Goal: Task Accomplishment & Management: Manage account settings

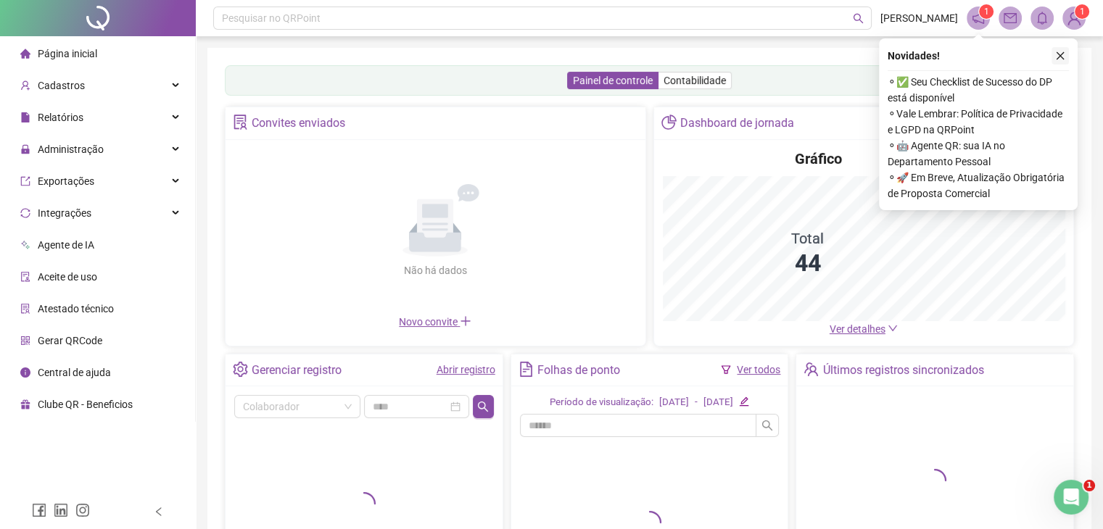
click at [1062, 49] on button "button" at bounding box center [1060, 55] width 17 height 17
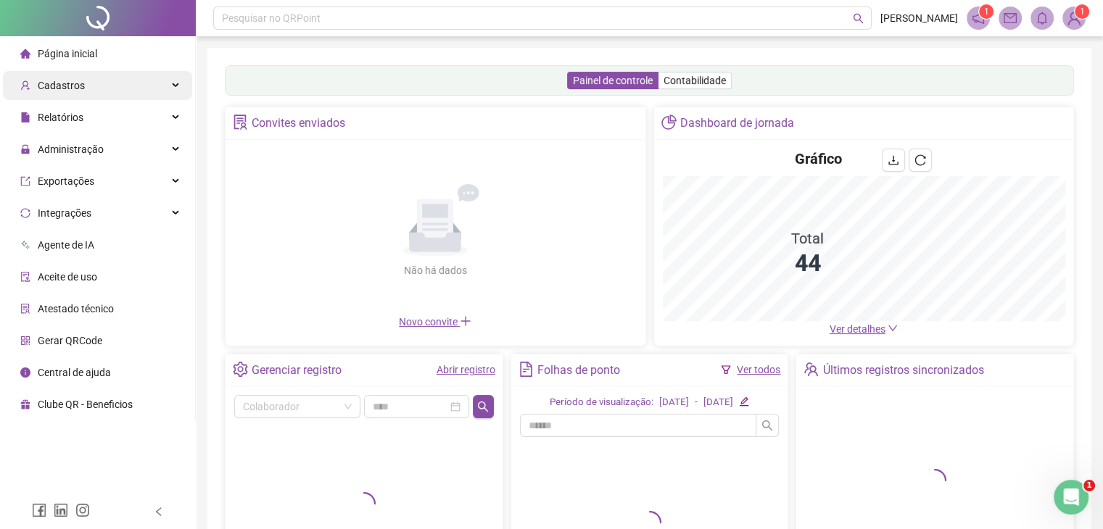
click at [91, 82] on div "Cadastros" at bounding box center [97, 85] width 189 height 29
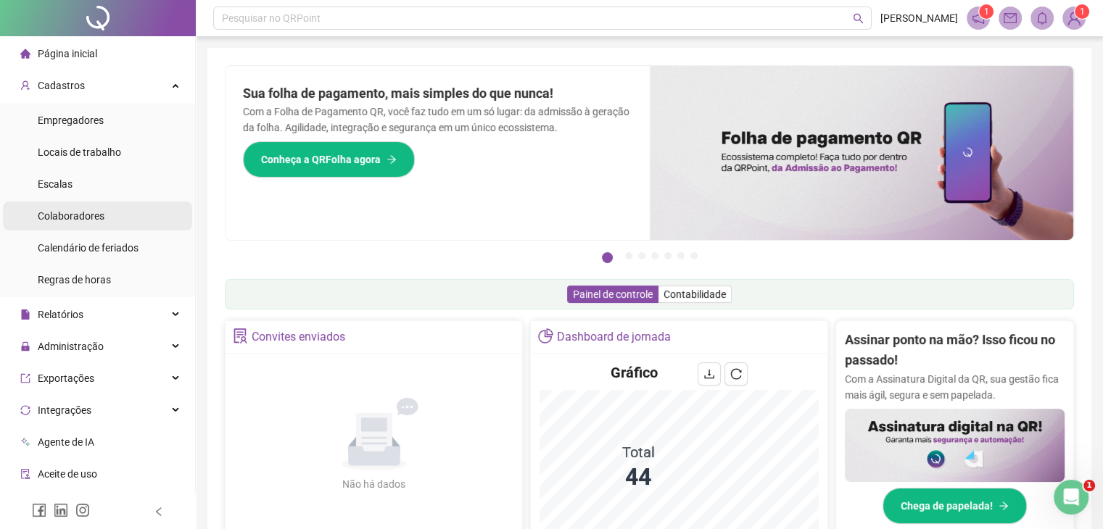
click at [64, 212] on span "Colaboradores" at bounding box center [71, 216] width 67 height 12
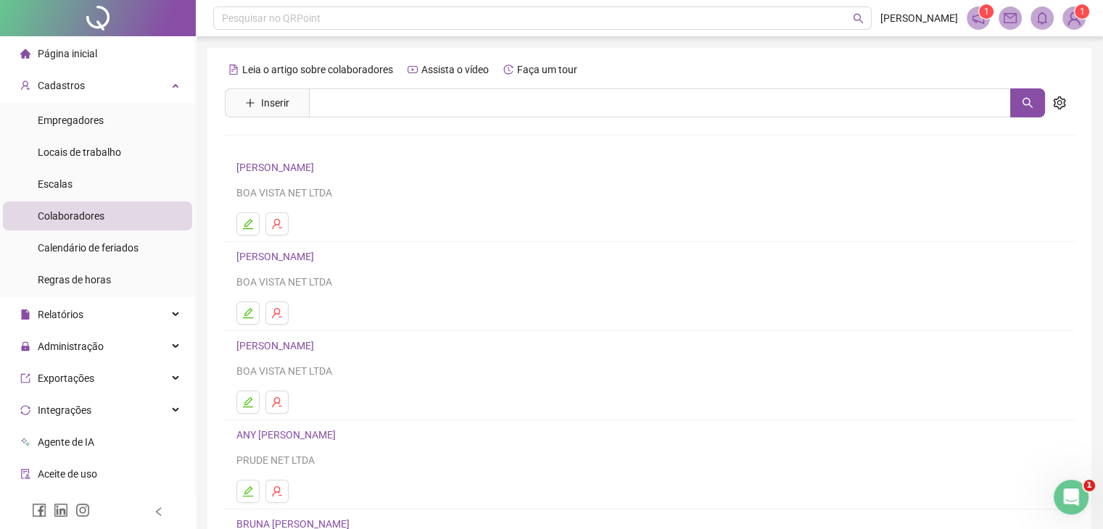
click at [266, 86] on div "Leia o artigo sobre colaboradores Assista o vídeo Faça um tour Inserir Nenhum r…" at bounding box center [649, 339] width 849 height 563
click at [257, 99] on button "Inserir" at bounding box center [267, 102] width 67 height 23
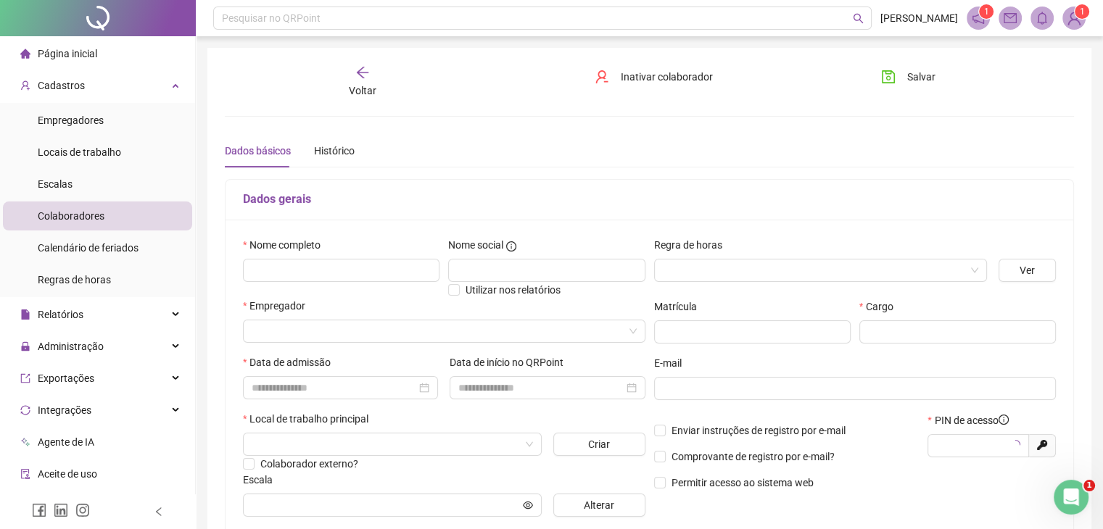
type input "*****"
click at [300, 265] on input "text" at bounding box center [341, 270] width 197 height 23
type input "**********"
click at [801, 255] on div "Regra de horas" at bounding box center [820, 248] width 333 height 22
click at [801, 262] on input "search" at bounding box center [814, 271] width 302 height 22
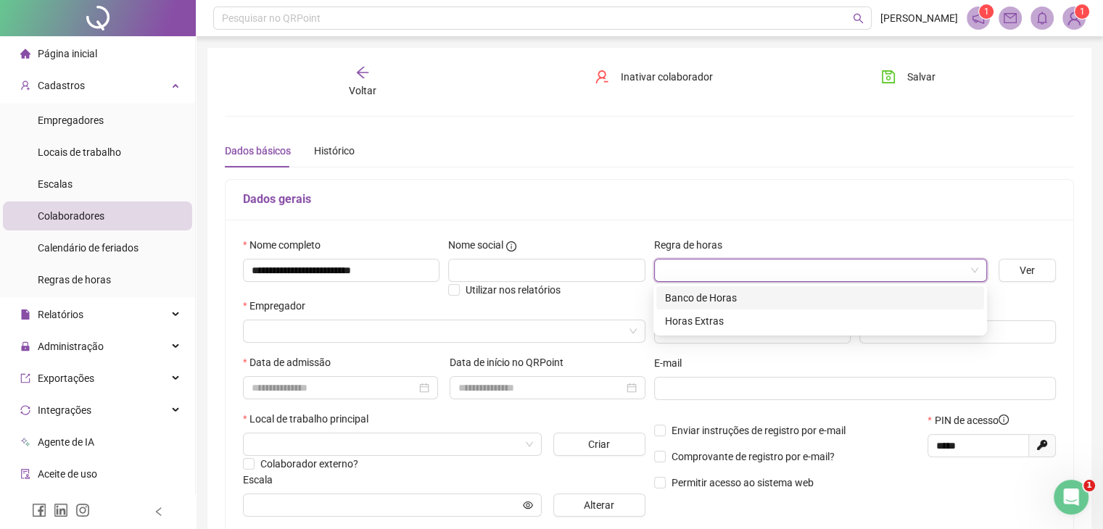
click at [757, 294] on div "Banco de Horas" at bounding box center [820, 298] width 310 height 16
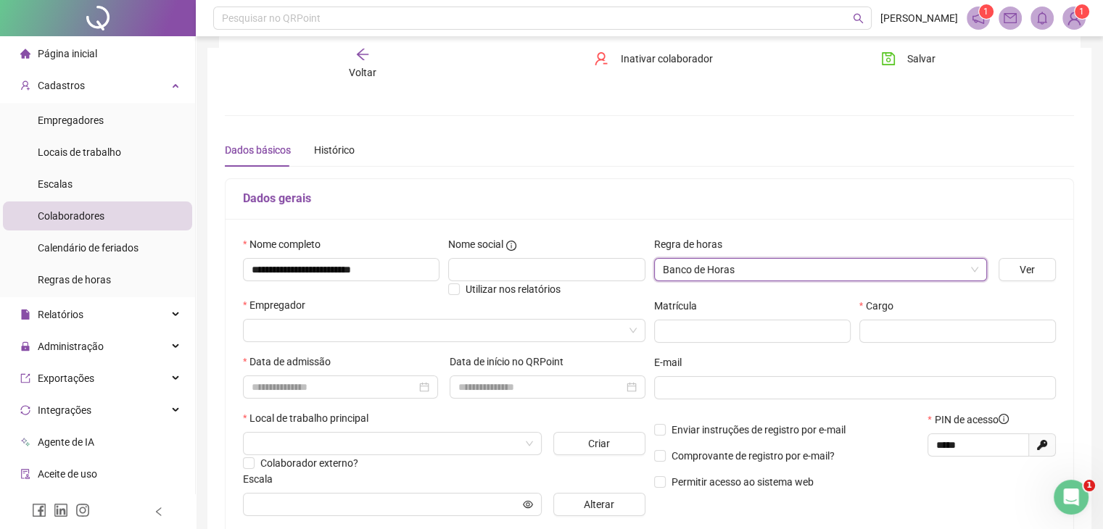
scroll to position [73, 0]
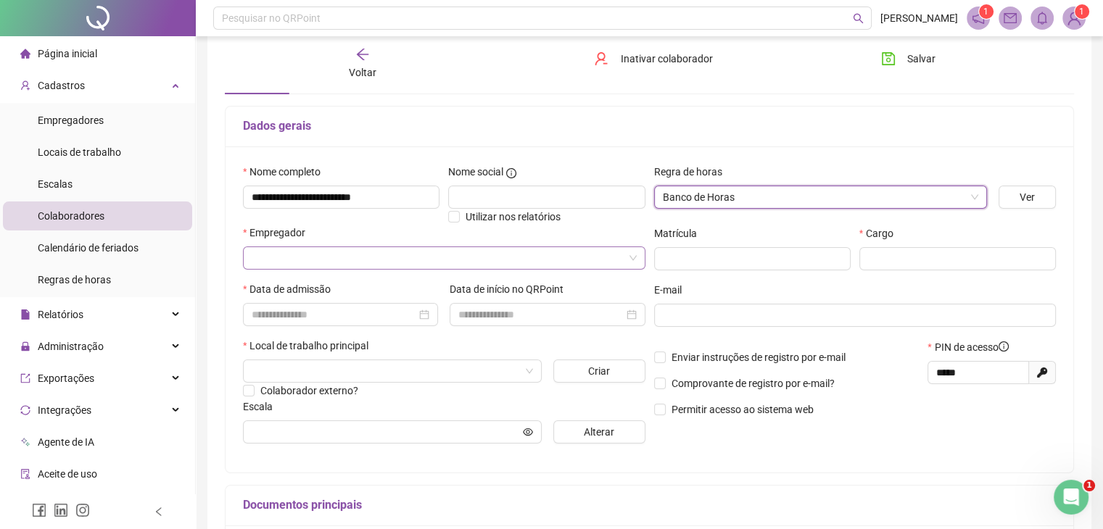
click at [565, 253] on input "search" at bounding box center [438, 258] width 372 height 22
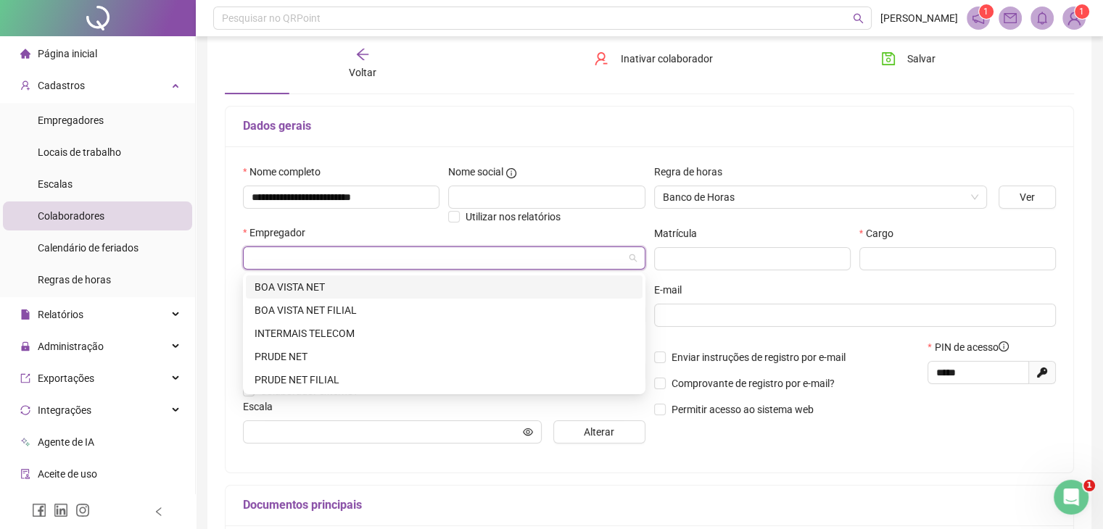
click at [407, 289] on div "BOA VISTA NET" at bounding box center [444, 287] width 379 height 16
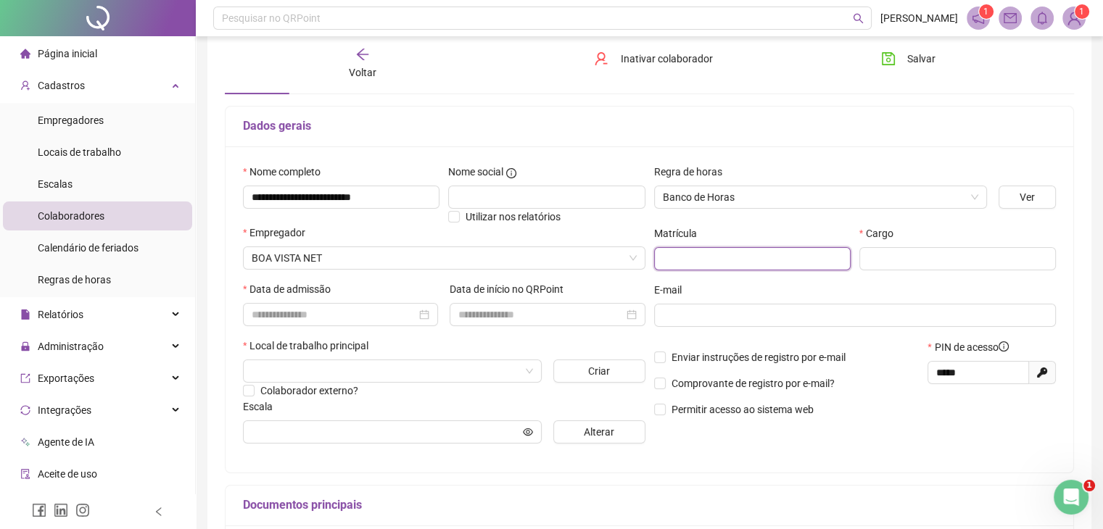
click at [766, 253] on input "text" at bounding box center [752, 258] width 197 height 23
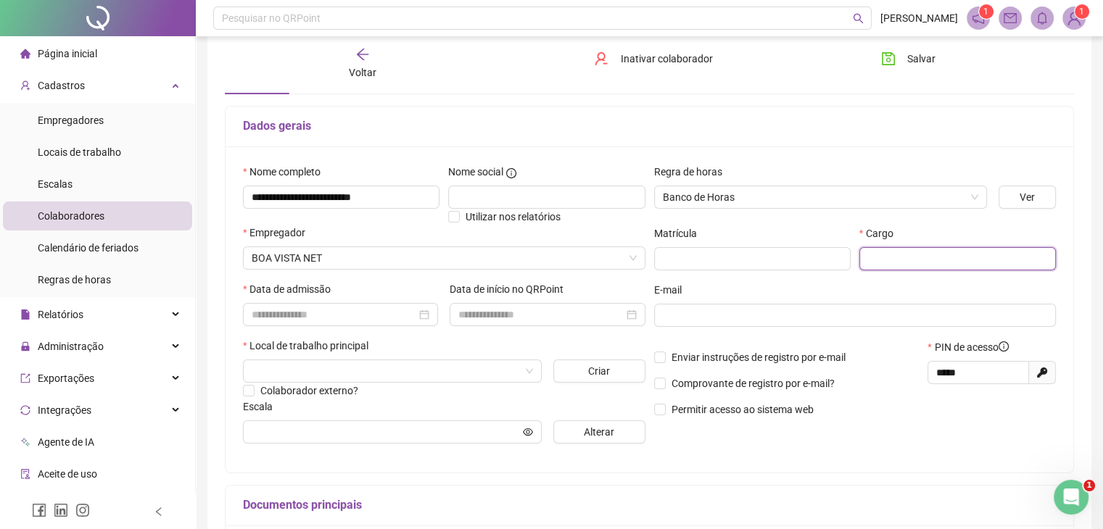
click at [893, 257] on input "text" at bounding box center [957, 258] width 197 height 23
type input "**********"
click at [395, 317] on input at bounding box center [334, 315] width 165 height 16
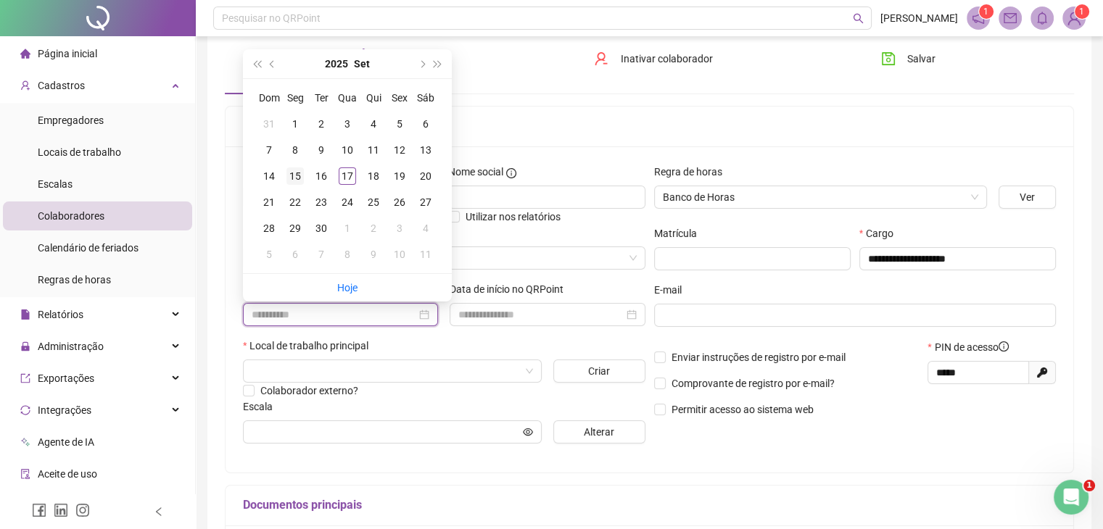
type input "**********"
click at [300, 176] on div "15" at bounding box center [294, 176] width 17 height 17
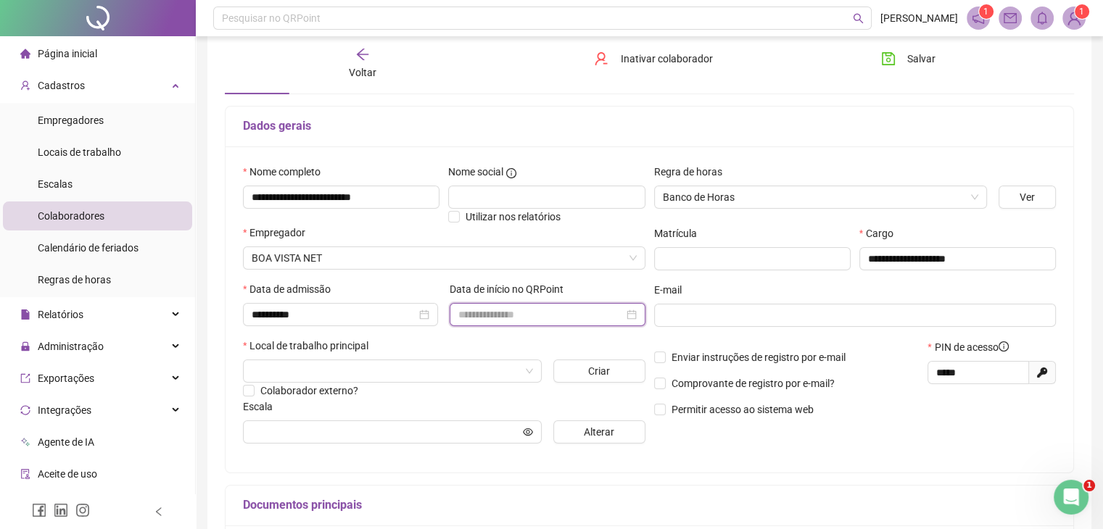
click at [534, 310] on input at bounding box center [540, 315] width 165 height 16
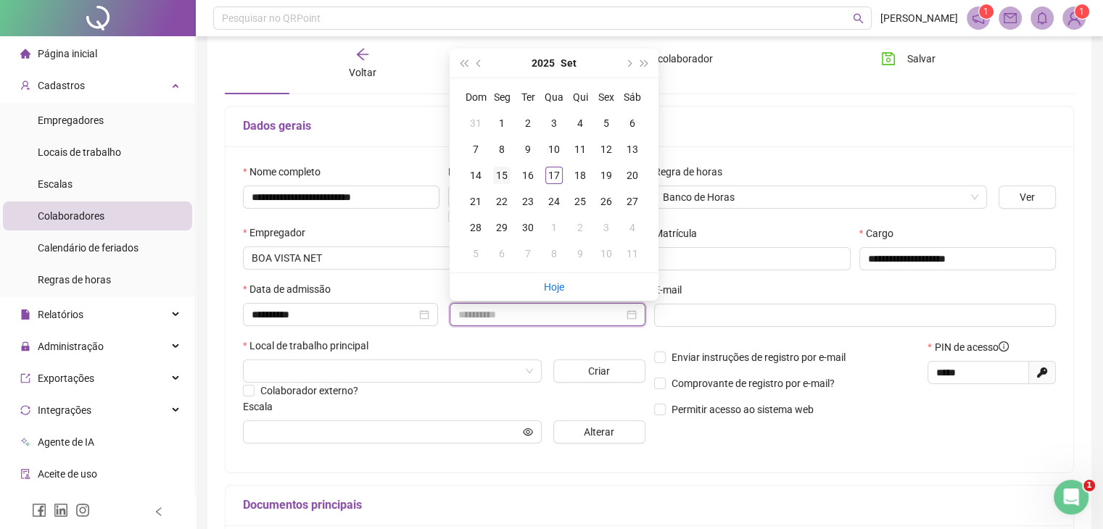
type input "**********"
click at [505, 169] on div "15" at bounding box center [501, 175] width 17 height 17
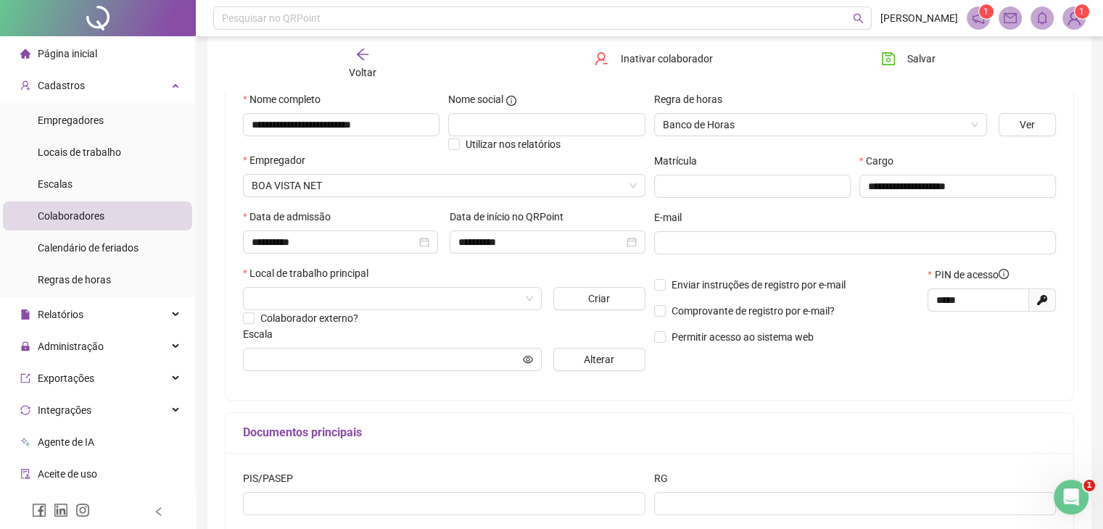
scroll to position [218, 0]
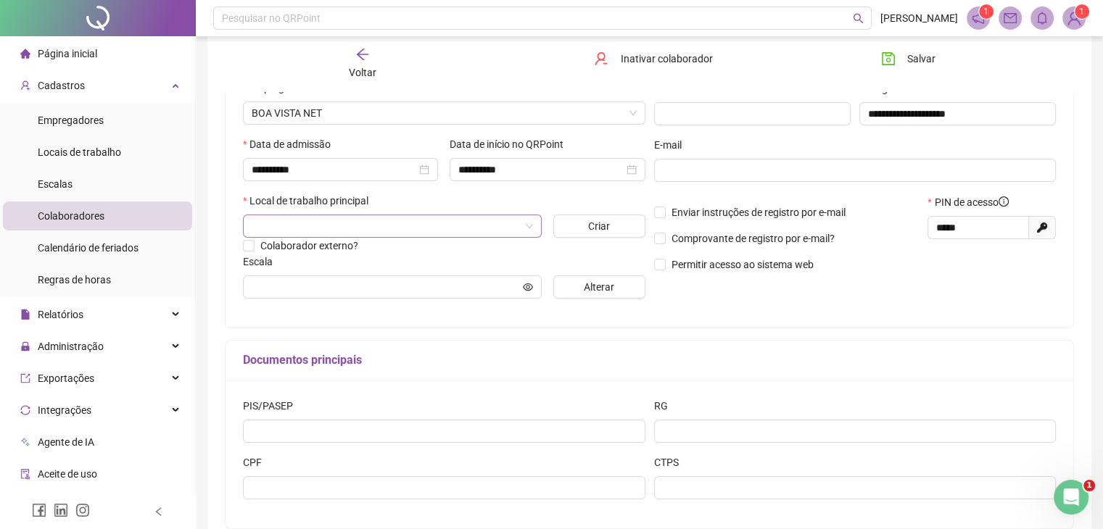
click at [519, 226] on input "search" at bounding box center [386, 226] width 268 height 22
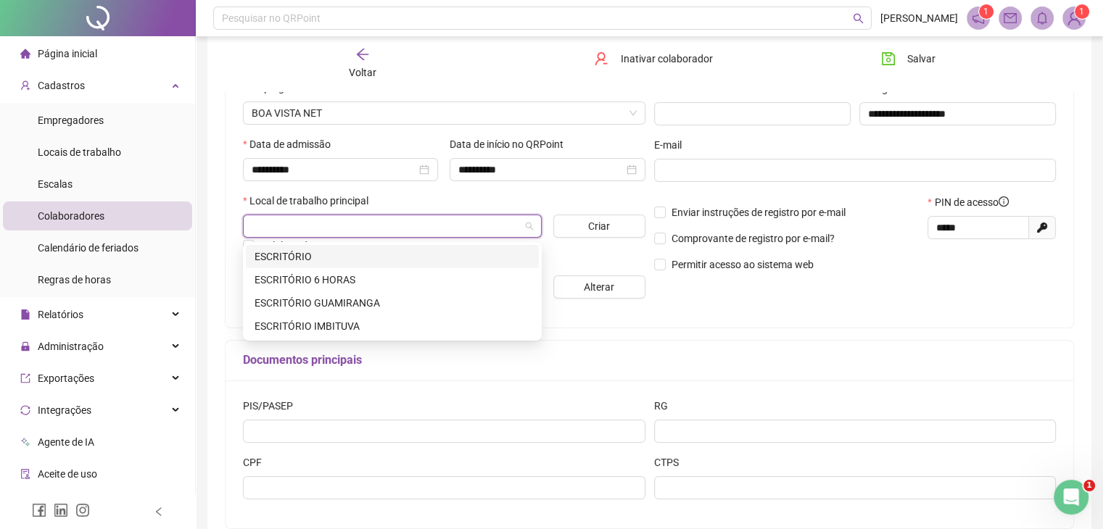
click at [360, 256] on div "ESCRITÓRIO" at bounding box center [393, 257] width 276 height 16
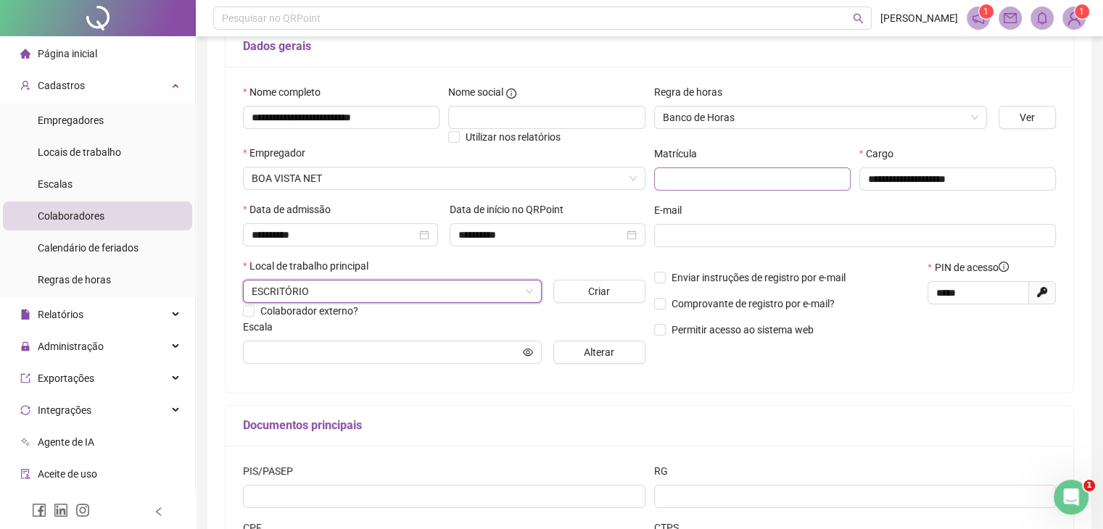
scroll to position [0, 0]
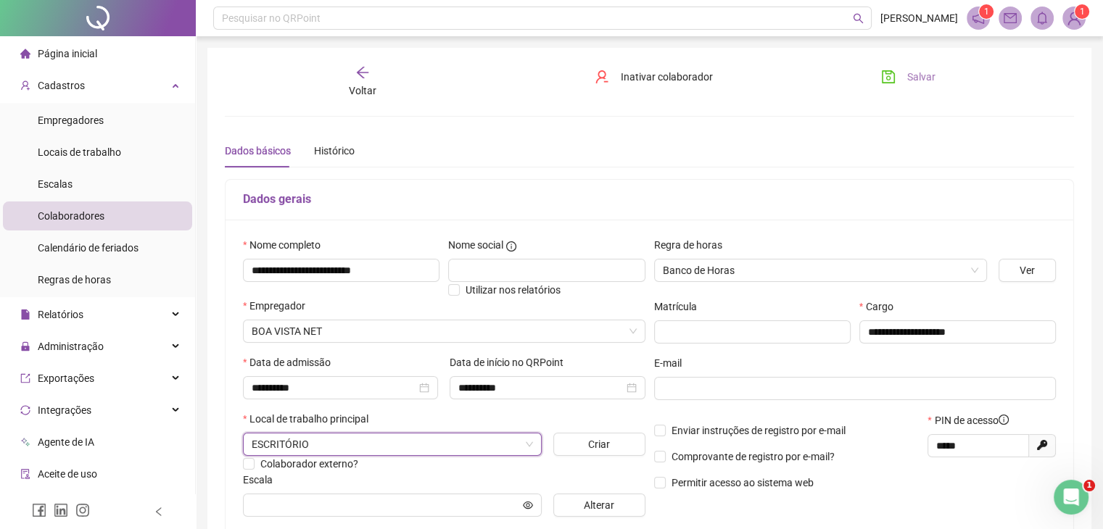
click at [891, 82] on icon "save" at bounding box center [888, 77] width 15 height 15
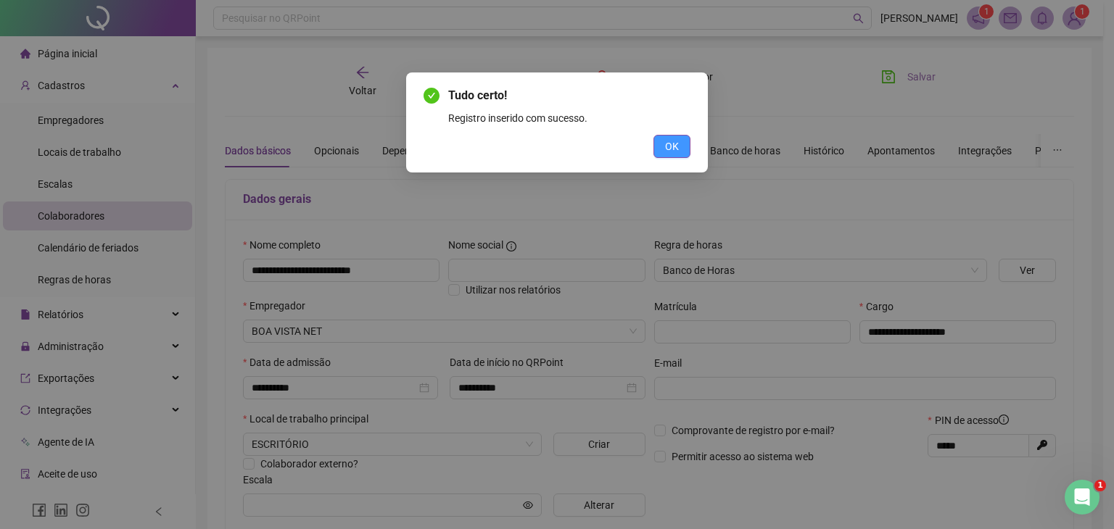
click at [677, 143] on span "OK" at bounding box center [672, 147] width 14 height 16
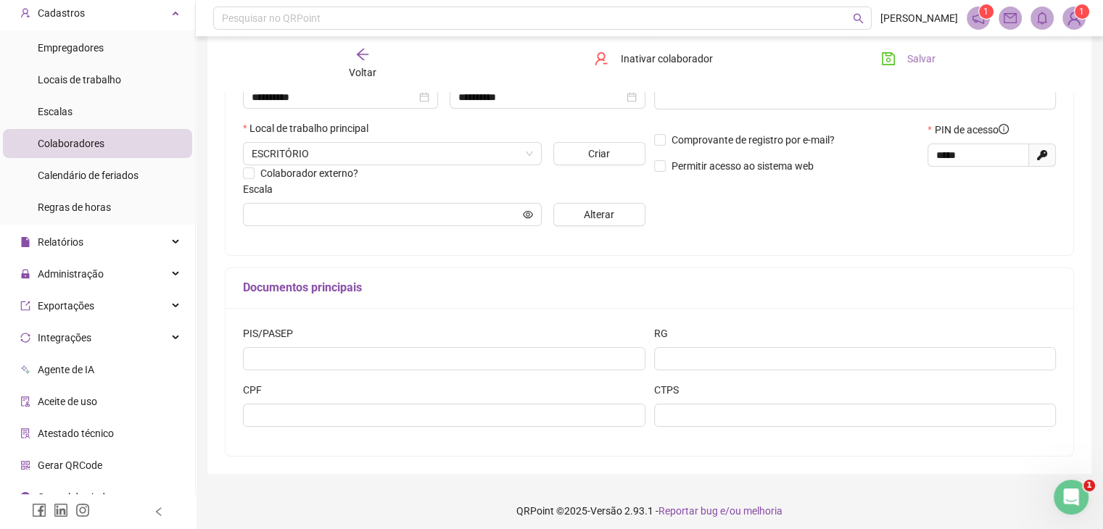
scroll to position [90, 0]
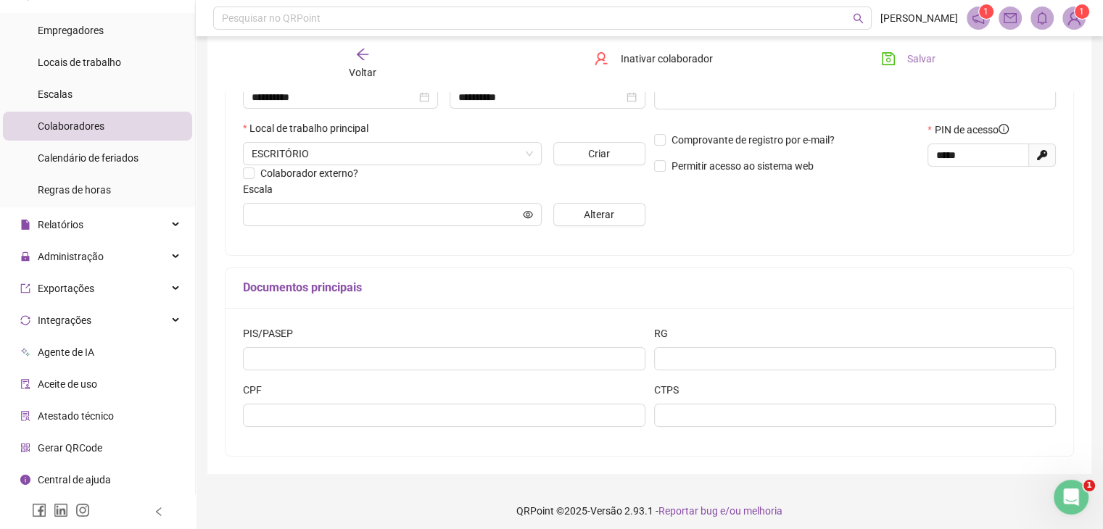
click at [95, 444] on span "Gerar QRCode" at bounding box center [70, 448] width 65 height 12
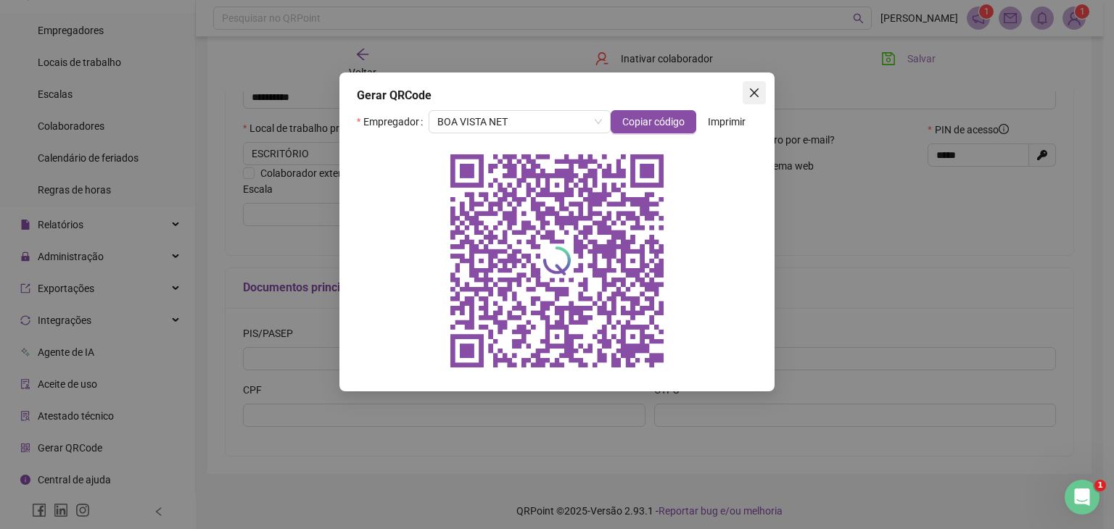
click at [760, 88] on span "Close" at bounding box center [754, 93] width 23 height 12
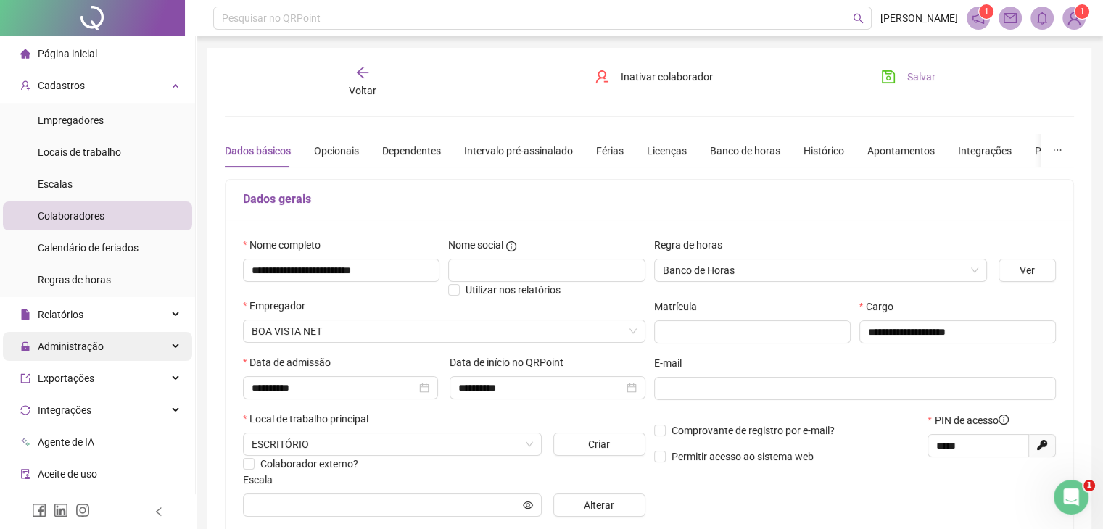
click at [77, 348] on span "Administração" at bounding box center [71, 347] width 66 height 12
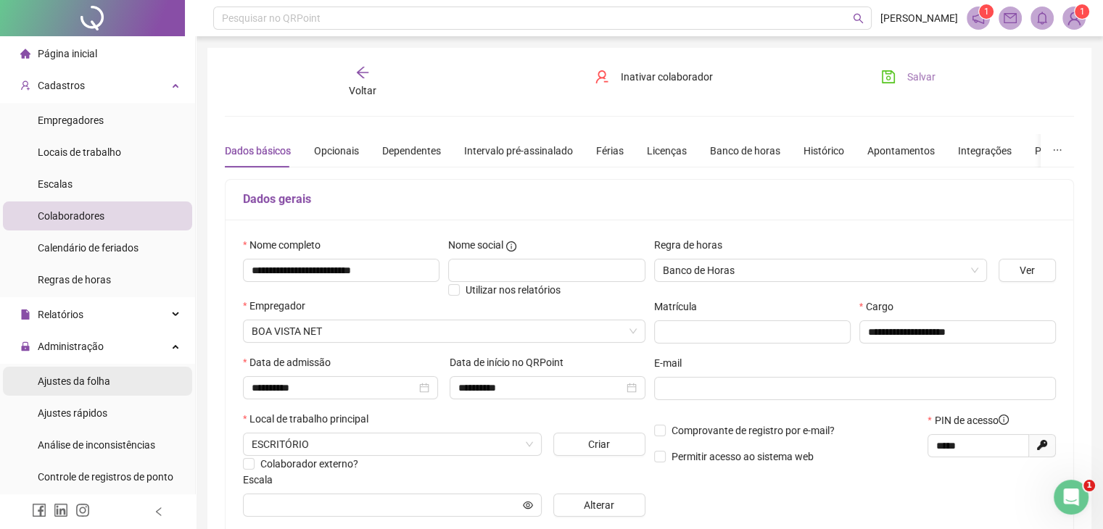
click at [81, 377] on span "Ajustes da folha" at bounding box center [74, 382] width 73 height 12
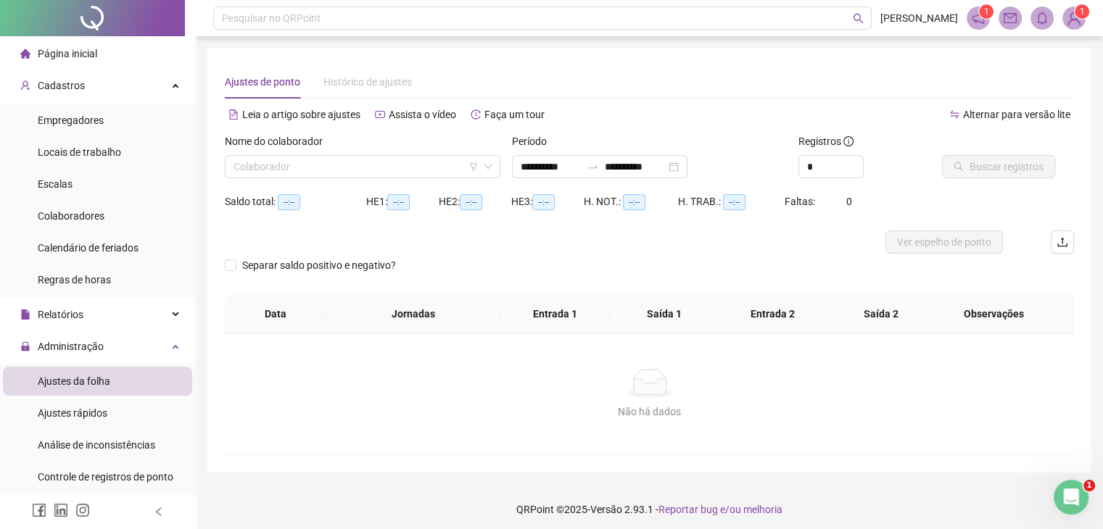
type input "**********"
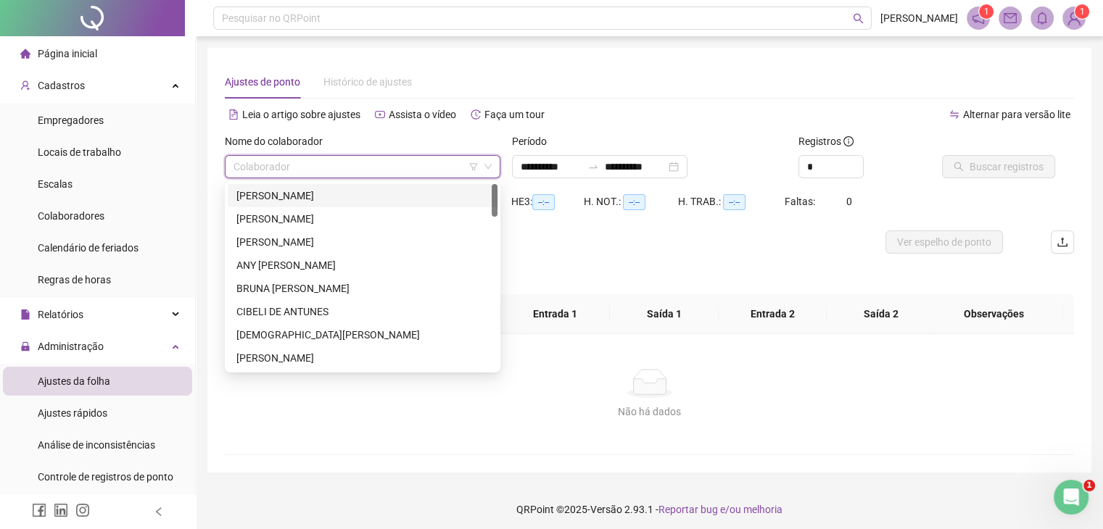
click at [351, 160] on input "search" at bounding box center [356, 167] width 245 height 22
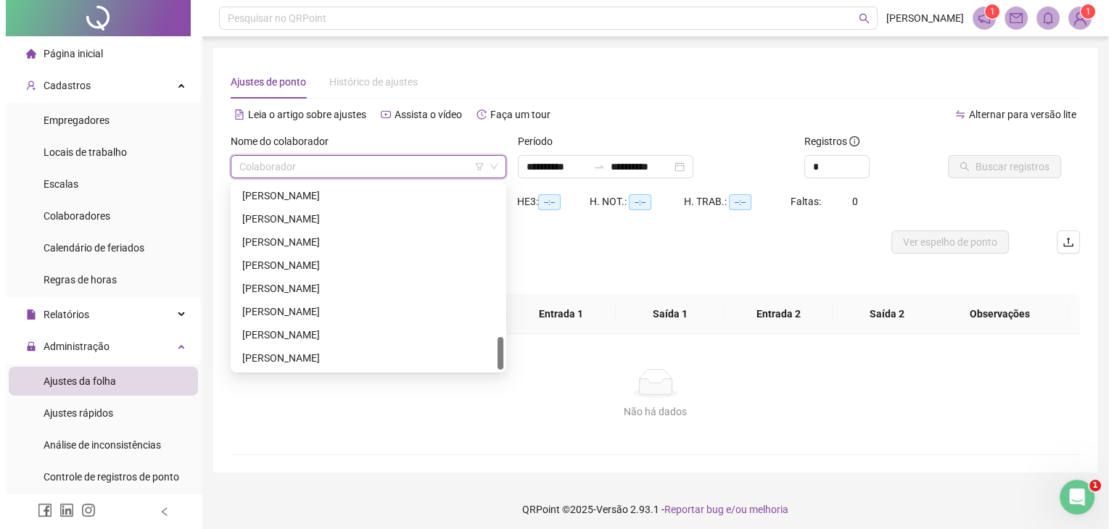
scroll to position [6, 0]
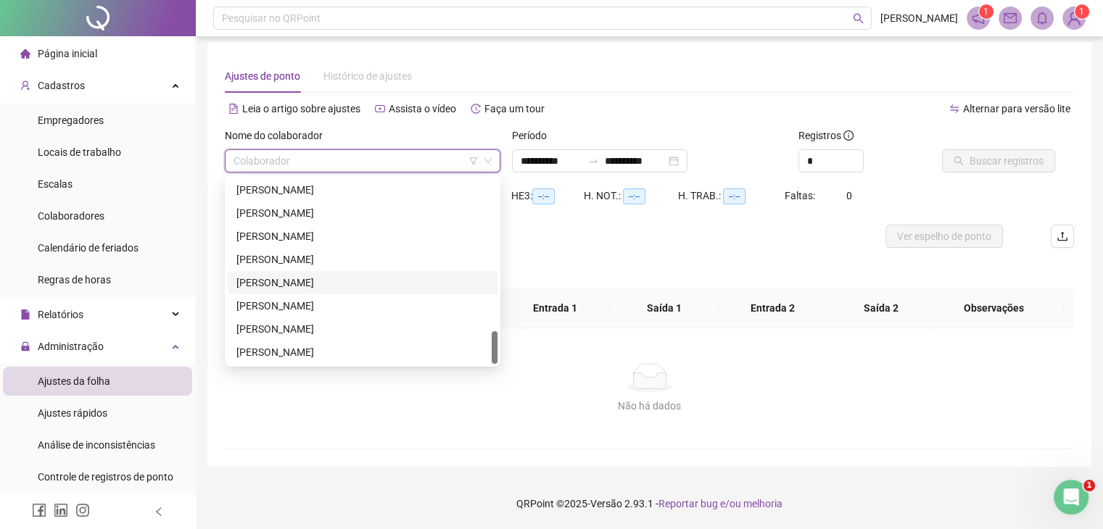
click at [323, 278] on div "[PERSON_NAME]" at bounding box center [362, 283] width 252 height 16
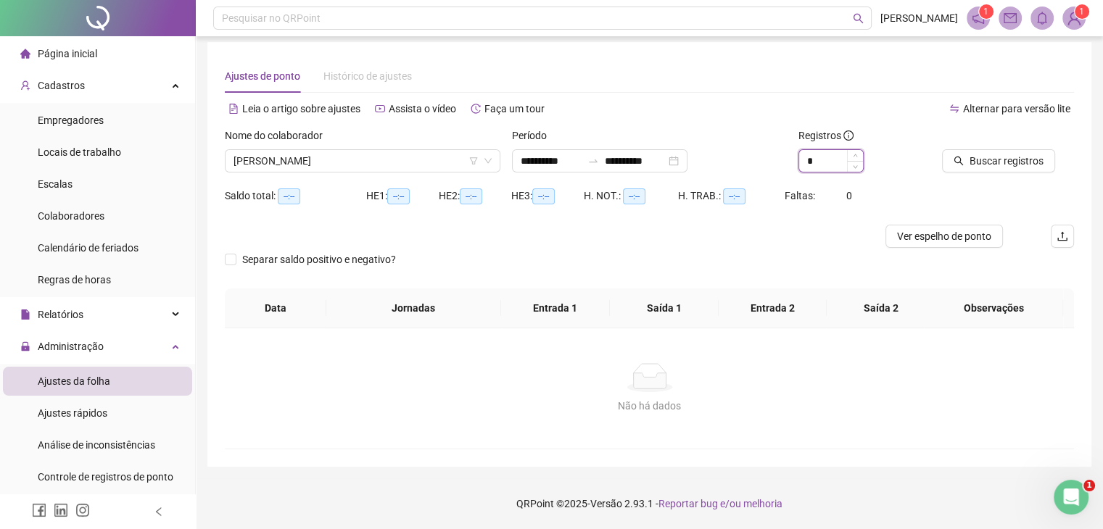
click at [827, 160] on input "*" at bounding box center [831, 161] width 64 height 22
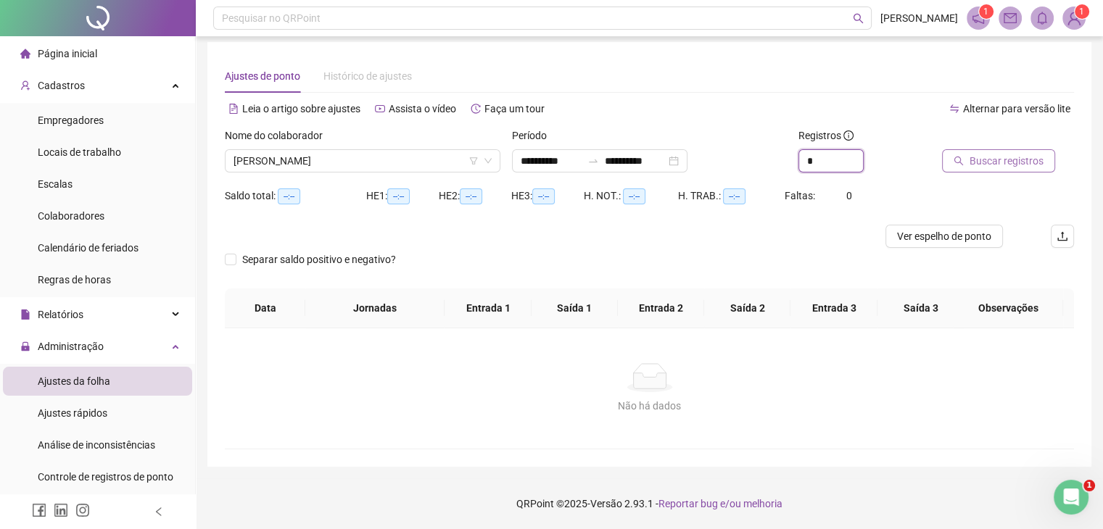
type input "*"
click at [969, 157] on button "Buscar registros" at bounding box center [998, 160] width 113 height 23
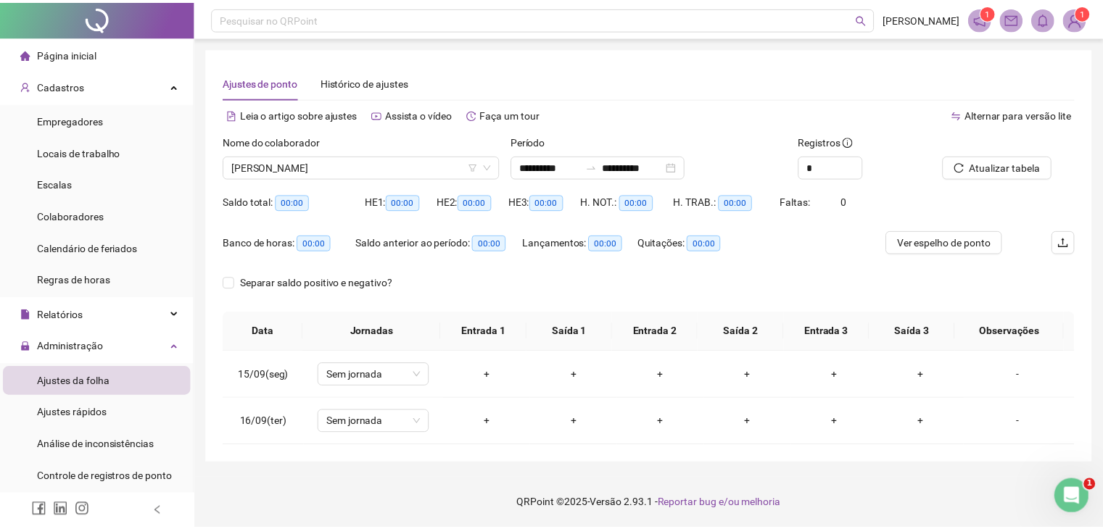
scroll to position [0, 0]
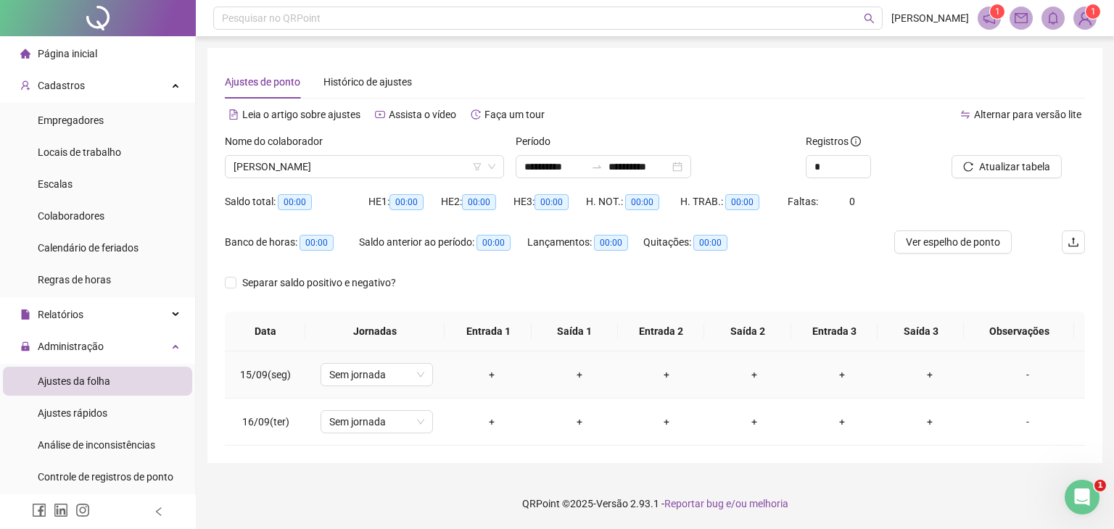
click at [486, 368] on div "+" at bounding box center [491, 375] width 65 height 16
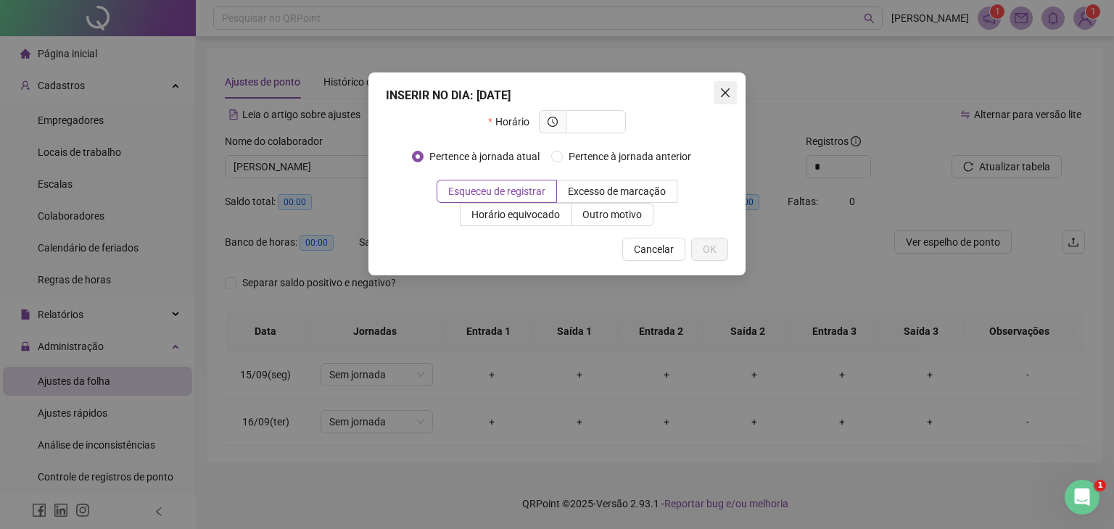
click at [735, 83] on button "Close" at bounding box center [725, 92] width 23 height 23
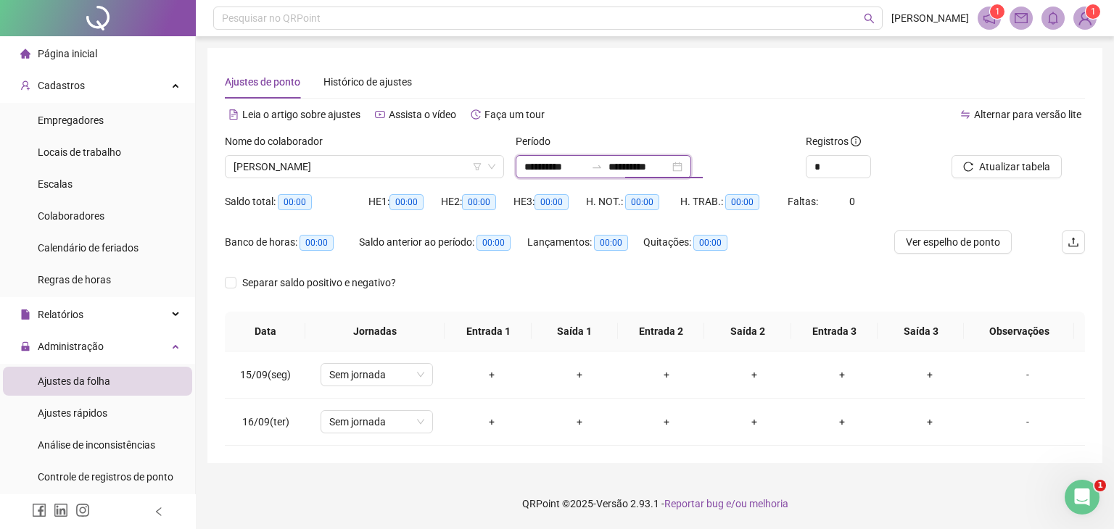
click at [669, 165] on input "**********" at bounding box center [638, 167] width 61 height 16
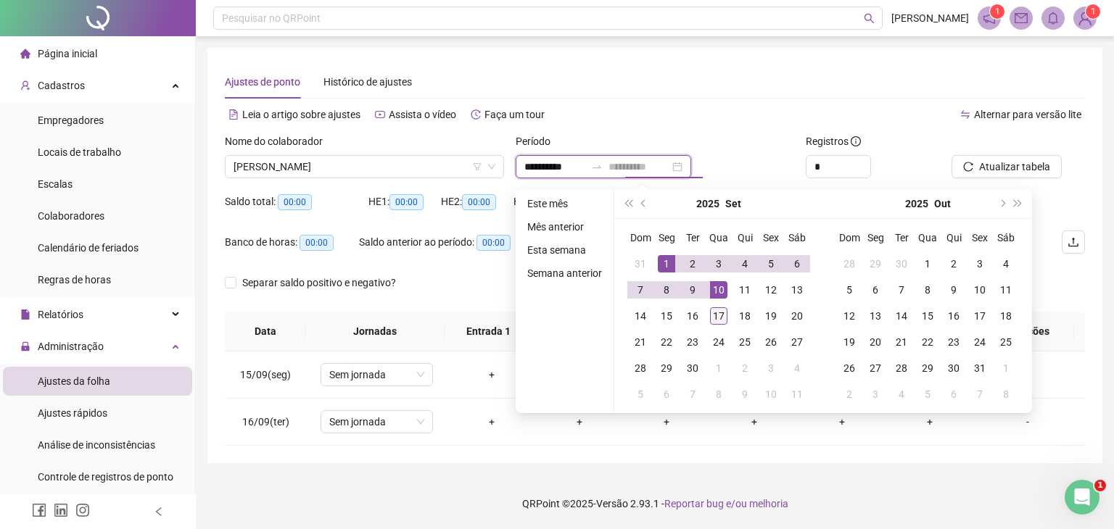
type input "**********"
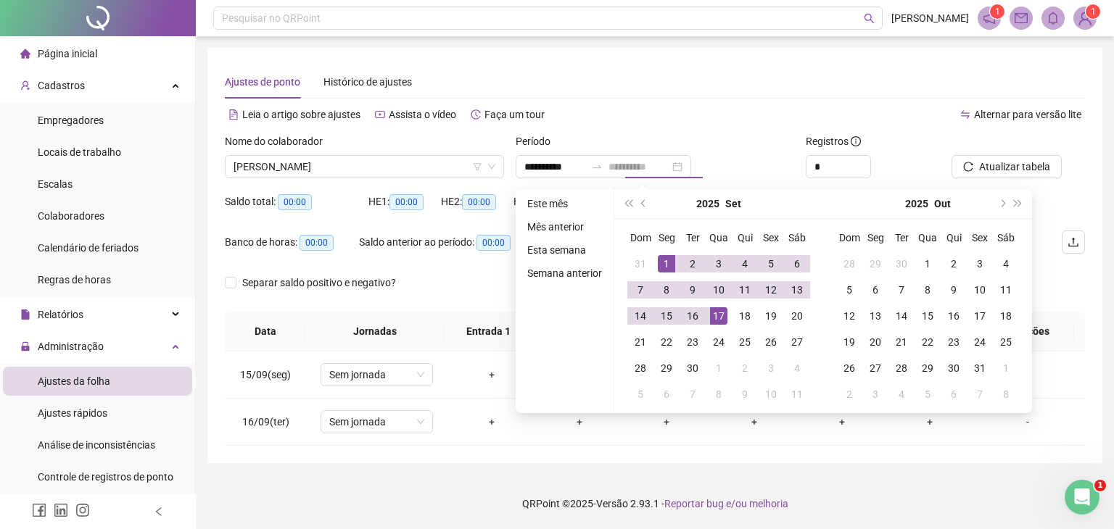
click at [716, 310] on div "17" at bounding box center [718, 315] width 17 height 17
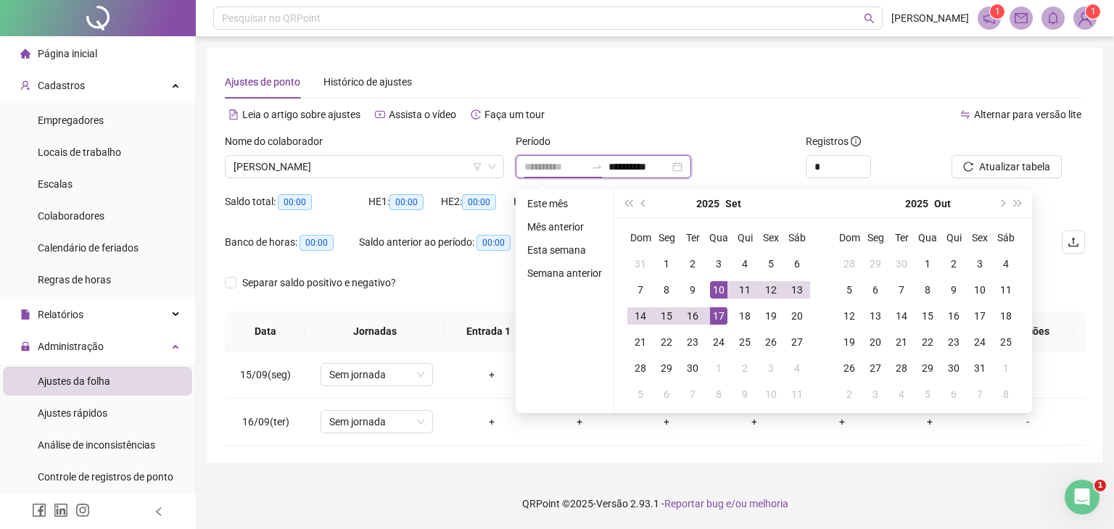
type input "**********"
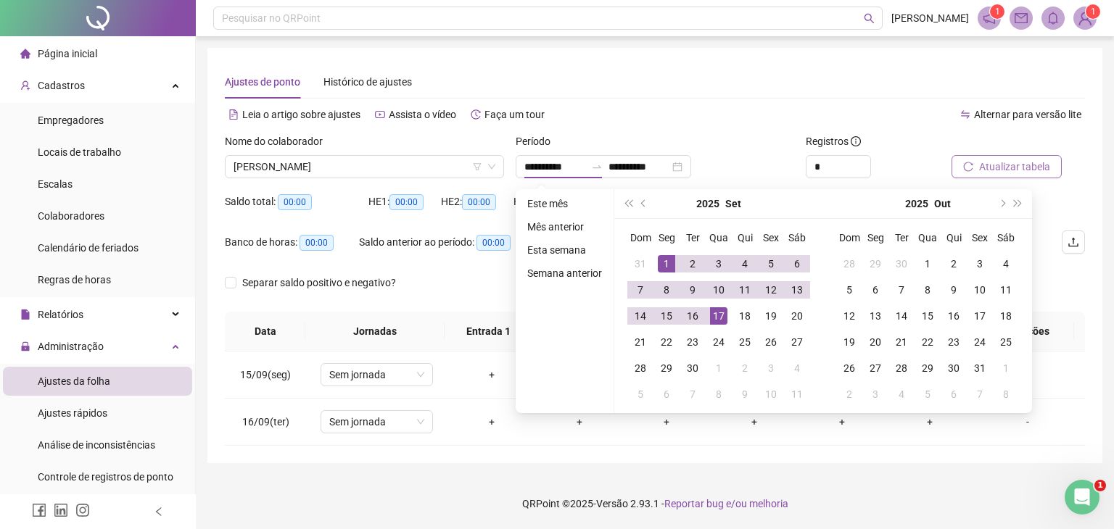
click at [1009, 156] on button "Atualizar tabela" at bounding box center [1006, 166] width 110 height 23
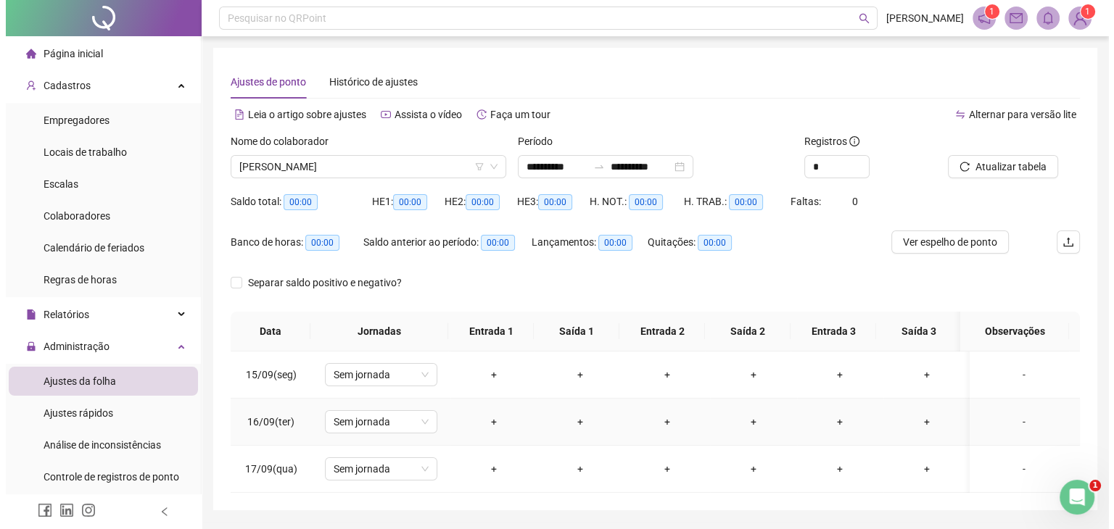
scroll to position [54, 0]
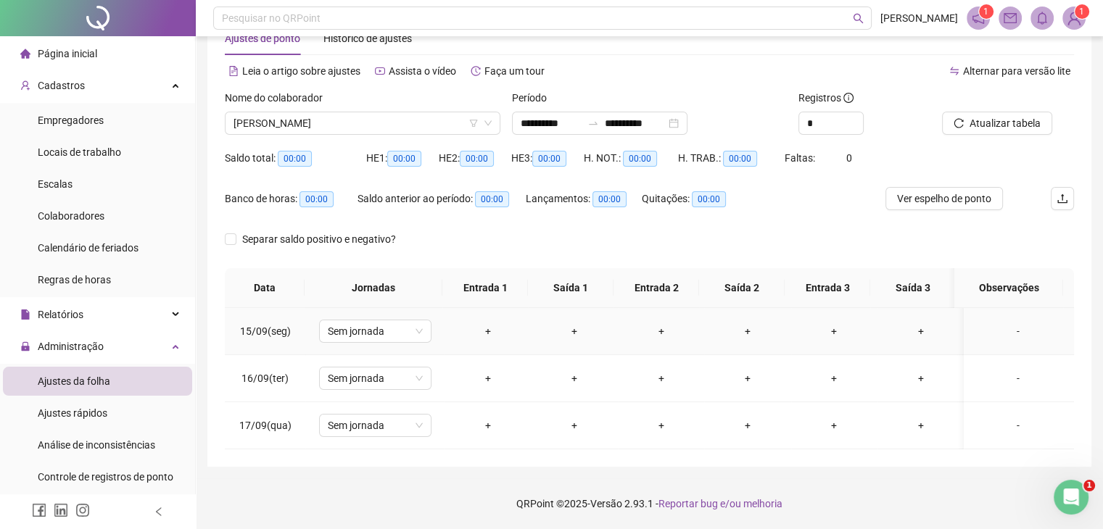
click at [495, 323] on div "+" at bounding box center [487, 331] width 63 height 16
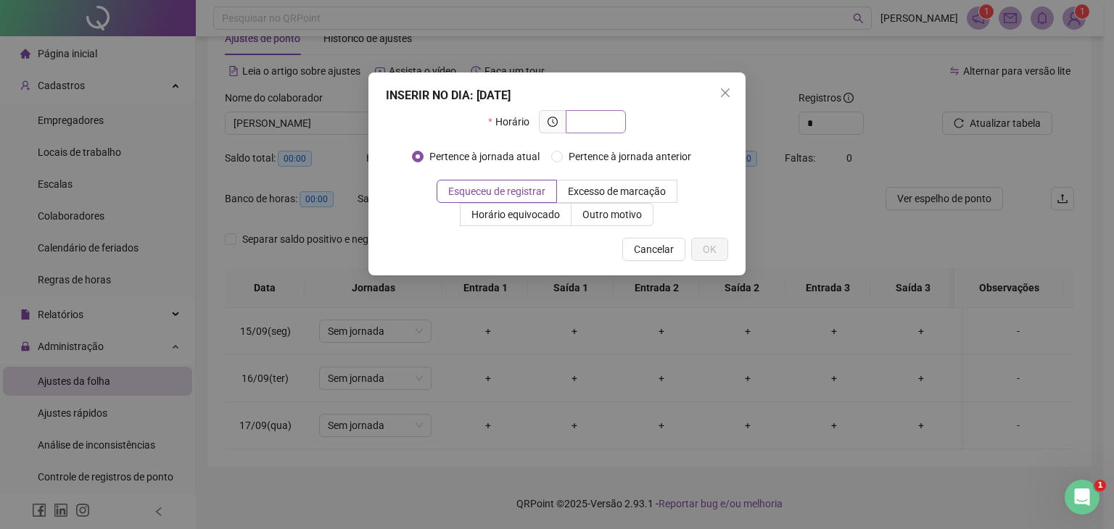
click at [591, 123] on input "text" at bounding box center [594, 122] width 40 height 16
click at [608, 123] on input "*****" at bounding box center [594, 122] width 40 height 16
type input "*****"
click at [714, 252] on span "OK" at bounding box center [710, 249] width 14 height 16
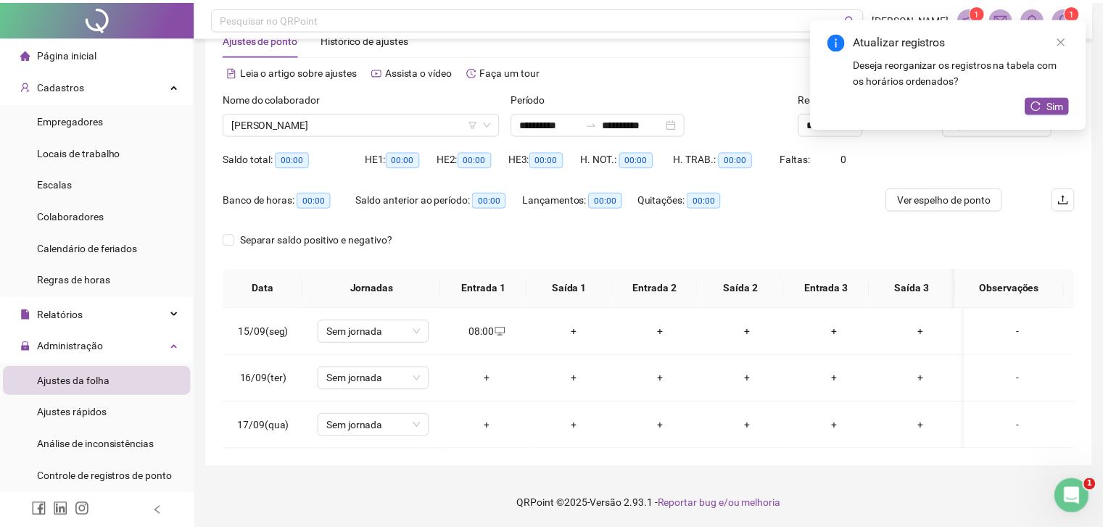
scroll to position [44, 0]
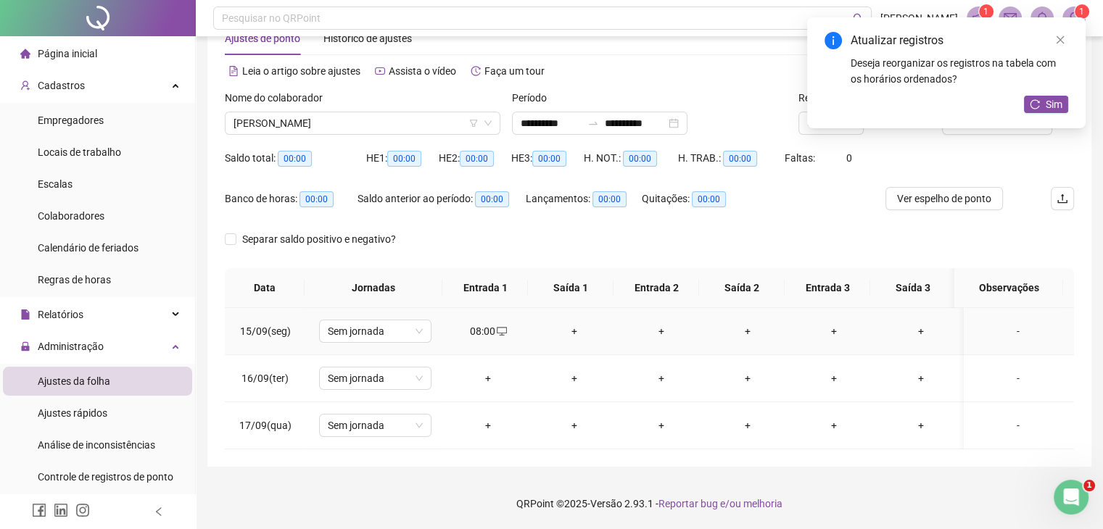
click at [571, 329] on div "+" at bounding box center [574, 331] width 63 height 16
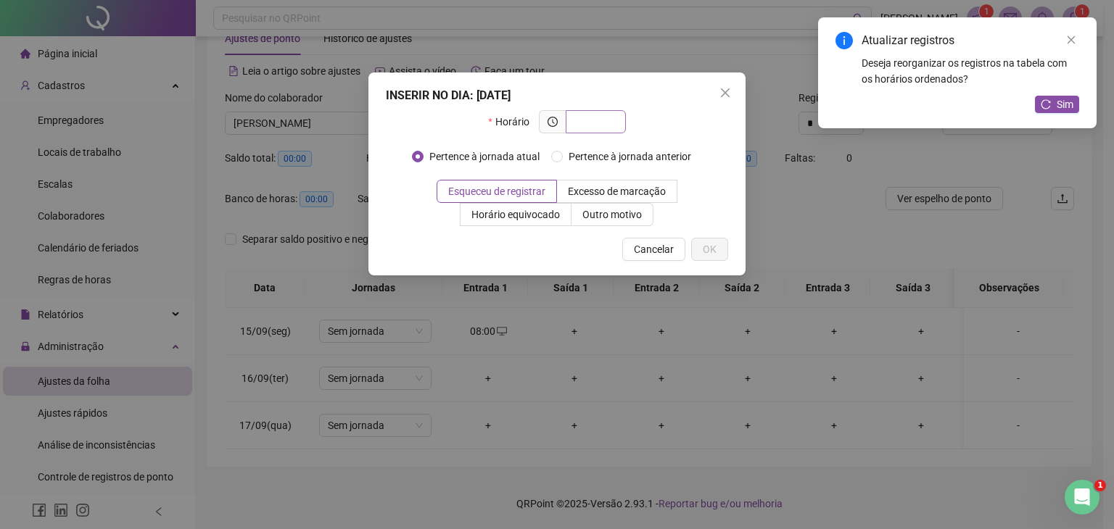
click at [595, 119] on input "text" at bounding box center [594, 122] width 40 height 16
type input "*****"
click at [711, 244] on span "OK" at bounding box center [710, 249] width 14 height 16
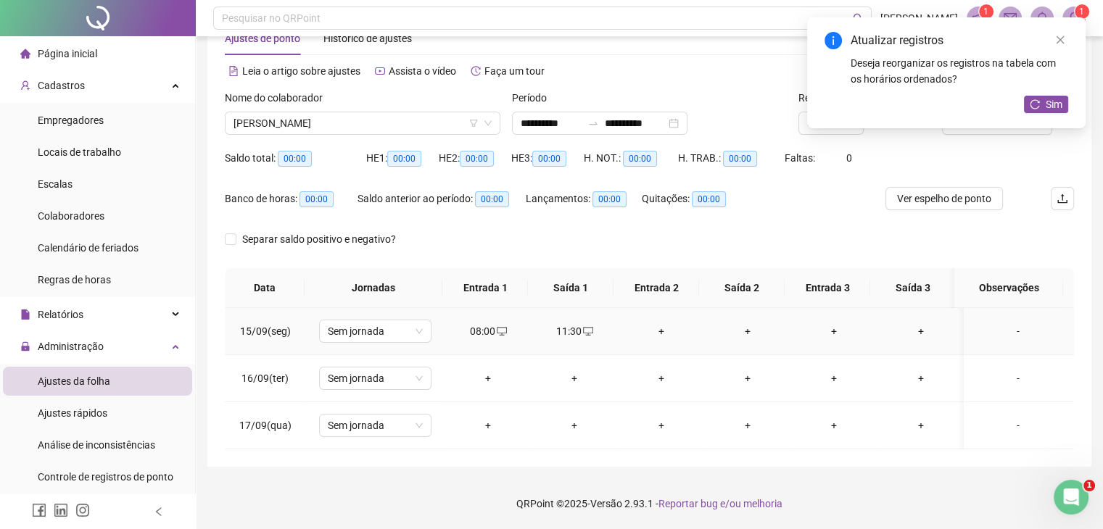
click at [656, 329] on div "+" at bounding box center [660, 331] width 63 height 16
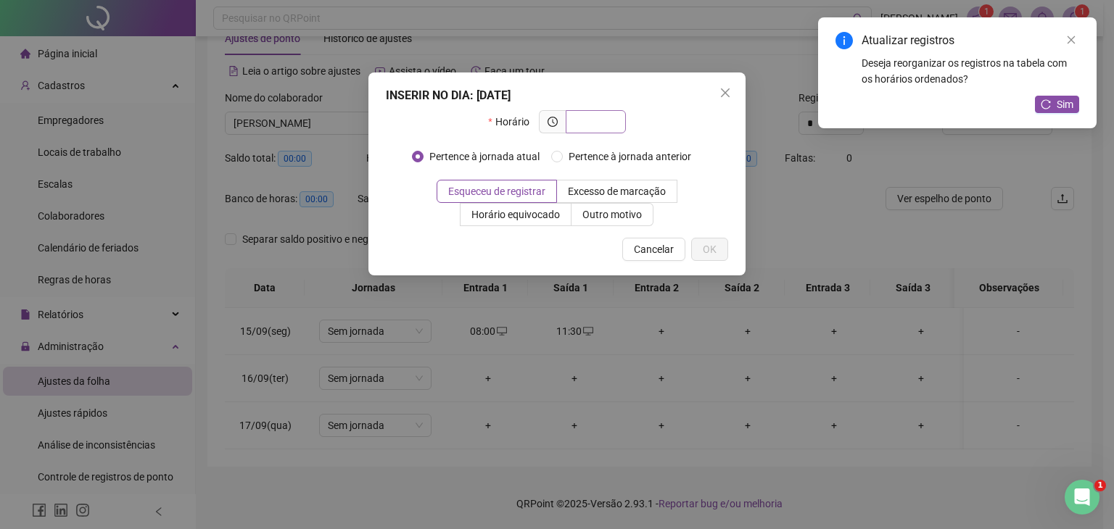
click at [594, 120] on input "text" at bounding box center [594, 122] width 40 height 16
type input "*****"
click at [715, 245] on span "OK" at bounding box center [710, 249] width 14 height 16
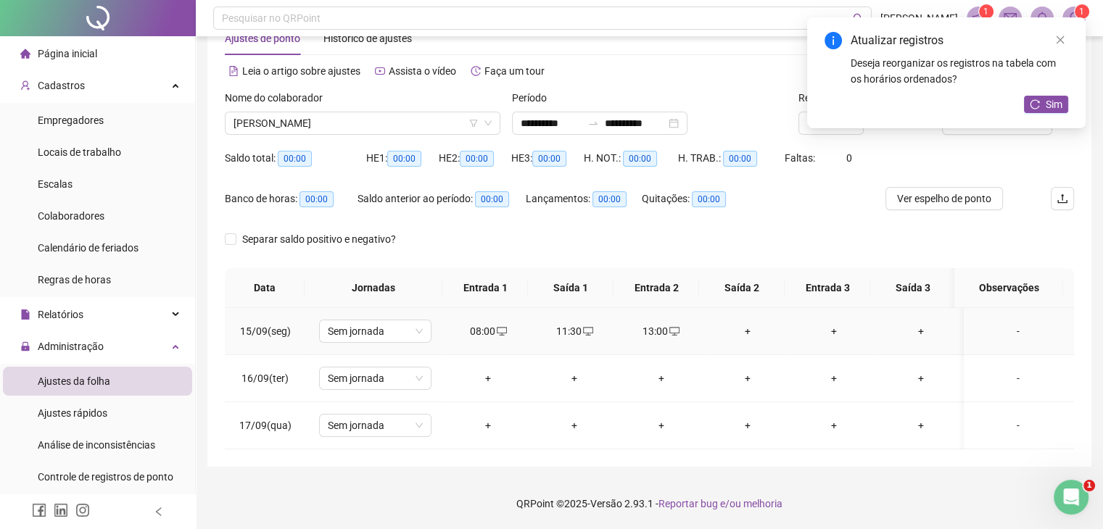
click at [747, 331] on div "+" at bounding box center [747, 331] width 63 height 16
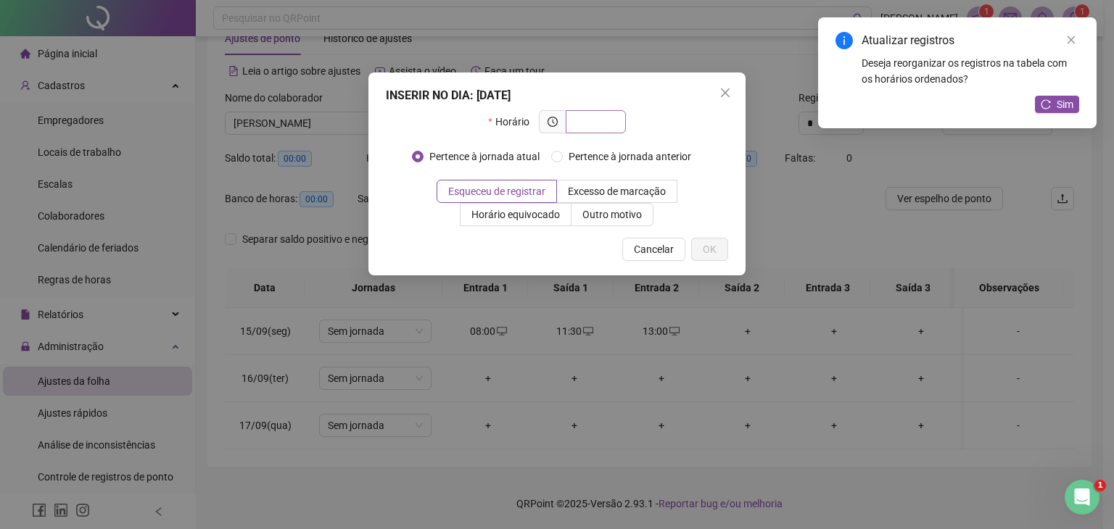
click at [600, 123] on input "text" at bounding box center [594, 122] width 40 height 16
type input "*****"
click at [700, 247] on button "OK" at bounding box center [709, 249] width 37 height 23
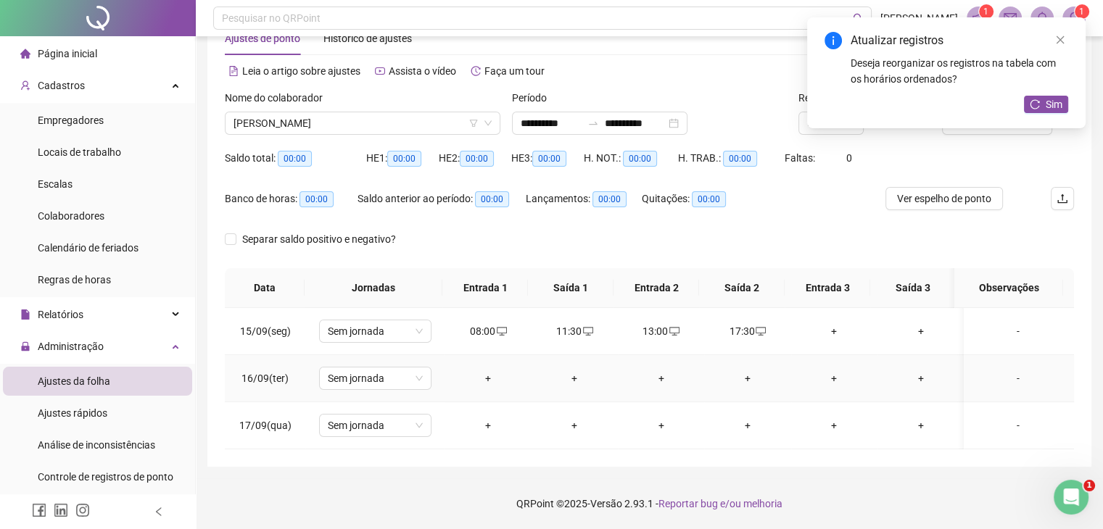
click at [517, 390] on td "+" at bounding box center [488, 378] width 86 height 47
click at [493, 381] on div "+" at bounding box center [487, 379] width 63 height 16
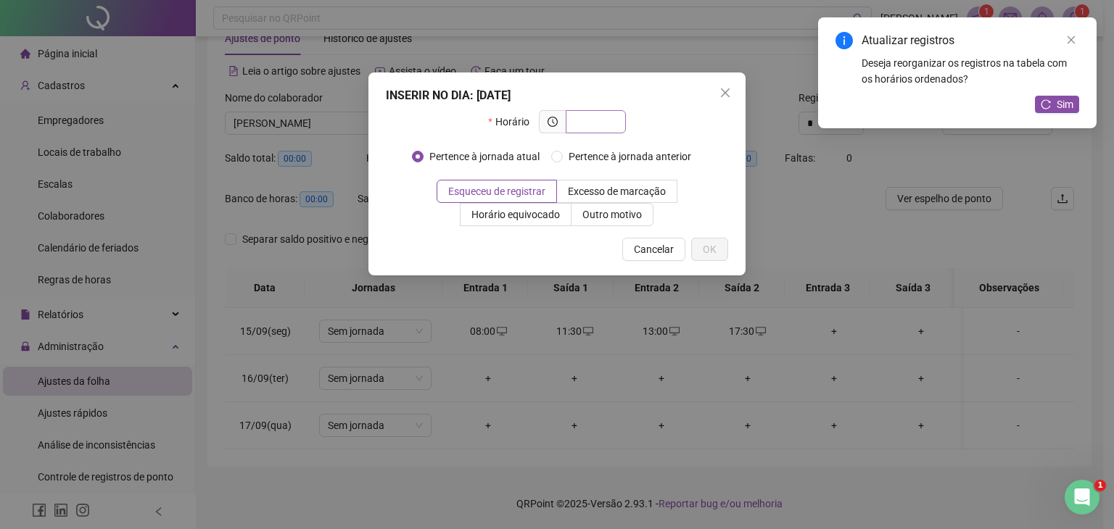
click at [591, 122] on input "text" at bounding box center [594, 122] width 40 height 16
type input "*****"
click at [708, 243] on span "OK" at bounding box center [710, 249] width 14 height 16
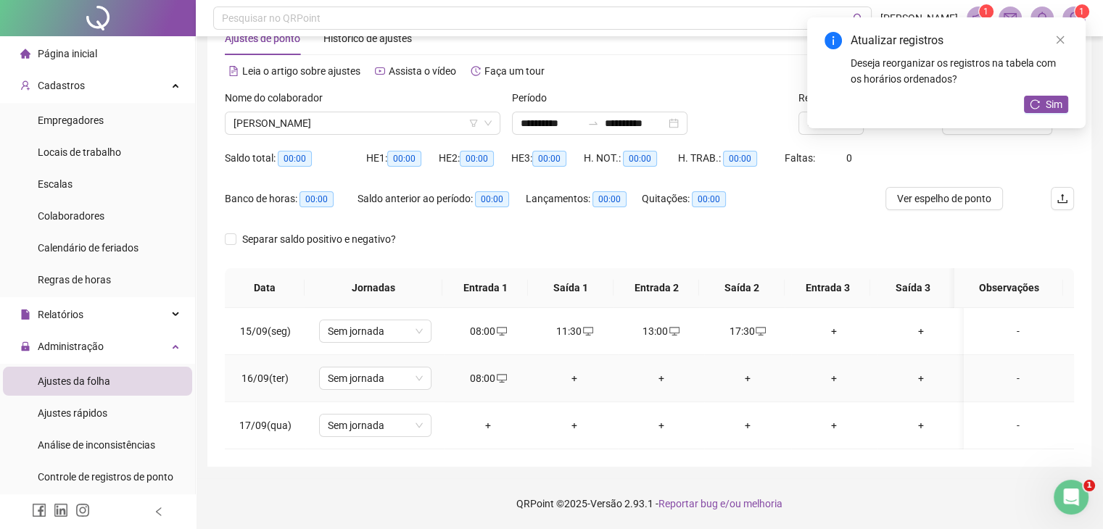
click at [570, 378] on div "+" at bounding box center [574, 379] width 63 height 16
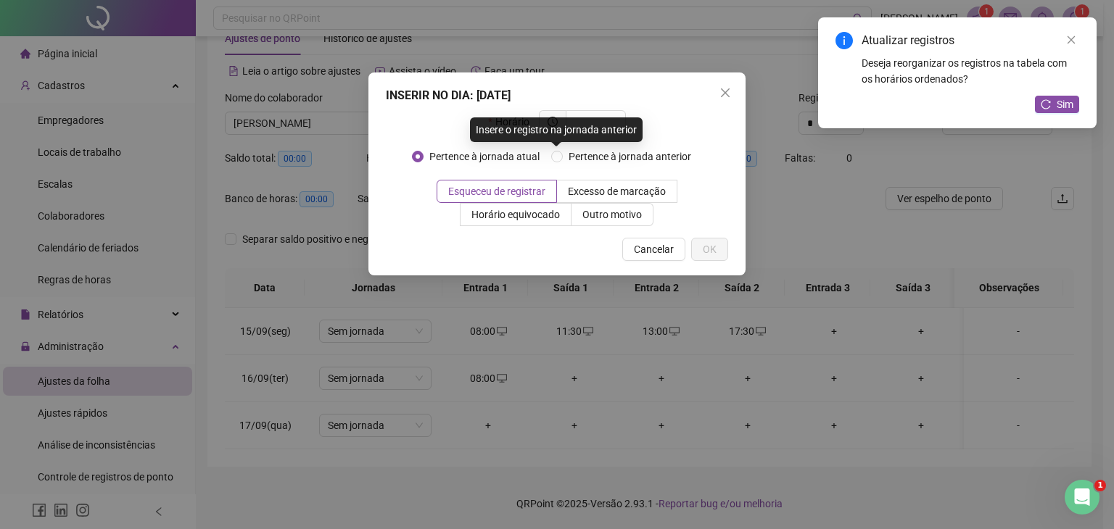
click at [600, 122] on div "Insere o registro na jornada anterior" at bounding box center [556, 129] width 173 height 25
drag, startPoint x: 620, startPoint y: 131, endPoint x: 608, endPoint y: 125, distance: 12.7
click at [618, 131] on span at bounding box center [596, 121] width 60 height 23
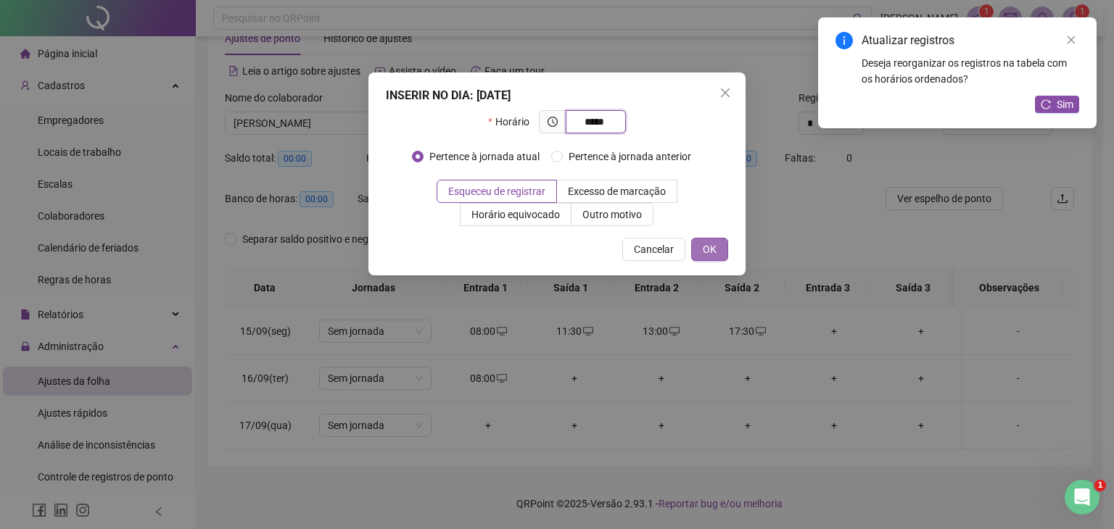
type input "*****"
click at [711, 249] on span "OK" at bounding box center [710, 249] width 14 height 16
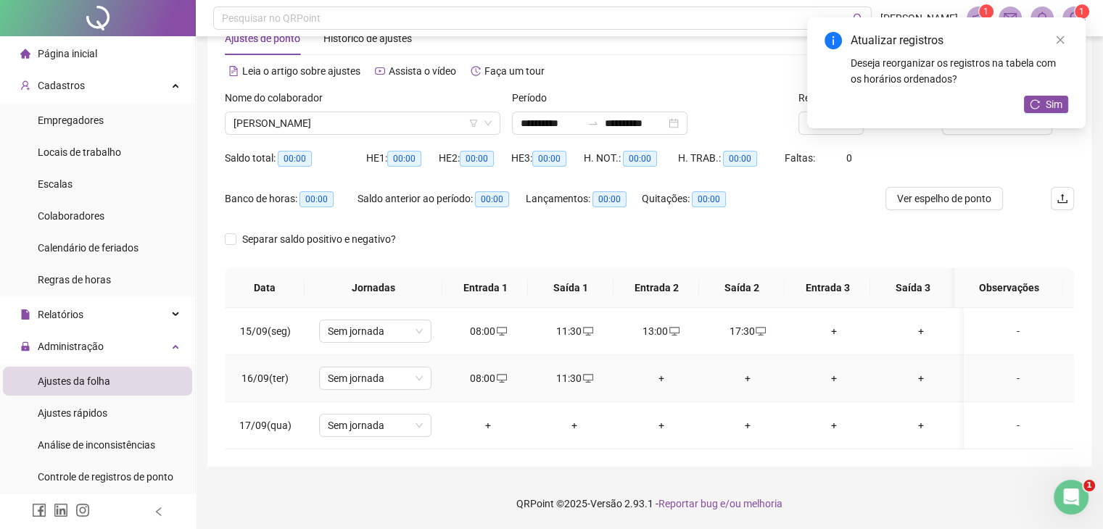
click at [658, 381] on div "+" at bounding box center [660, 379] width 63 height 16
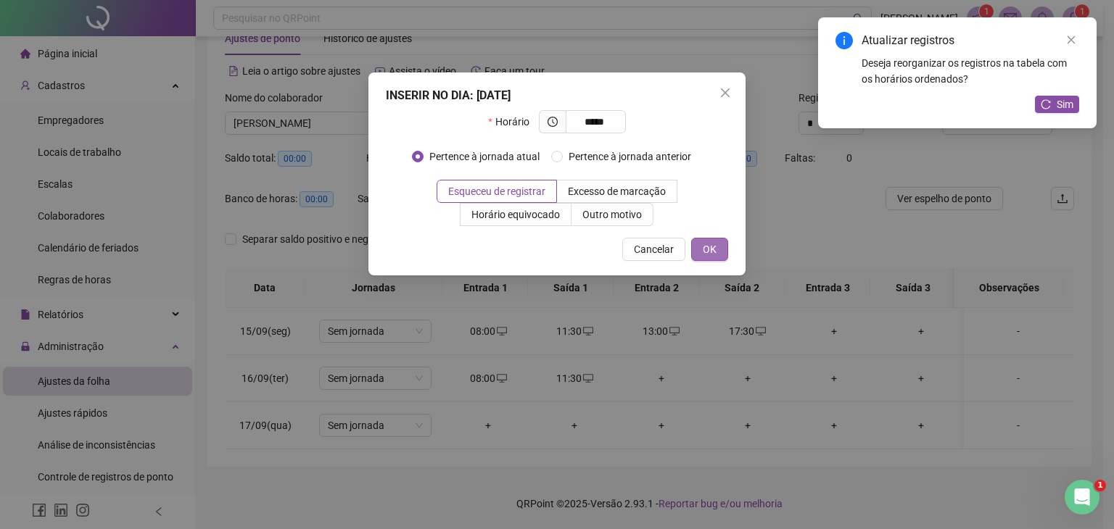
type input "*****"
click at [705, 250] on span "OK" at bounding box center [710, 249] width 14 height 16
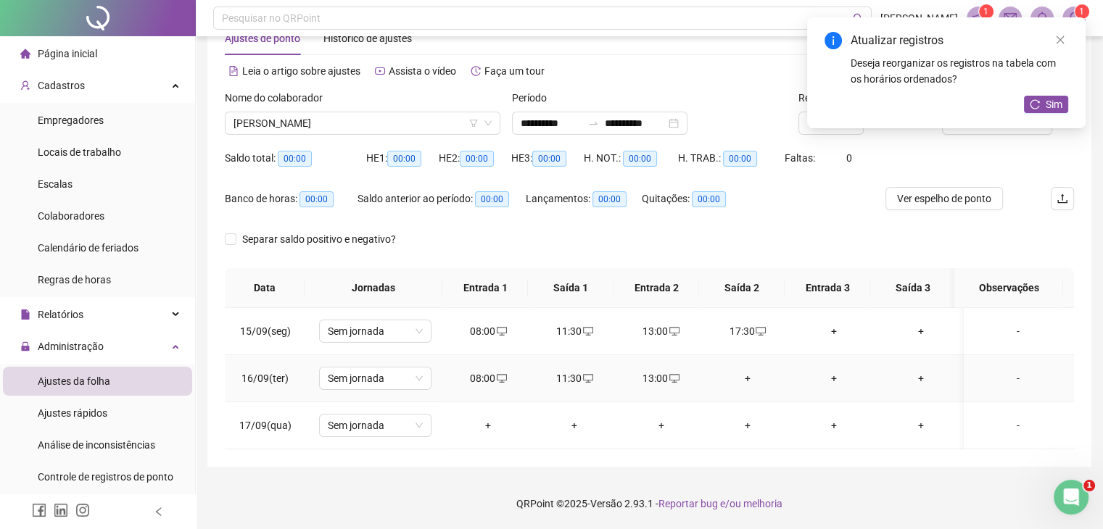
click at [745, 378] on div "+" at bounding box center [747, 379] width 63 height 16
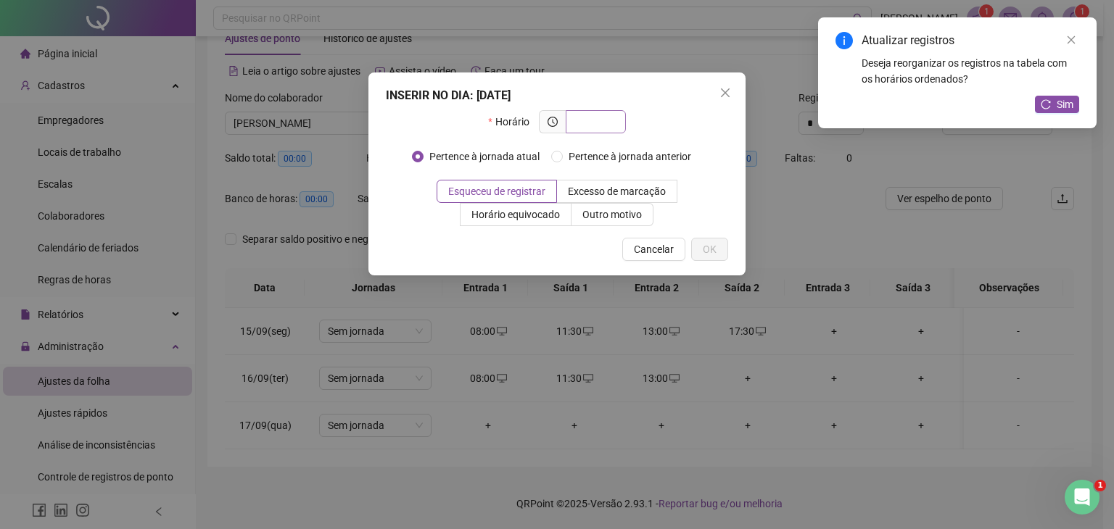
drag, startPoint x: 605, startPoint y: 120, endPoint x: 590, endPoint y: 117, distance: 14.7
click at [600, 119] on input "text" at bounding box center [594, 122] width 40 height 16
type input "*"
type input "*****"
click at [711, 243] on span "OK" at bounding box center [710, 249] width 14 height 16
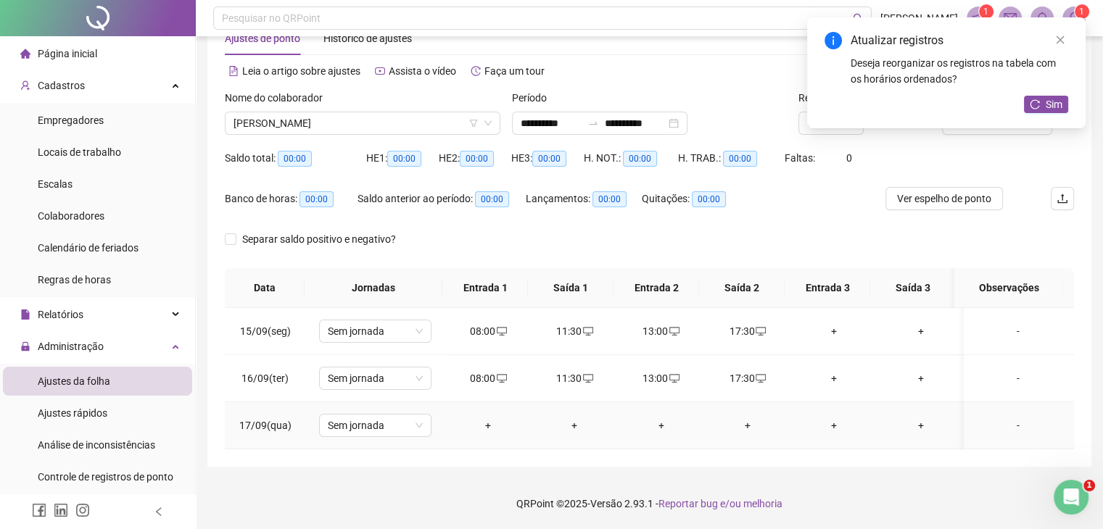
click at [487, 422] on div "+" at bounding box center [487, 426] width 63 height 16
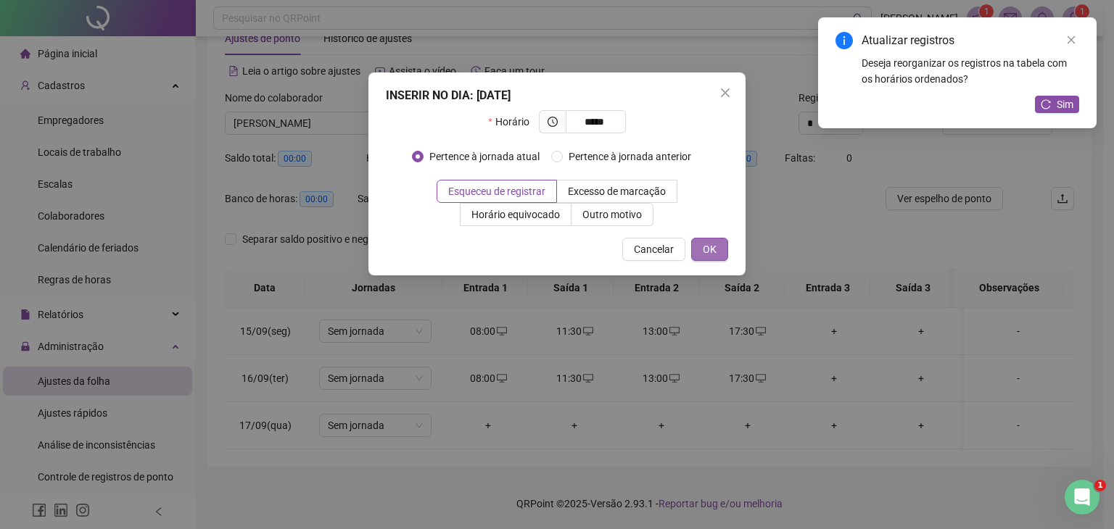
type input "*****"
click at [705, 246] on span "OK" at bounding box center [710, 249] width 14 height 16
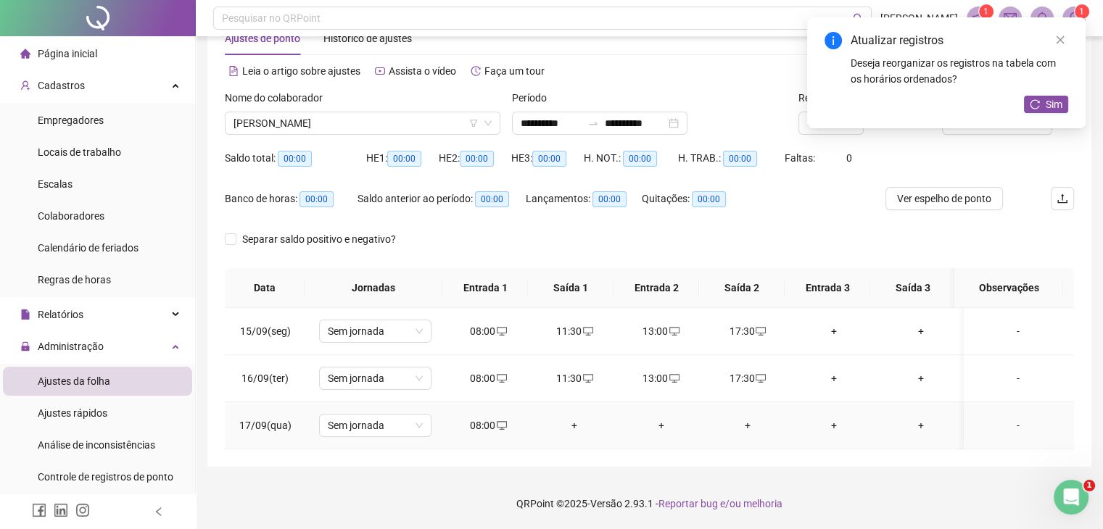
click at [576, 426] on div "+" at bounding box center [574, 426] width 63 height 16
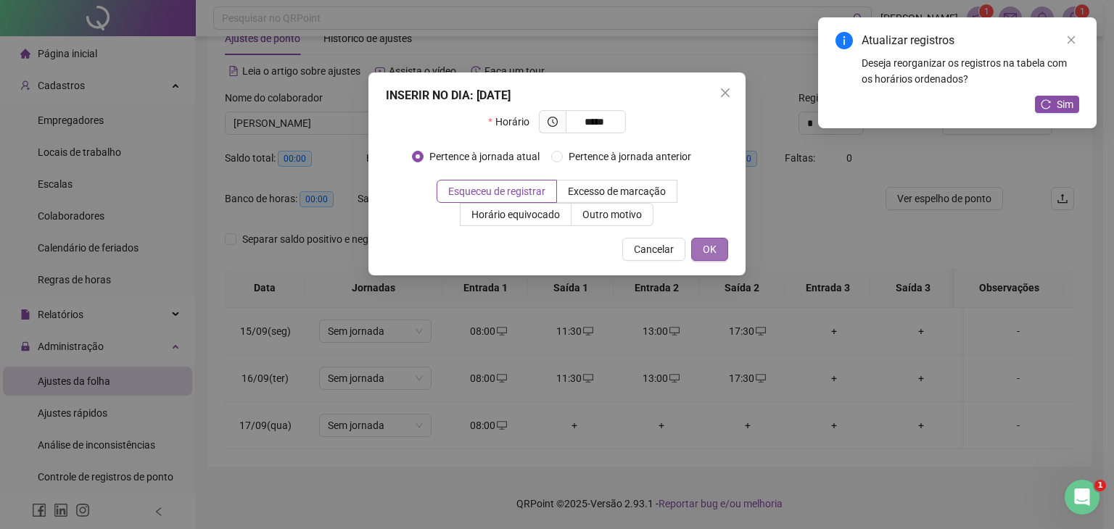
type input "*****"
click at [711, 251] on span "OK" at bounding box center [710, 249] width 14 height 16
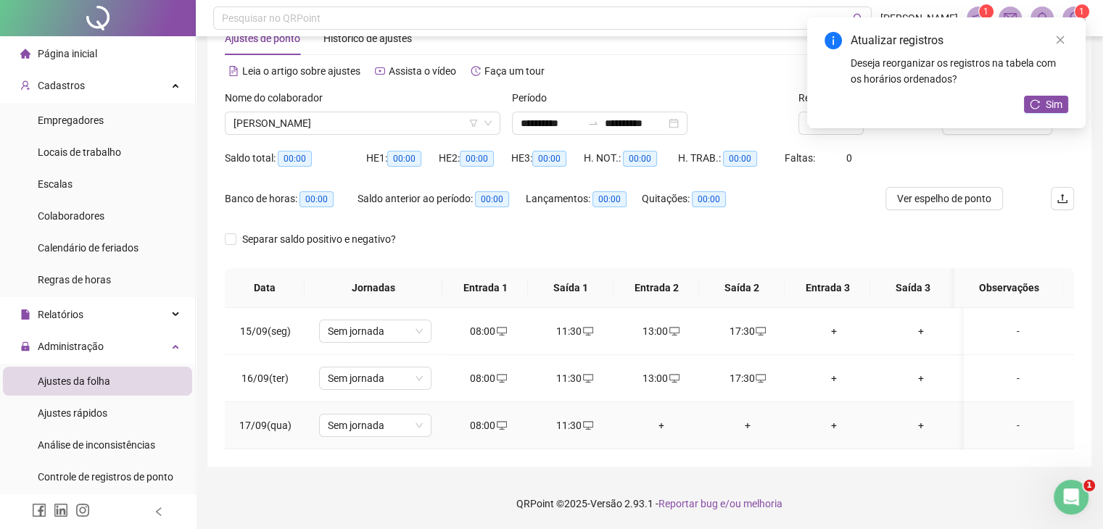
click at [653, 427] on div "+" at bounding box center [660, 426] width 63 height 16
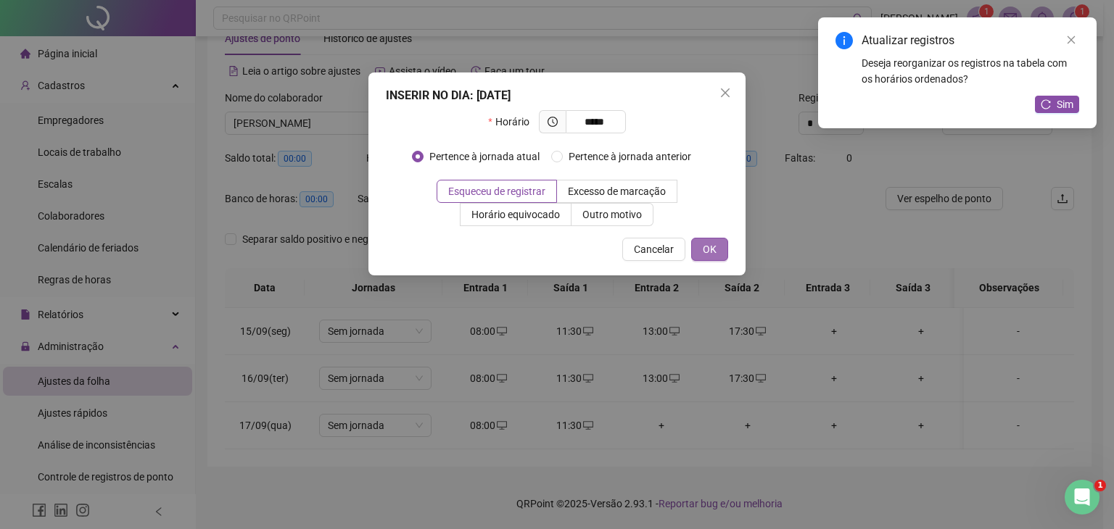
type input "*****"
click at [716, 252] on button "OK" at bounding box center [709, 249] width 37 height 23
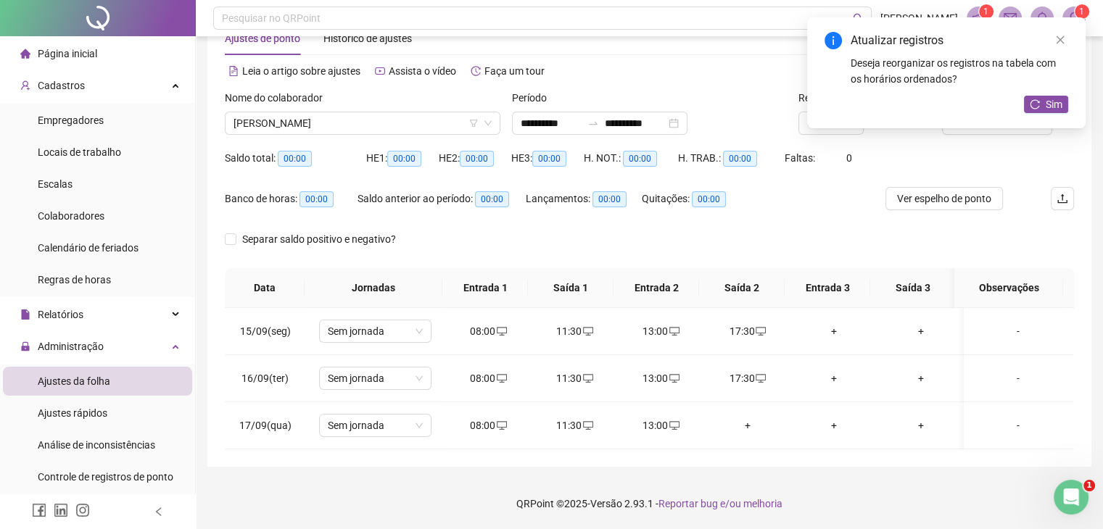
scroll to position [0, 0]
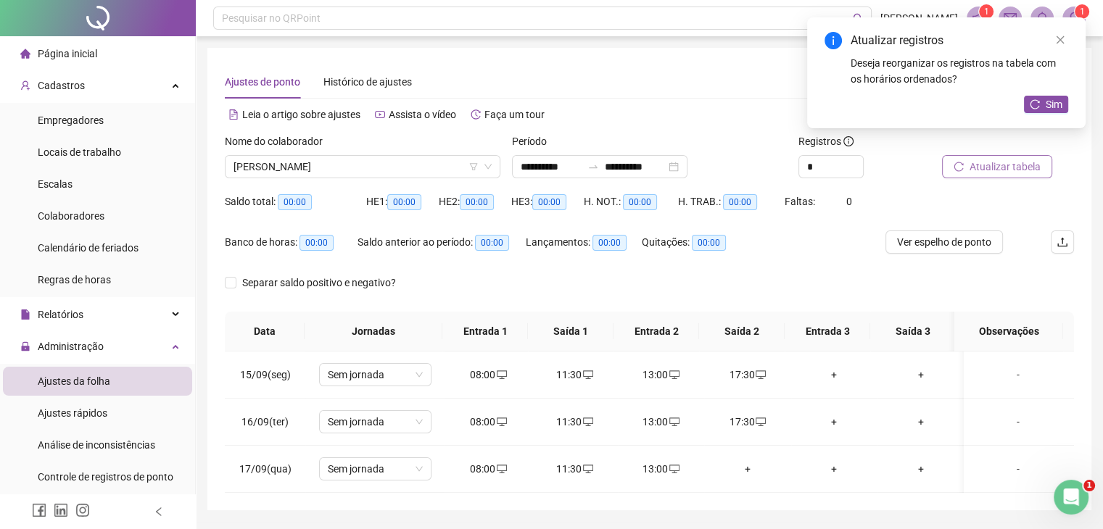
click at [1003, 165] on span "Atualizar tabela" at bounding box center [1005, 167] width 71 height 16
click at [1060, 38] on icon "close" at bounding box center [1061, 40] width 8 height 8
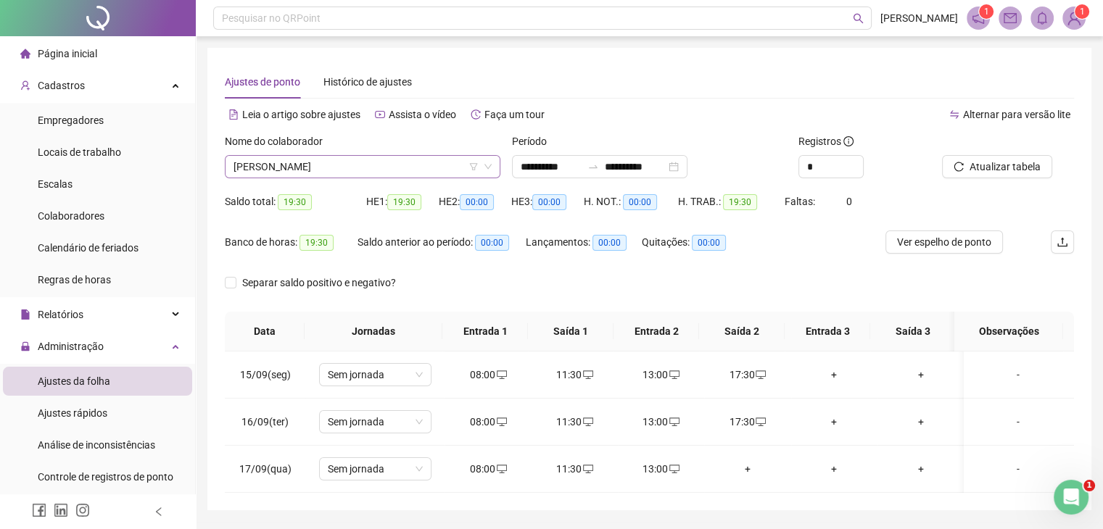
click at [488, 165] on icon "down" at bounding box center [488, 166] width 9 height 9
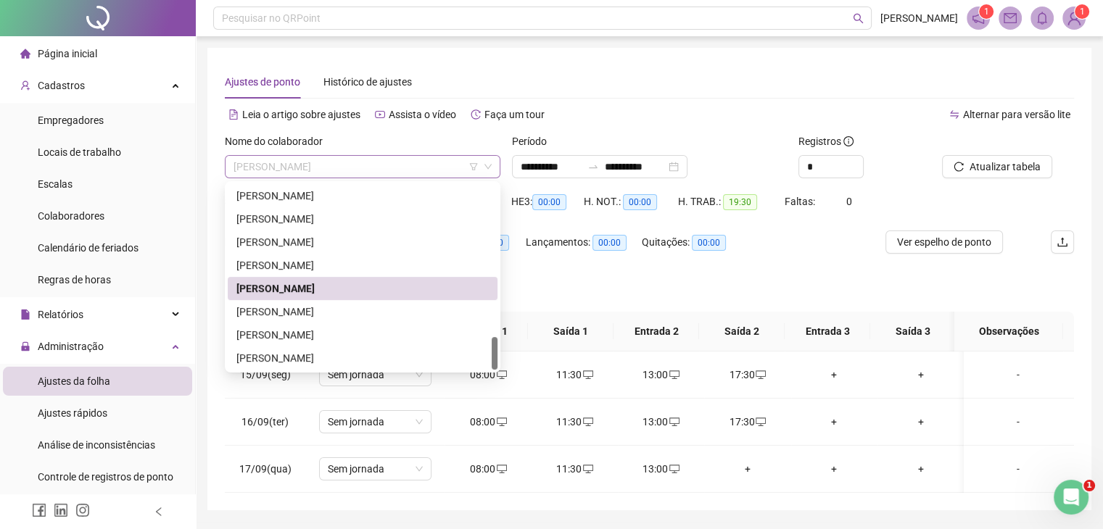
drag, startPoint x: 455, startPoint y: 168, endPoint x: 447, endPoint y: 170, distance: 8.8
click at [453, 168] on span "[PERSON_NAME]" at bounding box center [363, 167] width 258 height 22
click at [319, 166] on span "[PERSON_NAME]" at bounding box center [363, 167] width 258 height 22
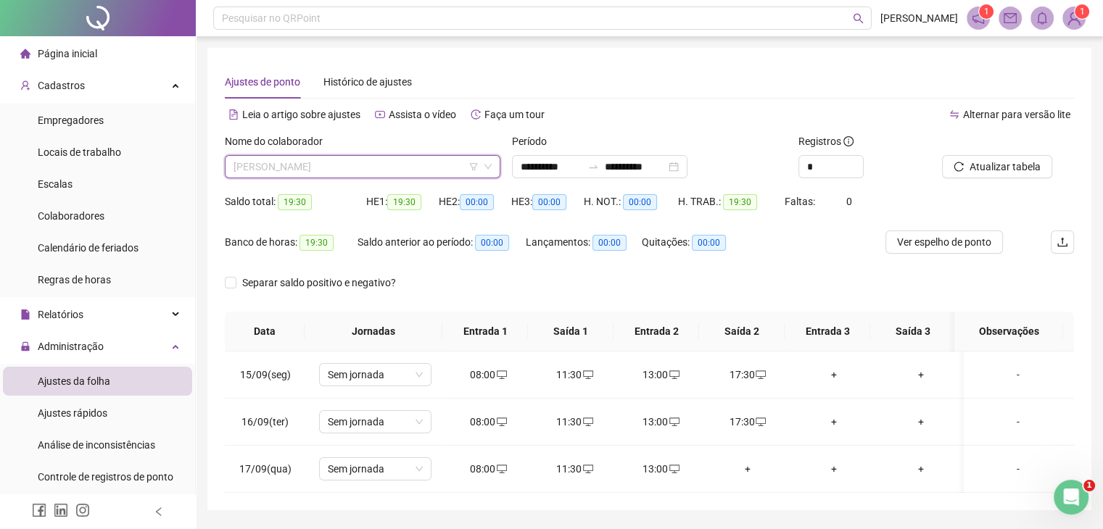
click at [426, 163] on span "[PERSON_NAME]" at bounding box center [363, 167] width 258 height 22
click at [433, 169] on span "[PERSON_NAME]" at bounding box center [363, 167] width 258 height 22
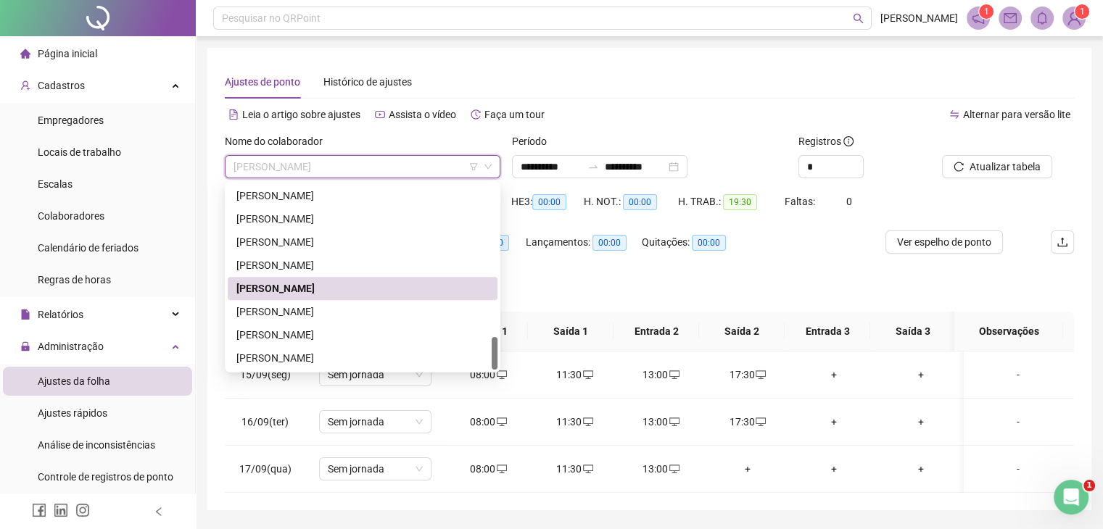
drag, startPoint x: 400, startPoint y: 169, endPoint x: 294, endPoint y: 170, distance: 105.2
click at [294, 170] on span "[PERSON_NAME]" at bounding box center [363, 167] width 258 height 22
click at [297, 169] on span "[PERSON_NAME]" at bounding box center [363, 167] width 258 height 22
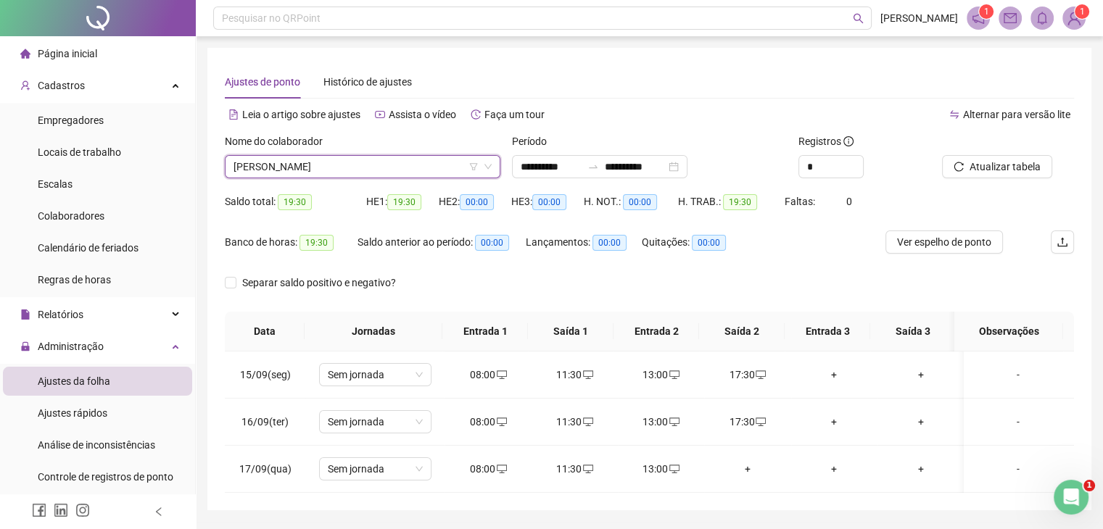
click at [418, 163] on span "[PERSON_NAME]" at bounding box center [363, 167] width 258 height 22
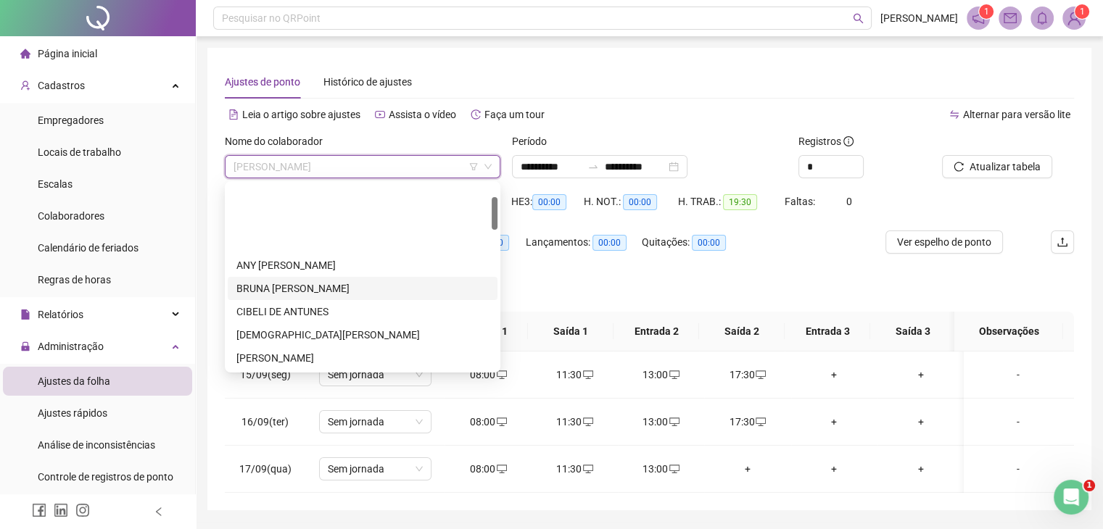
scroll to position [73, 0]
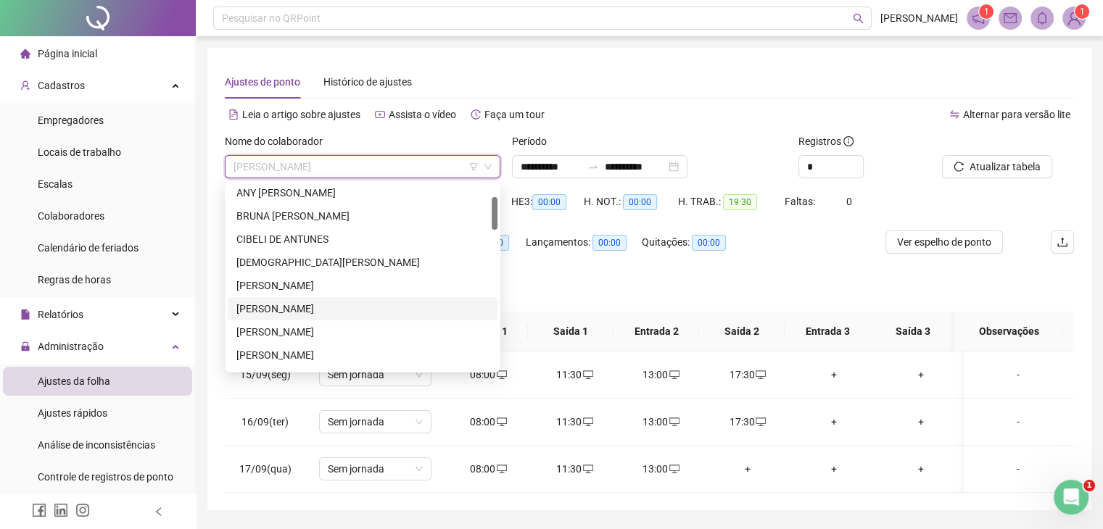
click at [277, 302] on div "[PERSON_NAME]" at bounding box center [362, 309] width 252 height 16
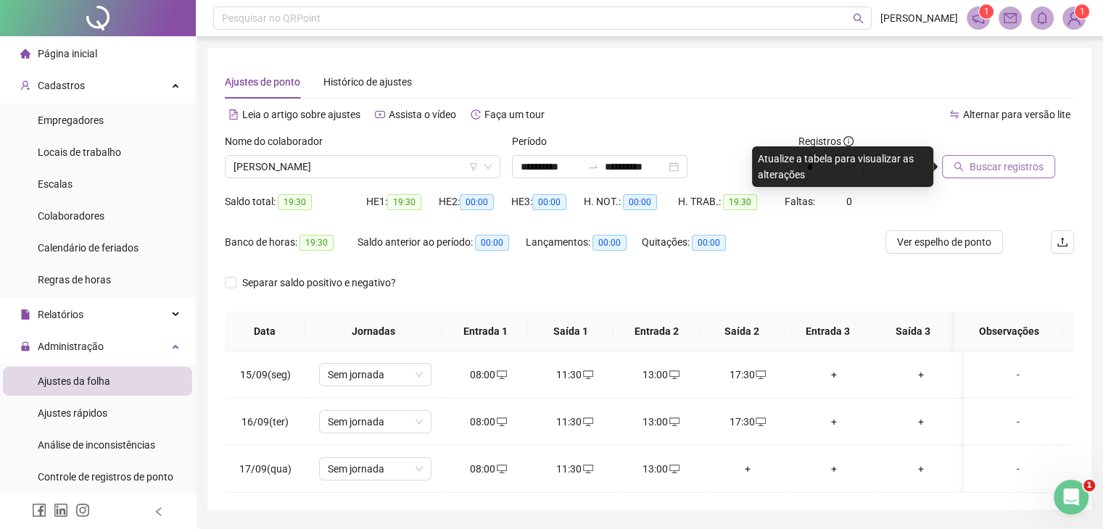
click at [978, 161] on span "Buscar registros" at bounding box center [1007, 167] width 74 height 16
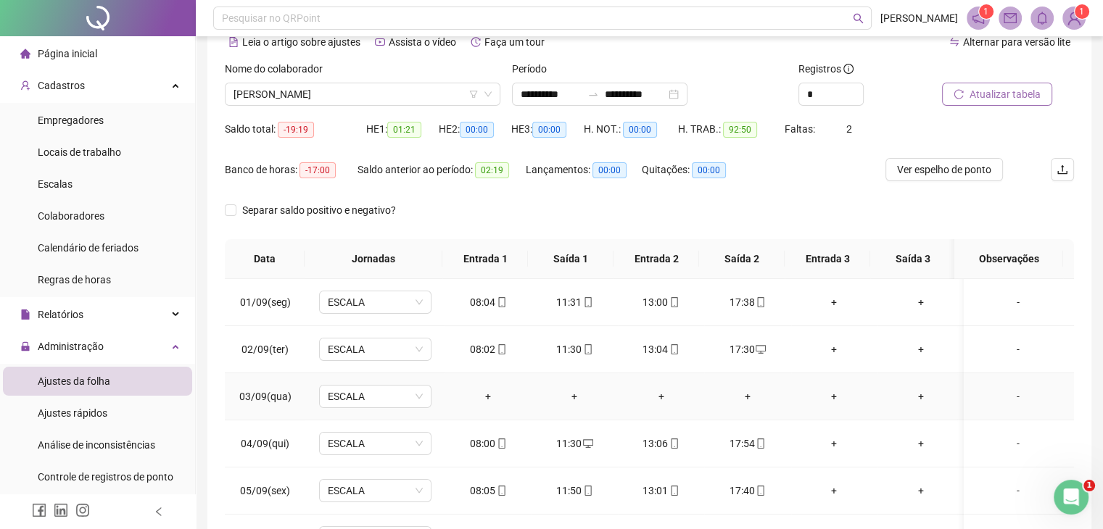
scroll to position [0, 0]
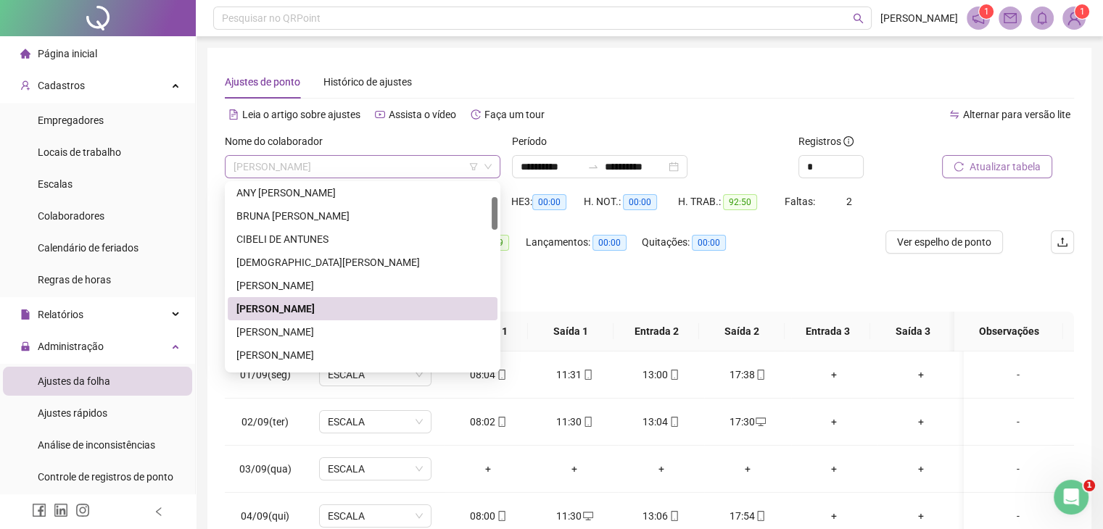
click at [445, 163] on span "[PERSON_NAME]" at bounding box center [363, 167] width 258 height 22
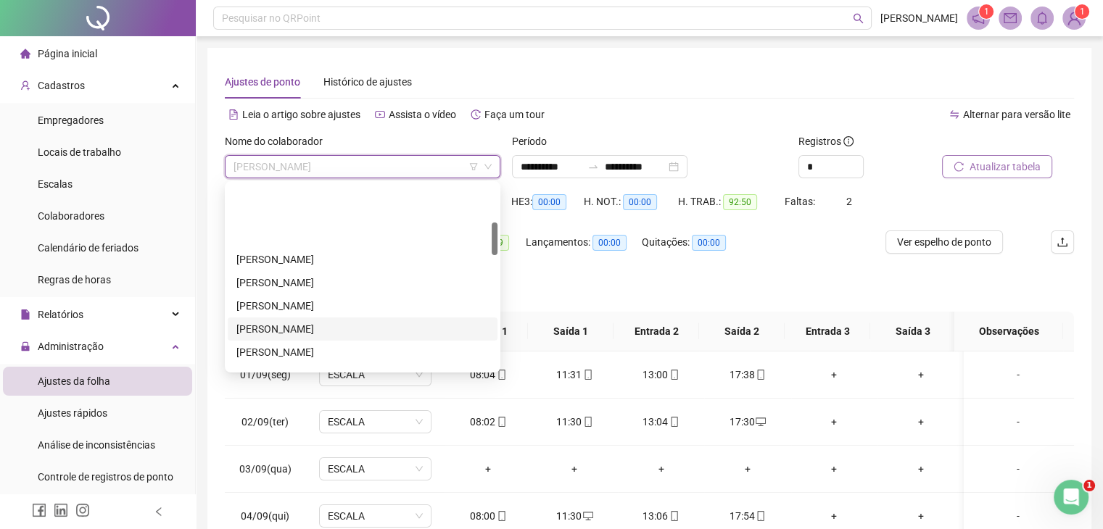
scroll to position [218, 0]
click at [331, 323] on div "GLAUTON [PERSON_NAME]" at bounding box center [362, 326] width 252 height 16
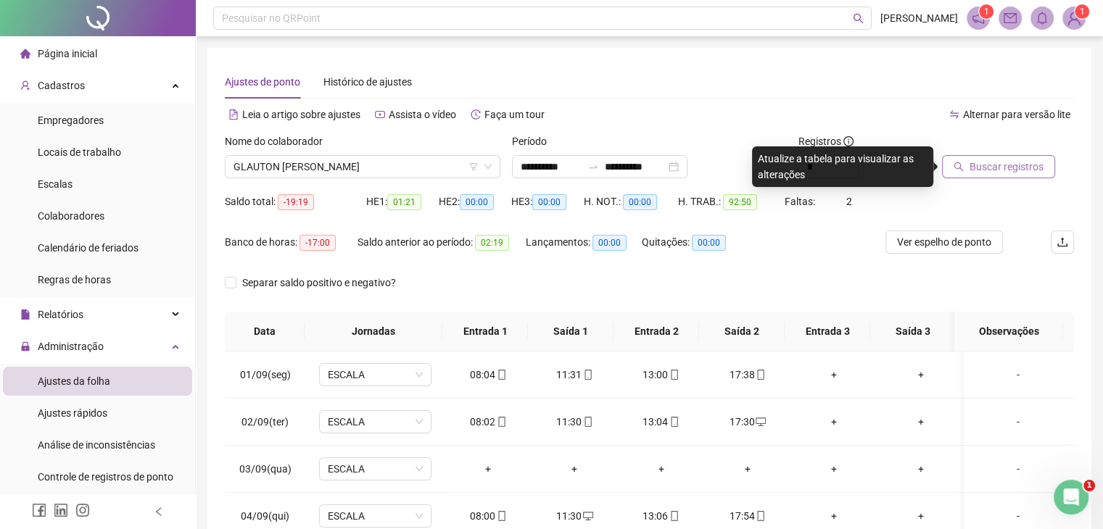
click at [959, 168] on icon "search" at bounding box center [958, 166] width 9 height 9
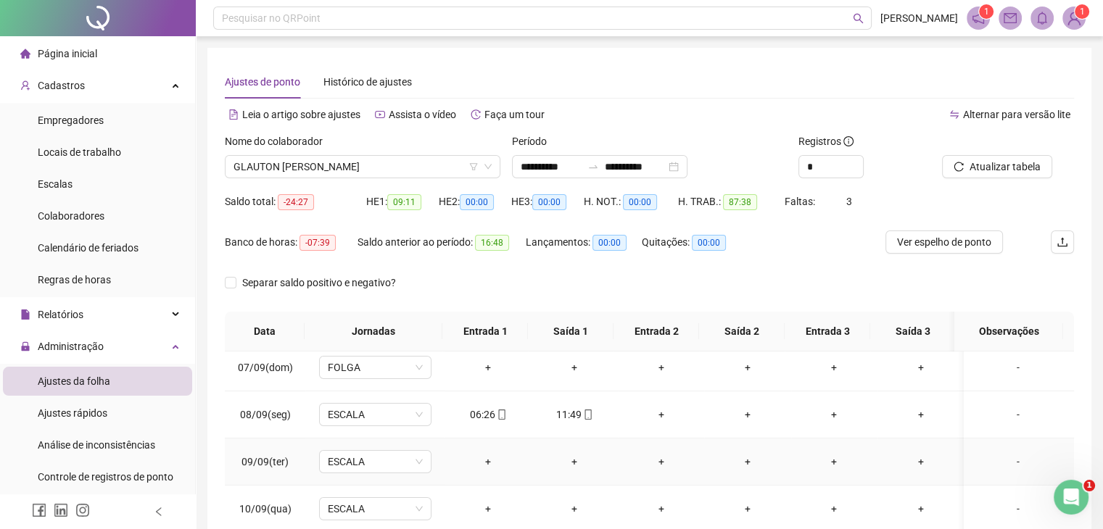
scroll to position [435, 0]
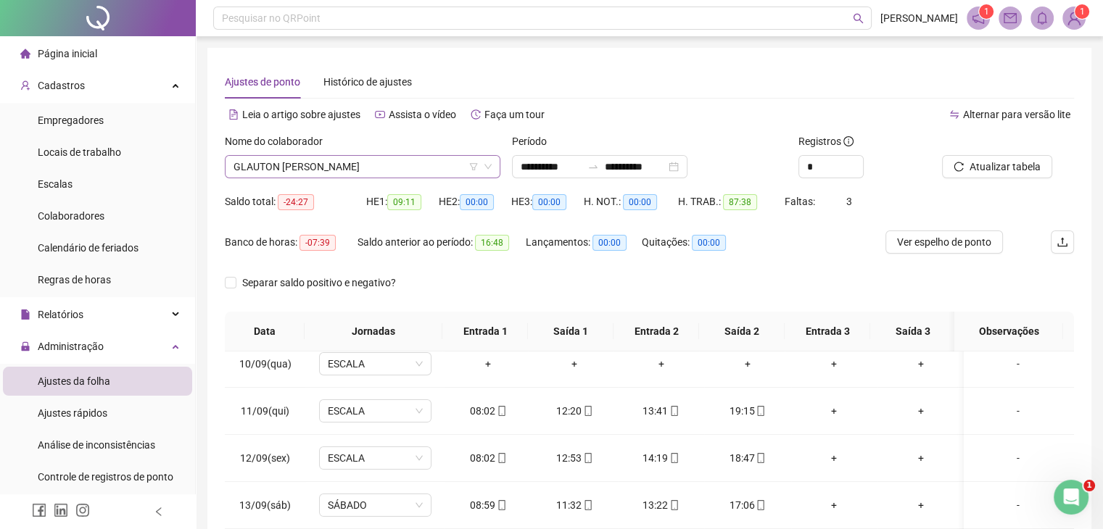
click at [429, 169] on span "GLAUTON [PERSON_NAME]" at bounding box center [363, 167] width 258 height 22
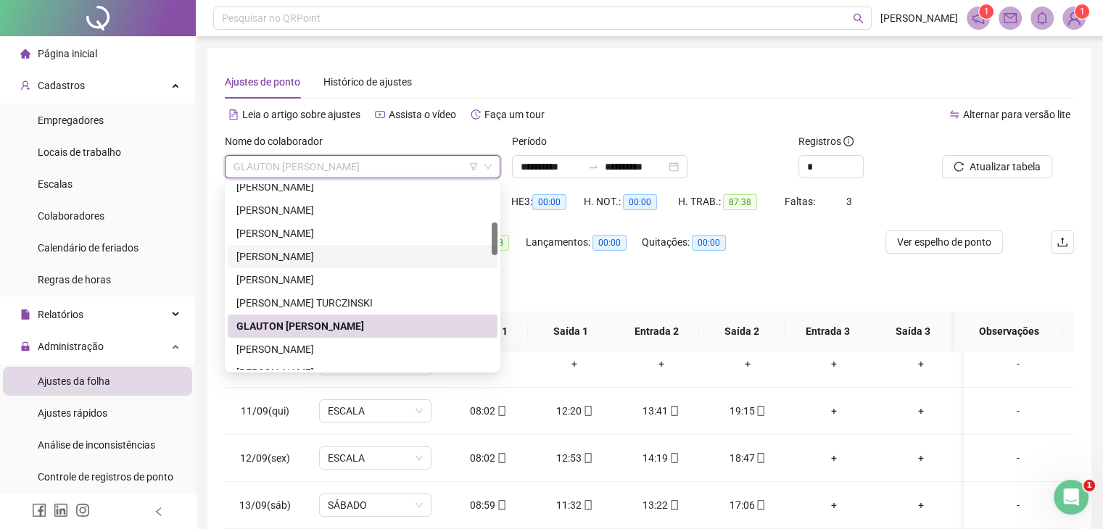
scroll to position [290, 0]
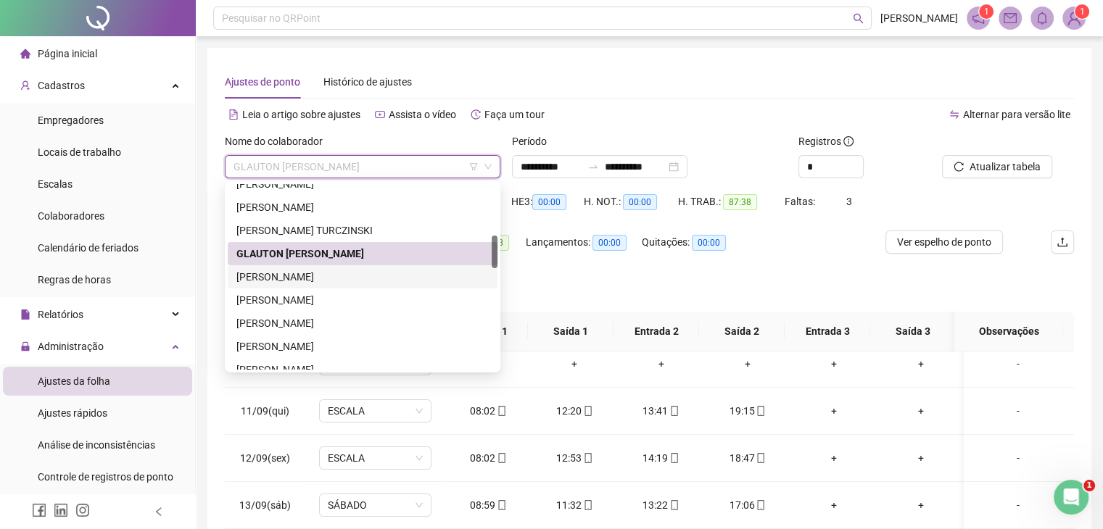
click at [353, 273] on div "[PERSON_NAME]" at bounding box center [362, 277] width 252 height 16
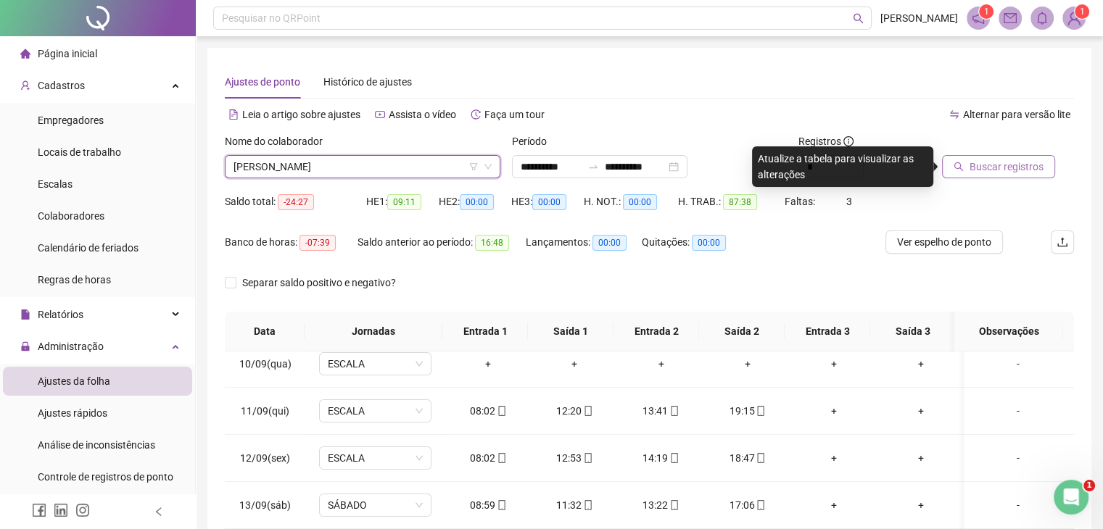
click at [968, 162] on button "Buscar registros" at bounding box center [998, 166] width 113 height 23
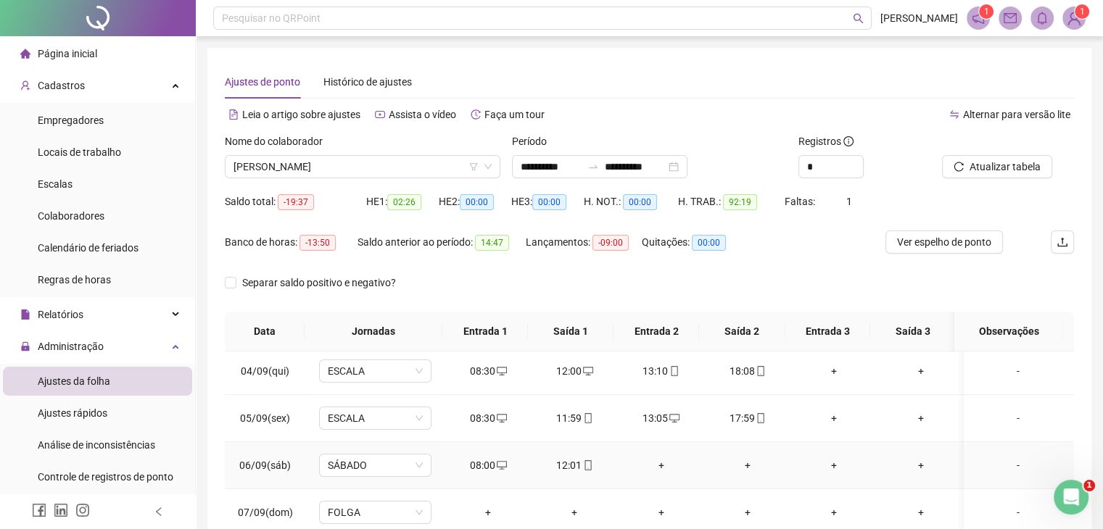
scroll to position [0, 0]
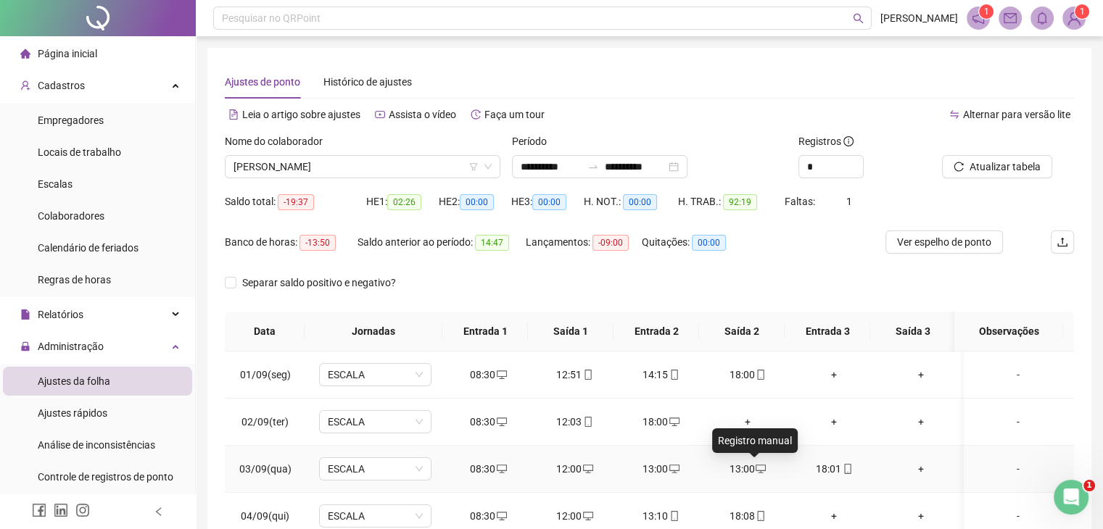
click at [756, 466] on icon "desktop" at bounding box center [761, 469] width 10 height 10
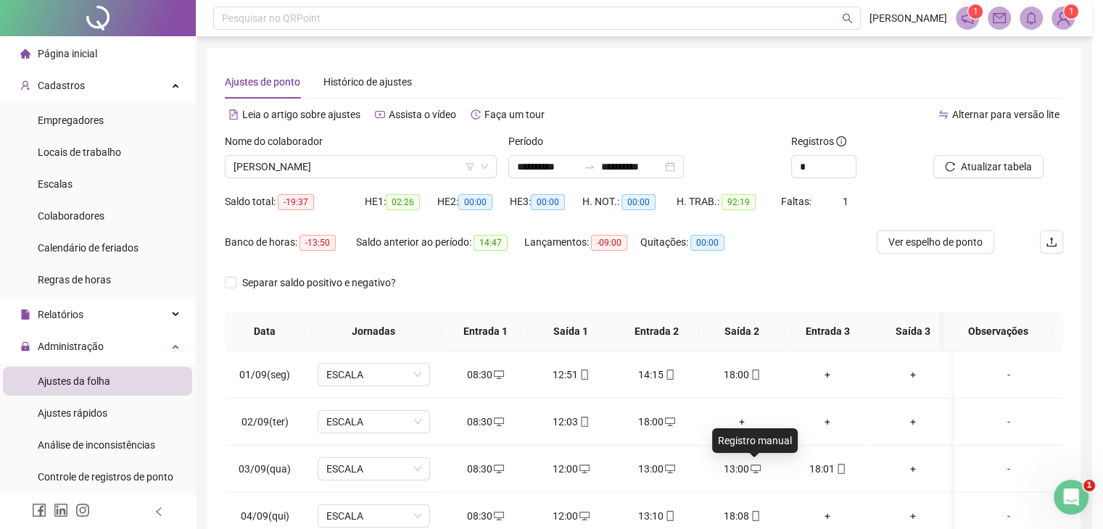
type input "**********"
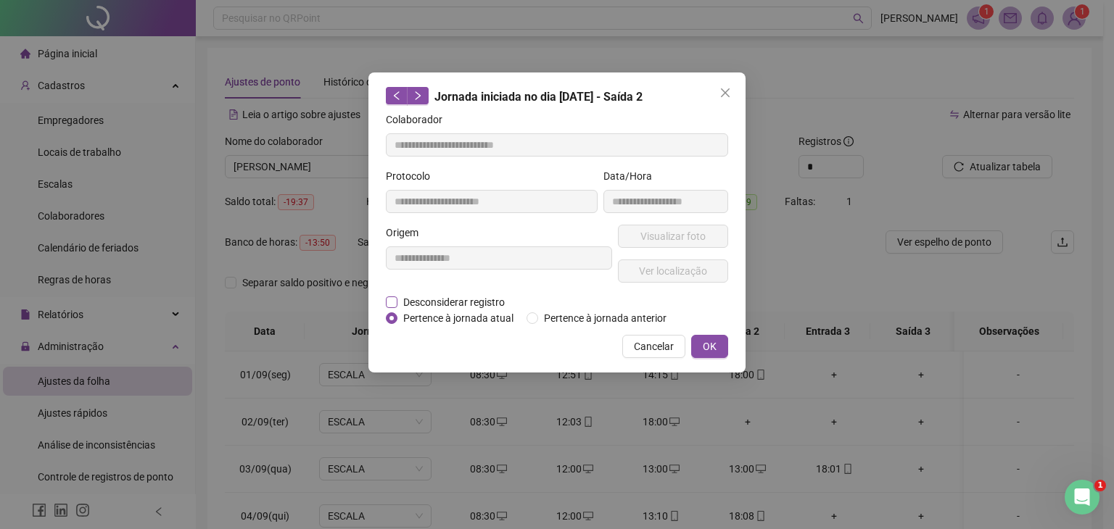
click at [452, 304] on span "Desconsiderar registro" at bounding box center [453, 302] width 113 height 16
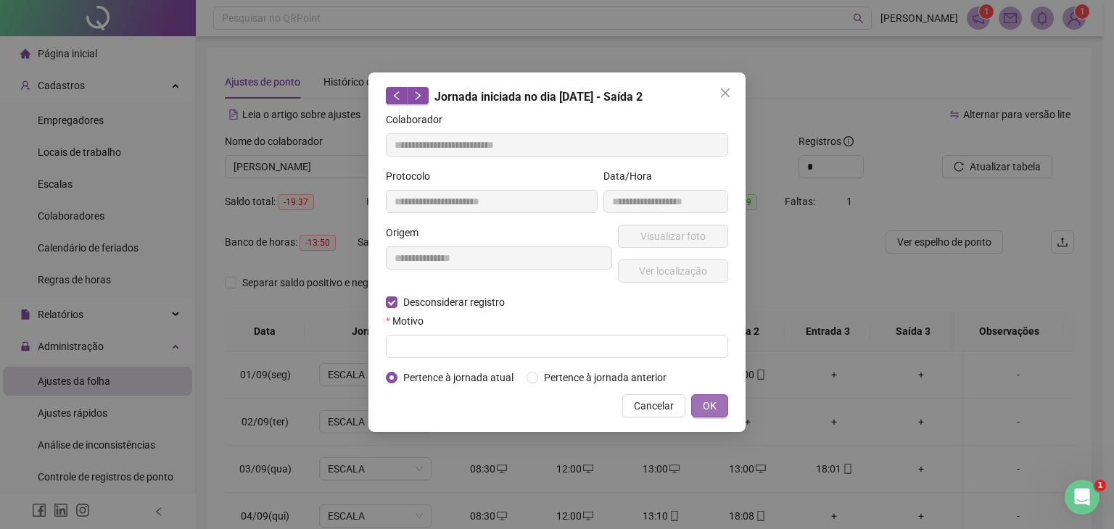
click at [716, 413] on span "OK" at bounding box center [710, 406] width 14 height 16
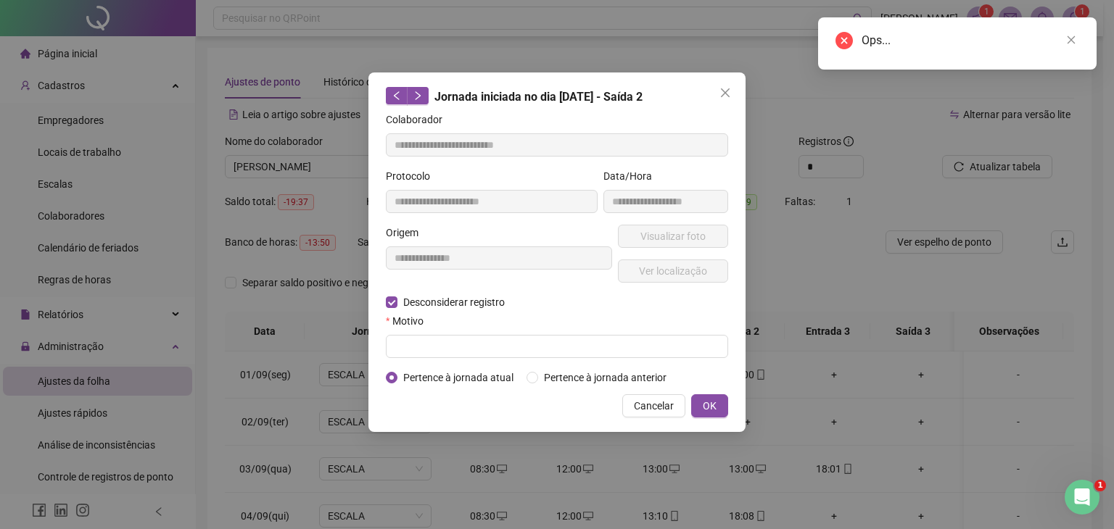
click at [569, 331] on div "Motivo" at bounding box center [557, 324] width 342 height 22
click at [566, 340] on input "text" at bounding box center [557, 346] width 342 height 23
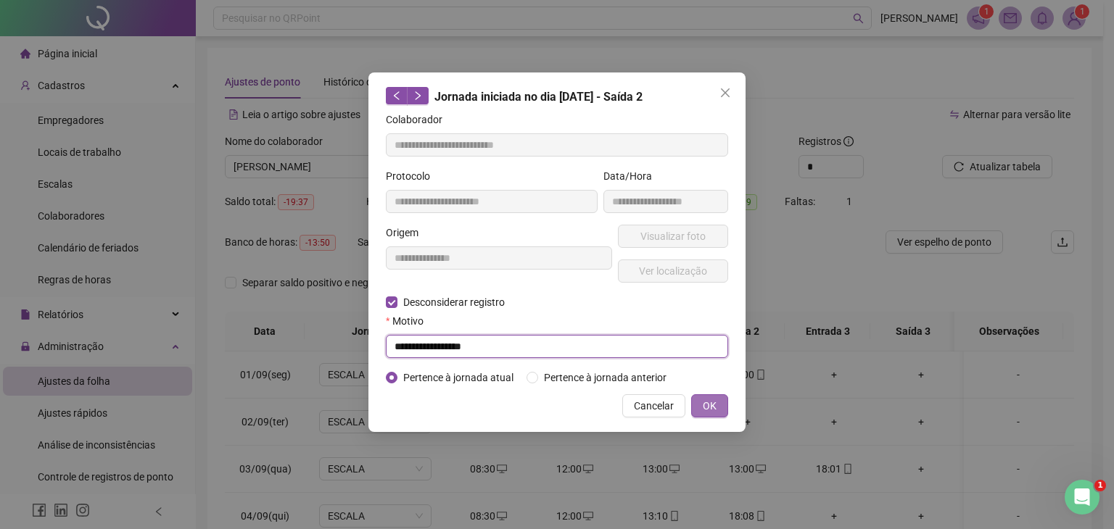
type input "**********"
click at [704, 406] on span "OK" at bounding box center [710, 406] width 14 height 16
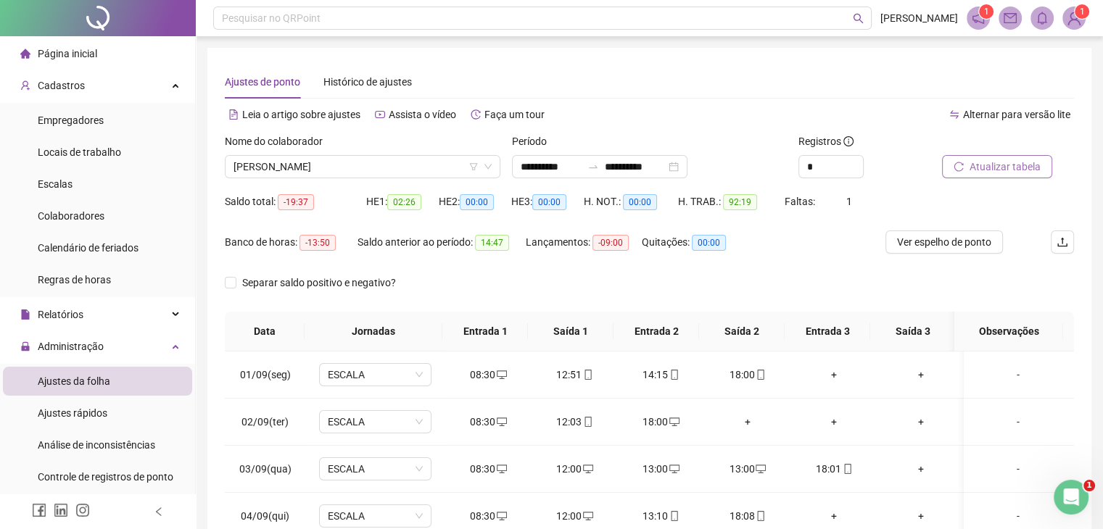
click at [1001, 169] on span "Atualizar tabela" at bounding box center [1005, 167] width 71 height 16
click at [1012, 161] on span "Atualizar tabela" at bounding box center [1005, 167] width 71 height 16
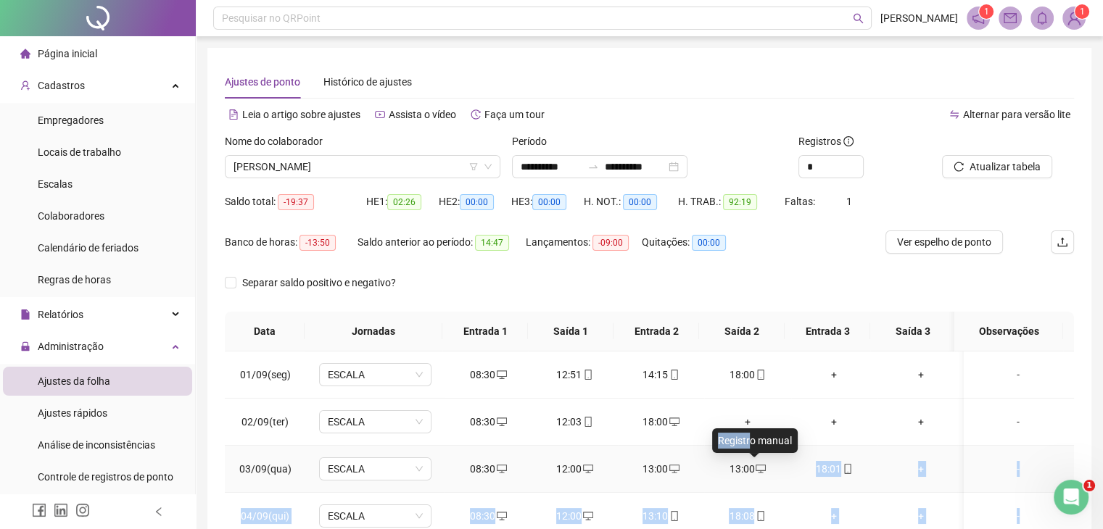
drag, startPoint x: 757, startPoint y: 469, endPoint x: 742, endPoint y: 431, distance: 40.7
click at [746, 441] on body "**********" at bounding box center [551, 264] width 1103 height 529
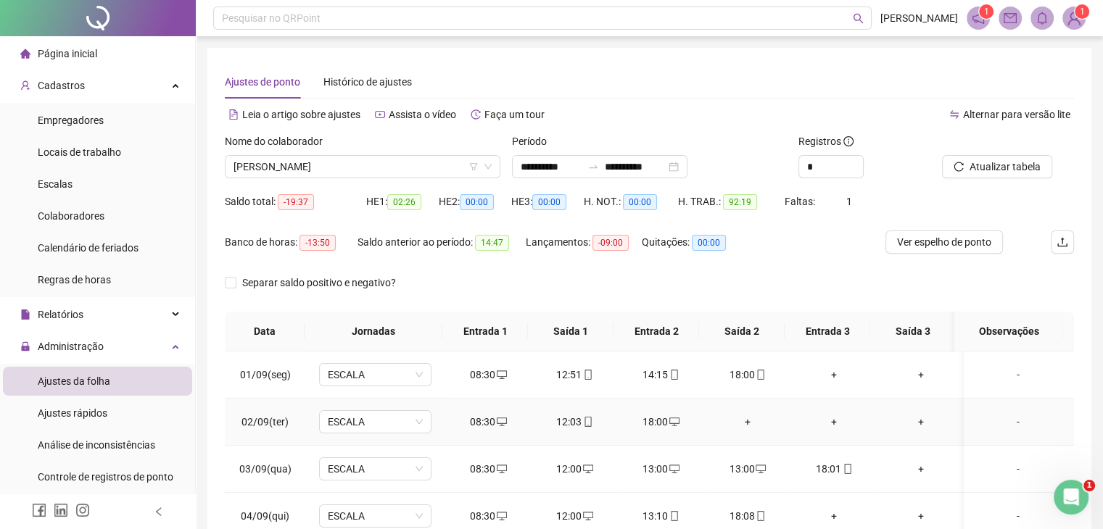
click at [743, 418] on div "+" at bounding box center [747, 422] width 63 height 16
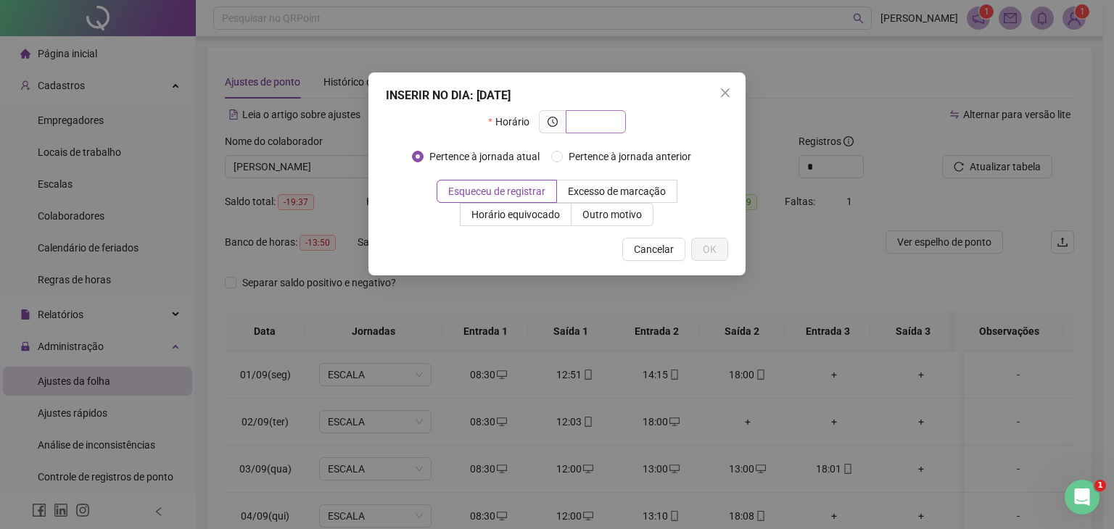
click at [603, 116] on input "text" at bounding box center [594, 122] width 40 height 16
type input "*****"
click at [711, 246] on span "OK" at bounding box center [710, 249] width 14 height 16
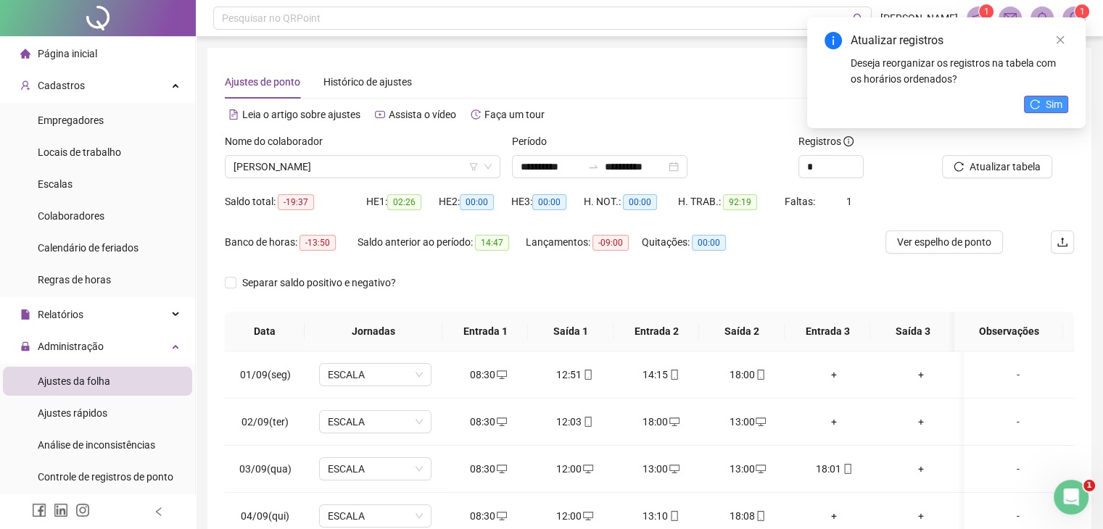
click at [1053, 105] on span "Sim" at bounding box center [1054, 104] width 17 height 16
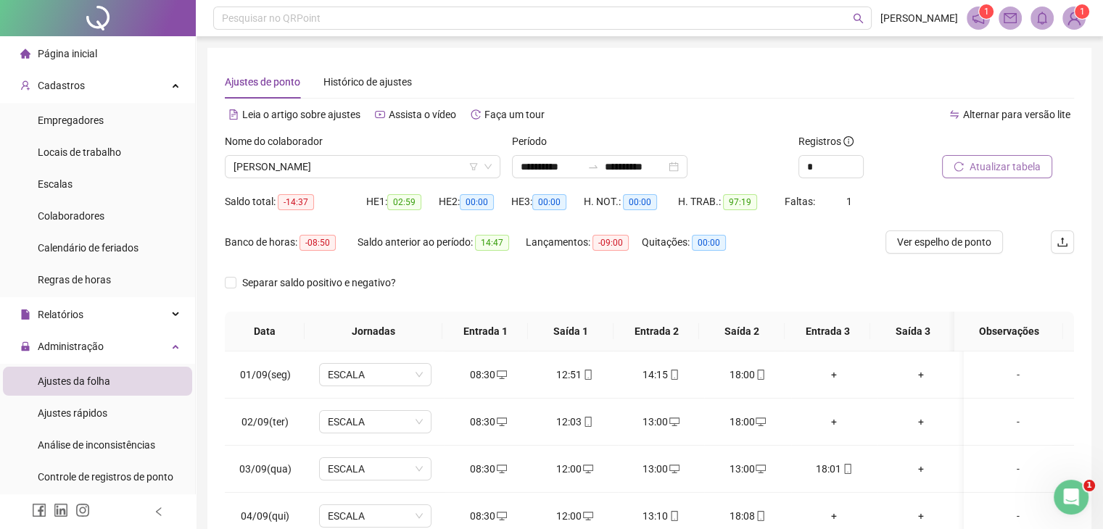
click at [997, 161] on span "Atualizar tabela" at bounding box center [1005, 167] width 71 height 16
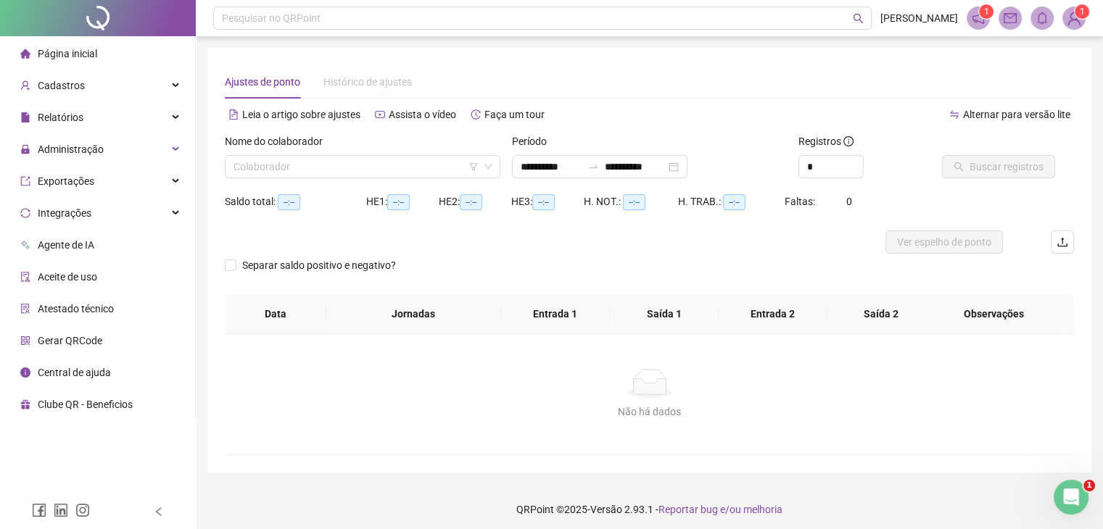
type input "**********"
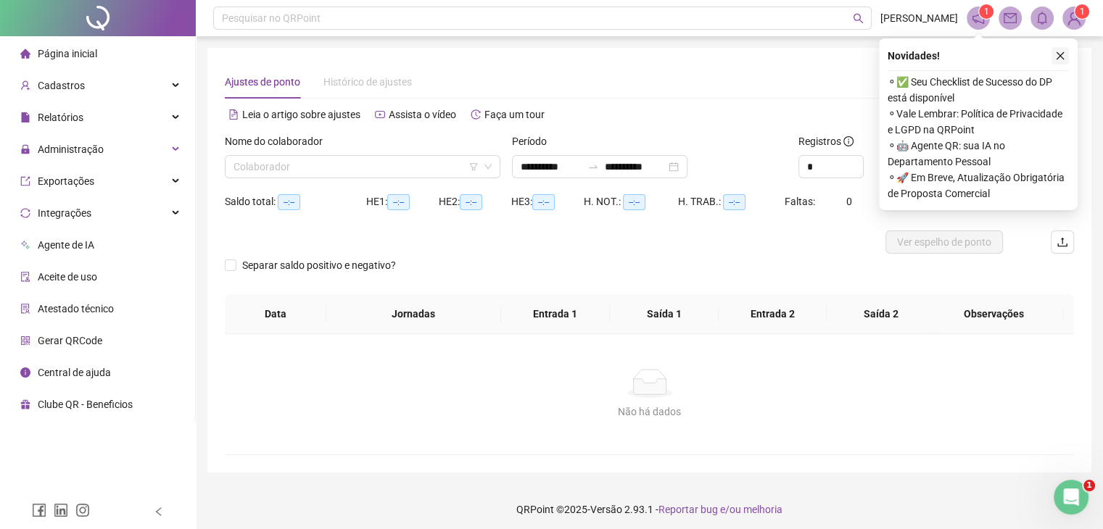
click at [1056, 54] on icon "close" at bounding box center [1060, 56] width 10 height 10
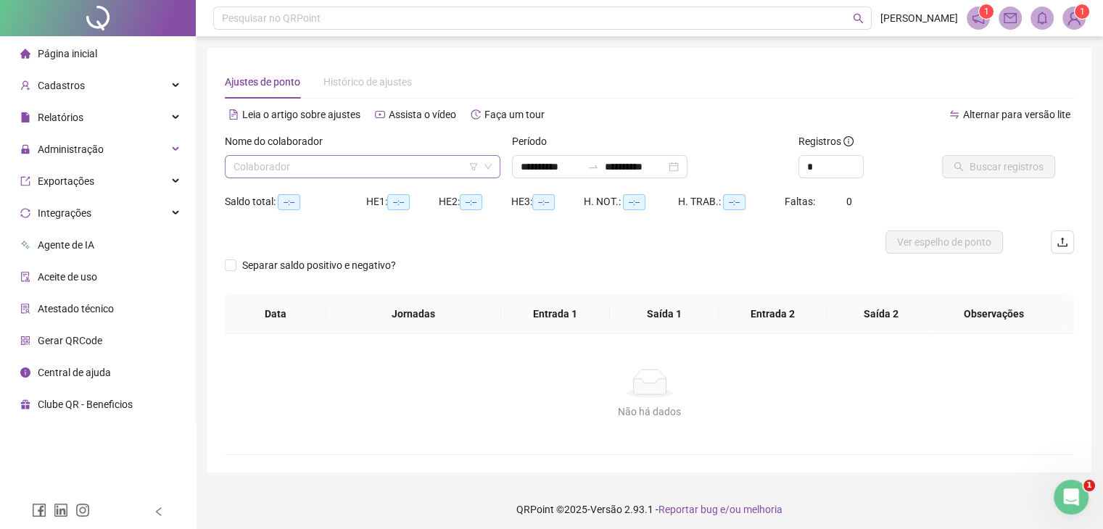
click at [383, 157] on input "search" at bounding box center [356, 167] width 245 height 22
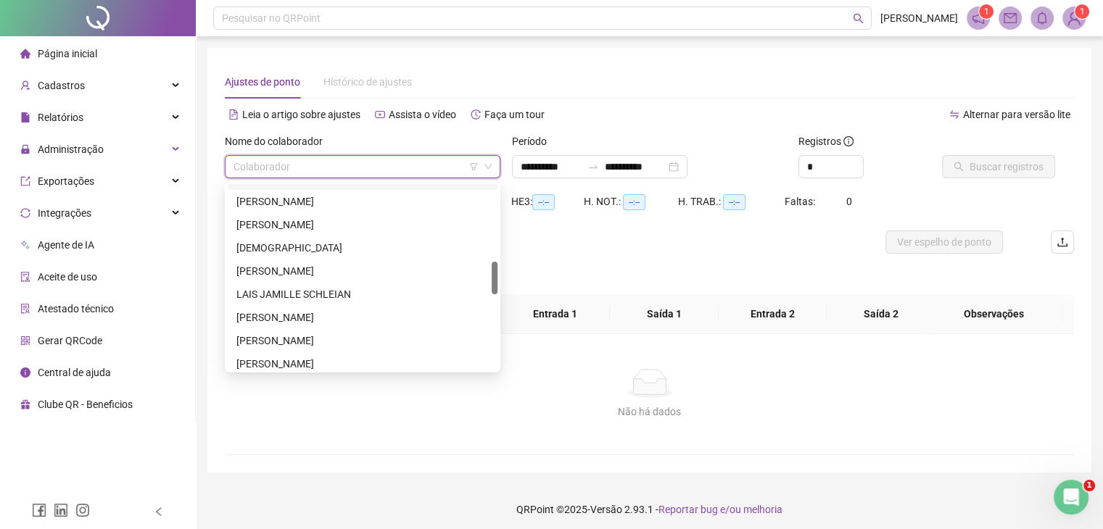
scroll to position [363, 0]
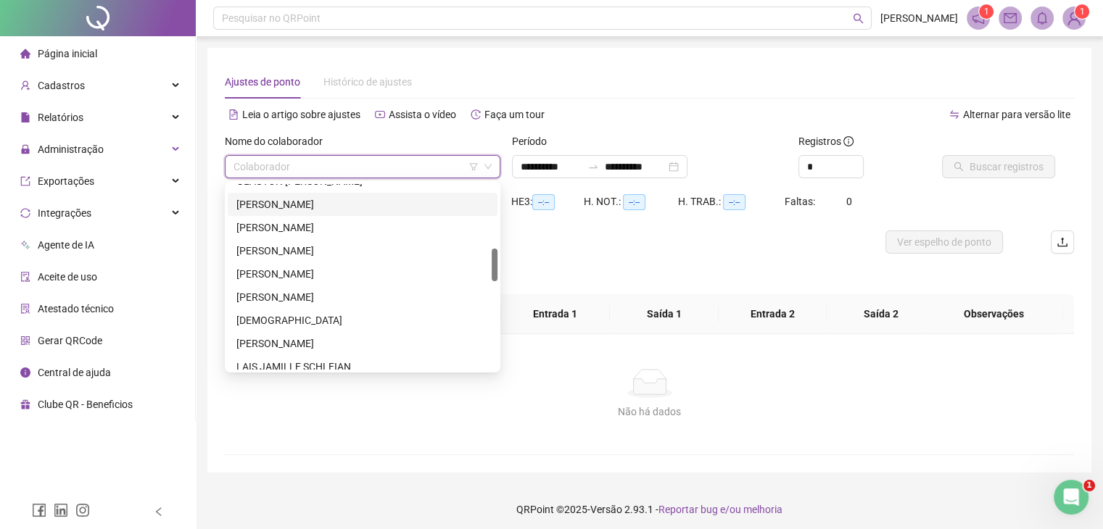
click at [318, 197] on div "[PERSON_NAME]" at bounding box center [362, 205] width 252 height 16
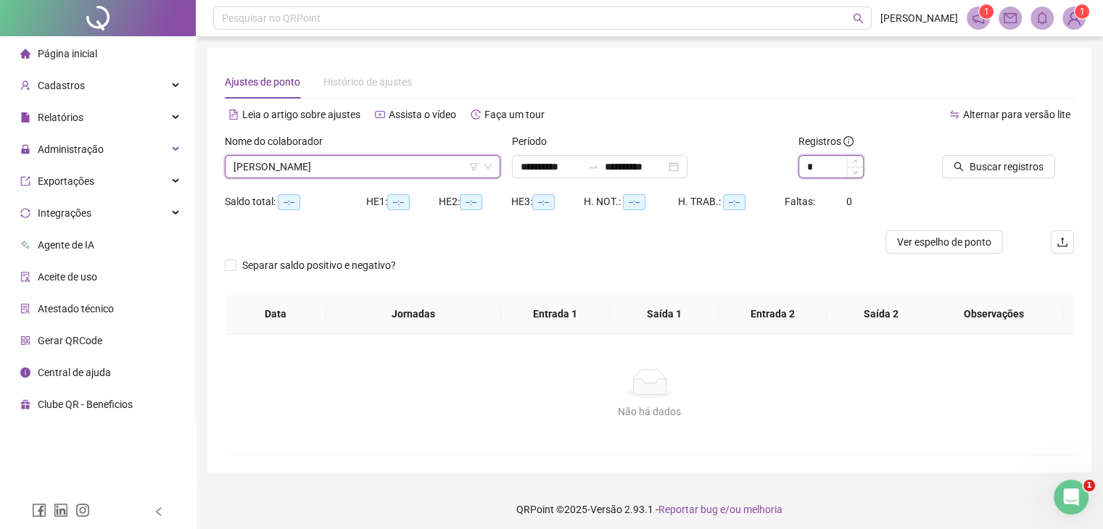
click at [815, 162] on input "*" at bounding box center [831, 167] width 64 height 22
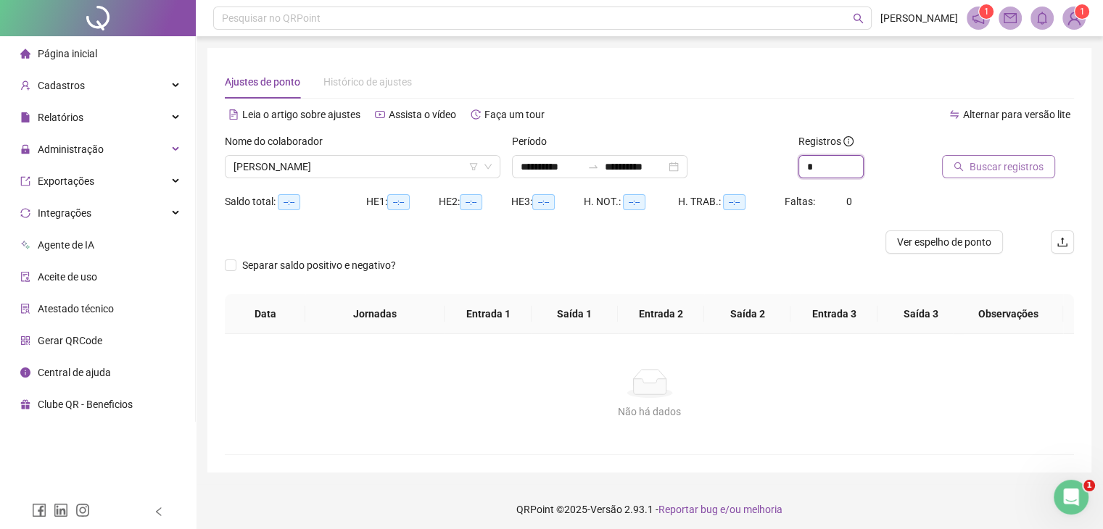
type input "*"
click at [1045, 170] on button "Buscar registros" at bounding box center [998, 166] width 113 height 23
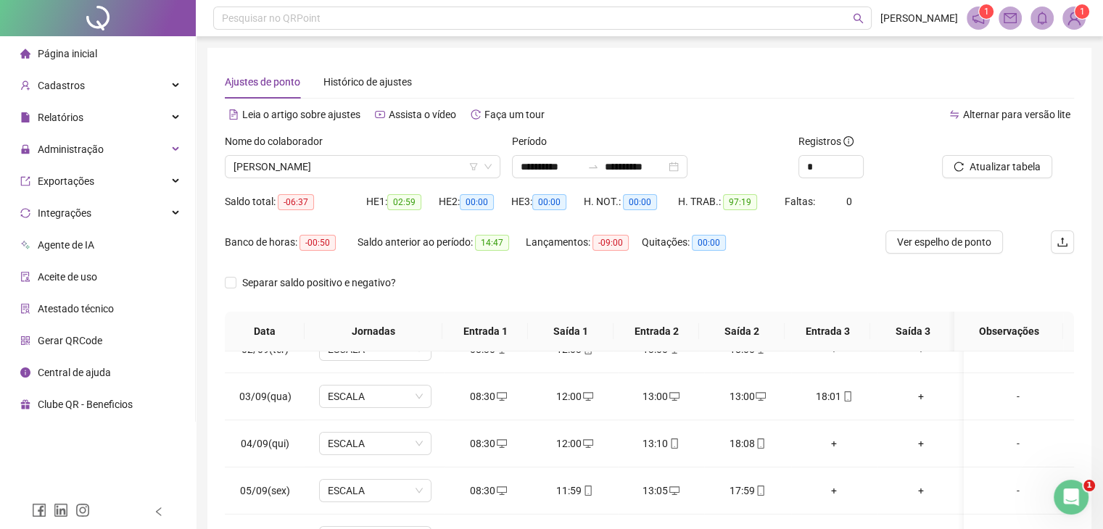
scroll to position [0, 0]
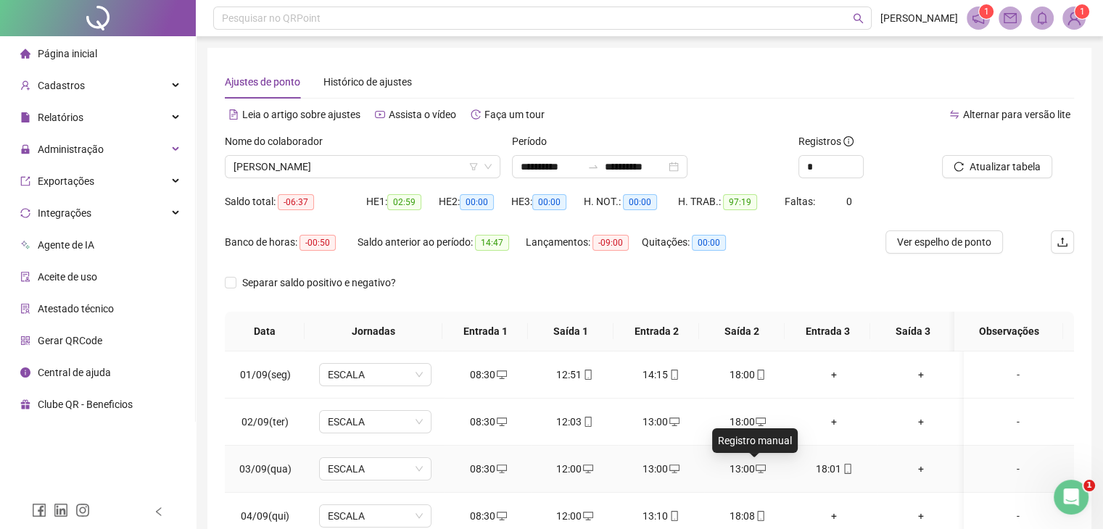
click at [756, 471] on icon "desktop" at bounding box center [761, 469] width 10 height 9
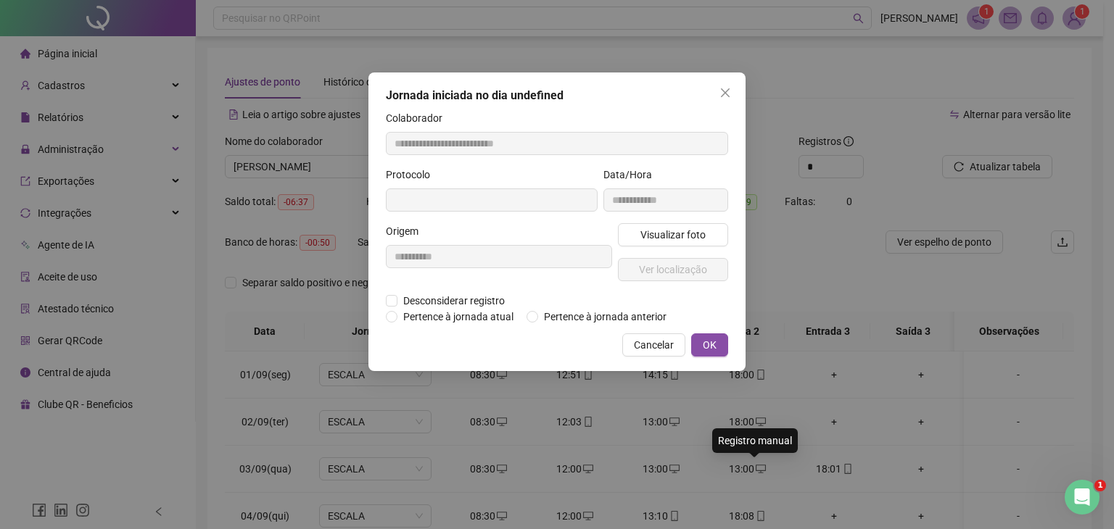
type input "**********"
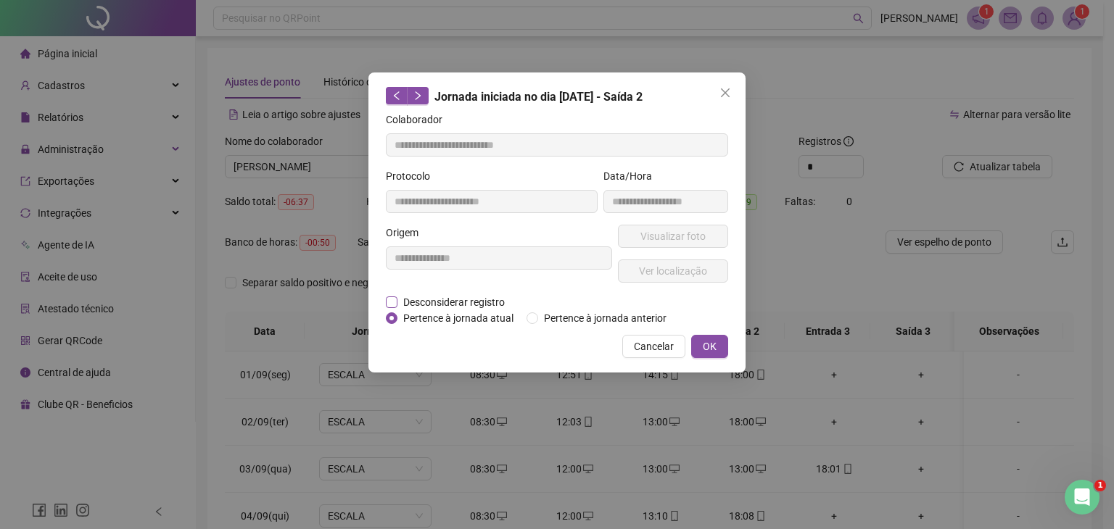
click at [431, 303] on span "Desconsiderar registro" at bounding box center [453, 302] width 113 height 16
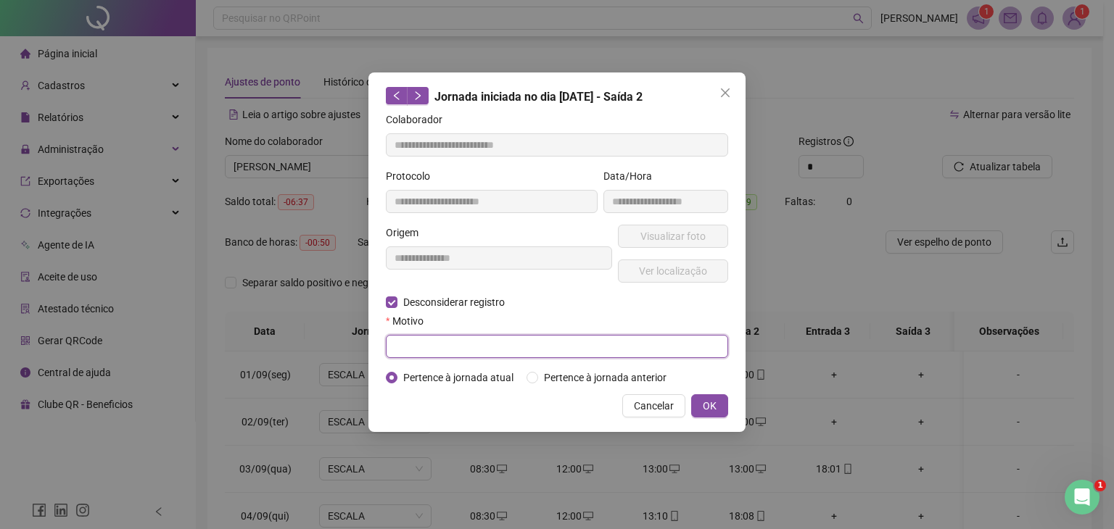
click at [466, 347] on input "text" at bounding box center [557, 346] width 342 height 23
type input "*"
type input "*********"
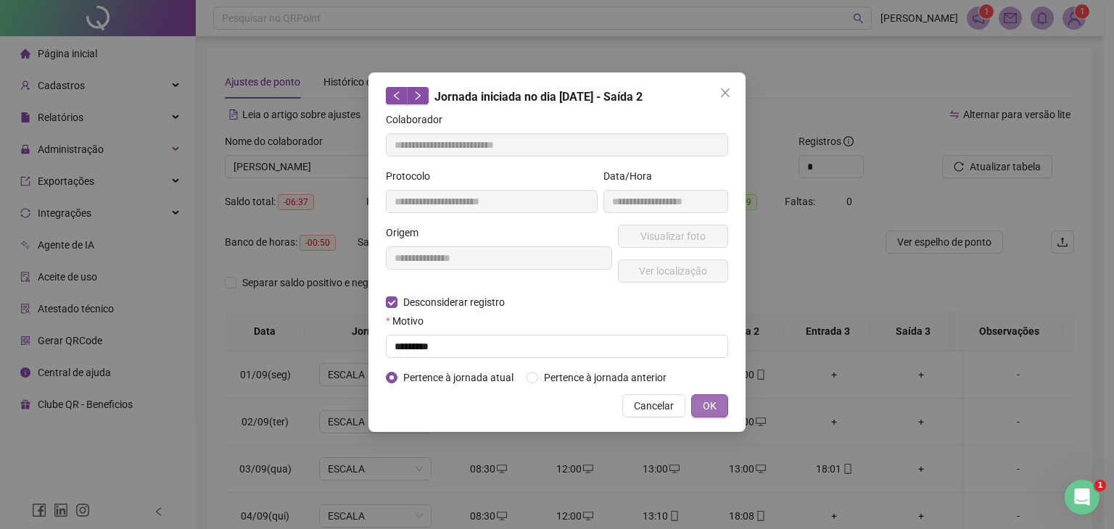
click at [714, 402] on span "OK" at bounding box center [710, 406] width 14 height 16
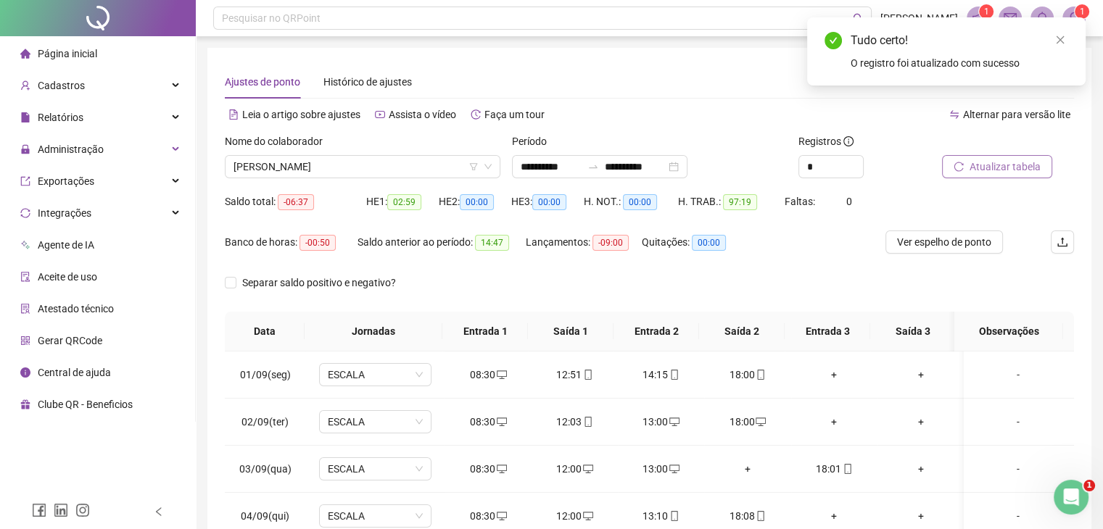
click at [1023, 173] on span "Atualizar tabela" at bounding box center [1005, 167] width 71 height 16
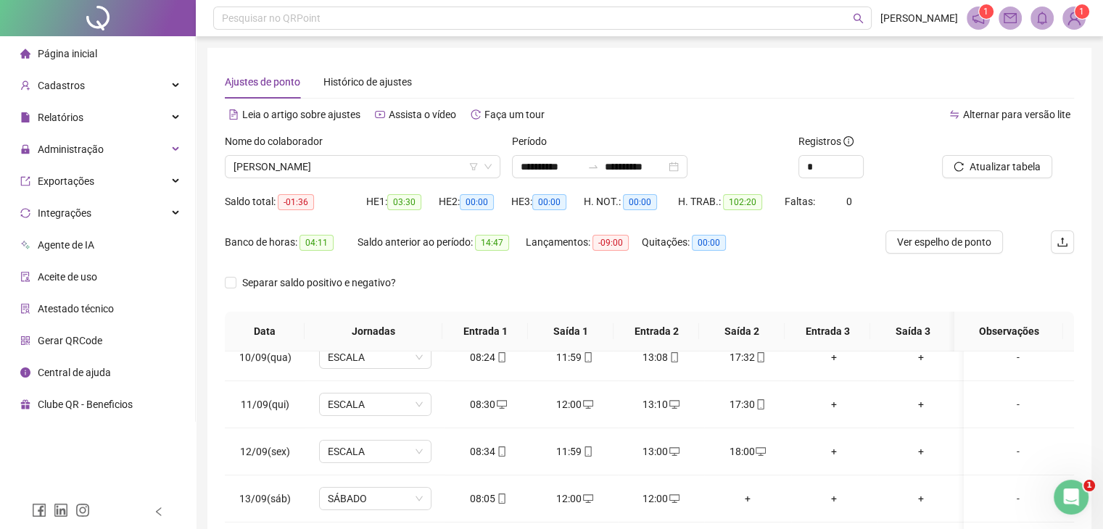
scroll to position [73, 0]
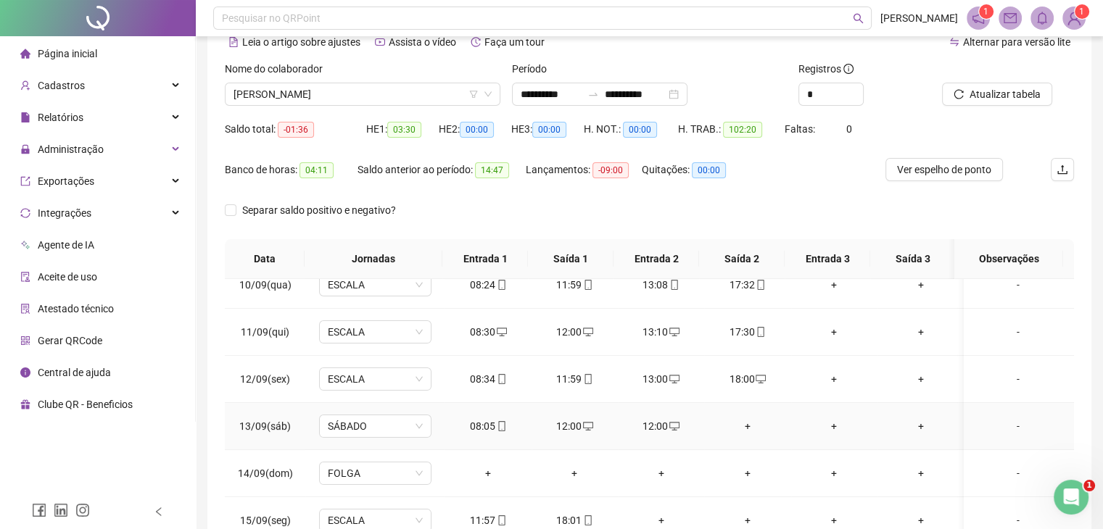
click at [669, 422] on icon "desktop" at bounding box center [674, 426] width 10 height 10
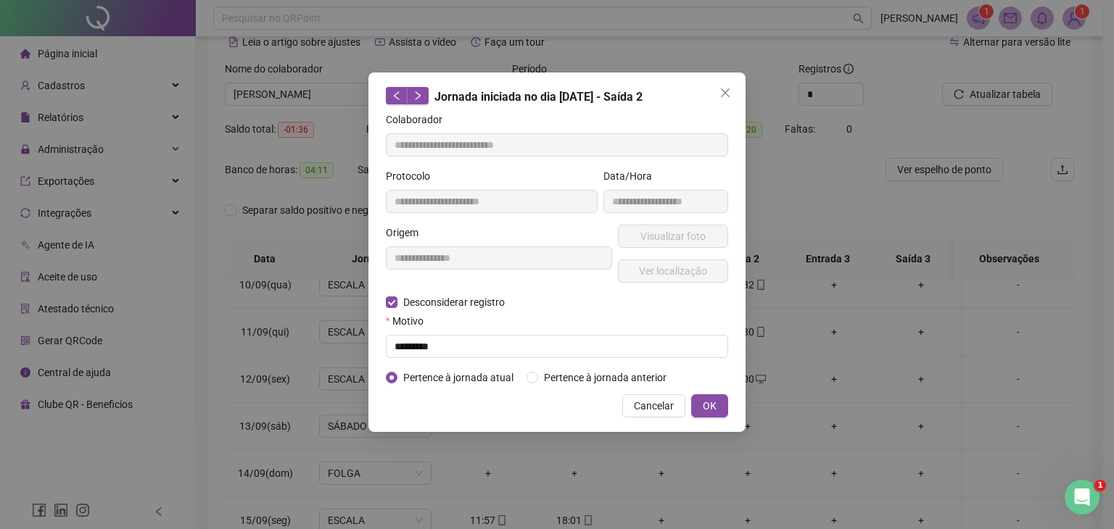
type input "**********"
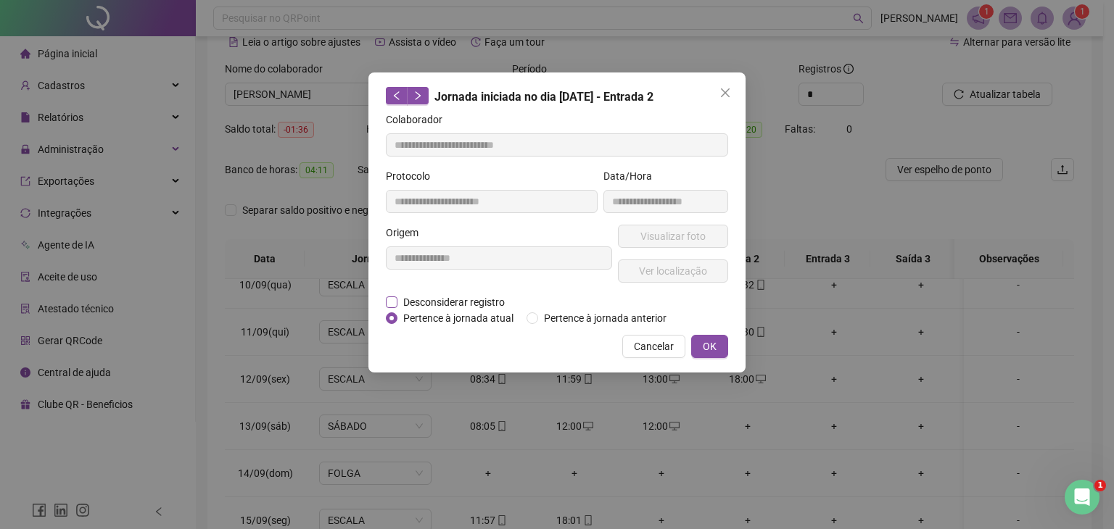
click at [479, 302] on span "Desconsiderar registro" at bounding box center [453, 302] width 113 height 16
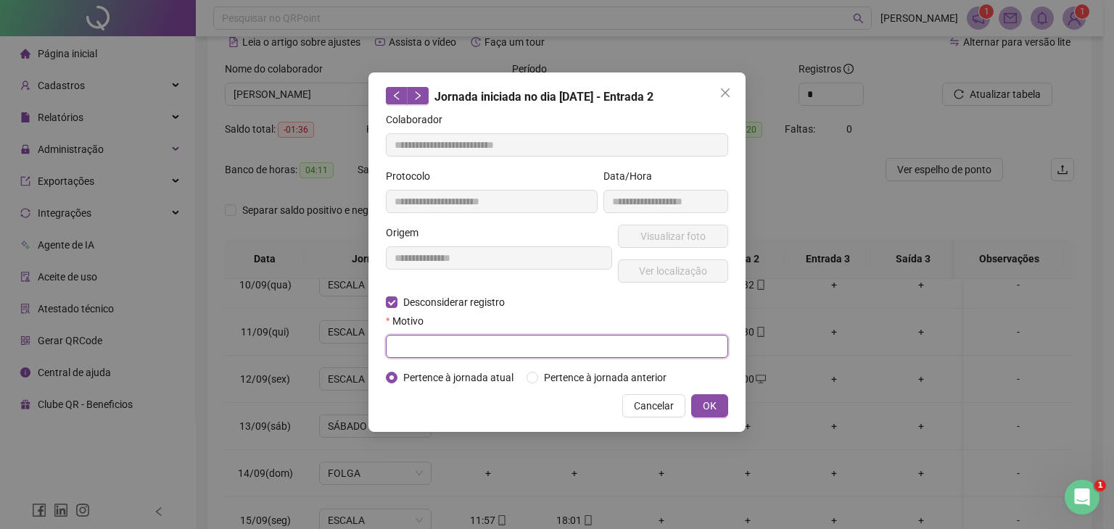
click at [534, 341] on input "text" at bounding box center [557, 346] width 342 height 23
type input "*********"
click at [716, 405] on button "OK" at bounding box center [709, 406] width 37 height 23
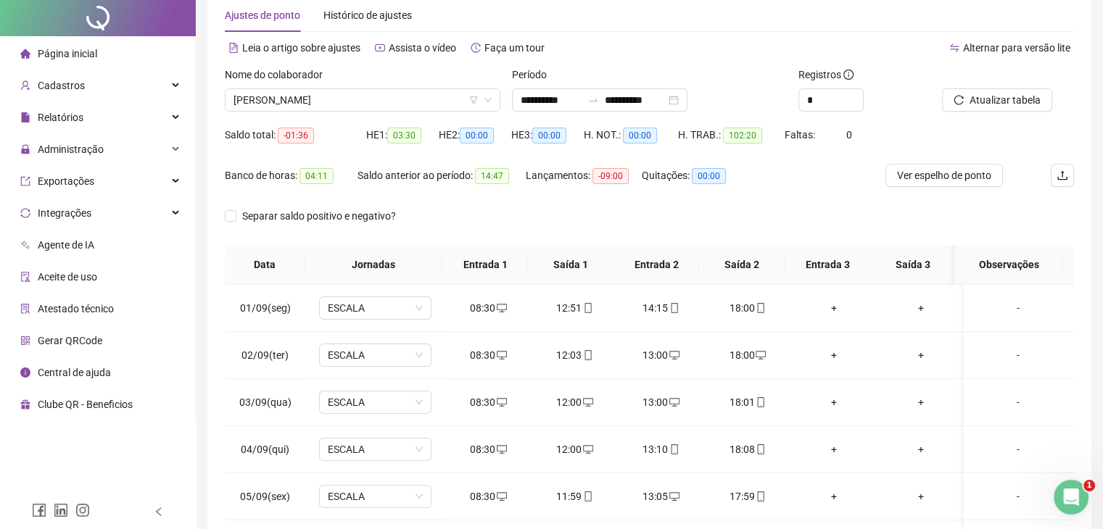
scroll to position [0, 0]
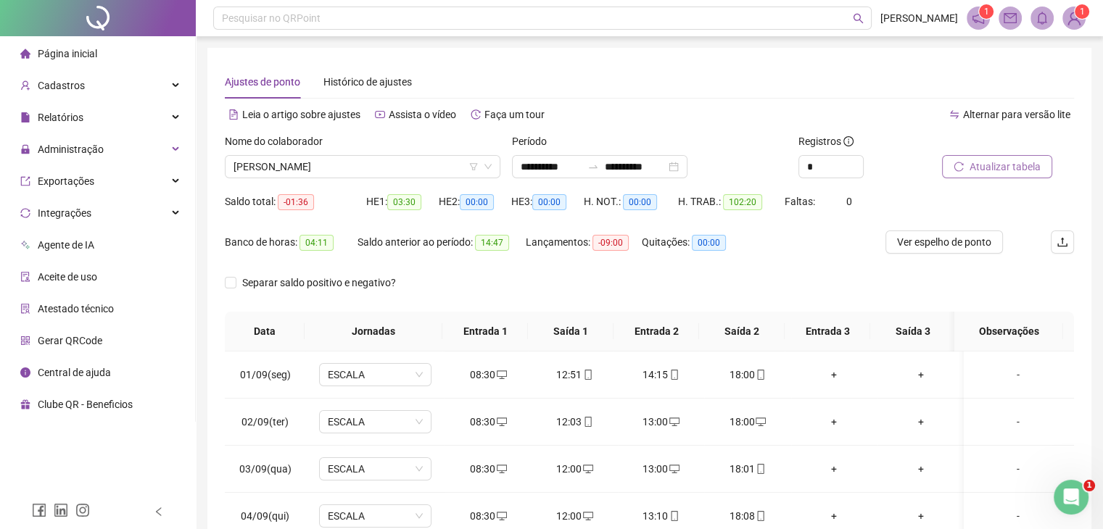
click at [1030, 170] on span "Atualizar tabela" at bounding box center [1005, 167] width 71 height 16
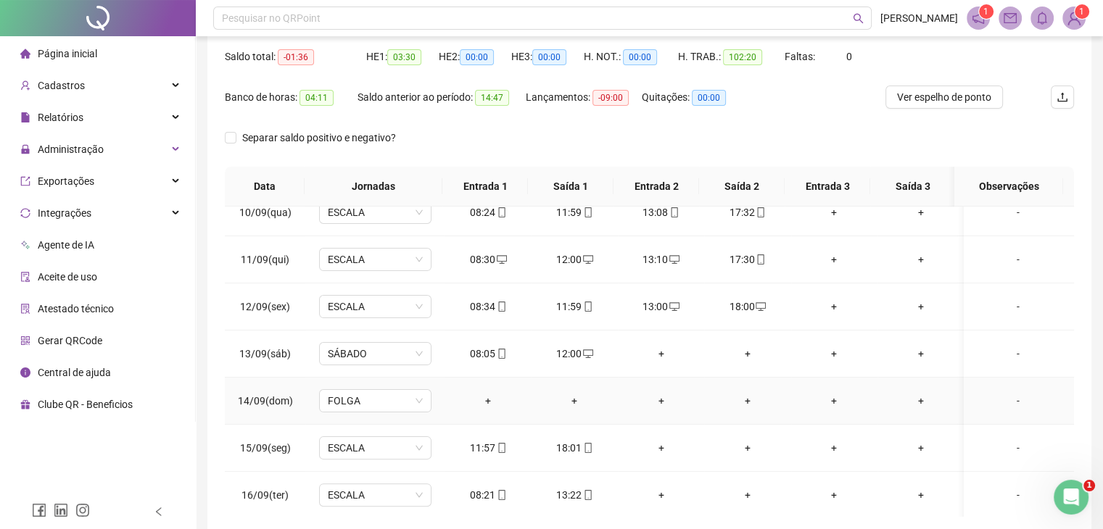
scroll to position [212, 0]
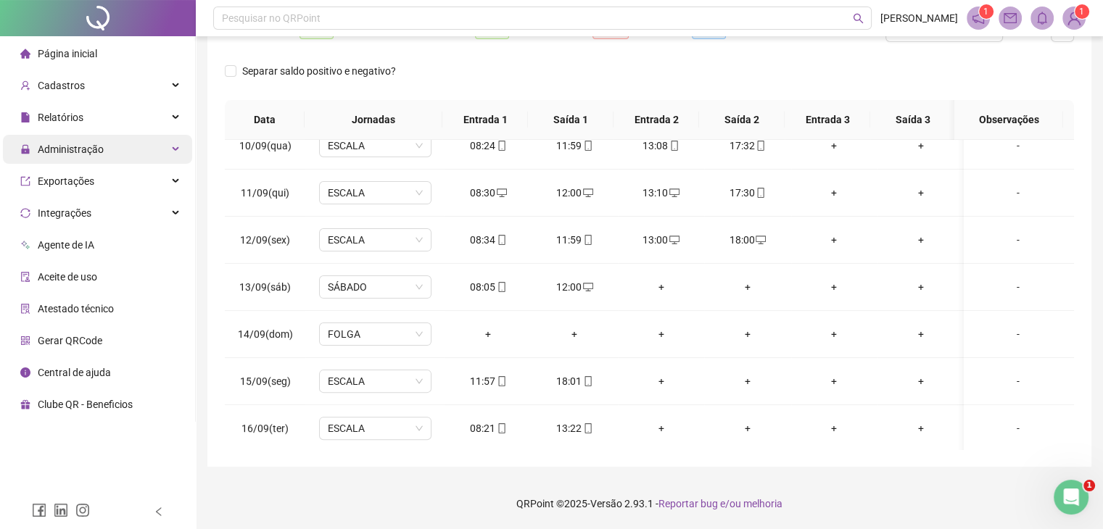
click at [95, 154] on span "Administração" at bounding box center [71, 150] width 66 height 12
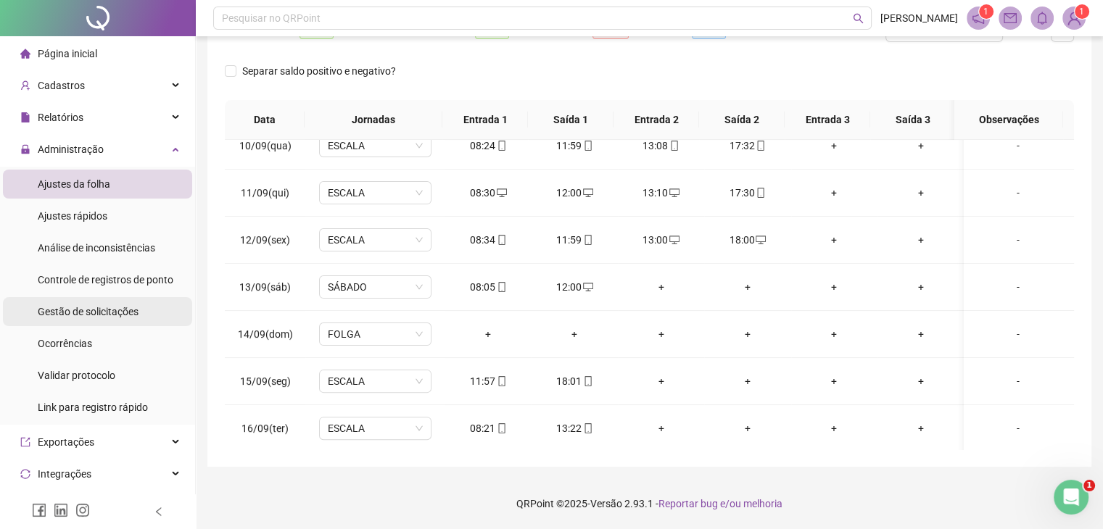
click at [104, 313] on span "Gestão de solicitações" at bounding box center [88, 312] width 101 height 12
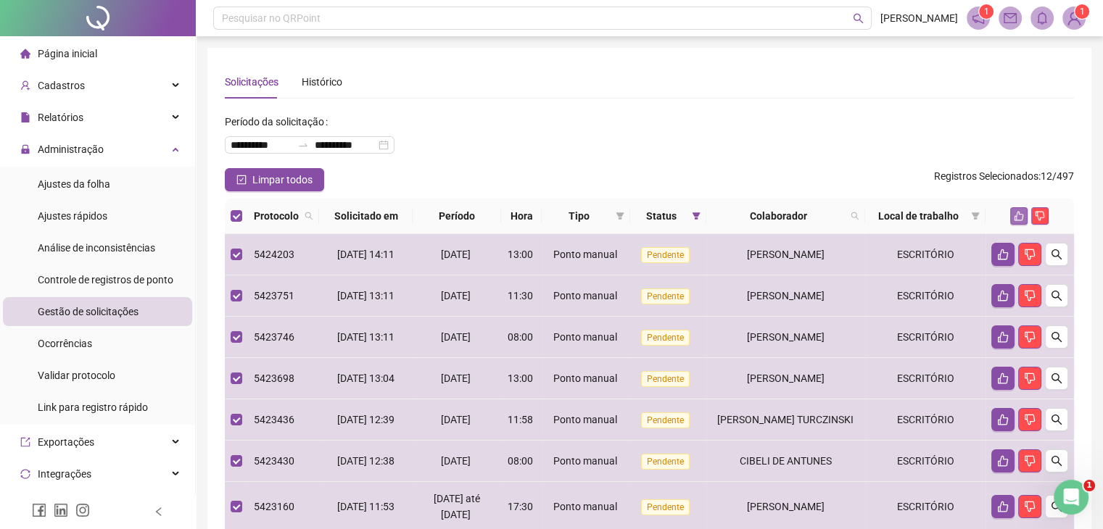
click at [1023, 218] on icon "like" at bounding box center [1019, 216] width 9 height 9
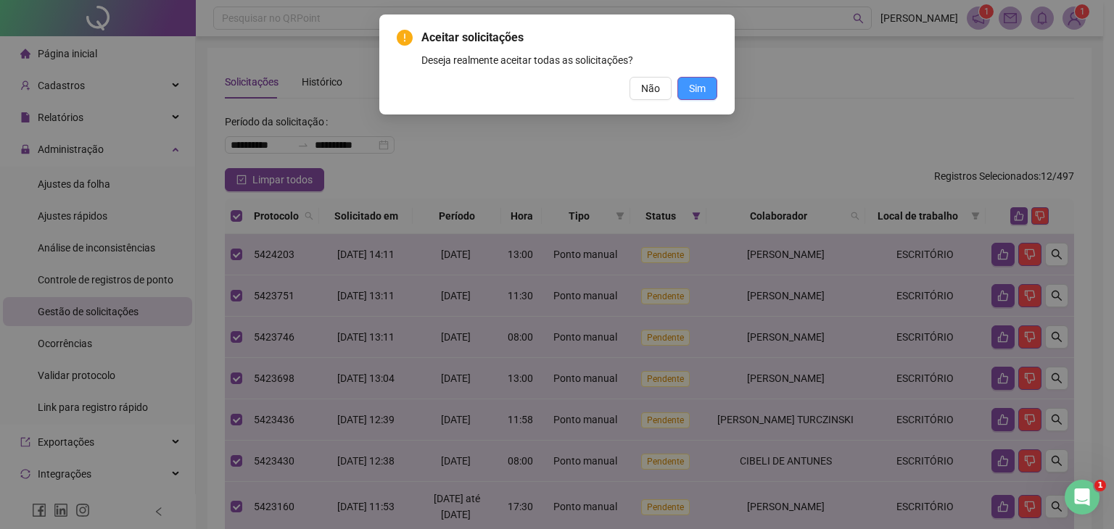
click at [701, 88] on span "Sim" at bounding box center [697, 88] width 17 height 16
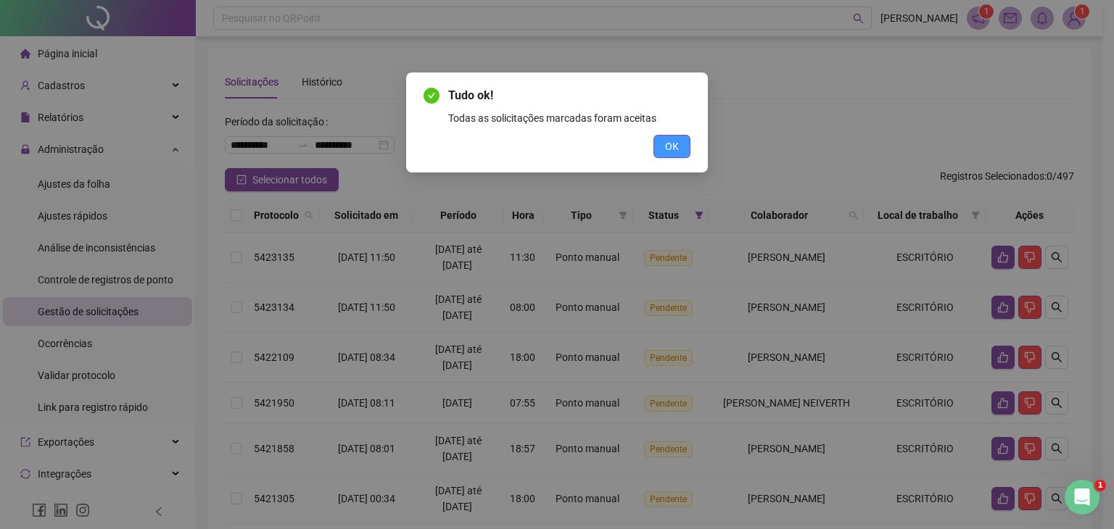
click at [678, 149] on span "OK" at bounding box center [672, 147] width 14 height 16
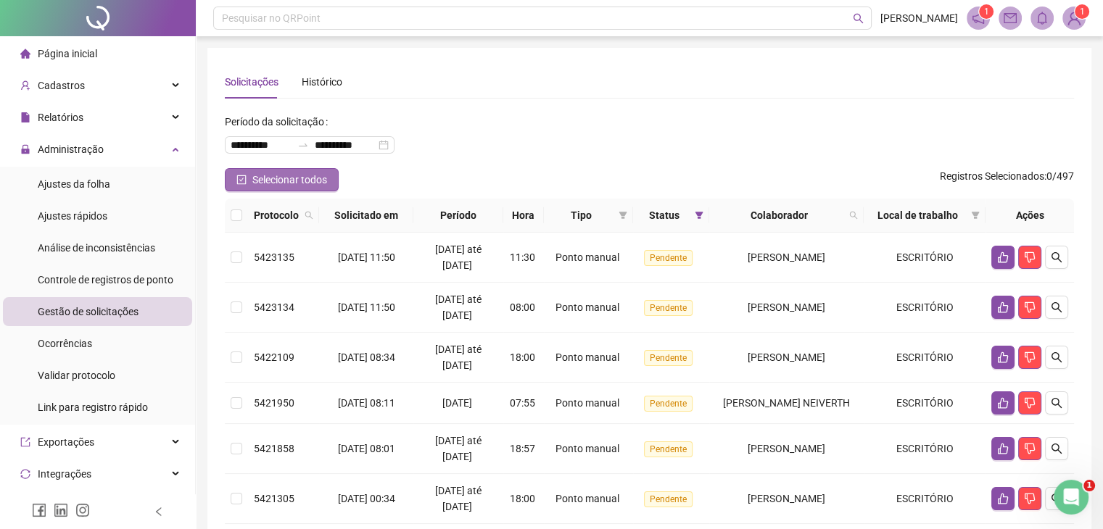
click at [243, 183] on icon "check-square" at bounding box center [241, 180] width 10 height 10
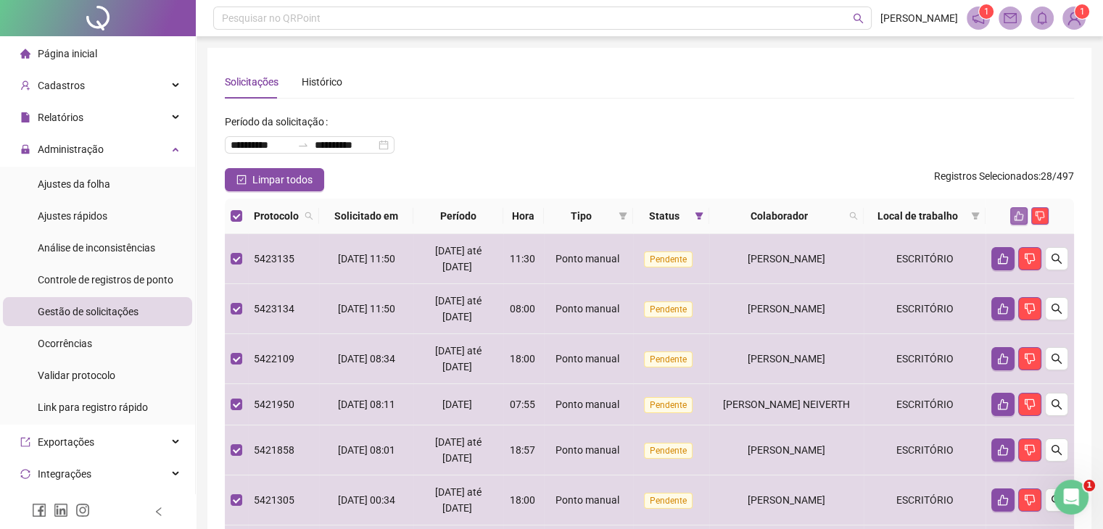
click at [1016, 215] on icon "like" at bounding box center [1019, 216] width 10 height 10
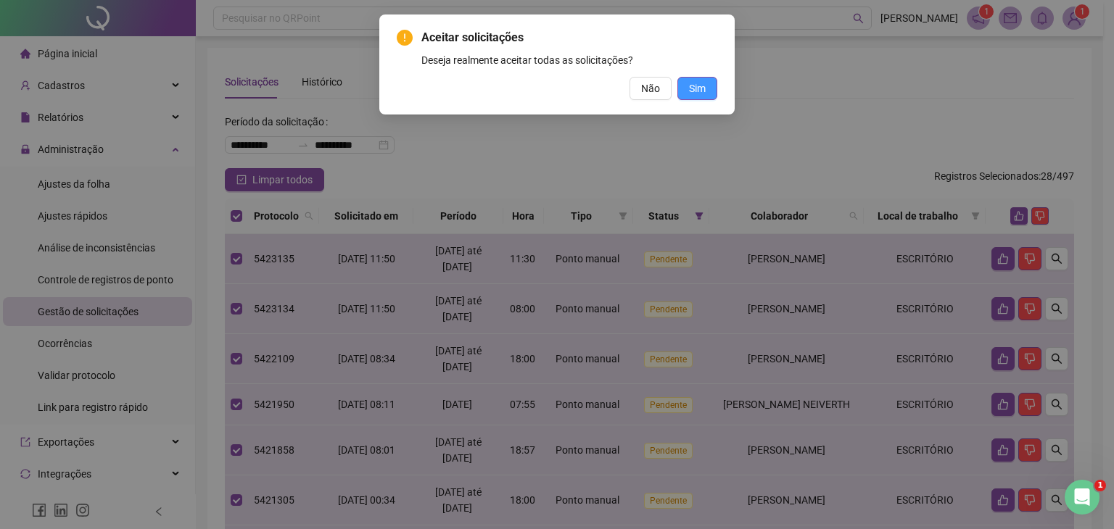
click at [711, 94] on button "Sim" at bounding box center [697, 88] width 40 height 23
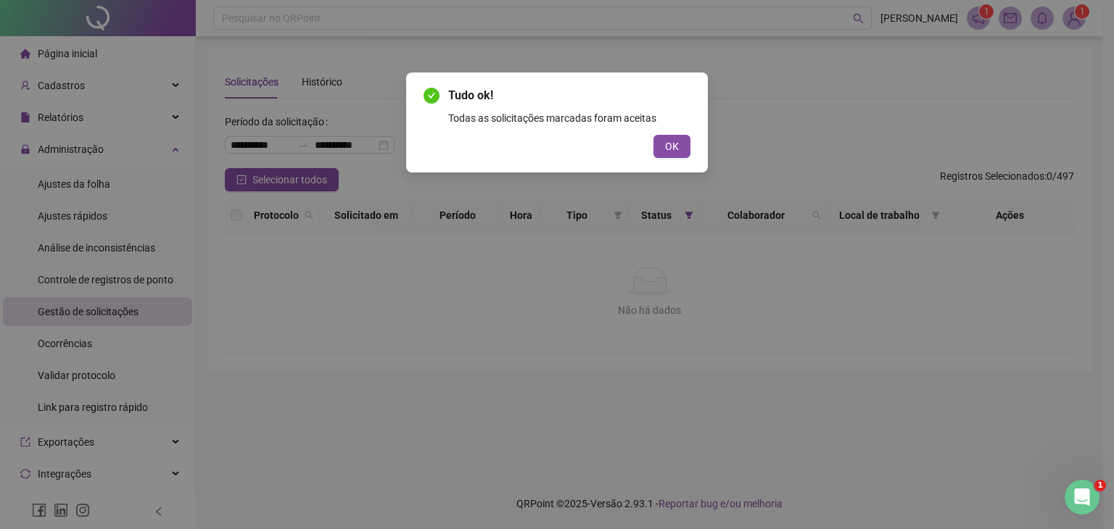
click at [676, 144] on span "OK" at bounding box center [672, 147] width 14 height 16
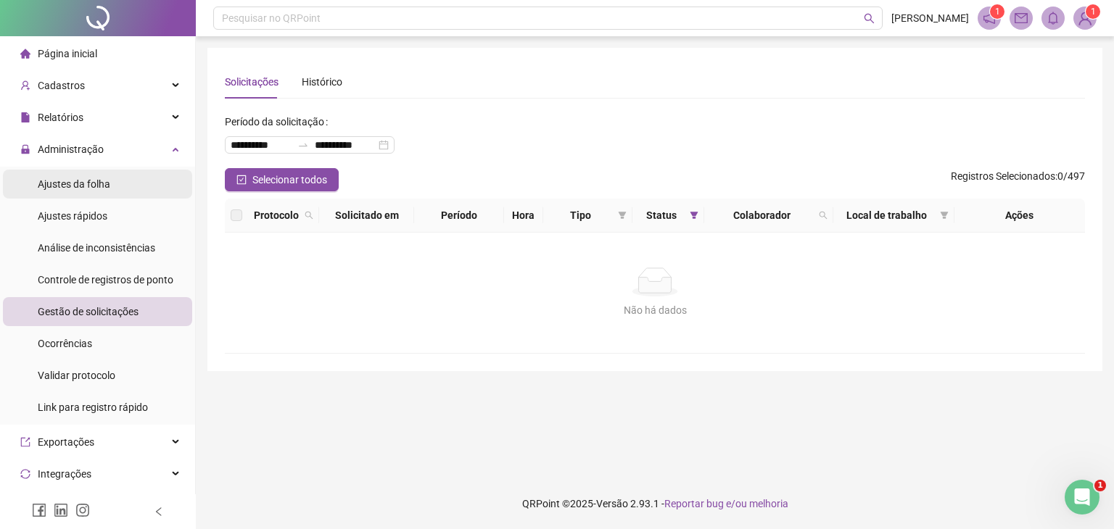
click at [95, 187] on span "Ajustes da folha" at bounding box center [74, 184] width 73 height 12
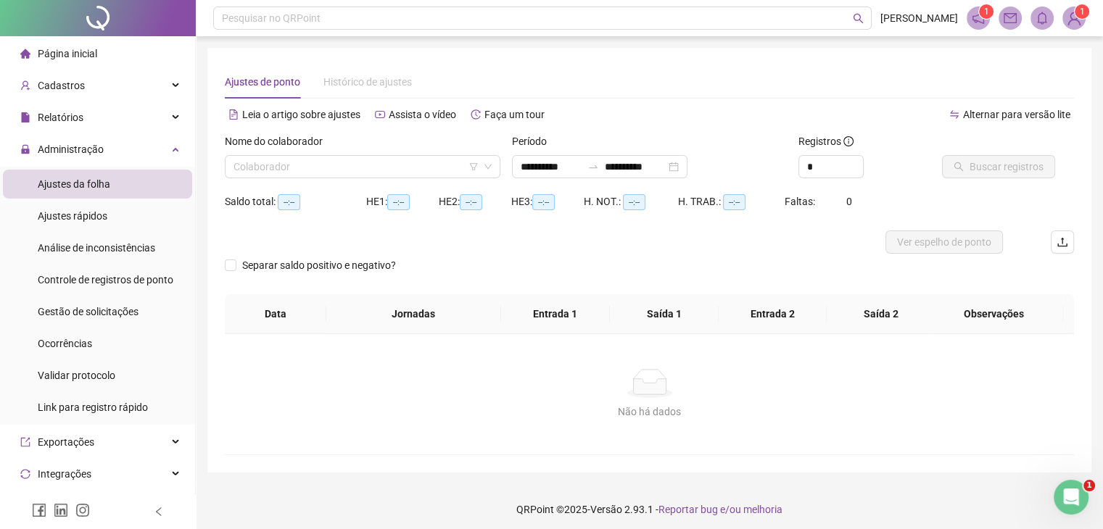
type input "**********"
click at [329, 165] on input "search" at bounding box center [356, 167] width 245 height 22
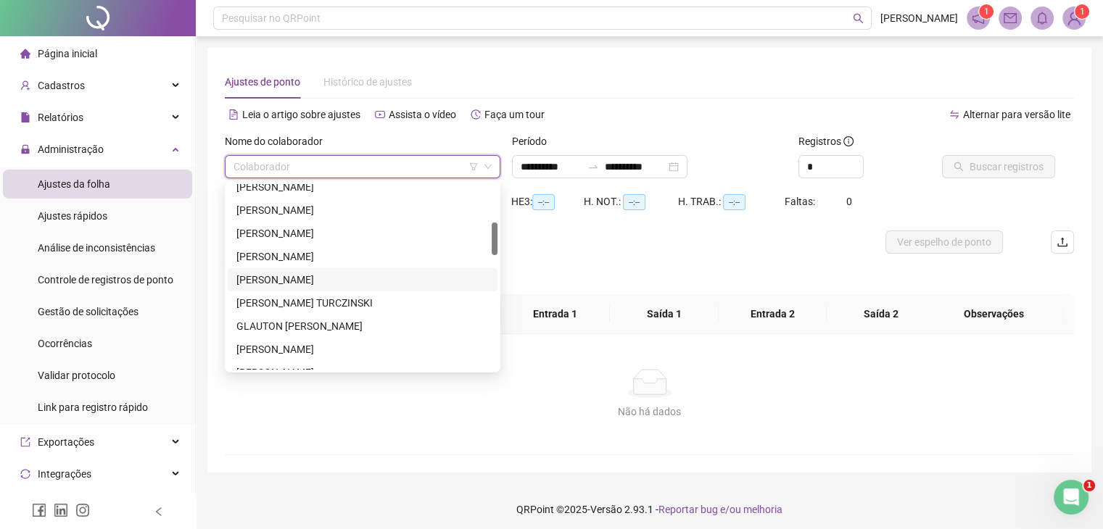
scroll to position [290, 0]
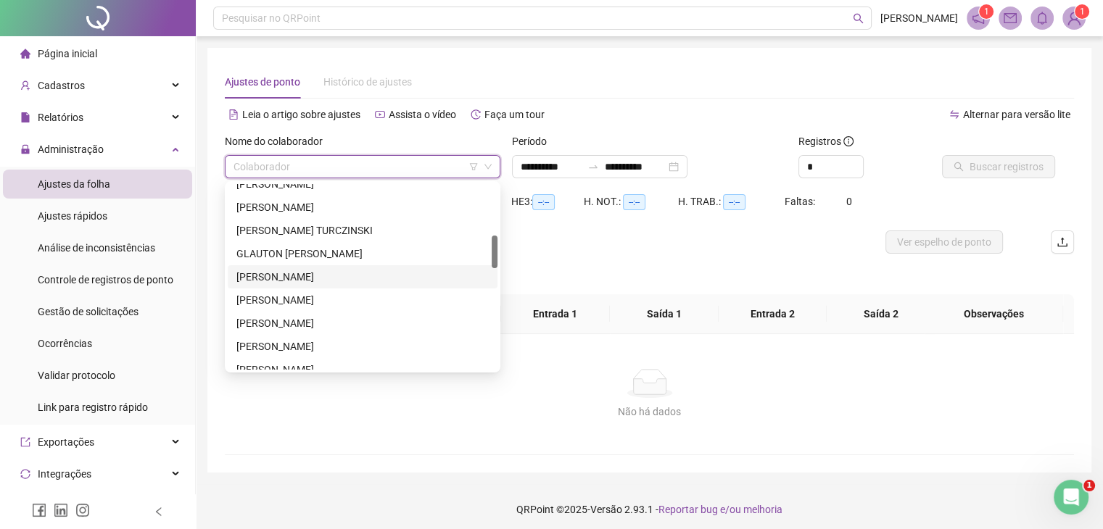
click at [302, 273] on div "[PERSON_NAME]" at bounding box center [362, 277] width 252 height 16
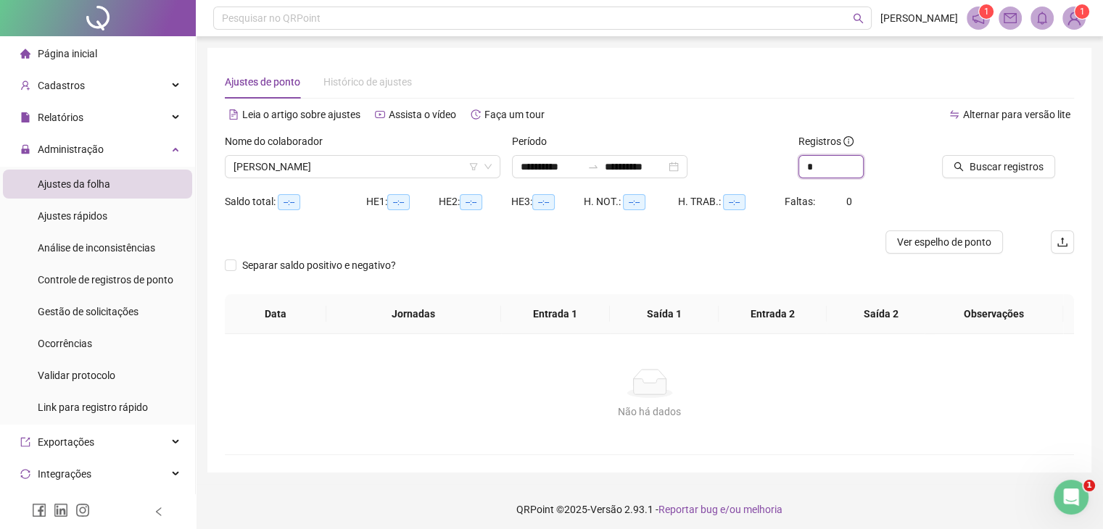
drag, startPoint x: 821, startPoint y: 166, endPoint x: 788, endPoint y: 172, distance: 33.1
click at [786, 176] on div "**********" at bounding box center [649, 161] width 861 height 57
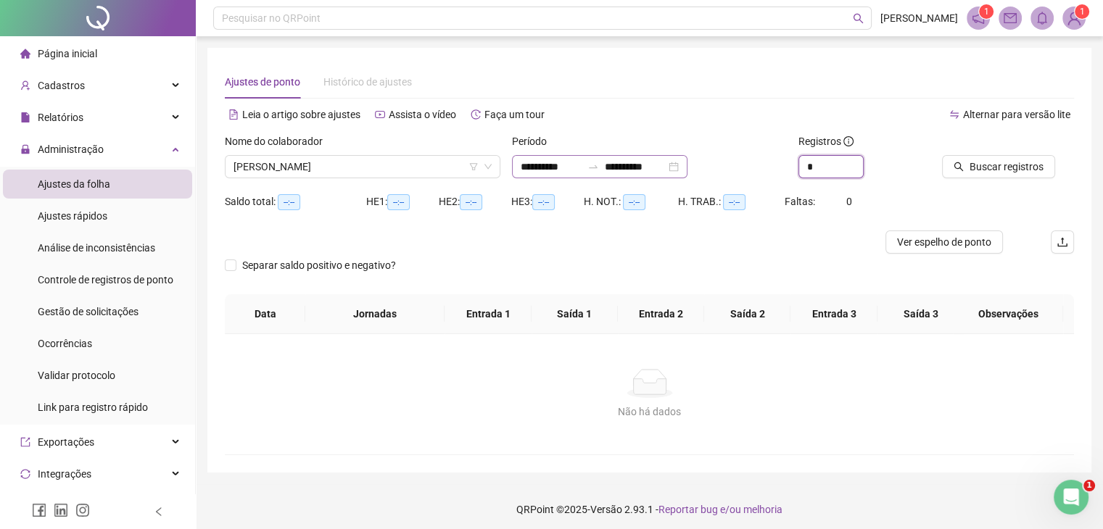
type input "*"
click at [666, 167] on input "**********" at bounding box center [635, 167] width 61 height 16
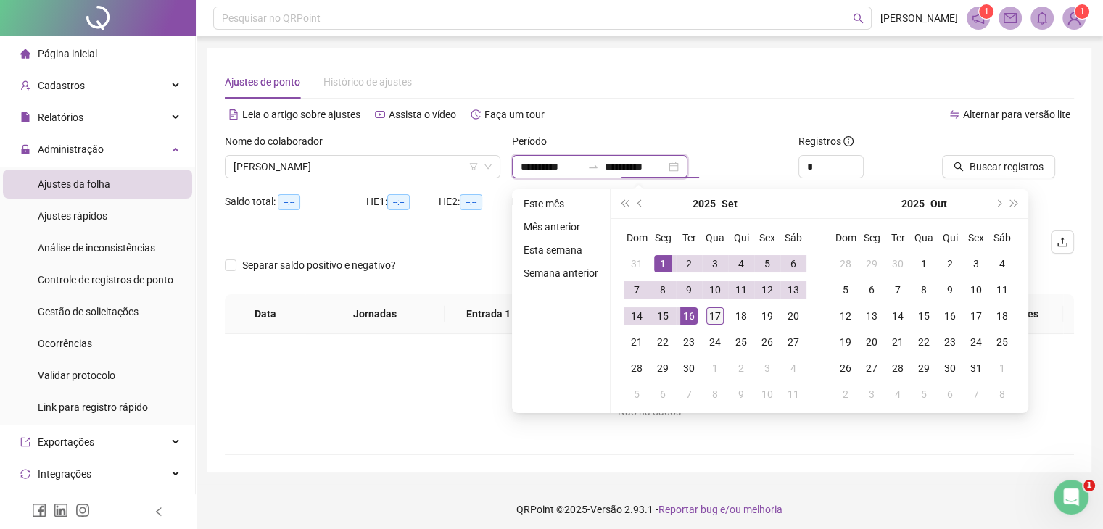
type input "**********"
click at [714, 311] on div "17" at bounding box center [714, 315] width 17 height 17
type input "**********"
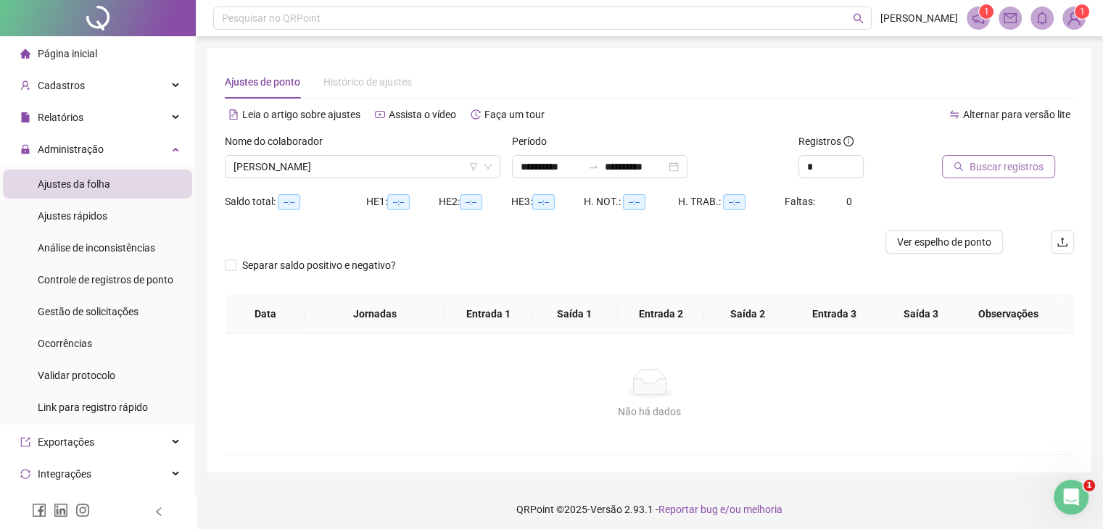
click at [975, 169] on span "Buscar registros" at bounding box center [1007, 167] width 74 height 16
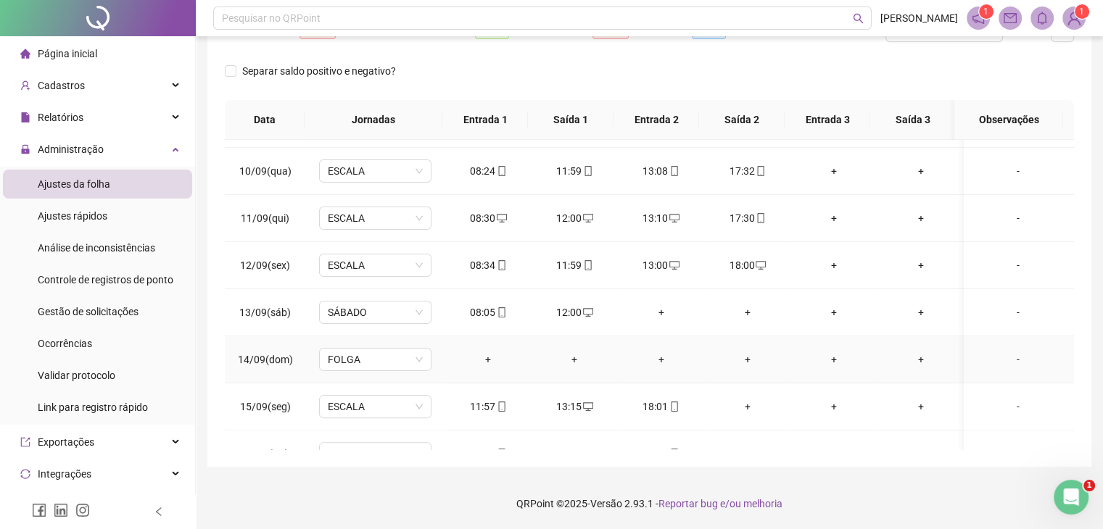
scroll to position [489, 0]
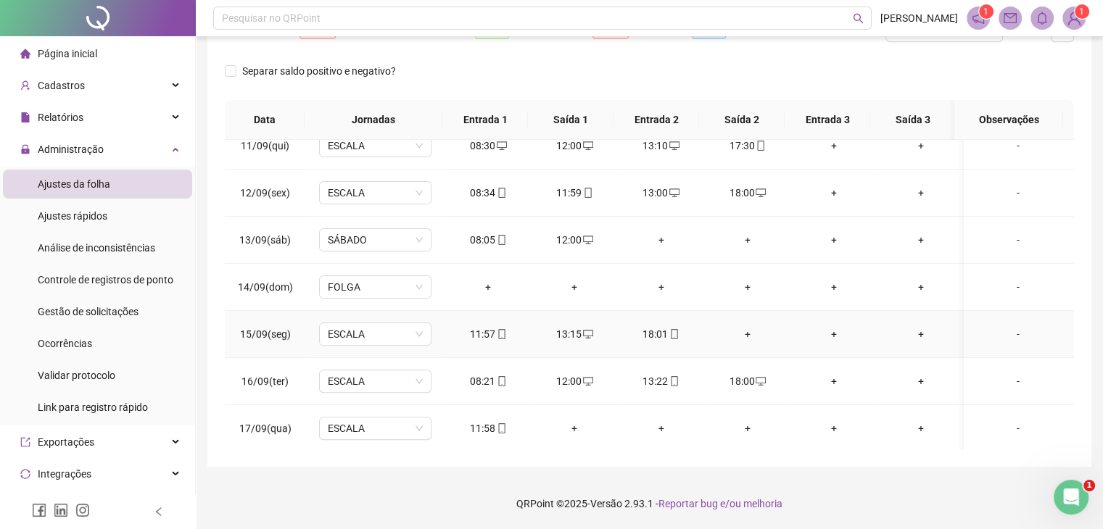
click at [745, 329] on div "+" at bounding box center [747, 334] width 63 height 16
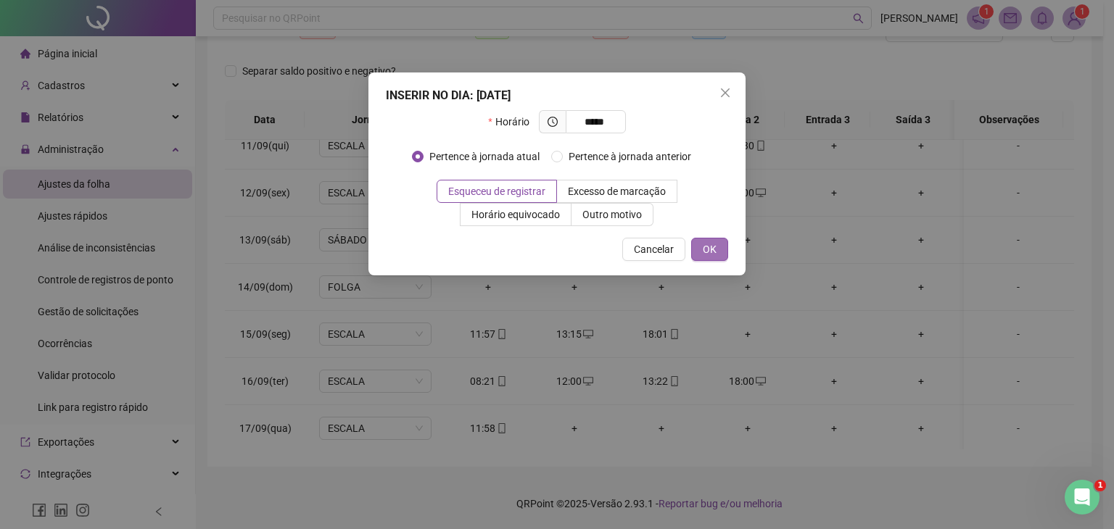
type input "*****"
drag, startPoint x: 705, startPoint y: 241, endPoint x: 728, endPoint y: 212, distance: 37.1
click at [705, 241] on span "OK" at bounding box center [710, 249] width 14 height 16
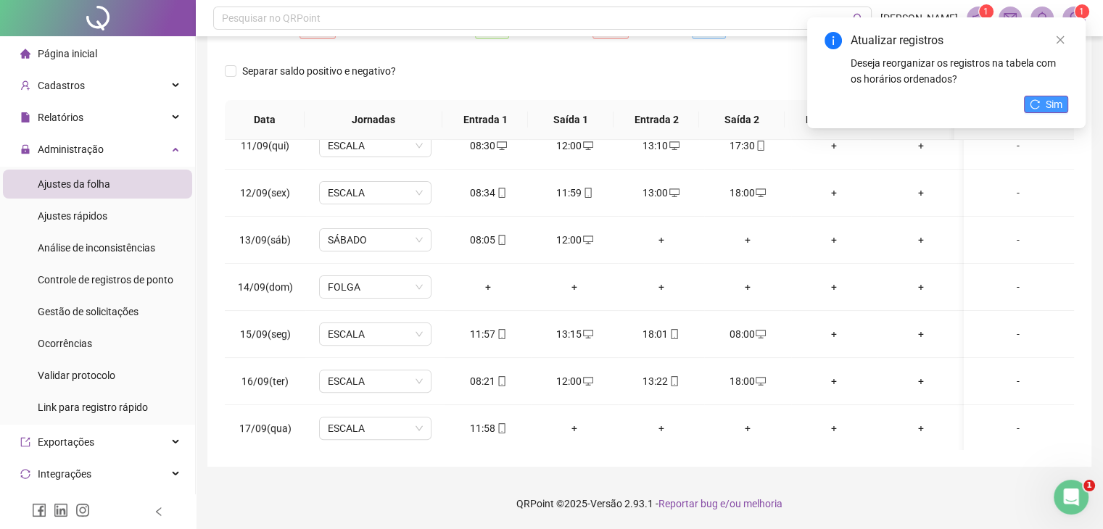
click at [1051, 104] on span "Sim" at bounding box center [1054, 104] width 17 height 16
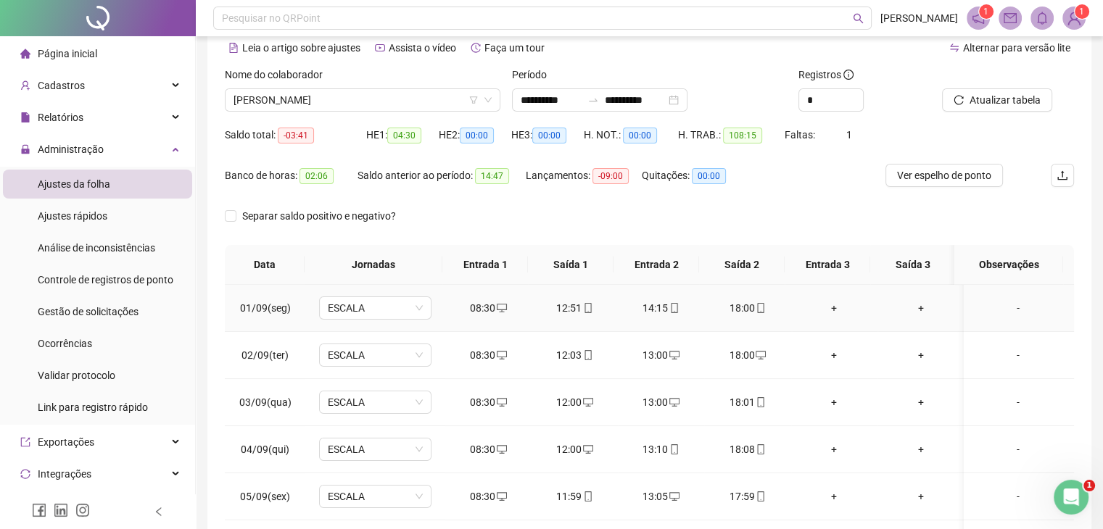
scroll to position [0, 0]
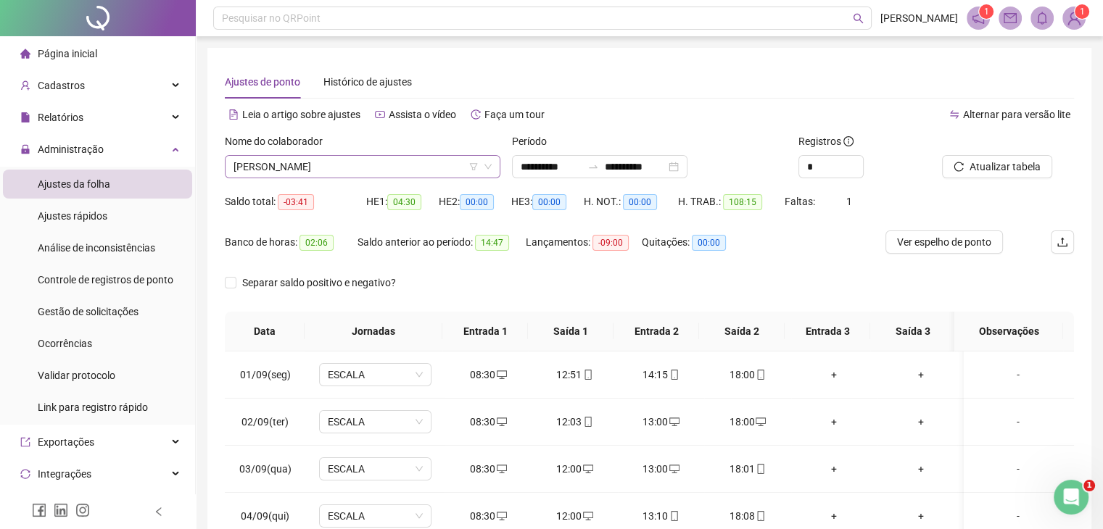
click at [450, 171] on span "[PERSON_NAME]" at bounding box center [363, 167] width 258 height 22
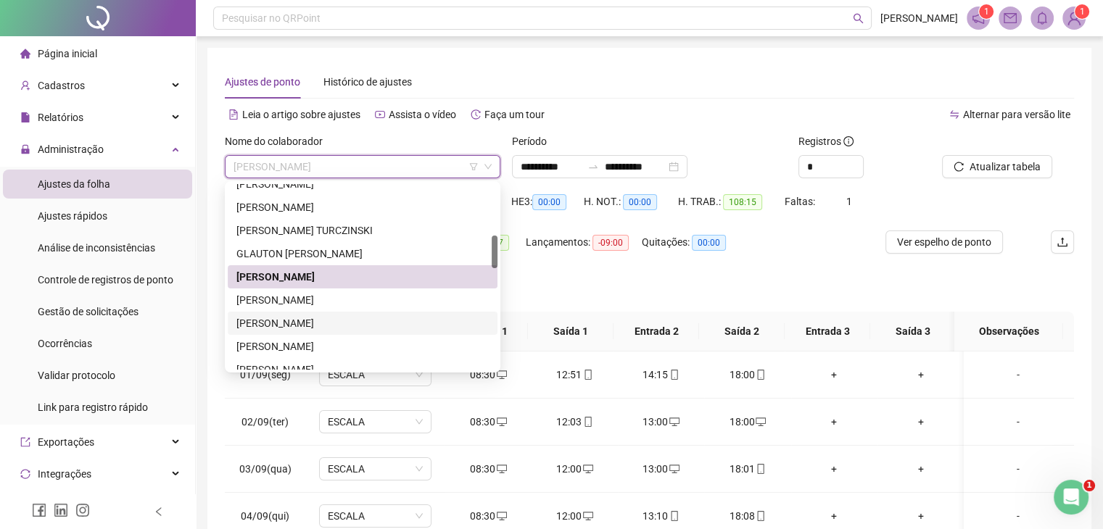
click at [379, 322] on div "[PERSON_NAME]" at bounding box center [362, 323] width 252 height 16
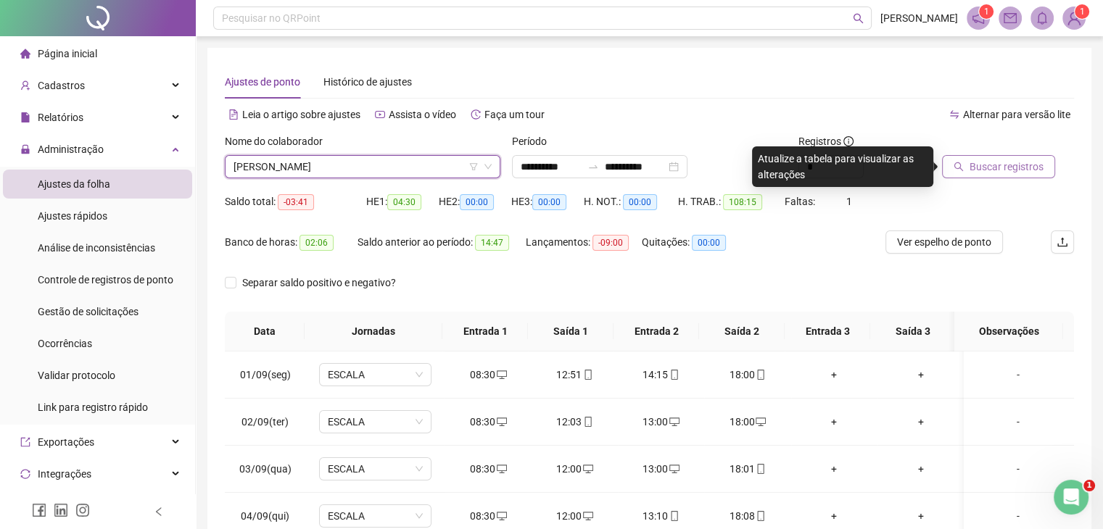
click at [966, 168] on button "Buscar registros" at bounding box center [998, 166] width 113 height 23
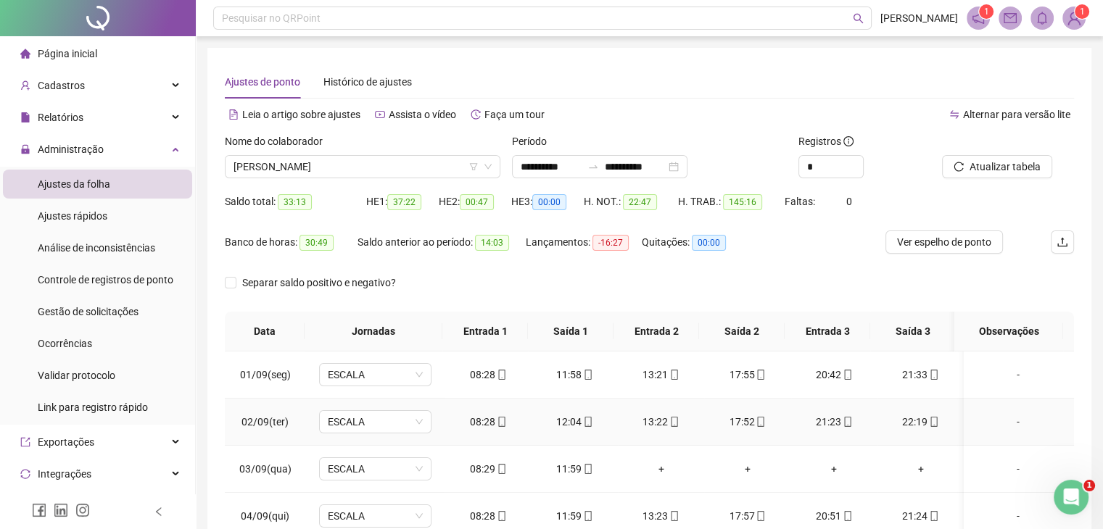
scroll to position [73, 0]
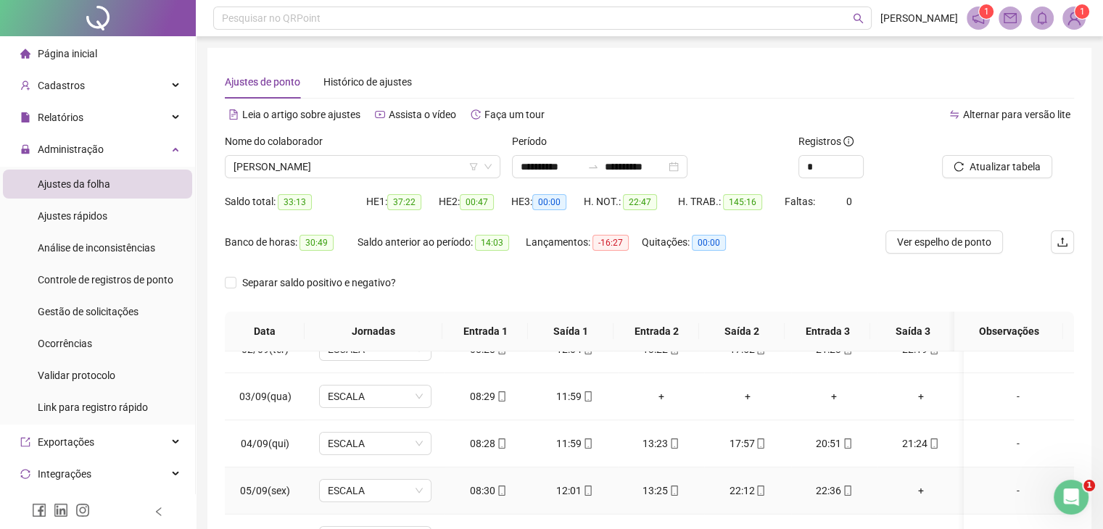
click at [911, 485] on div "+" at bounding box center [920, 491] width 63 height 16
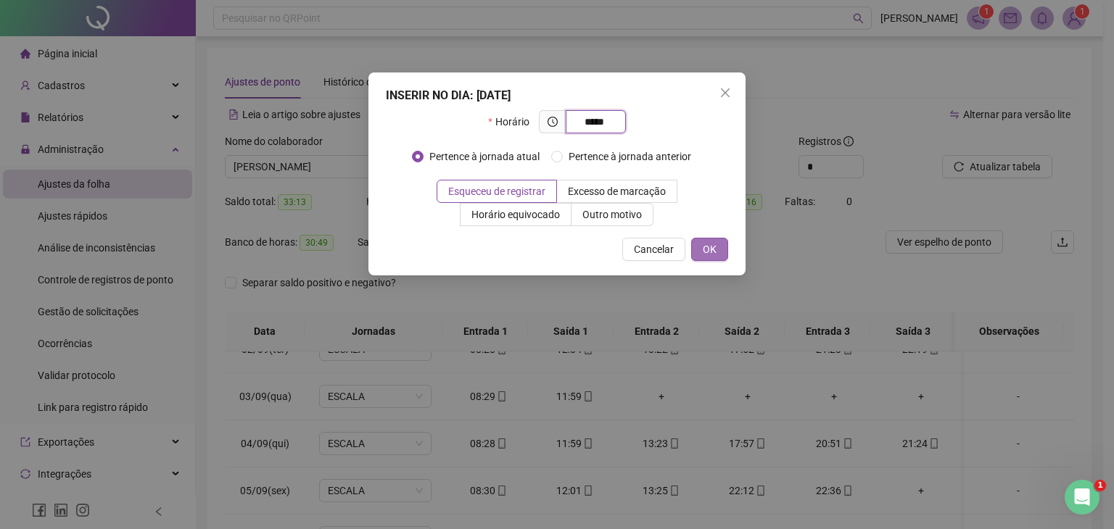
type input "*****"
click at [714, 243] on span "OK" at bounding box center [710, 249] width 14 height 16
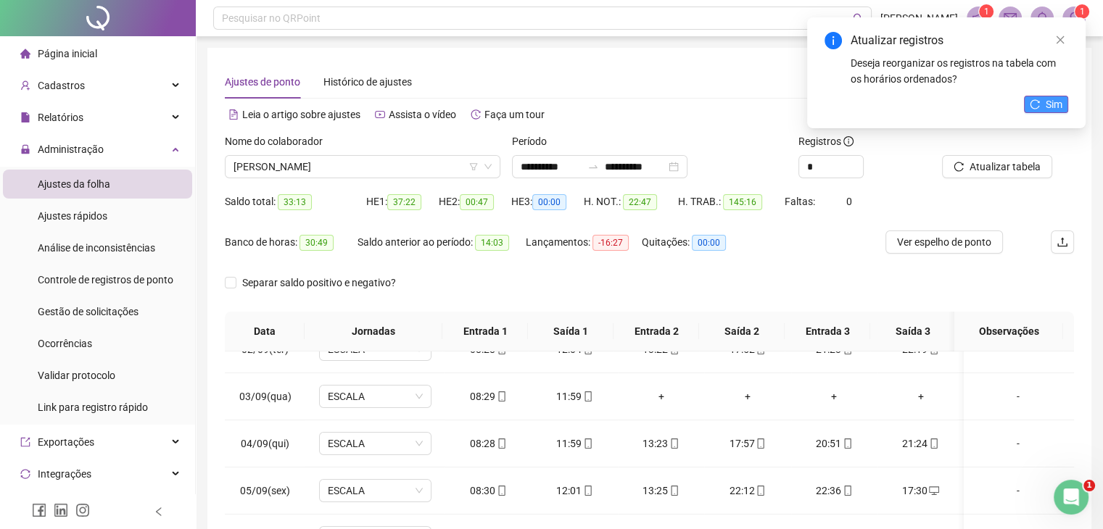
click at [1050, 102] on span "Sim" at bounding box center [1054, 104] width 17 height 16
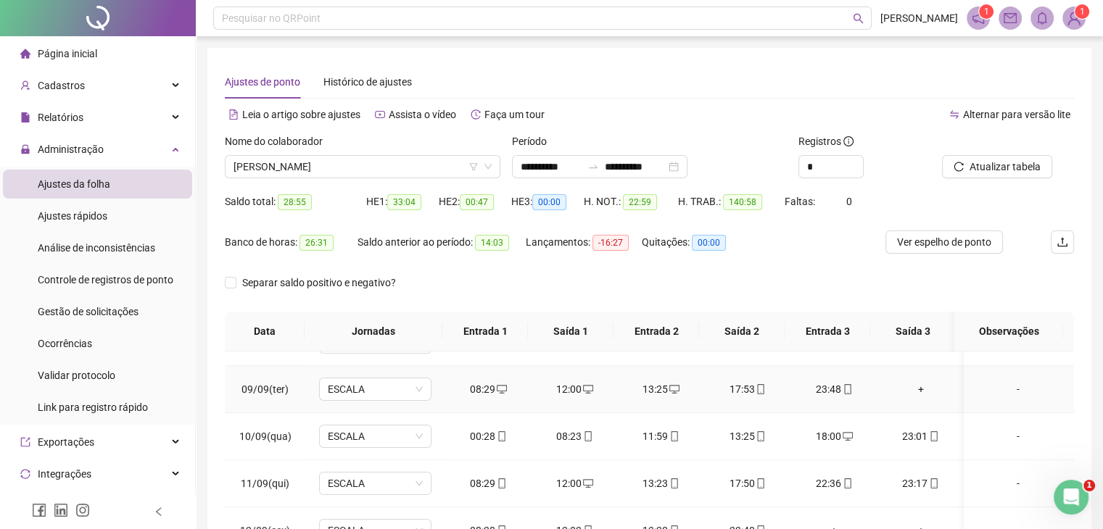
scroll to position [290, 0]
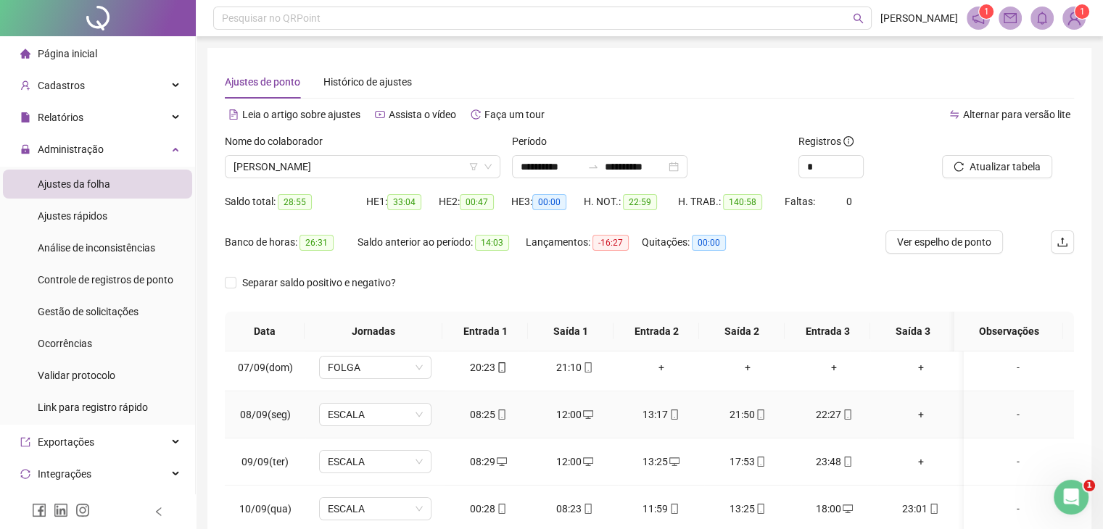
click at [914, 408] on div "+" at bounding box center [920, 415] width 63 height 16
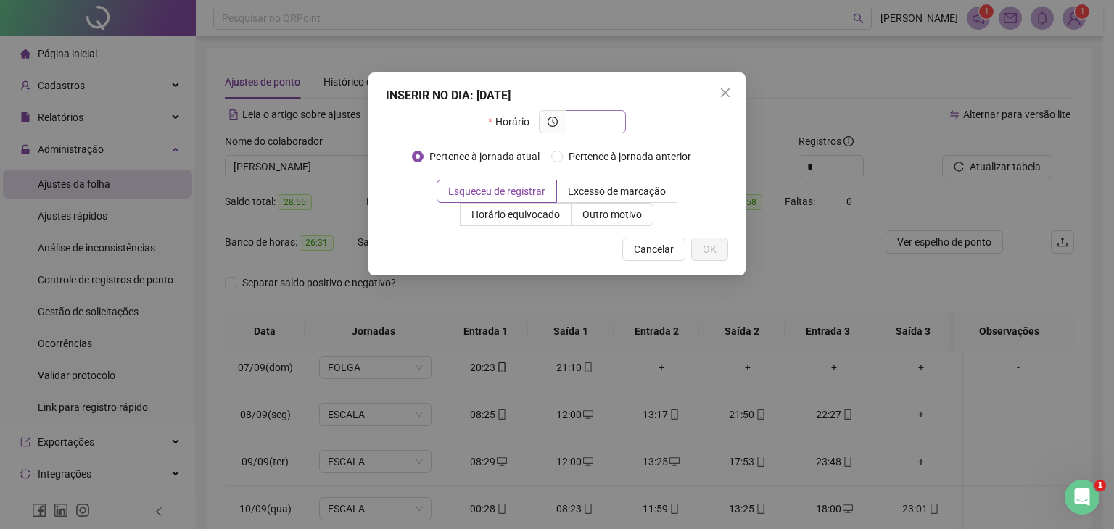
click at [586, 121] on input "text" at bounding box center [594, 122] width 40 height 16
type input "*****"
click at [714, 241] on span "OK" at bounding box center [710, 249] width 14 height 16
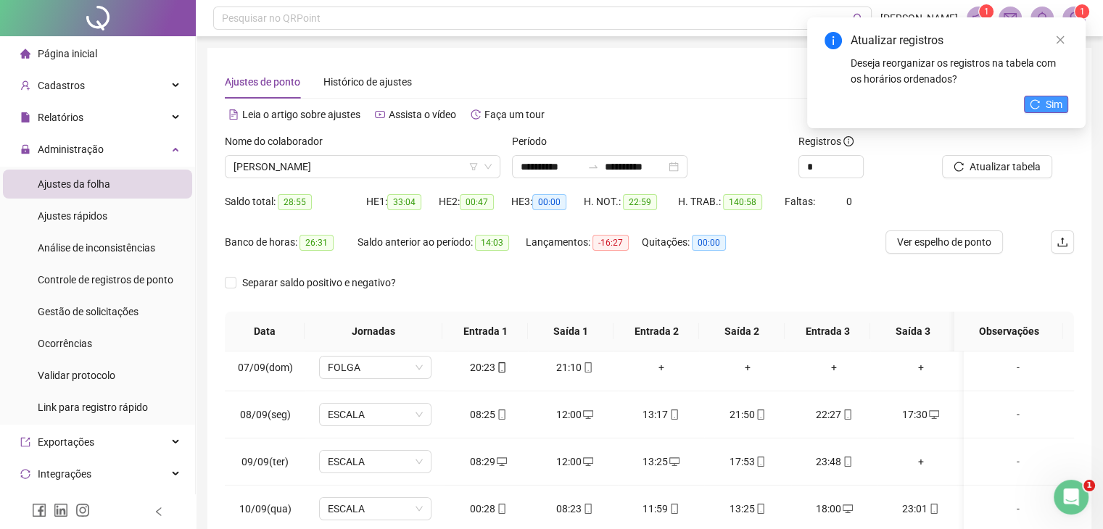
click at [1050, 105] on span "Sim" at bounding box center [1054, 104] width 17 height 16
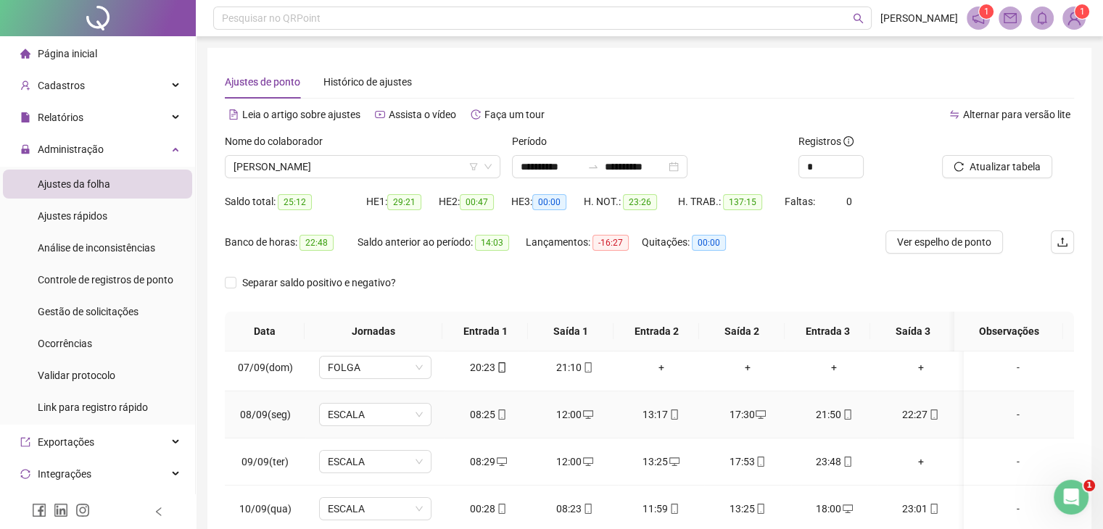
scroll to position [363, 0]
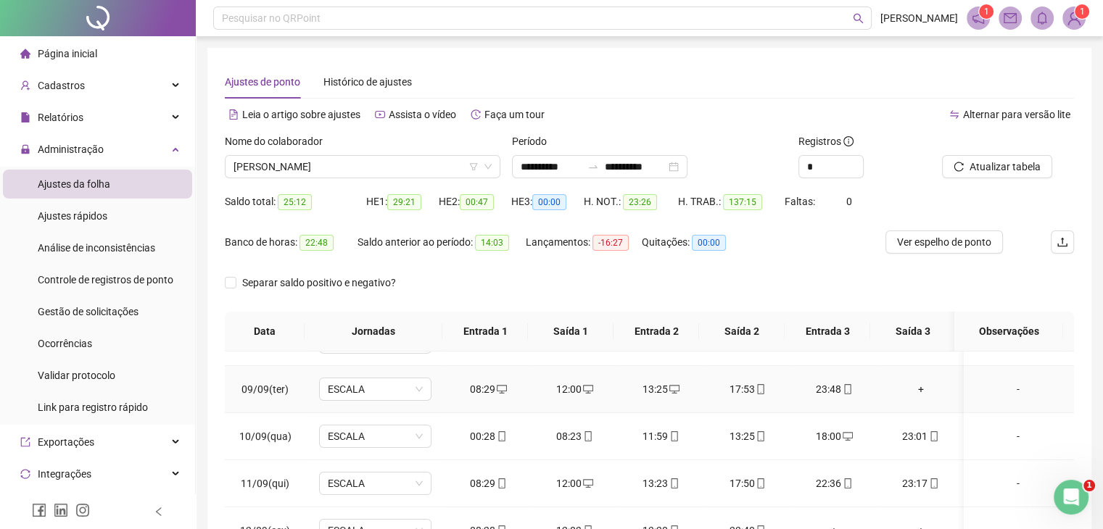
click at [911, 387] on div "+" at bounding box center [920, 389] width 63 height 16
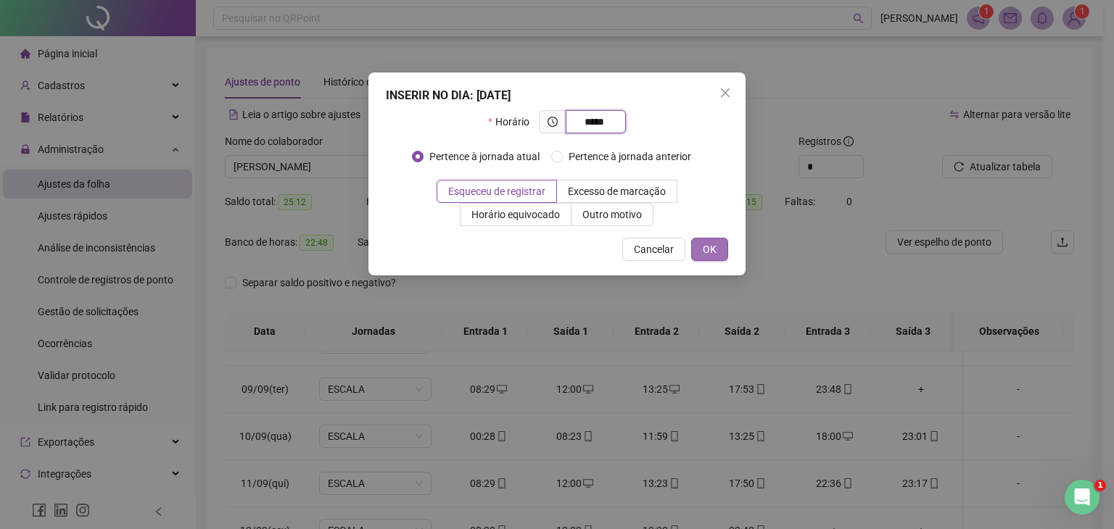
type input "*****"
click at [706, 247] on span "OK" at bounding box center [710, 249] width 14 height 16
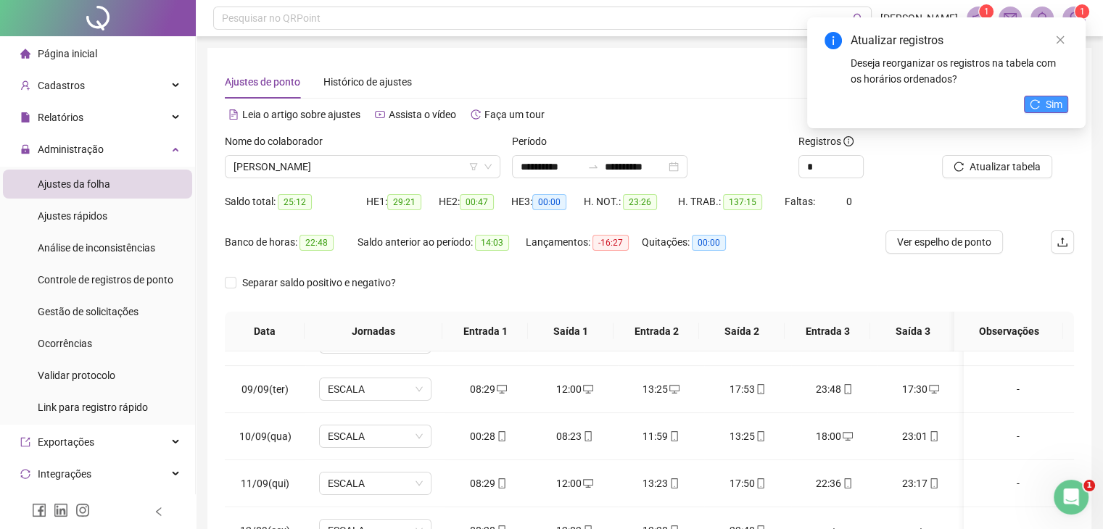
click at [1038, 99] on icon "reload" at bounding box center [1035, 104] width 10 height 10
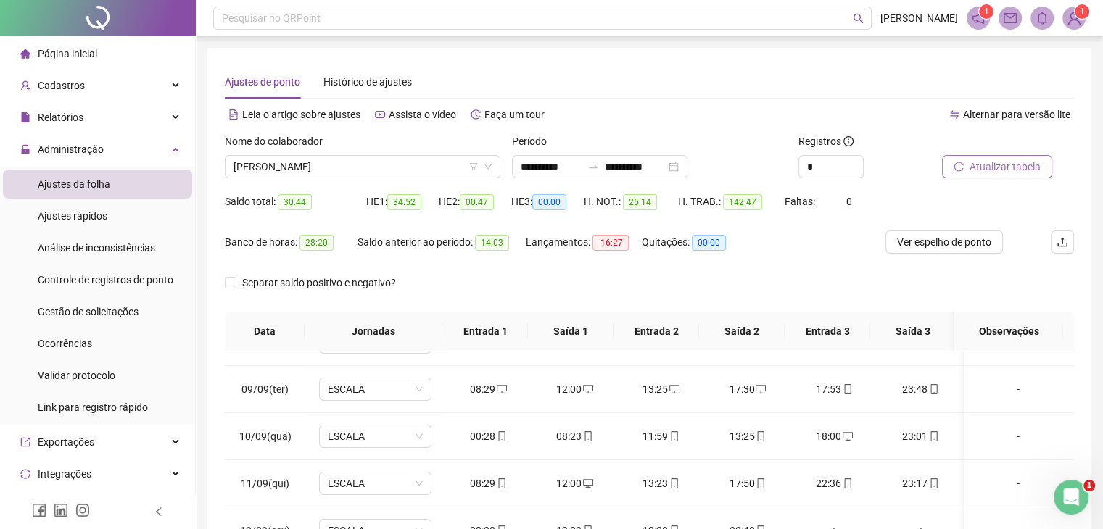
click at [1009, 168] on span "Atualizar tabela" at bounding box center [1005, 167] width 71 height 16
click at [502, 438] on icon "mobile" at bounding box center [502, 436] width 10 height 10
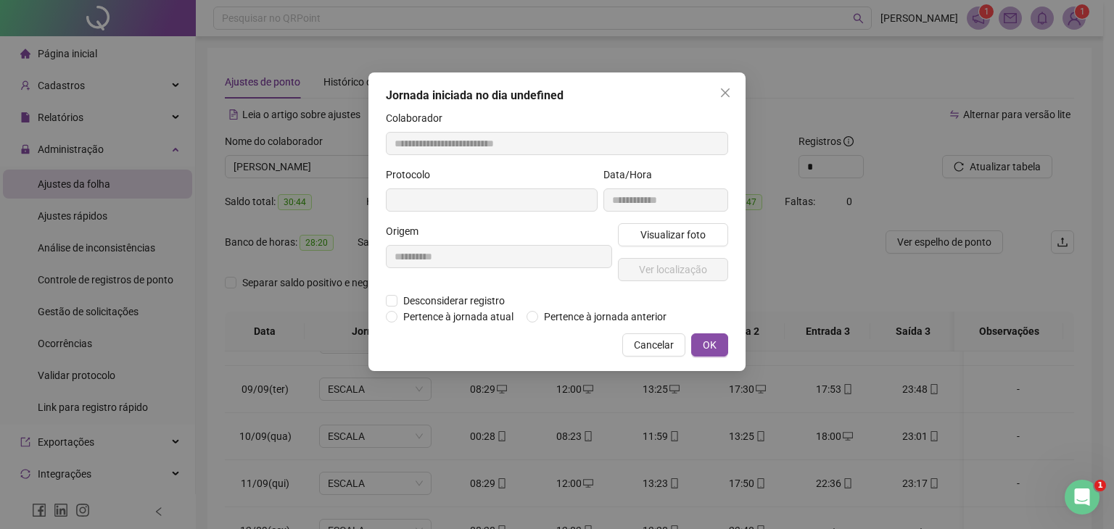
type input "**********"
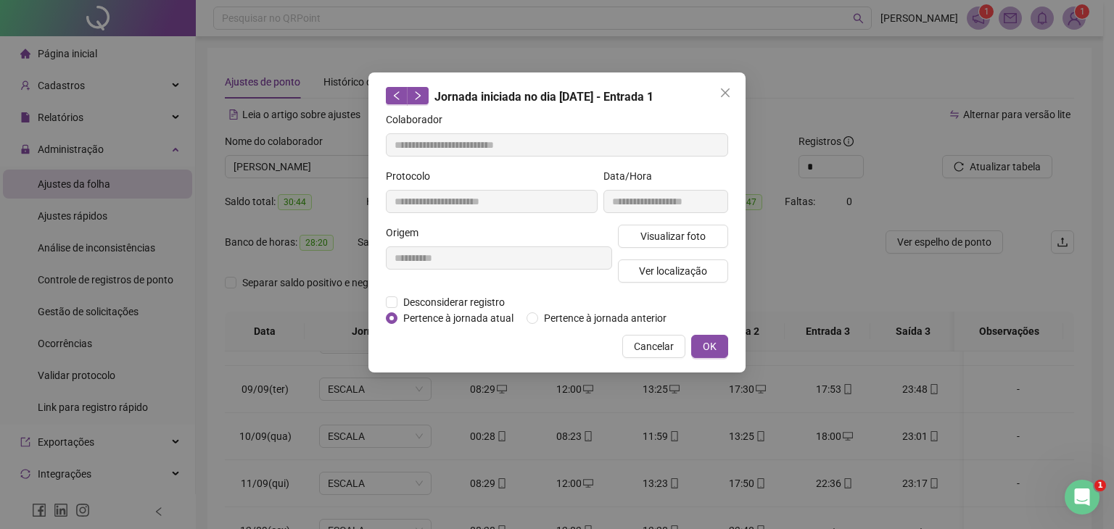
click at [482, 317] on span "Pertence à jornada atual" at bounding box center [458, 318] width 122 height 16
click at [448, 304] on span "Desconsiderar registro" at bounding box center [453, 302] width 113 height 16
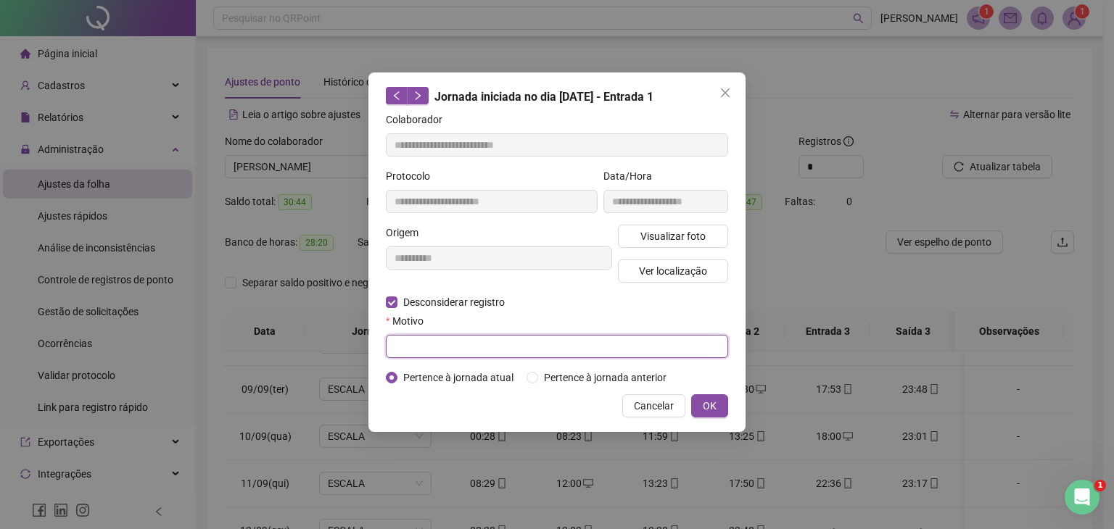
click at [447, 343] on input "text" at bounding box center [557, 346] width 342 height 23
click at [664, 400] on span "Cancelar" at bounding box center [654, 406] width 40 height 16
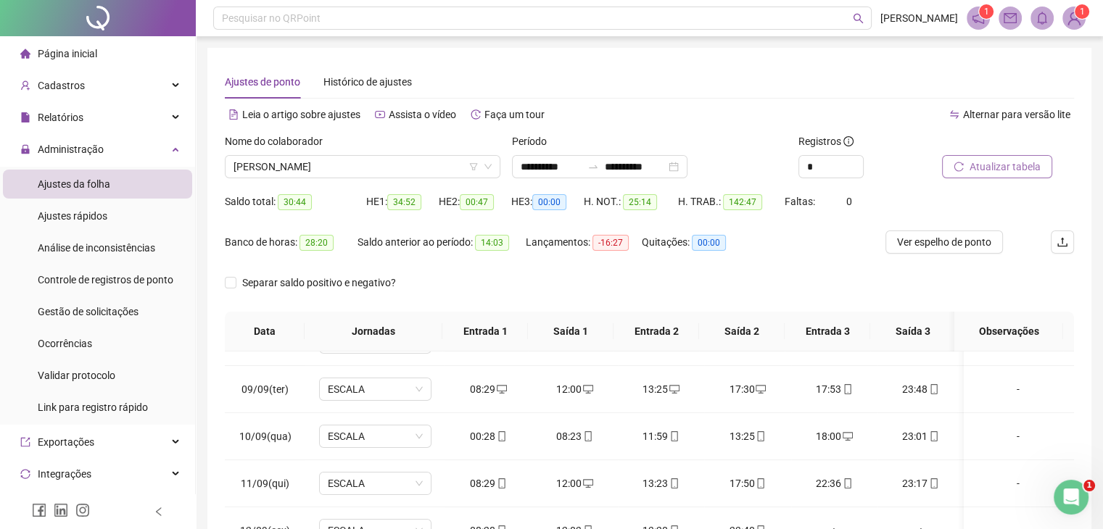
click at [1027, 171] on span "Atualizar tabela" at bounding box center [1005, 167] width 71 height 16
click at [500, 434] on icon "mobile" at bounding box center [501, 436] width 7 height 10
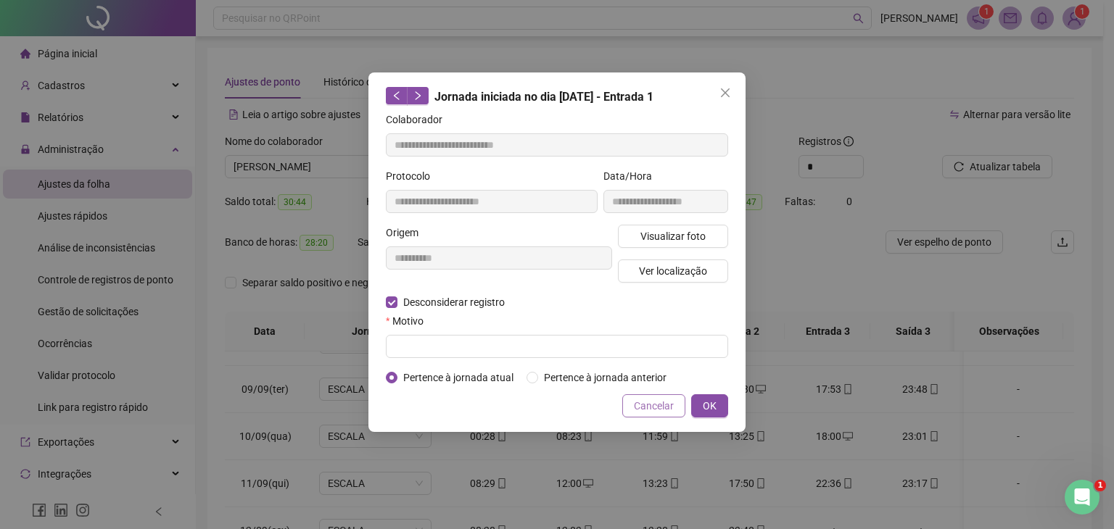
click at [661, 403] on span "Cancelar" at bounding box center [654, 406] width 40 height 16
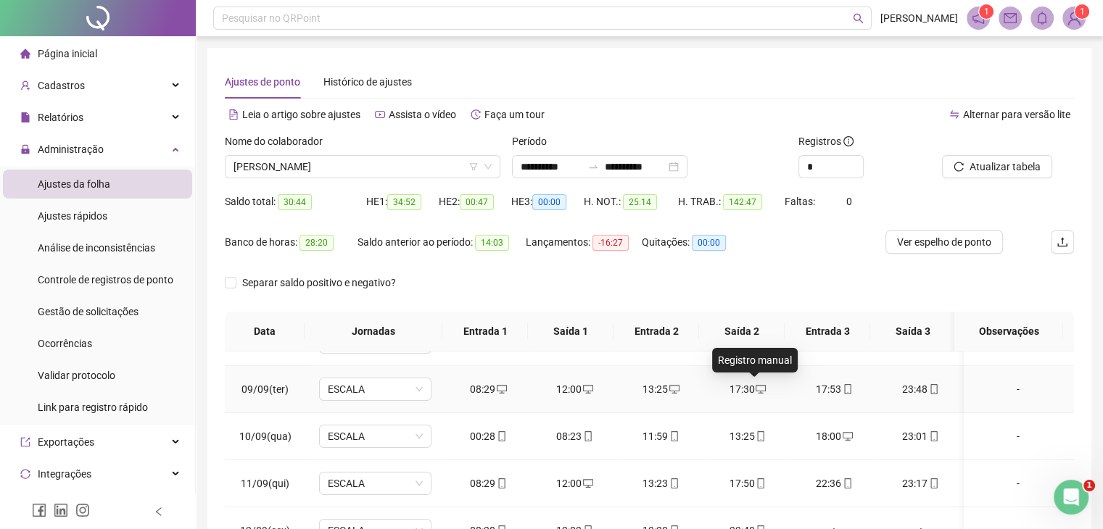
click at [756, 387] on icon "desktop" at bounding box center [761, 389] width 10 height 10
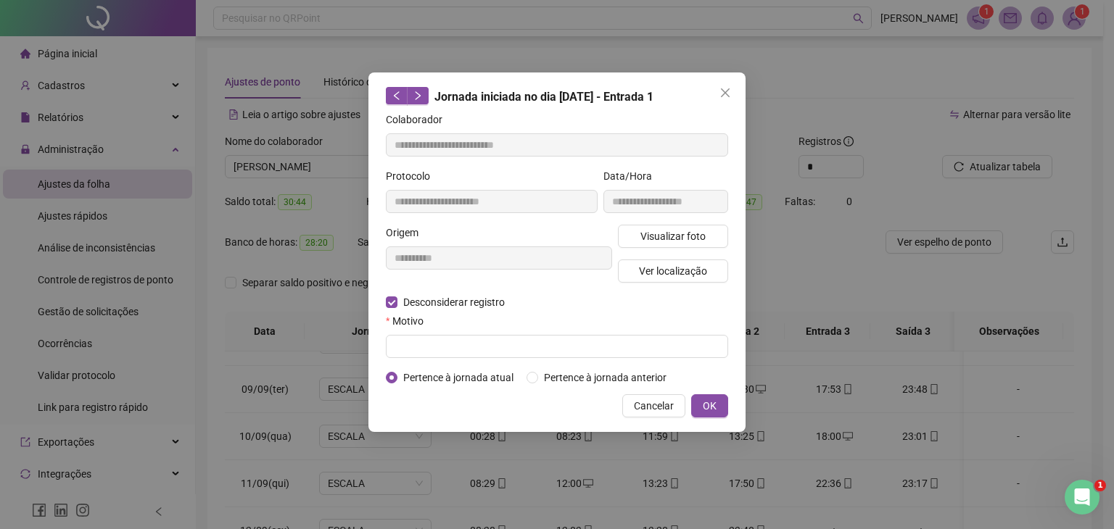
type input "**********"
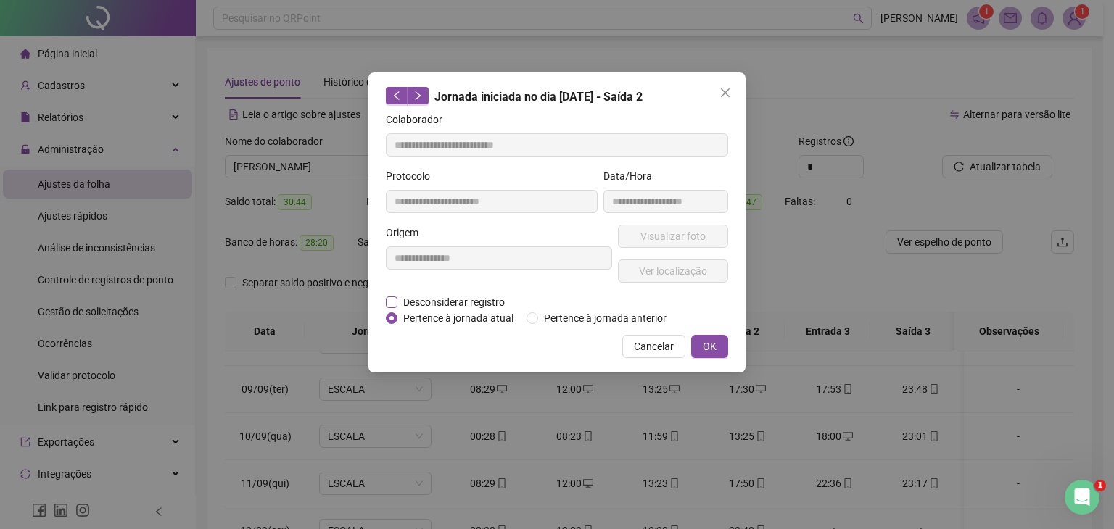
click at [453, 302] on span "Desconsiderar registro" at bounding box center [453, 302] width 113 height 16
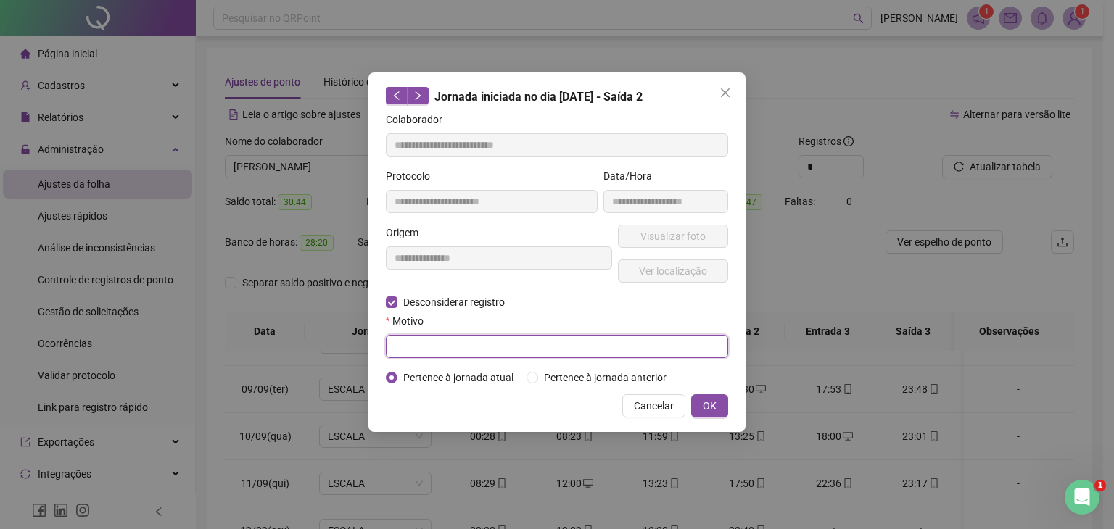
click at [461, 346] on input "text" at bounding box center [557, 346] width 342 height 23
type input "*"
click at [394, 344] on input "********" at bounding box center [557, 346] width 342 height 23
type input "*********"
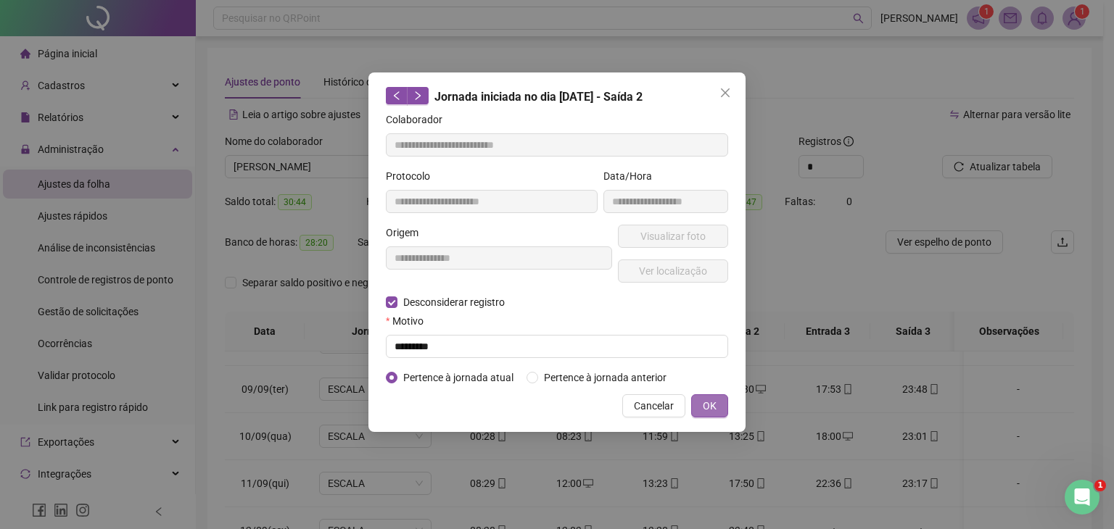
click at [705, 398] on span "OK" at bounding box center [710, 406] width 14 height 16
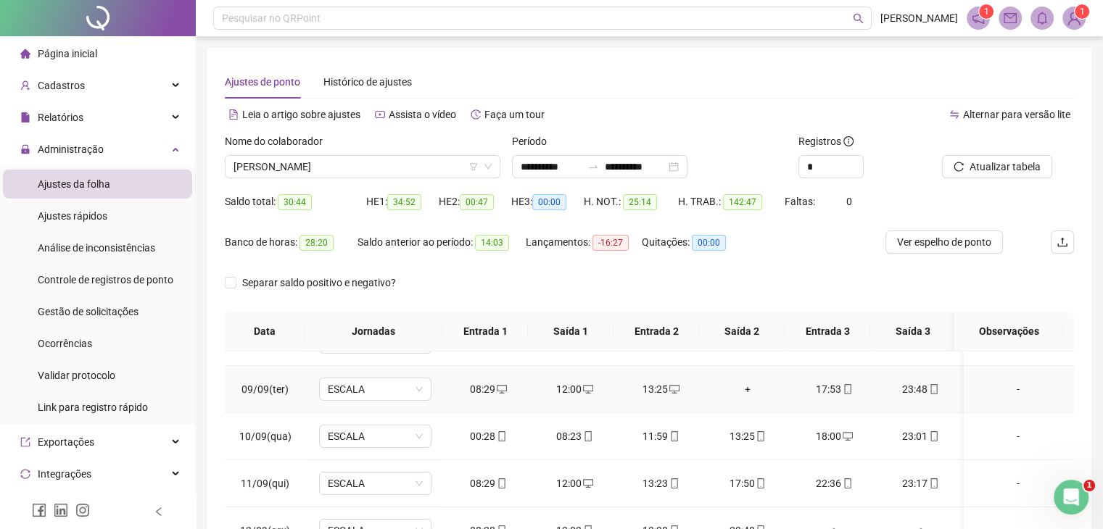
click at [743, 381] on div "+" at bounding box center [747, 389] width 63 height 16
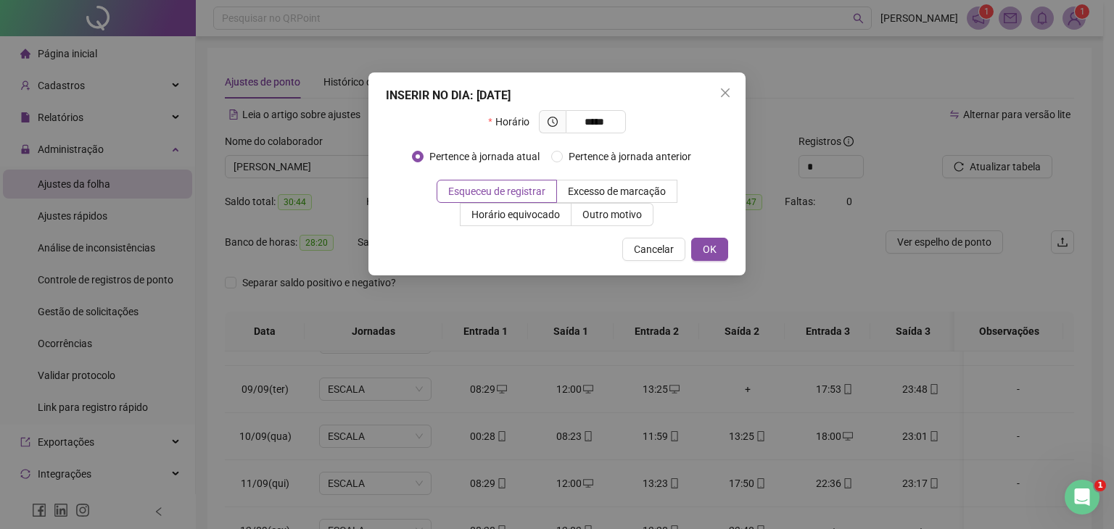
type input "*****"
click at [719, 272] on div "INSERIR NO DIA : [DATE] Horário ***** Pertence à jornada atual Pertence à jorna…" at bounding box center [556, 174] width 377 height 203
click at [716, 251] on span "OK" at bounding box center [710, 249] width 14 height 16
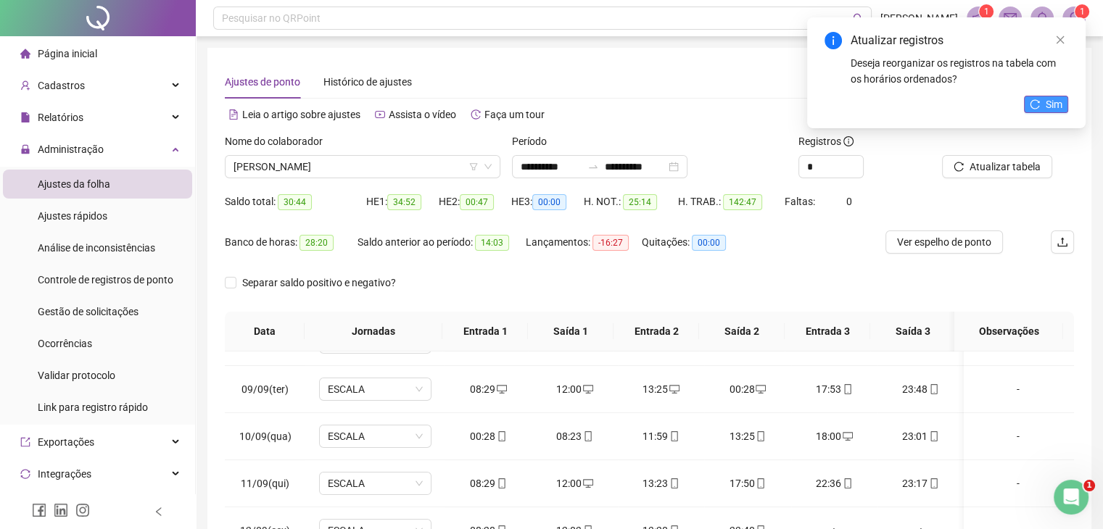
click at [1041, 105] on button "Sim" at bounding box center [1046, 104] width 44 height 17
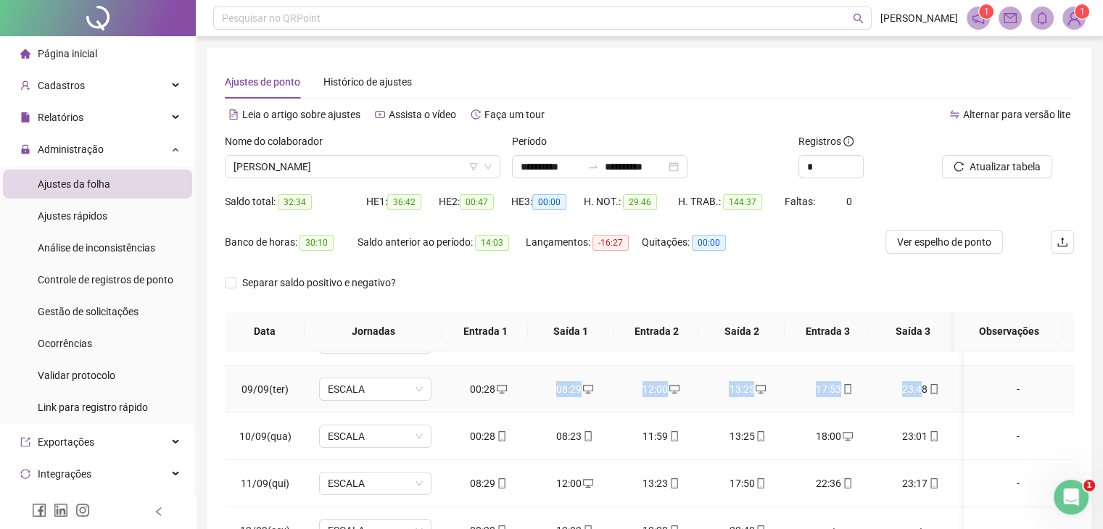
drag, startPoint x: 494, startPoint y: 389, endPoint x: 912, endPoint y: 373, distance: 418.0
click at [912, 373] on tr "09/09(ter) ESCALA 00:28 08:29 12:00 13:25 17:53 23:48 -" at bounding box center [649, 389] width 849 height 47
click at [724, 406] on td "13:25" at bounding box center [747, 389] width 86 height 47
click at [490, 385] on div "00:28" at bounding box center [487, 389] width 63 height 16
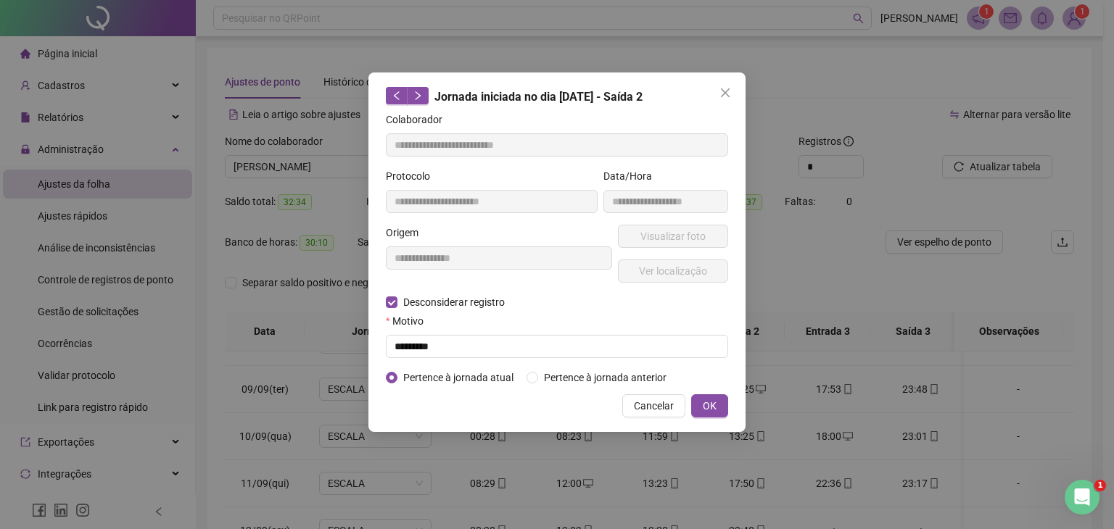
type input "**********"
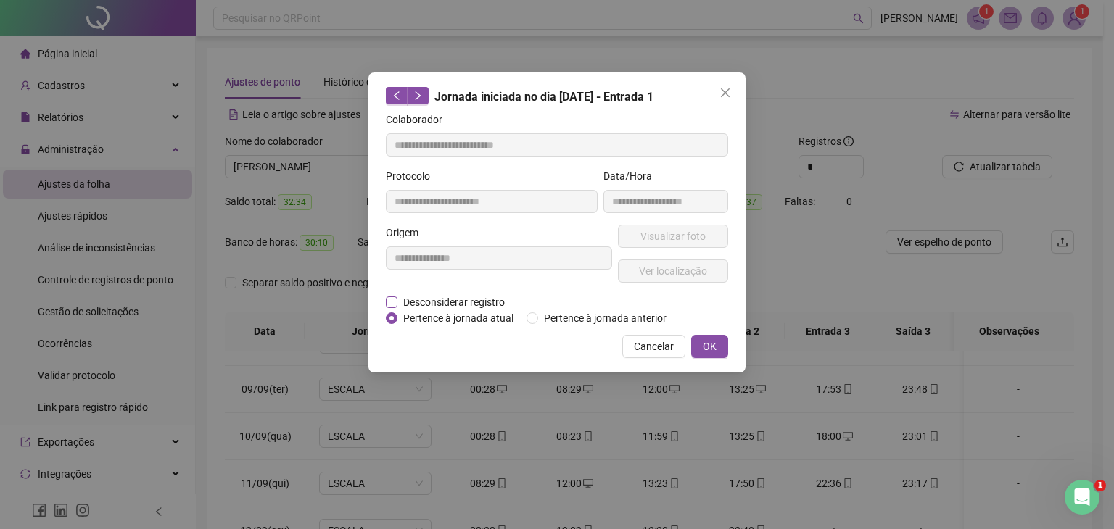
click at [469, 300] on span "Desconsiderar registro" at bounding box center [453, 302] width 113 height 16
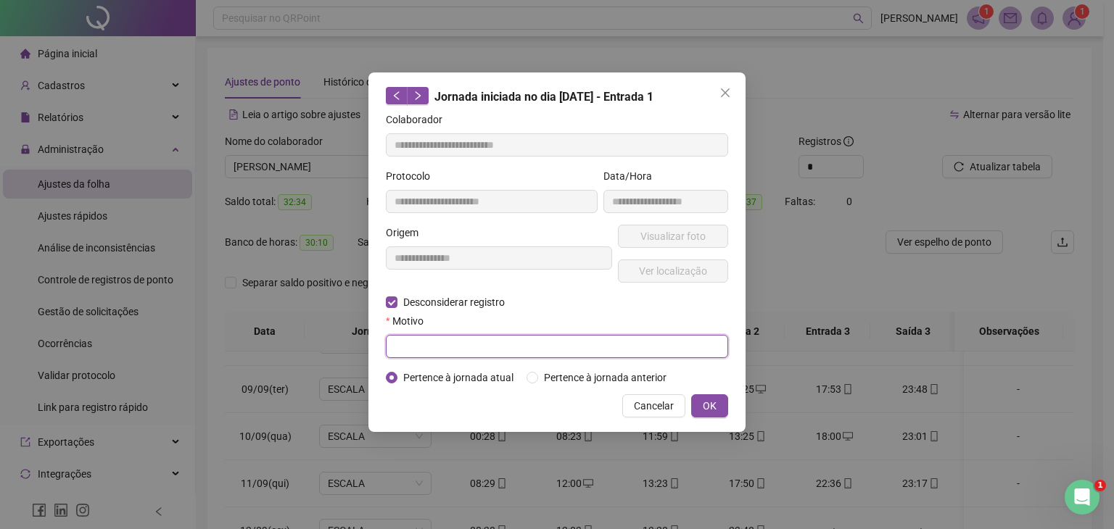
click at [450, 355] on input "text" at bounding box center [557, 346] width 342 height 23
type input "*********"
click at [714, 406] on span "OK" at bounding box center [710, 406] width 14 height 16
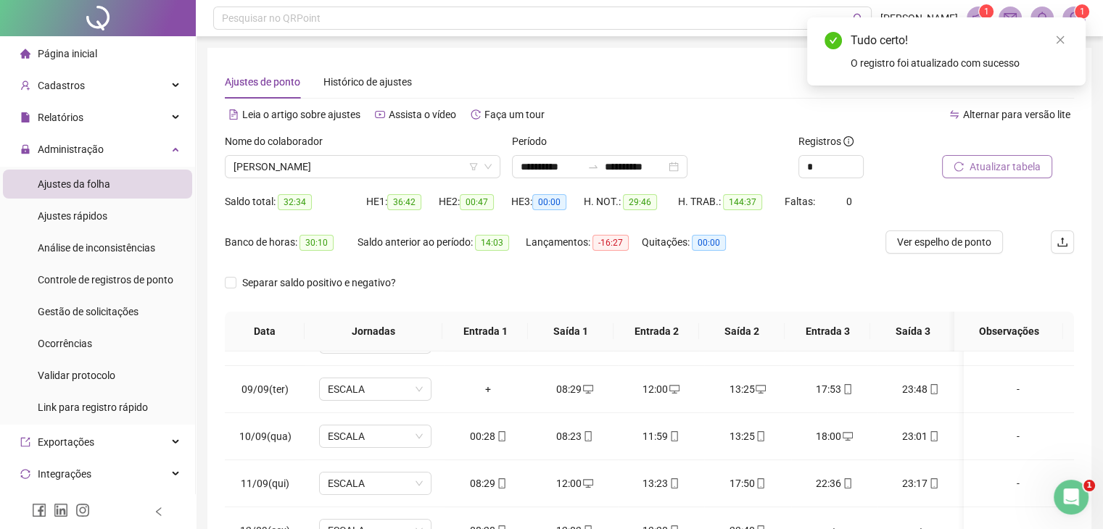
click at [983, 168] on span "Atualizar tabela" at bounding box center [1005, 167] width 71 height 16
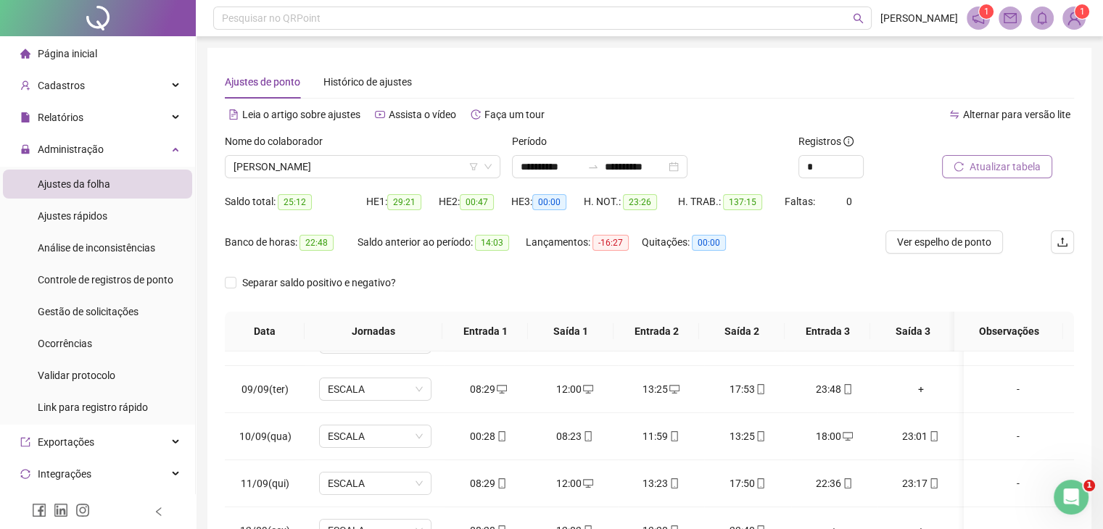
click at [988, 167] on span "Atualizar tabela" at bounding box center [1005, 167] width 71 height 16
click at [914, 389] on div "+" at bounding box center [920, 389] width 63 height 16
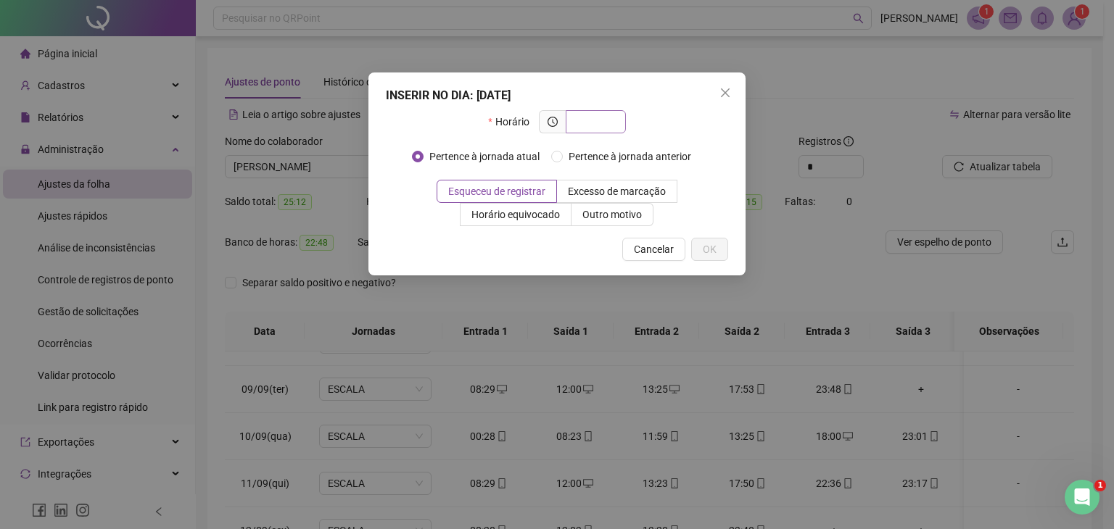
click at [607, 124] on input "text" at bounding box center [594, 122] width 40 height 16
type input "*"
click at [735, 95] on span "Close" at bounding box center [725, 93] width 23 height 12
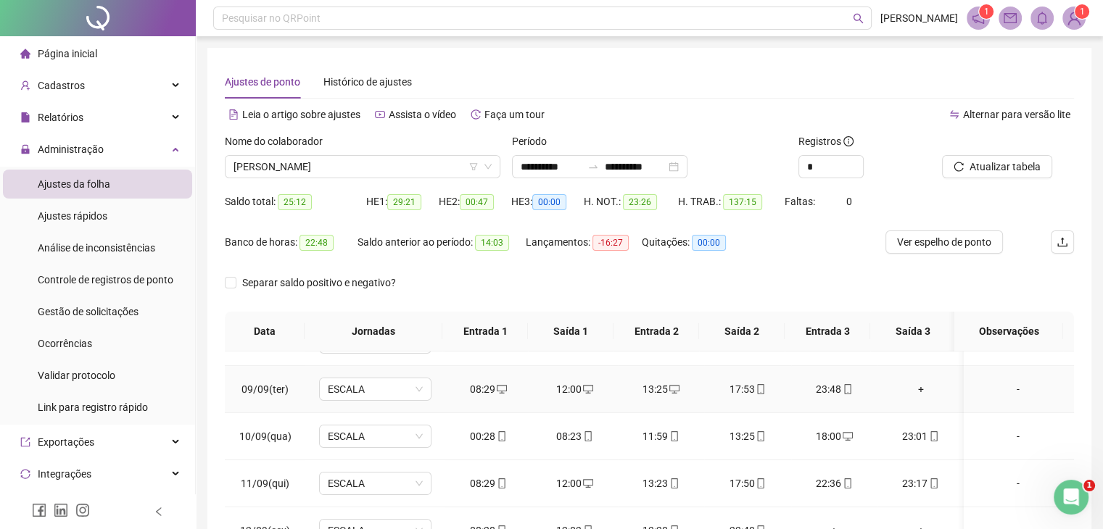
click at [919, 389] on div "+" at bounding box center [920, 389] width 63 height 16
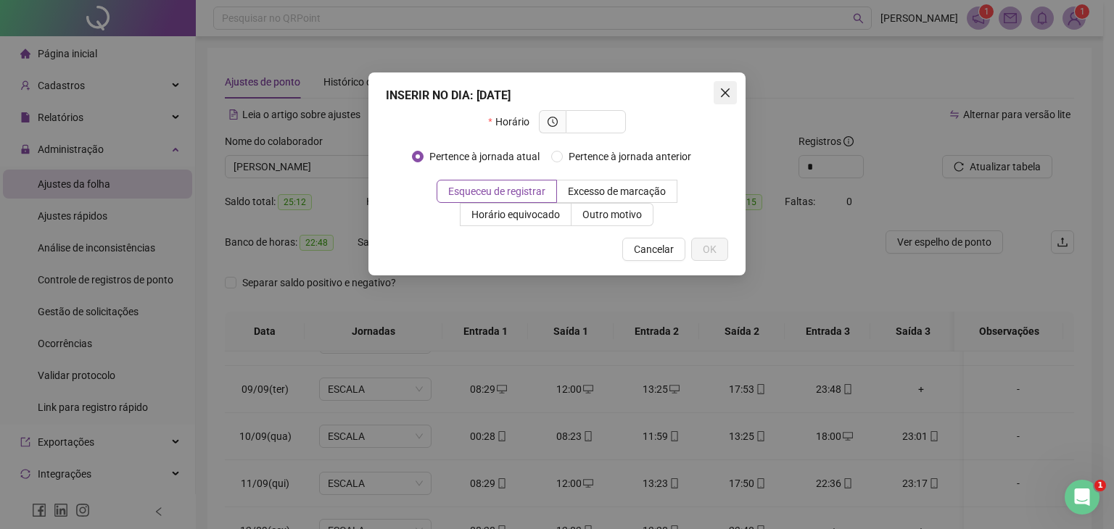
click at [728, 91] on icon "close" at bounding box center [725, 93] width 12 height 12
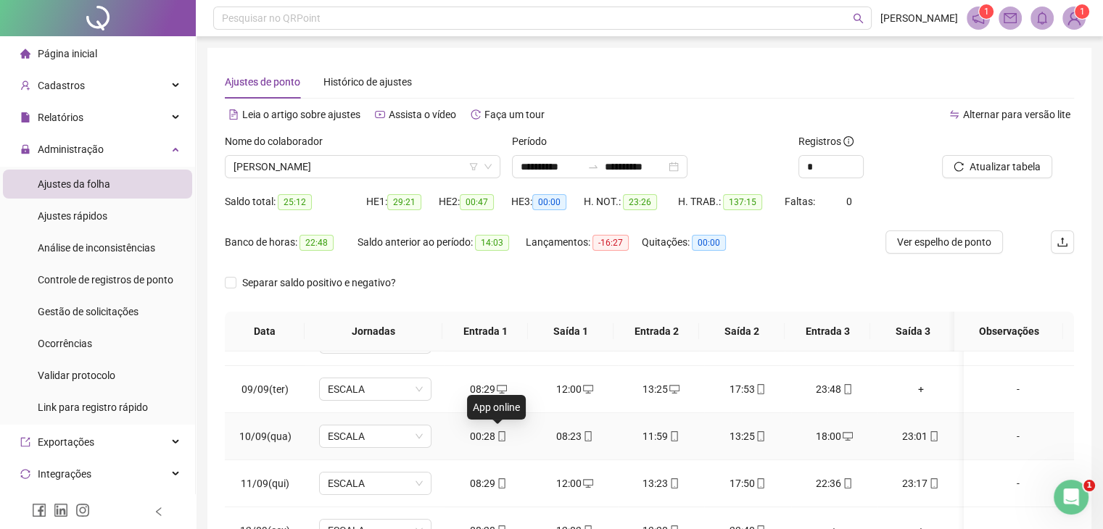
click at [497, 435] on icon "mobile" at bounding box center [502, 436] width 10 height 10
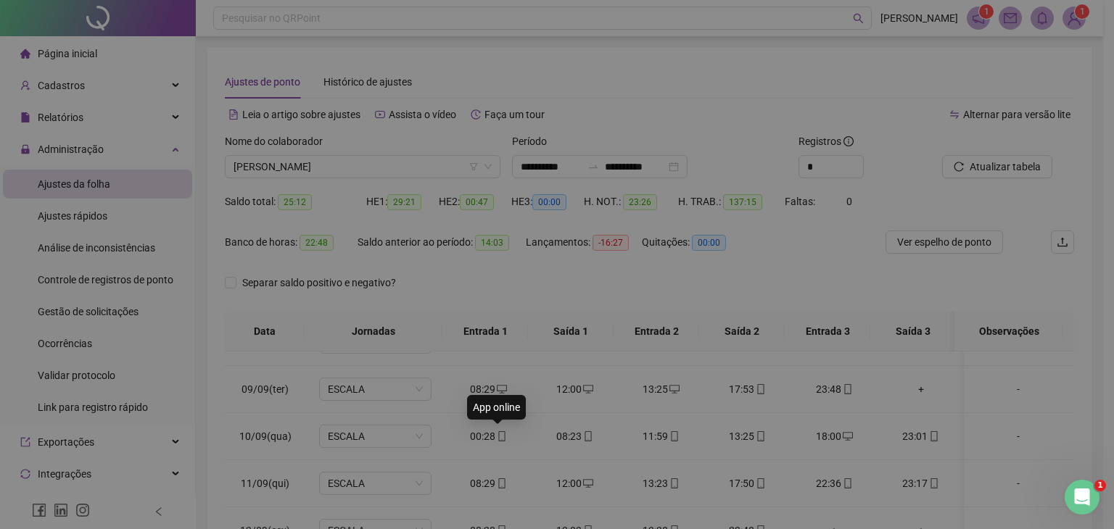
type input "**********"
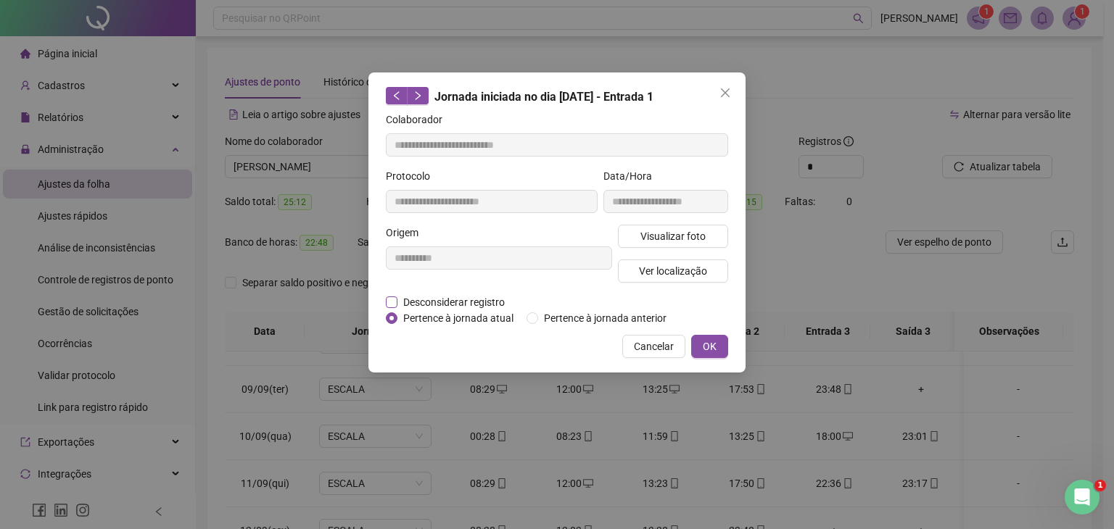
click at [478, 300] on span "Desconsiderar registro" at bounding box center [453, 302] width 113 height 16
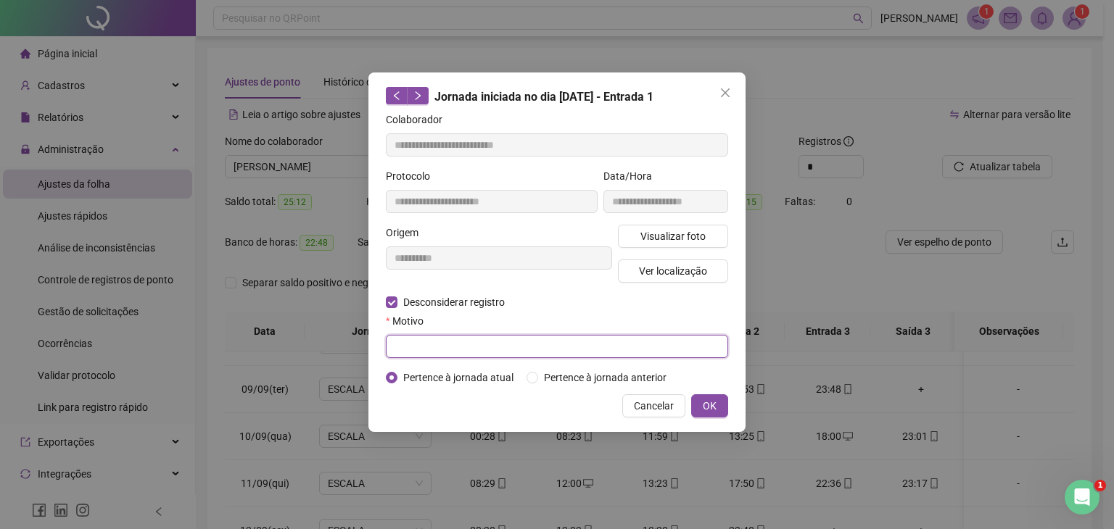
click at [467, 351] on input "text" at bounding box center [557, 346] width 342 height 23
type input "*********"
click at [708, 401] on span "OK" at bounding box center [710, 406] width 14 height 16
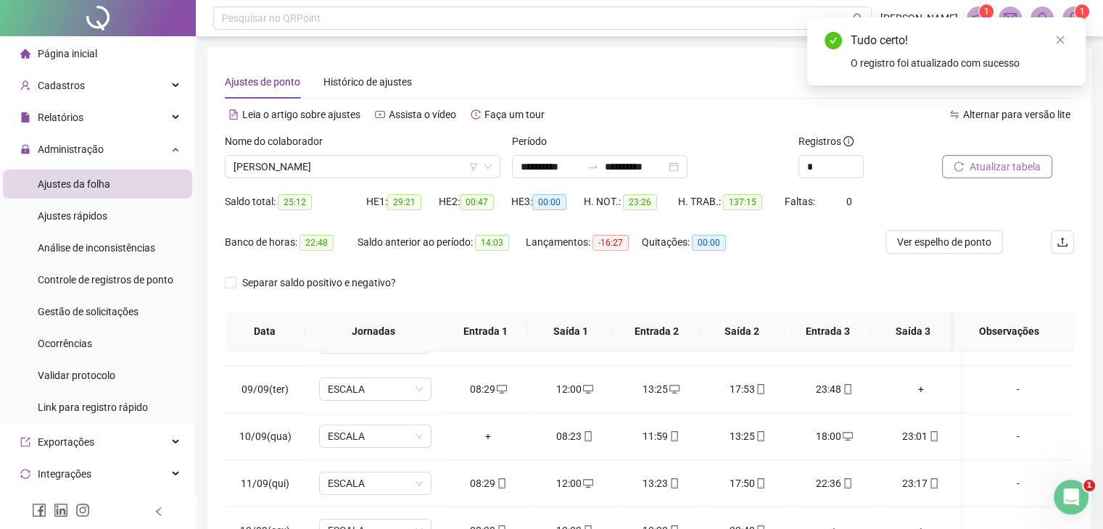
click at [994, 169] on span "Atualizar tabela" at bounding box center [1005, 167] width 71 height 16
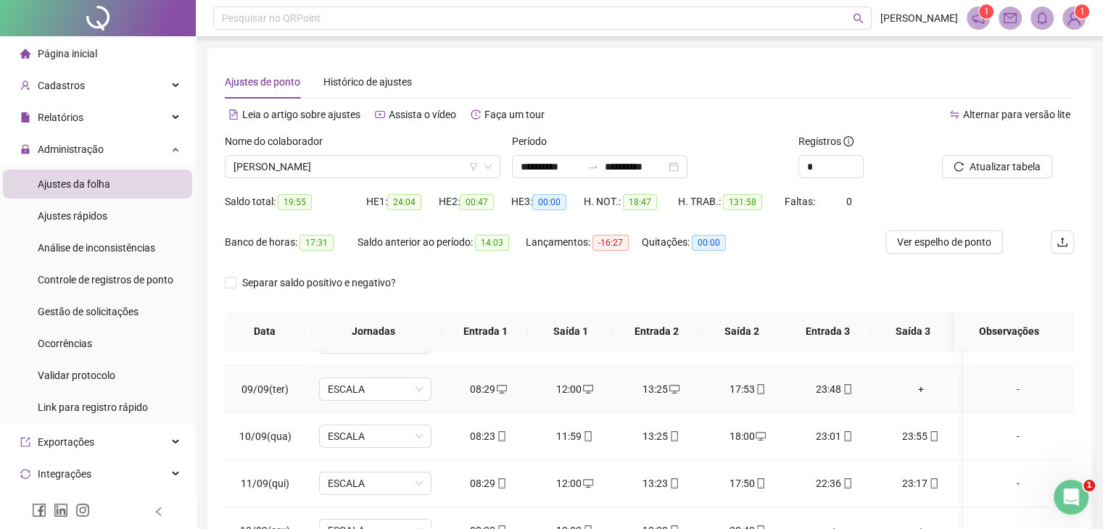
click at [911, 389] on div "+" at bounding box center [920, 389] width 63 height 16
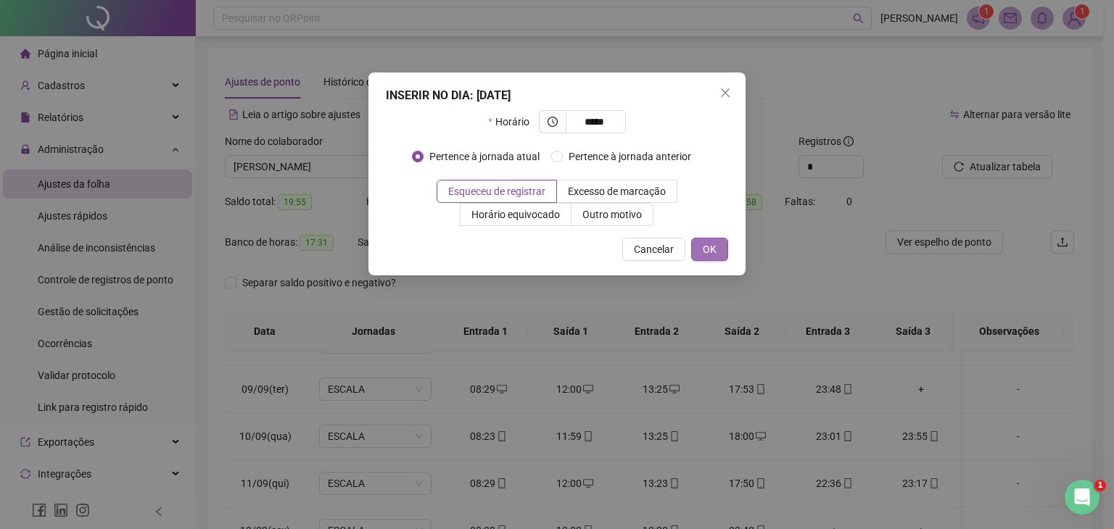
type input "*****"
click at [715, 248] on span "OK" at bounding box center [710, 249] width 14 height 16
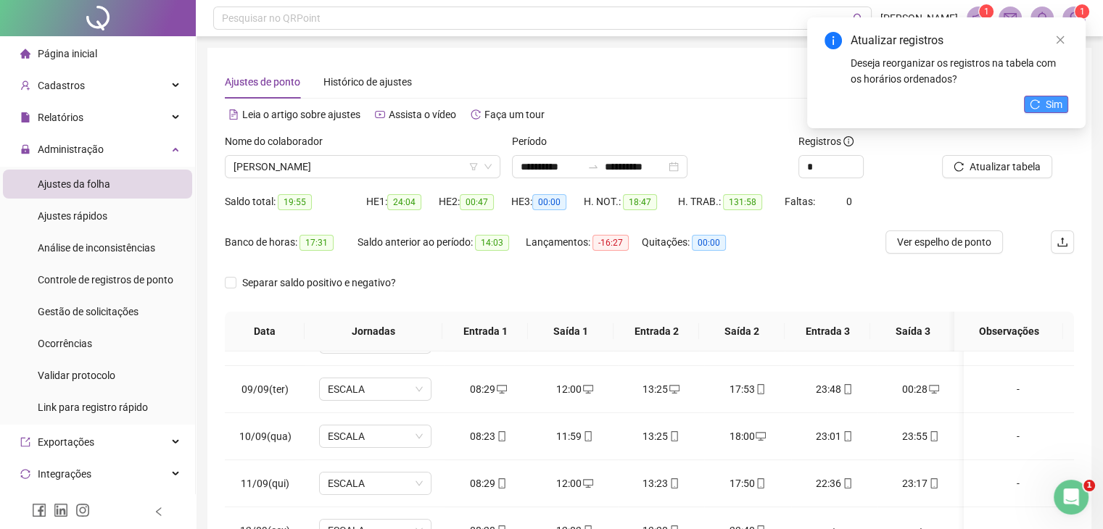
click at [1029, 104] on button "Sim" at bounding box center [1046, 104] width 44 height 17
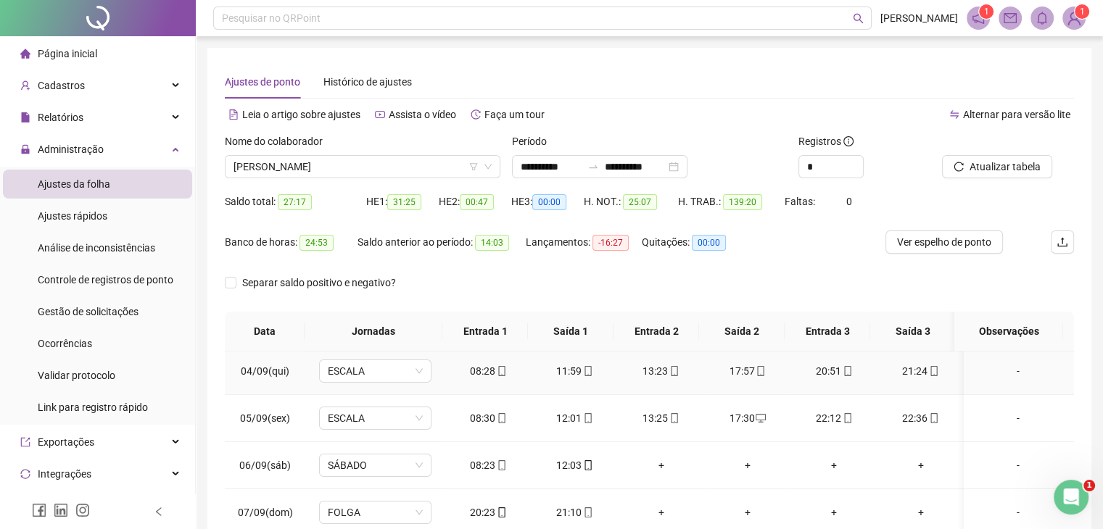
scroll to position [73, 0]
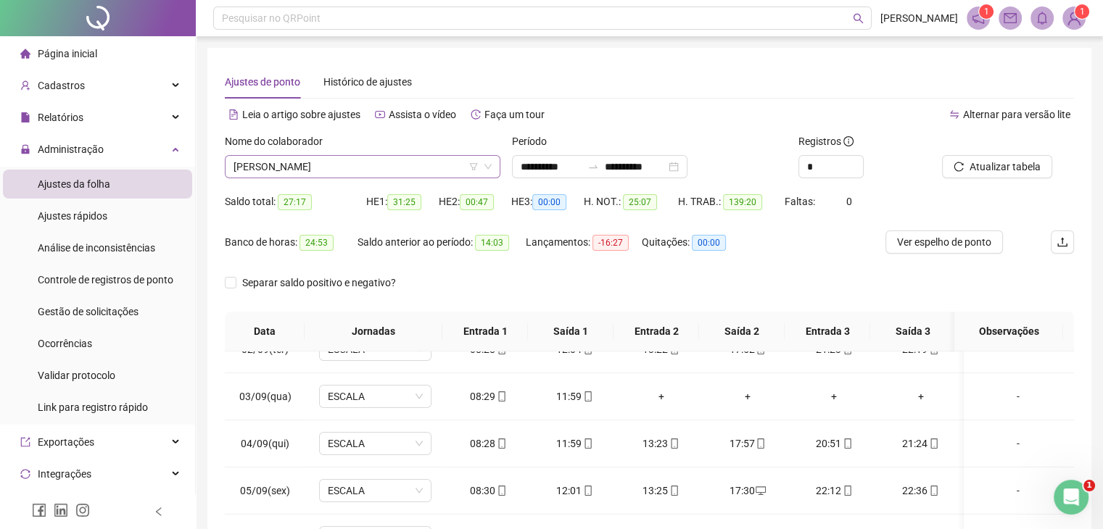
click at [455, 156] on span "[PERSON_NAME]" at bounding box center [363, 167] width 258 height 22
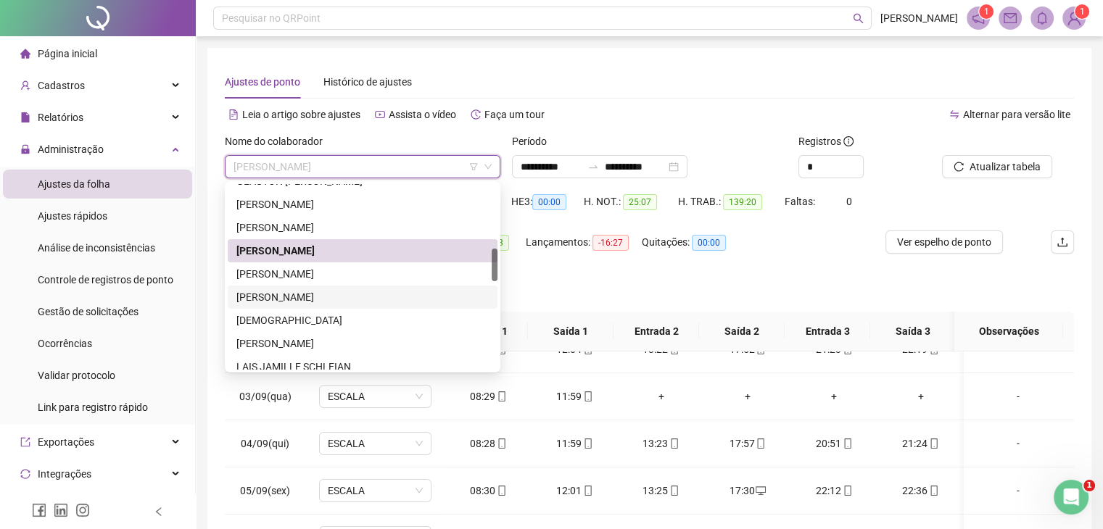
scroll to position [435, 0]
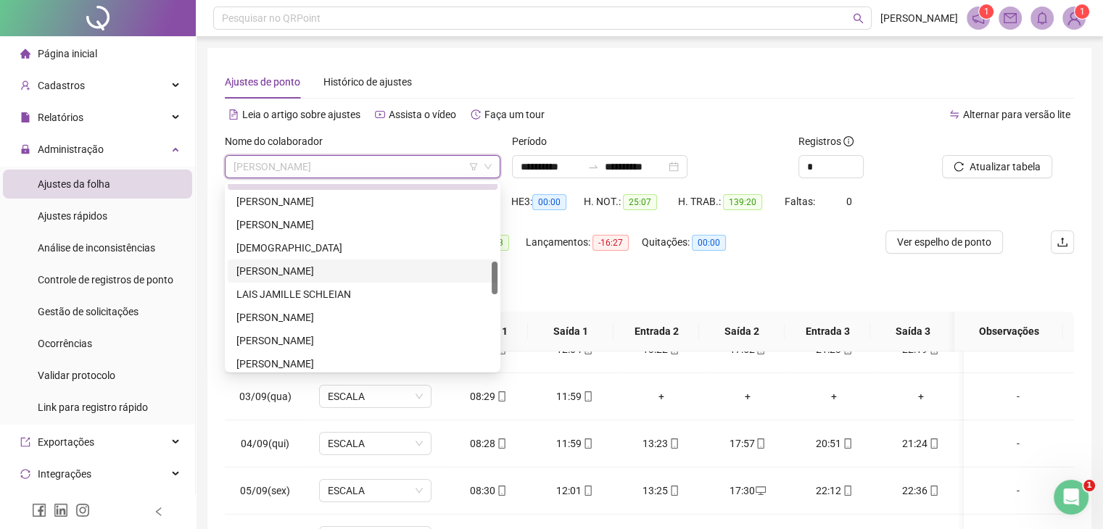
click at [313, 270] on div "[PERSON_NAME]" at bounding box center [362, 271] width 252 height 16
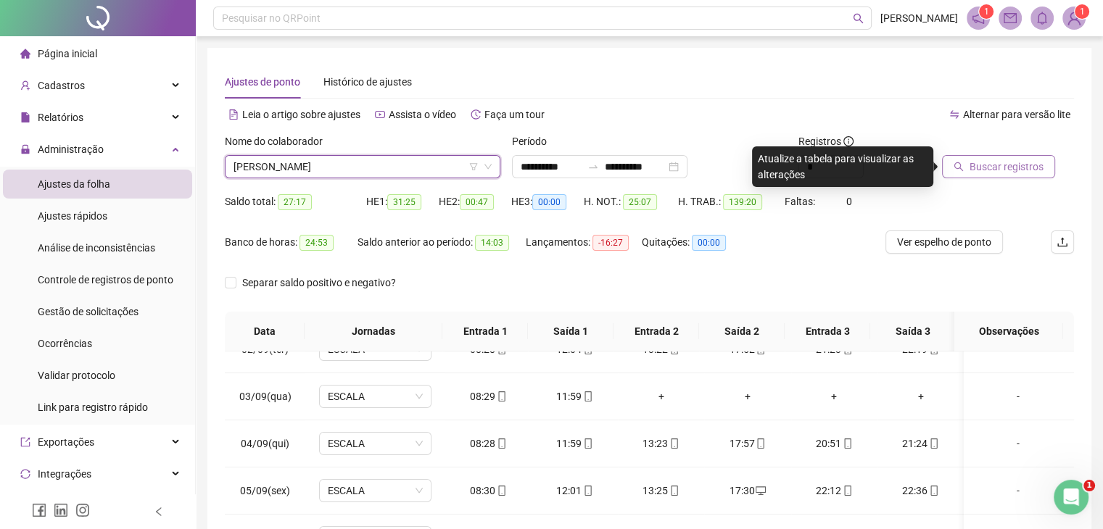
click at [987, 169] on span "Buscar registros" at bounding box center [1007, 167] width 74 height 16
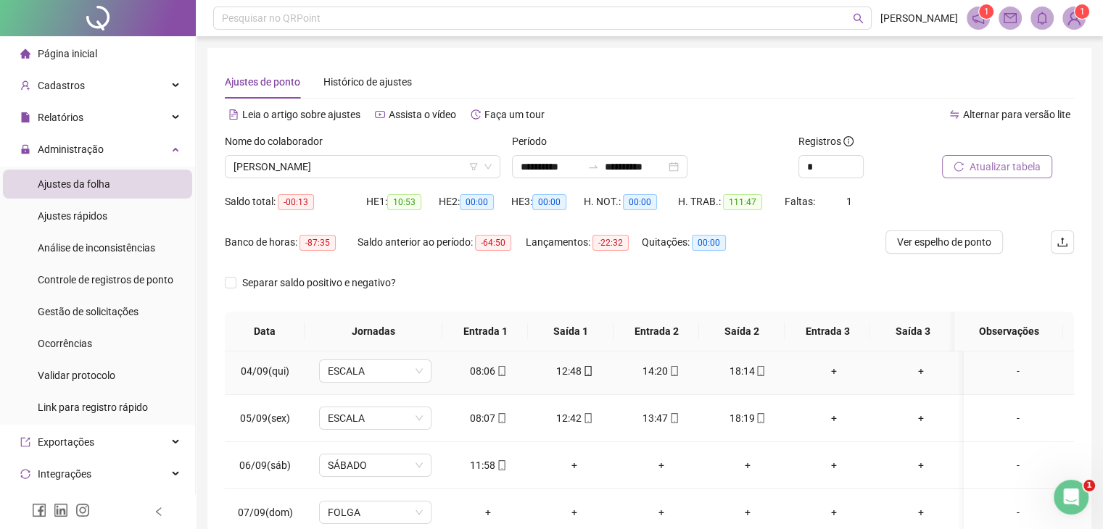
scroll to position [218, 0]
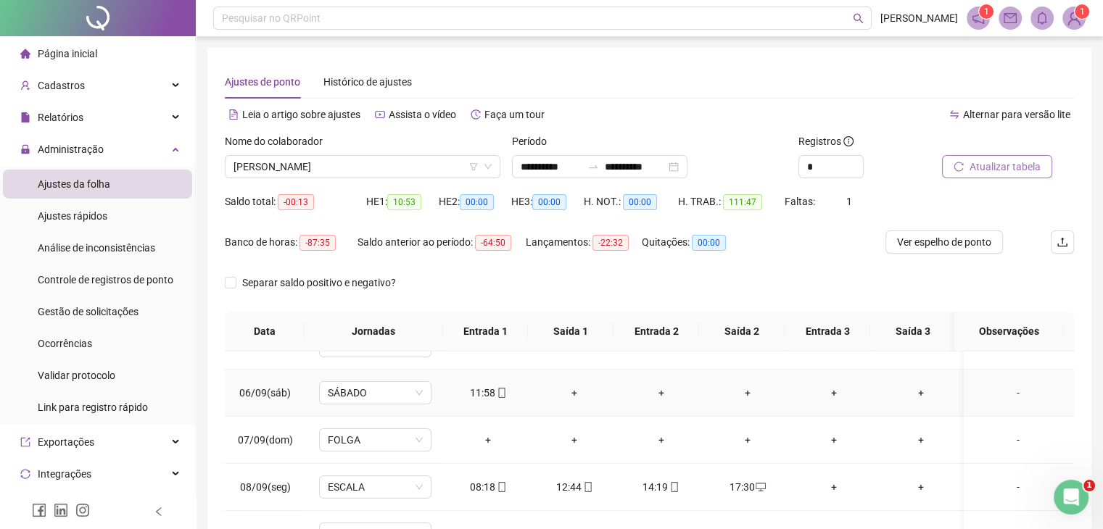
click at [578, 391] on div "+" at bounding box center [574, 393] width 63 height 16
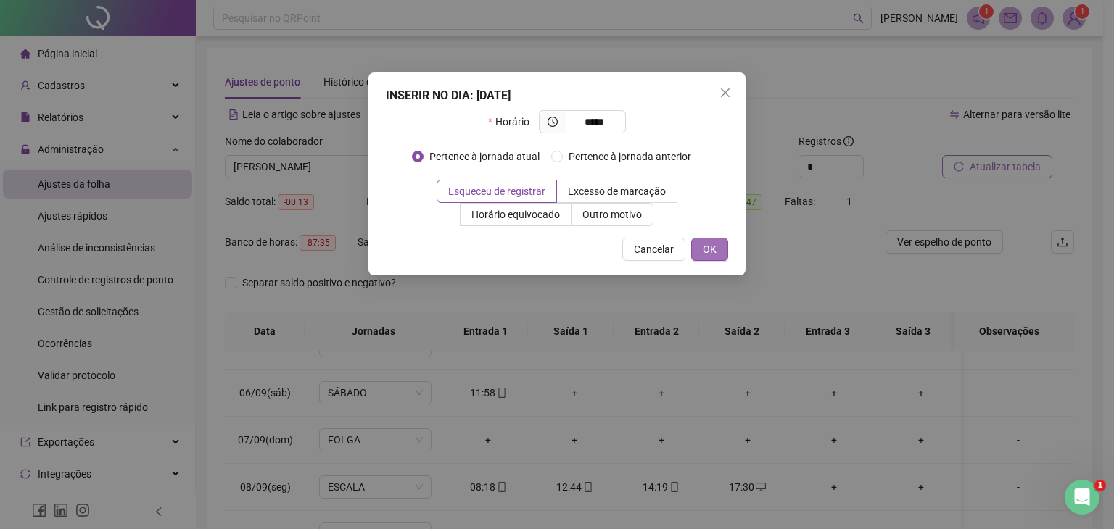
type input "*****"
click at [709, 240] on button "OK" at bounding box center [709, 249] width 37 height 23
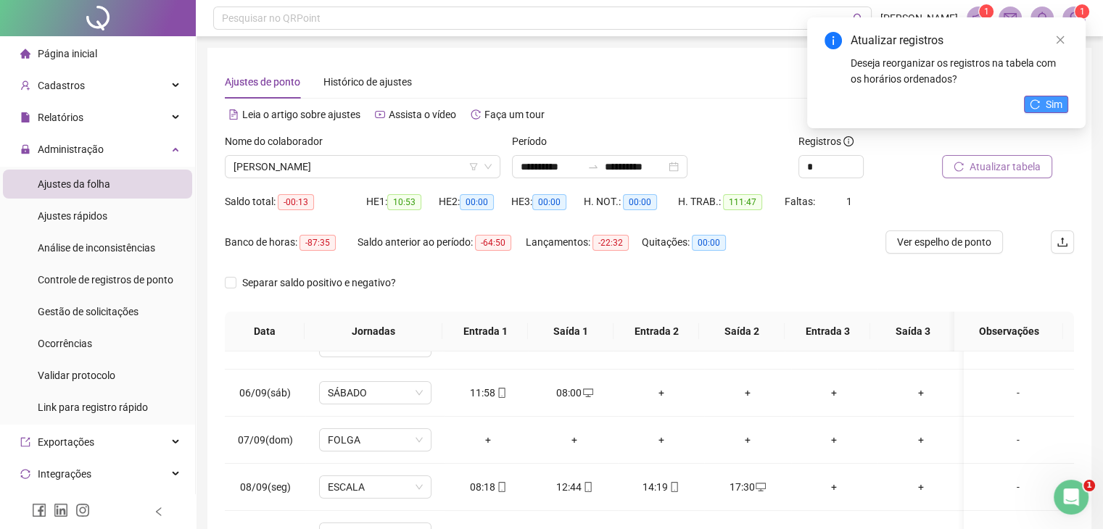
click at [1041, 100] on button "Sim" at bounding box center [1046, 104] width 44 height 17
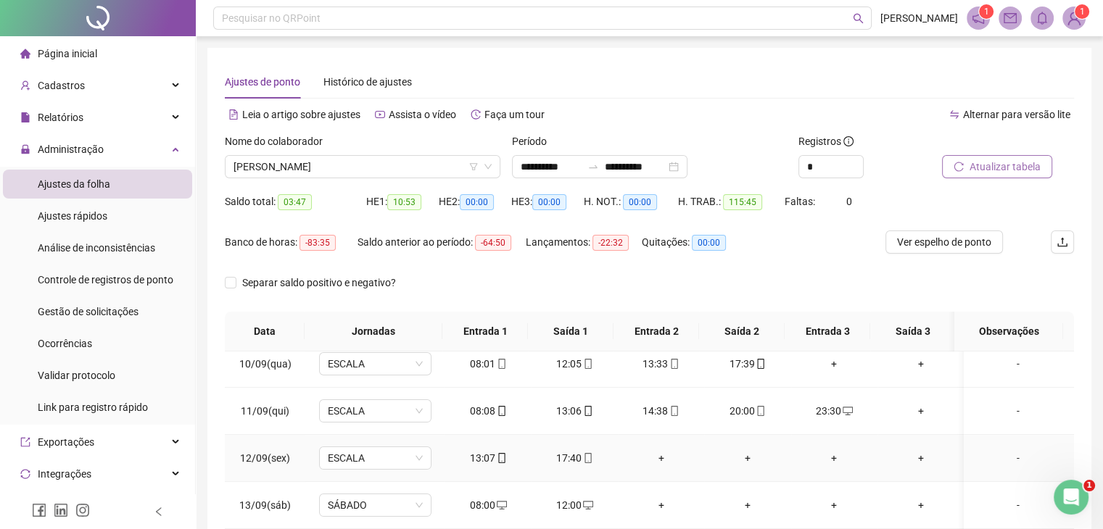
scroll to position [489, 0]
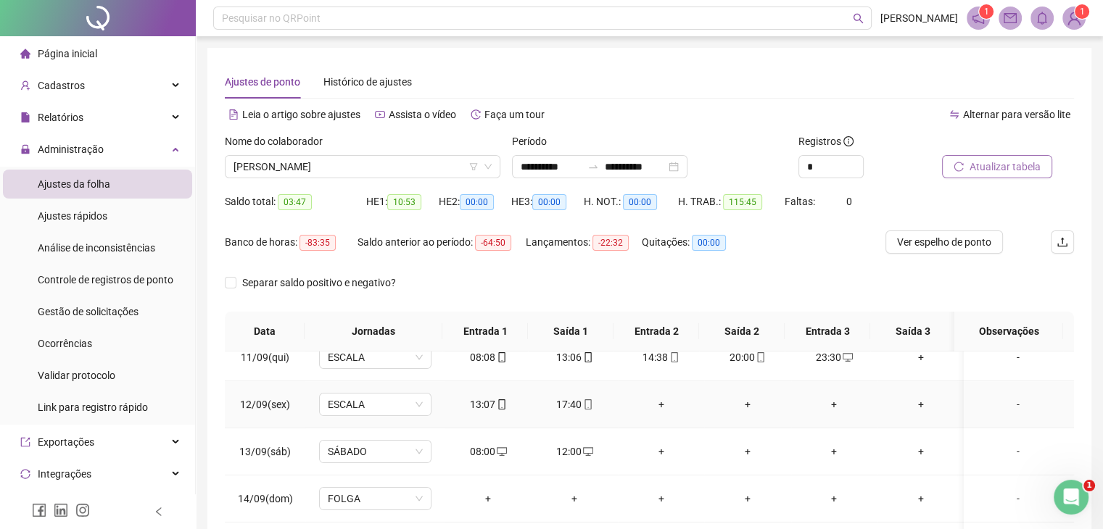
click at [658, 402] on div "+" at bounding box center [660, 405] width 63 height 16
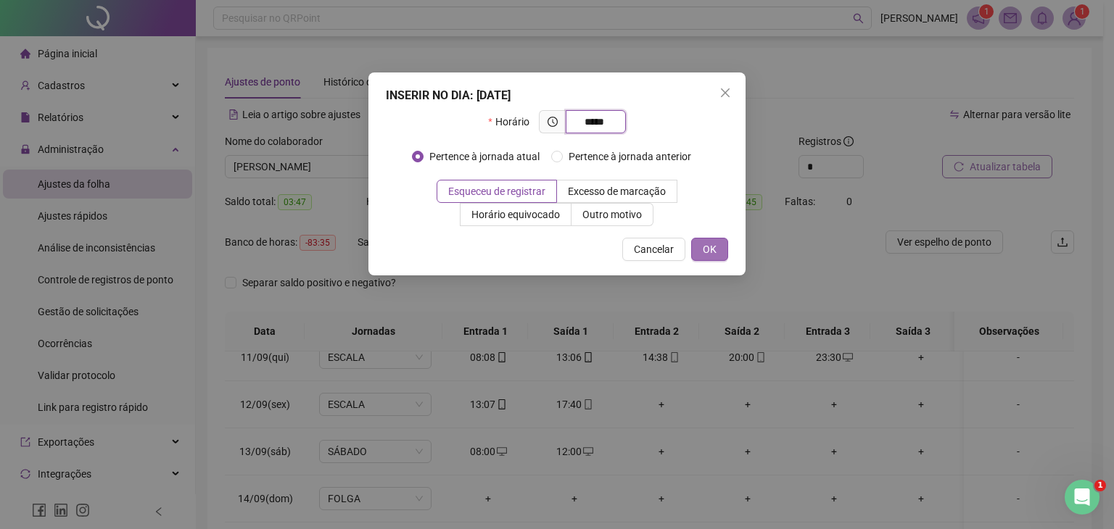
type input "*****"
click at [716, 254] on button "OK" at bounding box center [709, 249] width 37 height 23
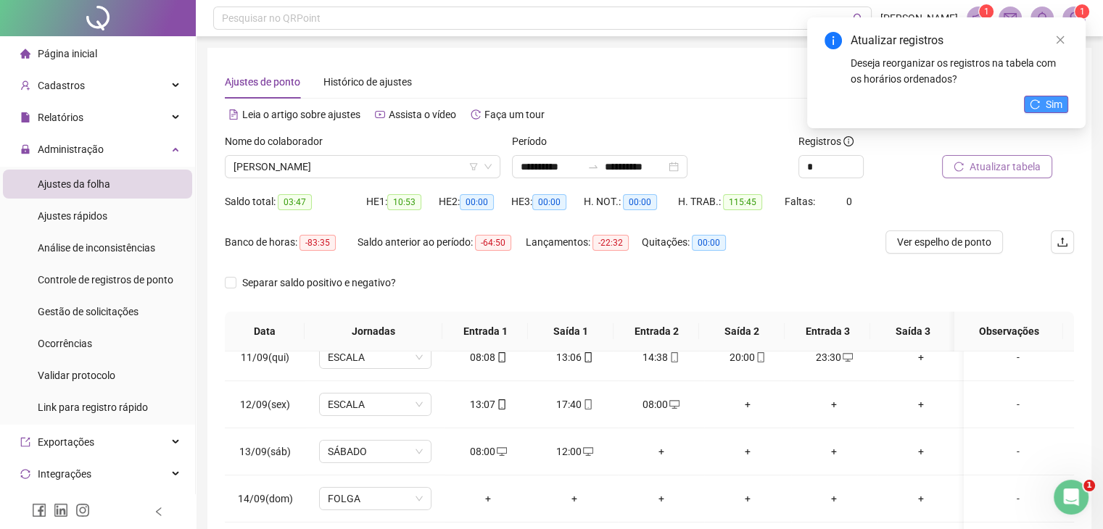
click at [1050, 109] on span "Sim" at bounding box center [1054, 104] width 17 height 16
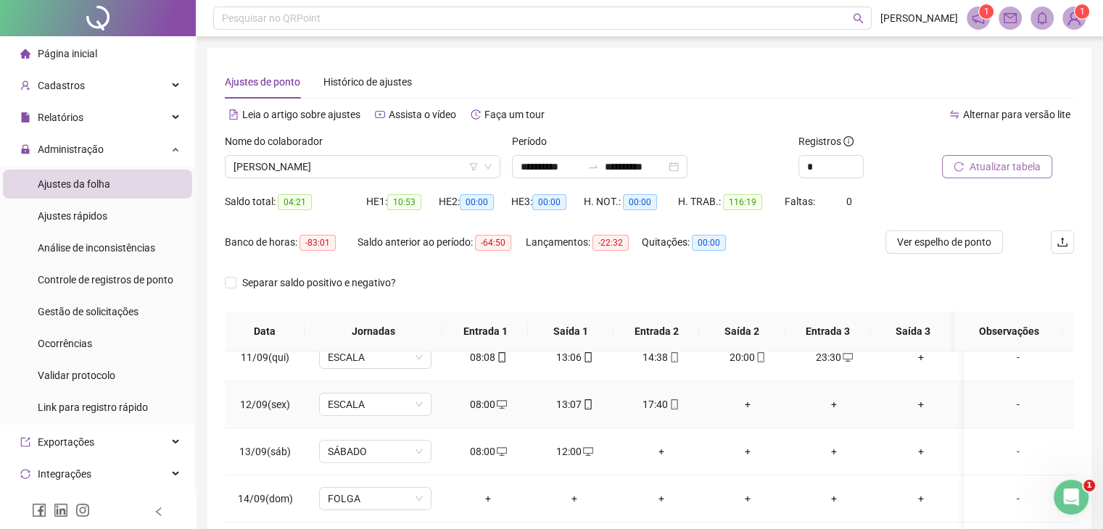
click at [746, 400] on div "+" at bounding box center [747, 405] width 63 height 16
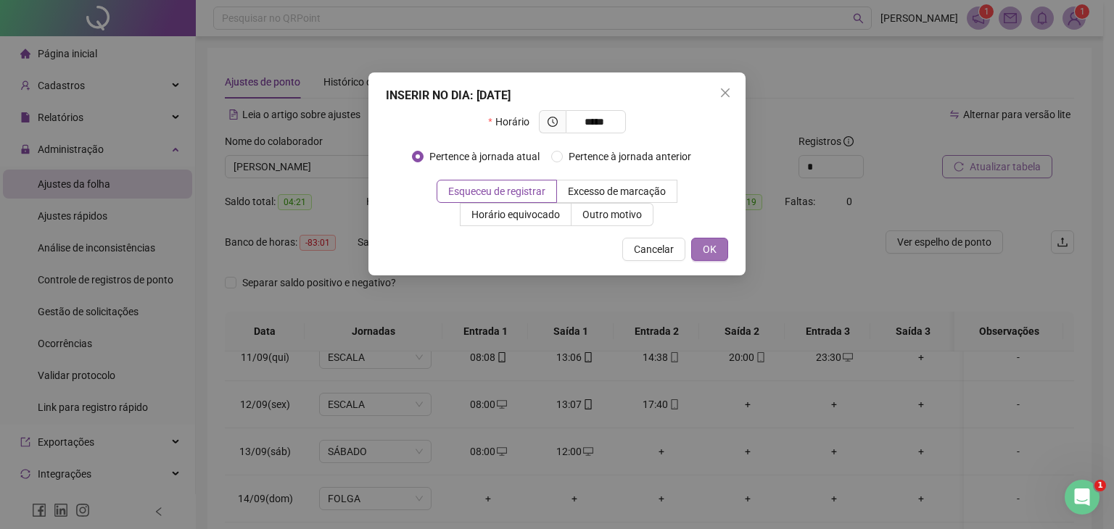
type input "*****"
click at [713, 244] on span "OK" at bounding box center [710, 249] width 14 height 16
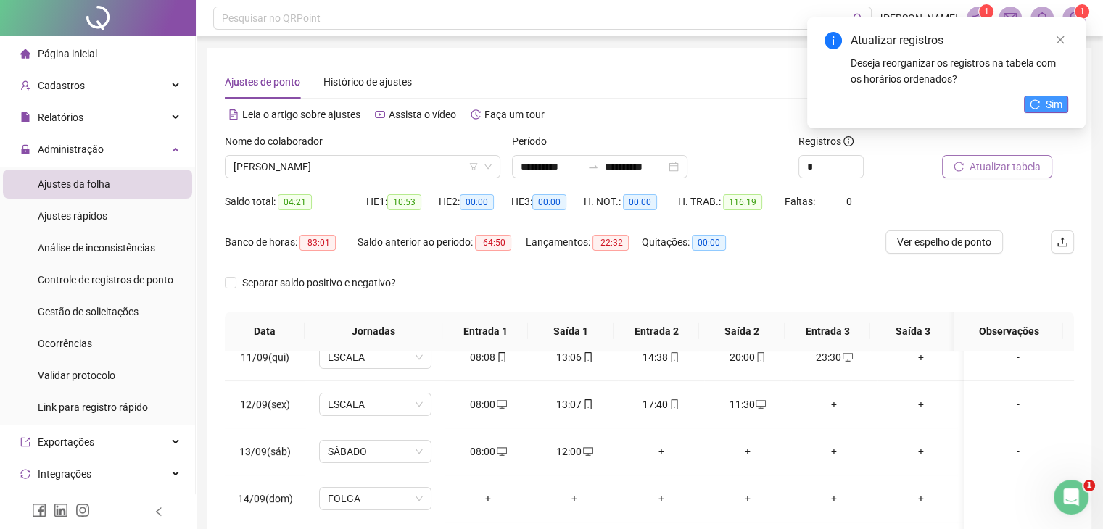
click at [1040, 103] on button "Sim" at bounding box center [1046, 104] width 44 height 17
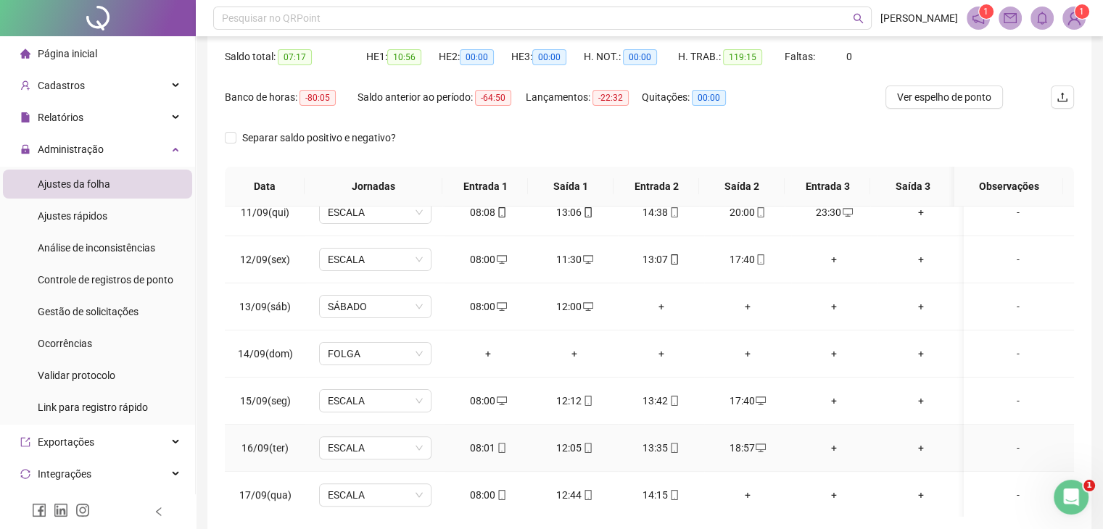
scroll to position [212, 0]
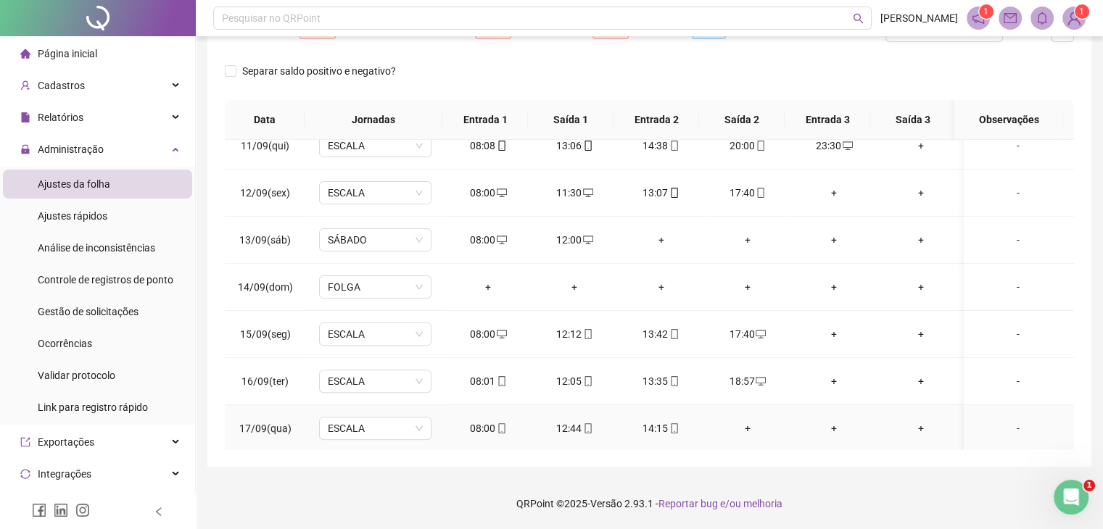
click at [740, 422] on div "+" at bounding box center [747, 429] width 63 height 16
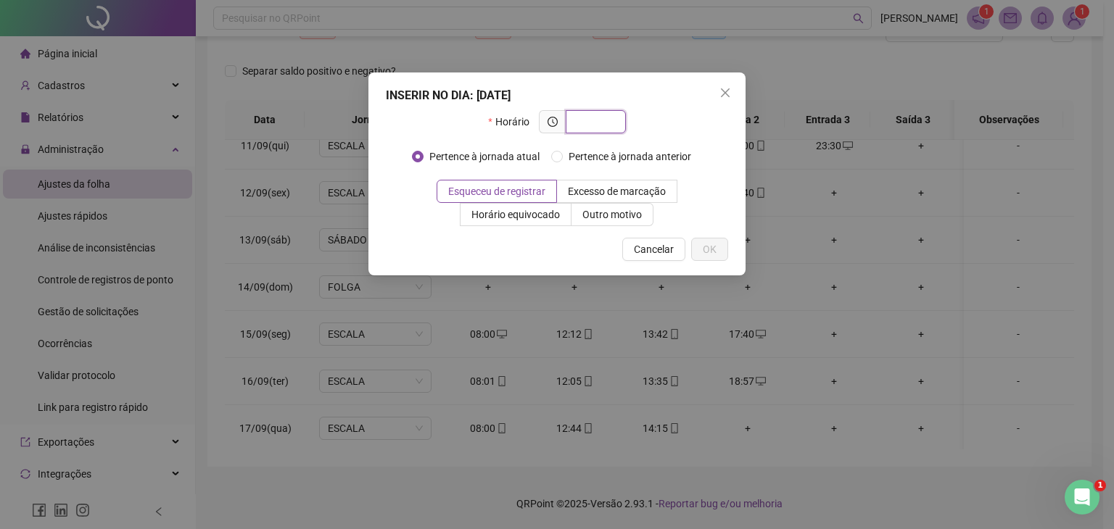
click at [595, 123] on input "text" at bounding box center [594, 122] width 40 height 16
type input "*****"
click at [709, 242] on span "OK" at bounding box center [710, 249] width 14 height 16
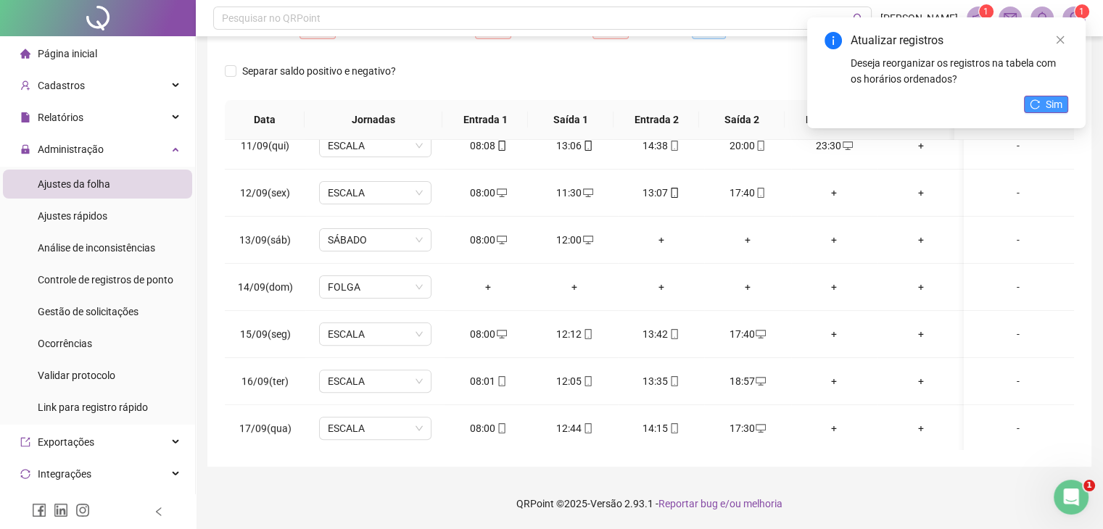
click at [1059, 104] on span "Sim" at bounding box center [1054, 104] width 17 height 16
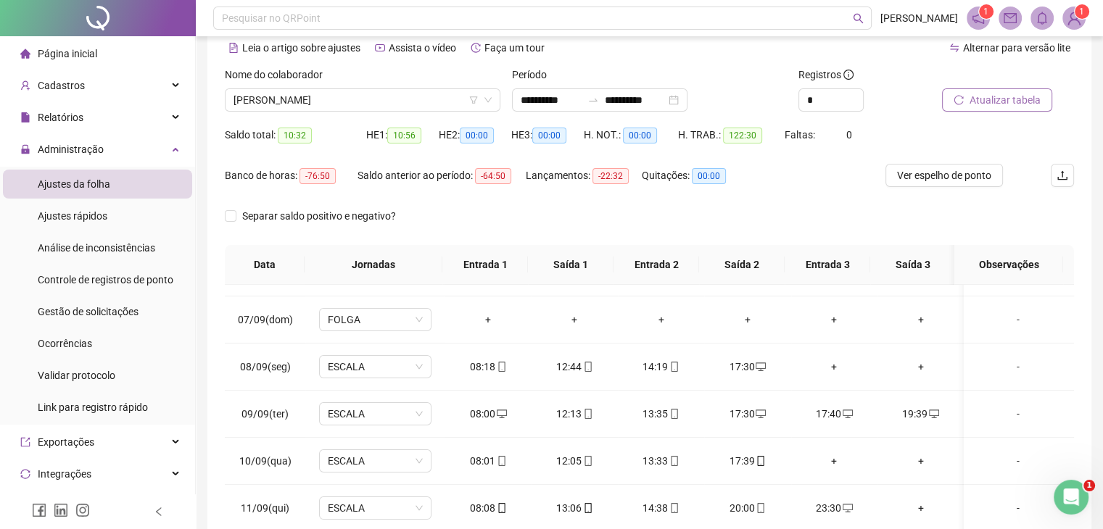
scroll to position [0, 0]
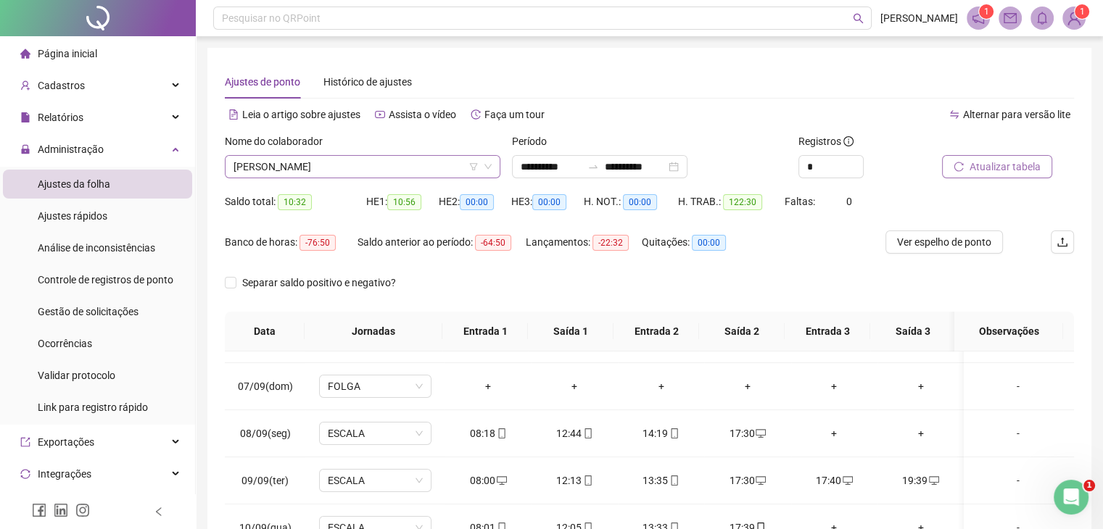
click at [397, 165] on span "[PERSON_NAME]" at bounding box center [363, 167] width 258 height 22
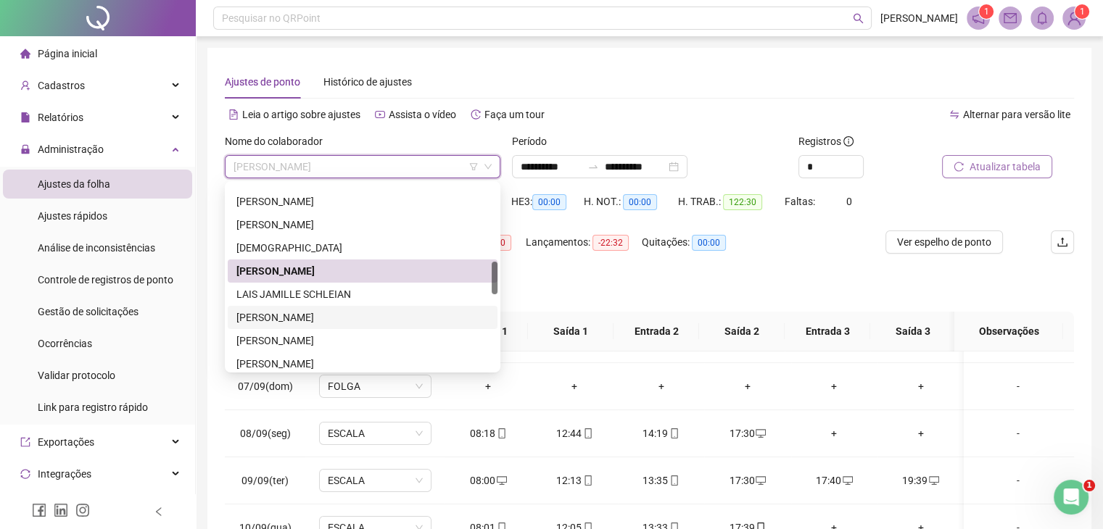
click at [280, 318] on div "[PERSON_NAME]" at bounding box center [362, 318] width 252 height 16
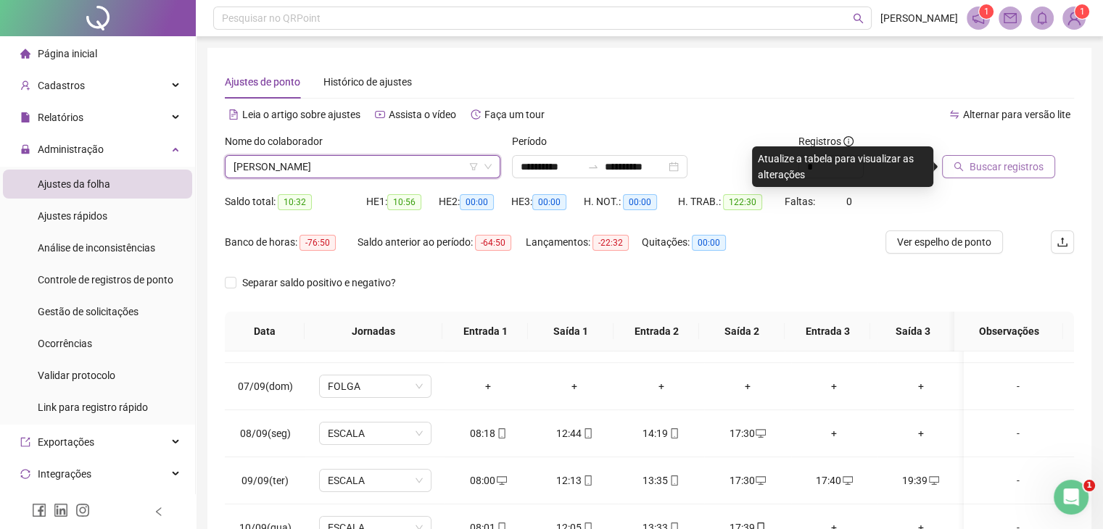
click at [987, 168] on span "Buscar registros" at bounding box center [1007, 167] width 74 height 16
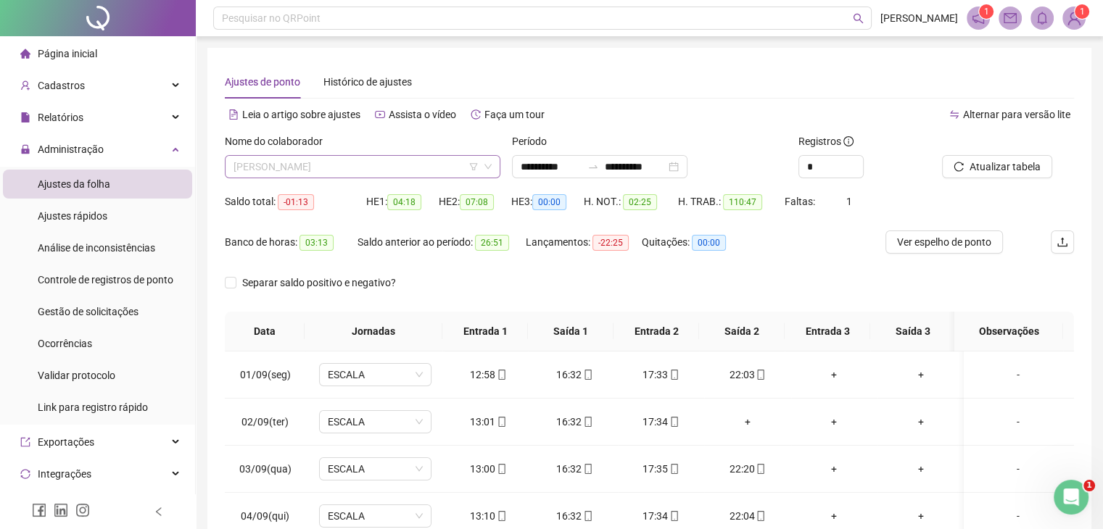
click at [455, 163] on span "[PERSON_NAME]" at bounding box center [363, 167] width 258 height 22
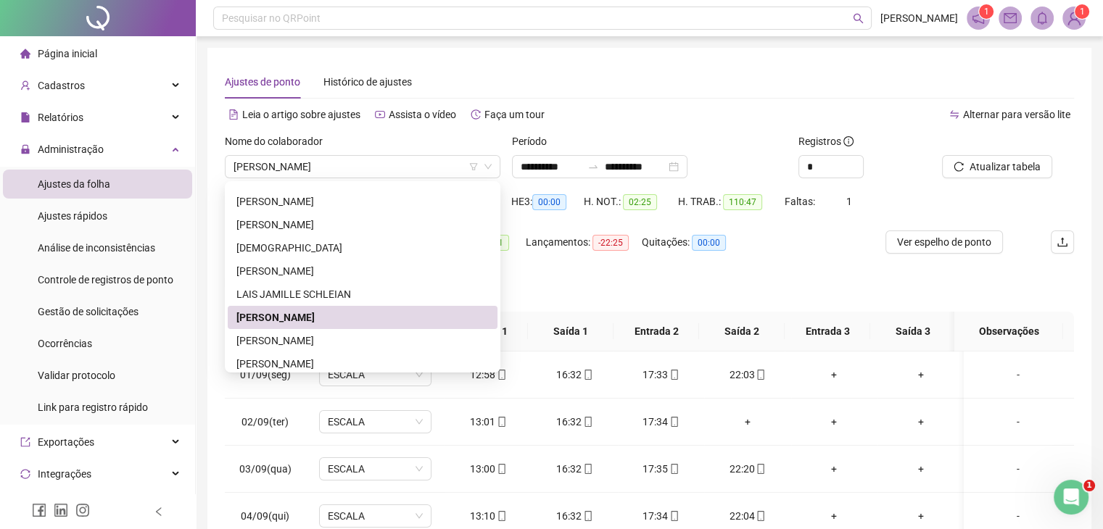
click at [576, 284] on div "Separar saldo positivo e negativo?" at bounding box center [649, 291] width 849 height 41
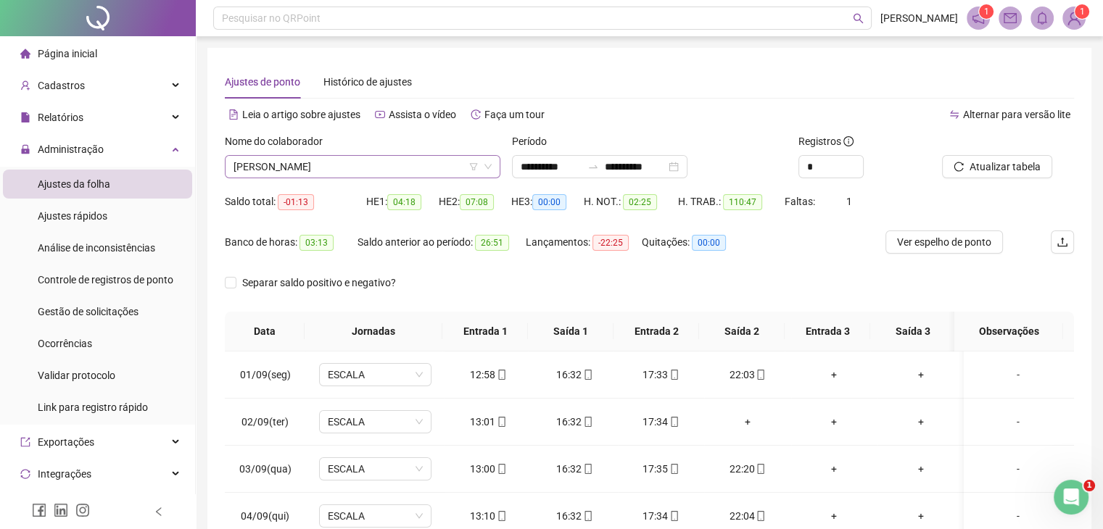
click at [453, 165] on span "[PERSON_NAME]" at bounding box center [363, 167] width 258 height 22
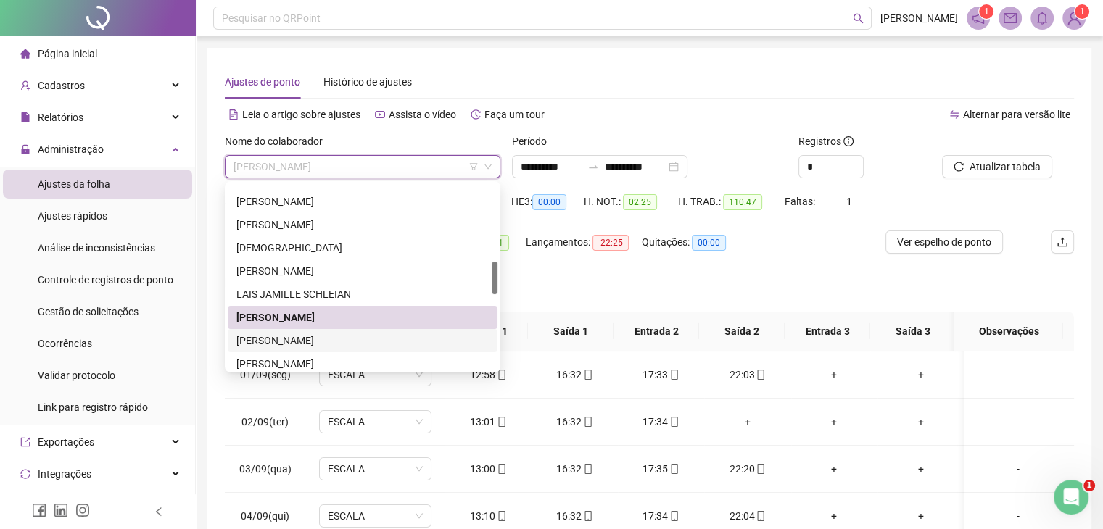
scroll to position [508, 0]
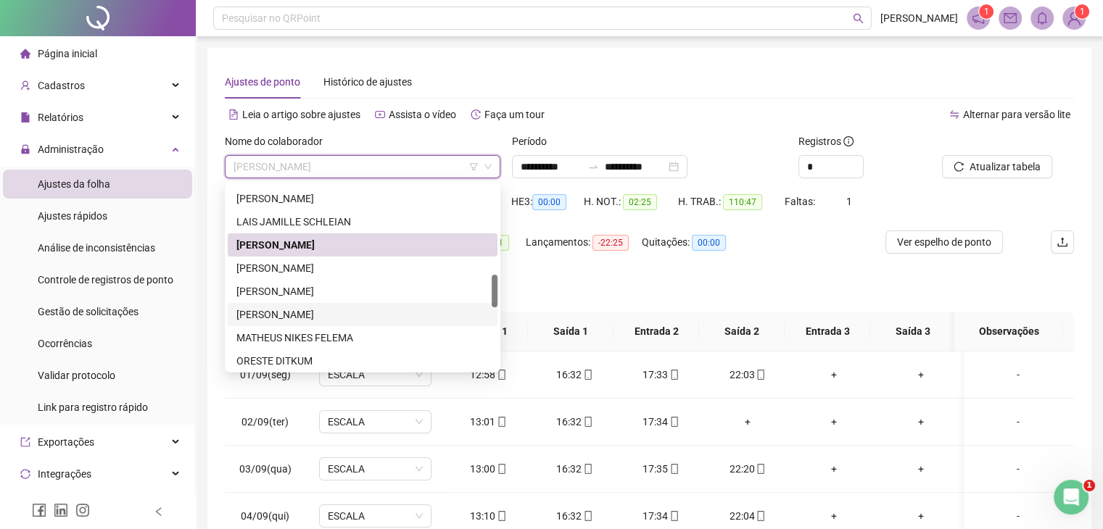
click at [335, 313] on div "[PERSON_NAME]" at bounding box center [362, 315] width 252 height 16
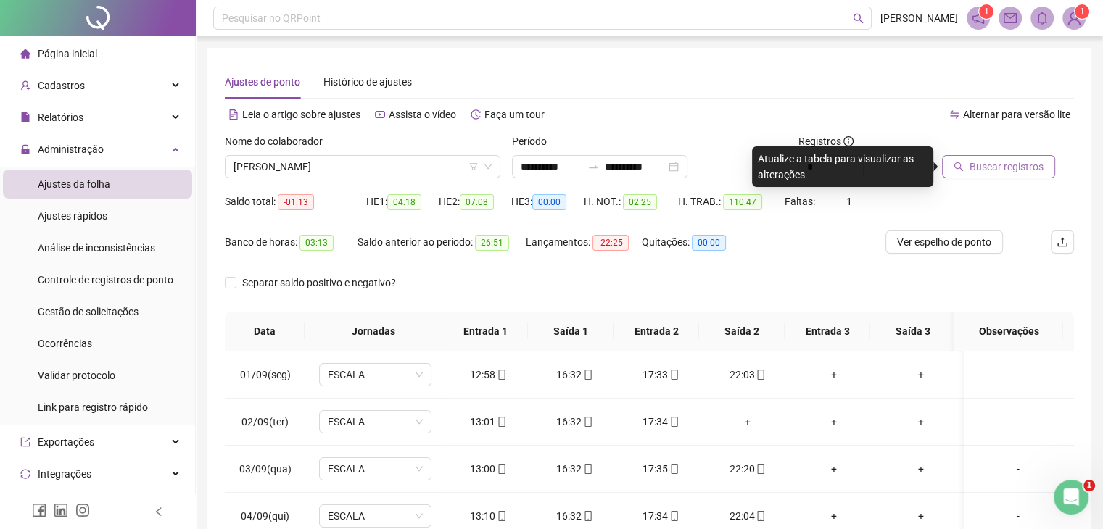
click at [980, 166] on span "Buscar registros" at bounding box center [1007, 167] width 74 height 16
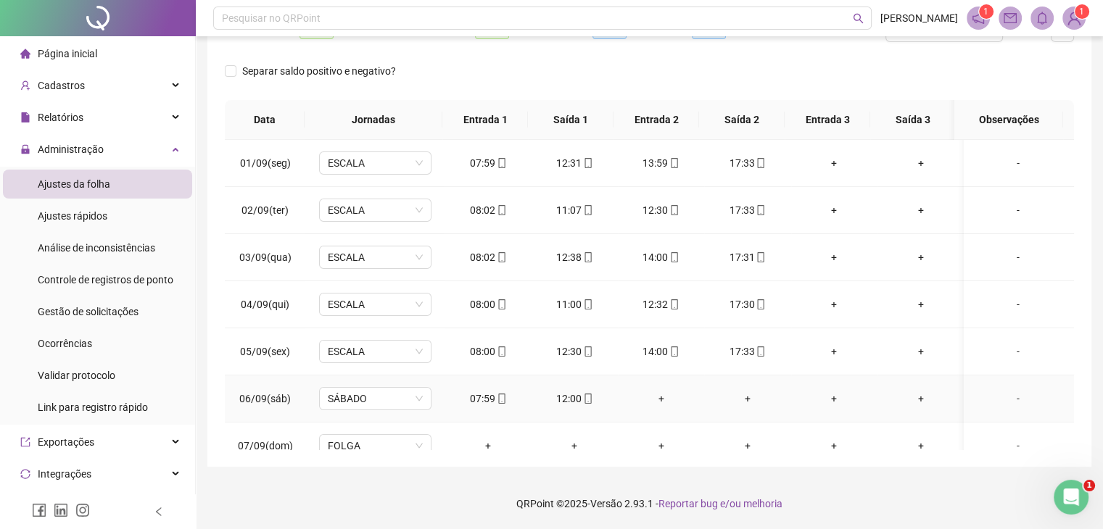
scroll to position [0, 0]
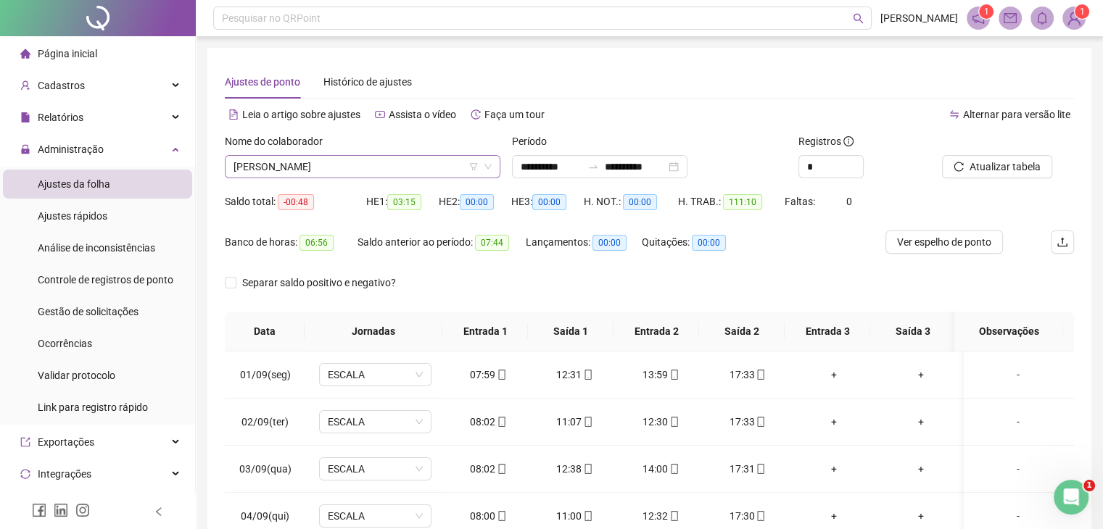
click at [407, 165] on span "[PERSON_NAME]" at bounding box center [363, 167] width 258 height 22
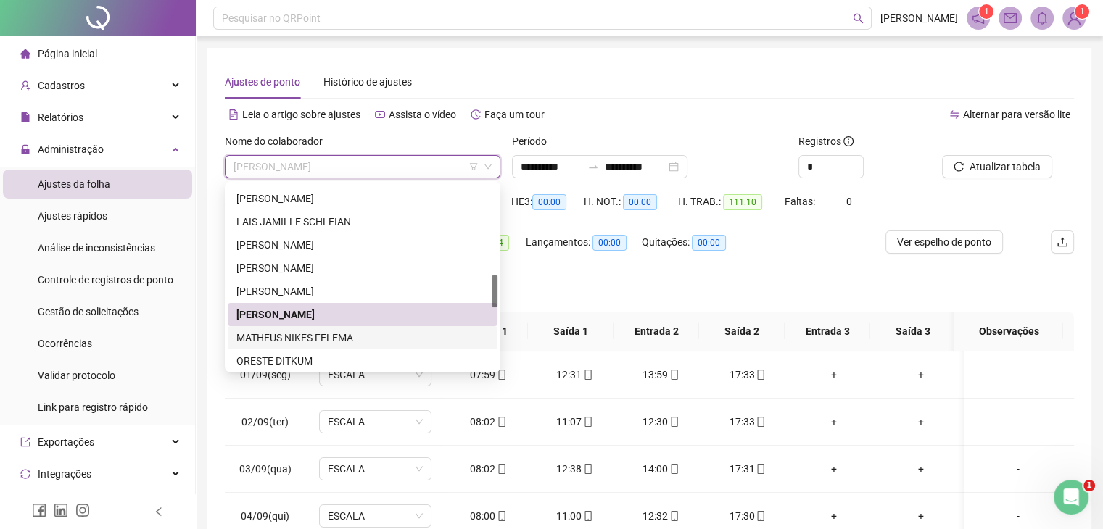
click at [339, 339] on div "MATHEUS NIKES FELEMA" at bounding box center [362, 338] width 252 height 16
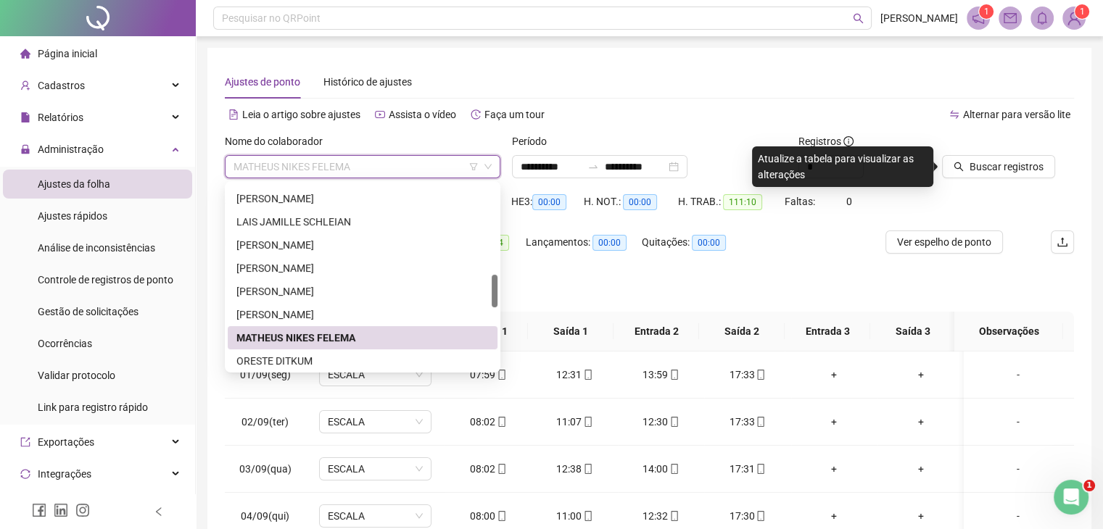
click at [379, 157] on span "MATHEUS NIKES FELEMA" at bounding box center [363, 167] width 258 height 22
click at [300, 360] on div "ORESTE DITKUM" at bounding box center [362, 361] width 252 height 16
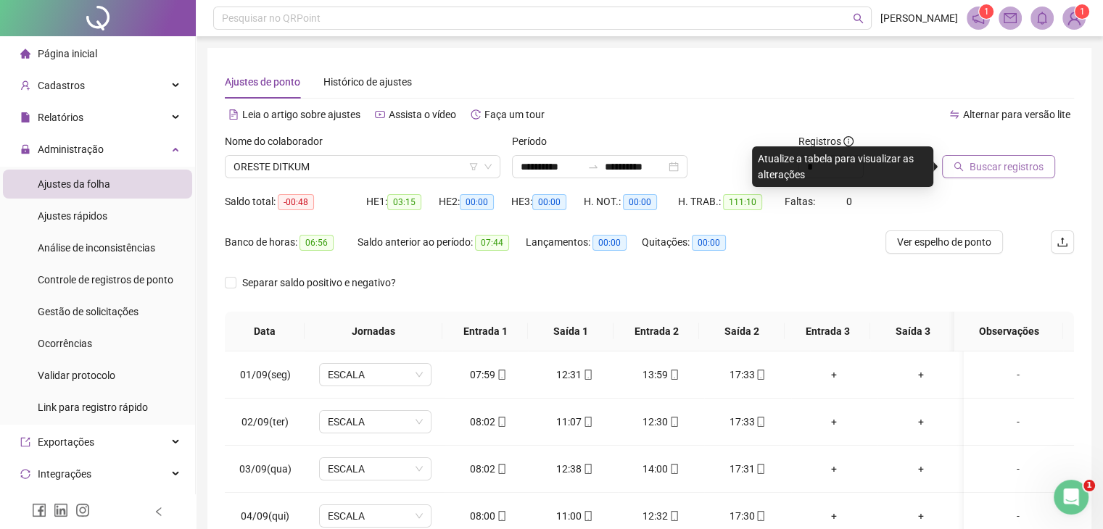
click at [976, 168] on span "Buscar registros" at bounding box center [1007, 167] width 74 height 16
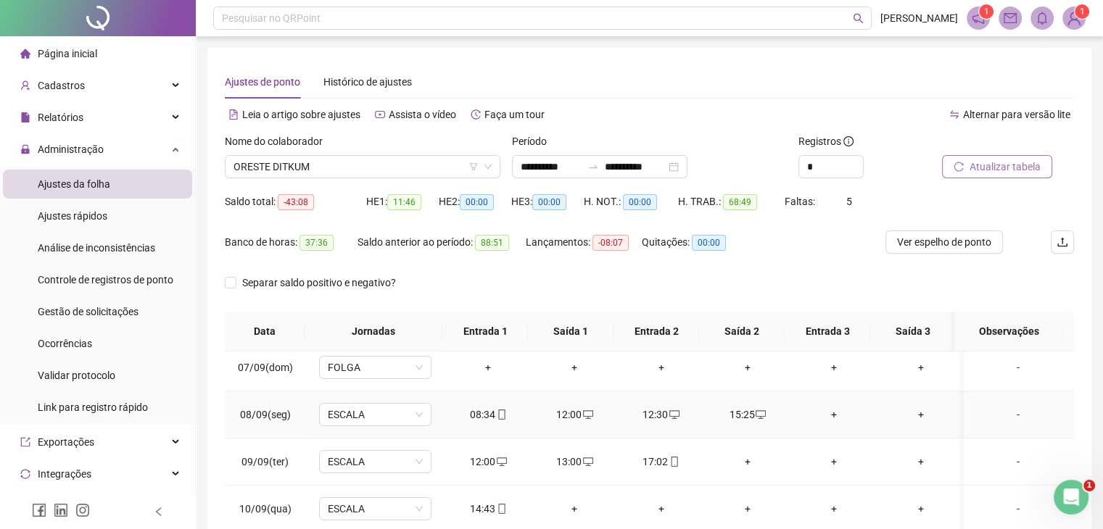
scroll to position [363, 0]
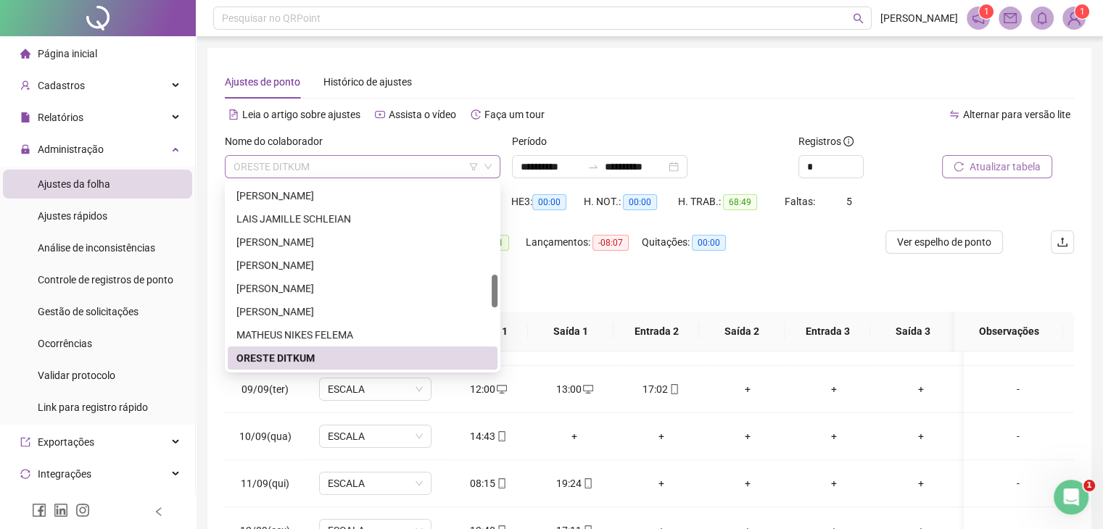
click at [314, 178] on div "ORESTE DITKUM" at bounding box center [363, 166] width 276 height 23
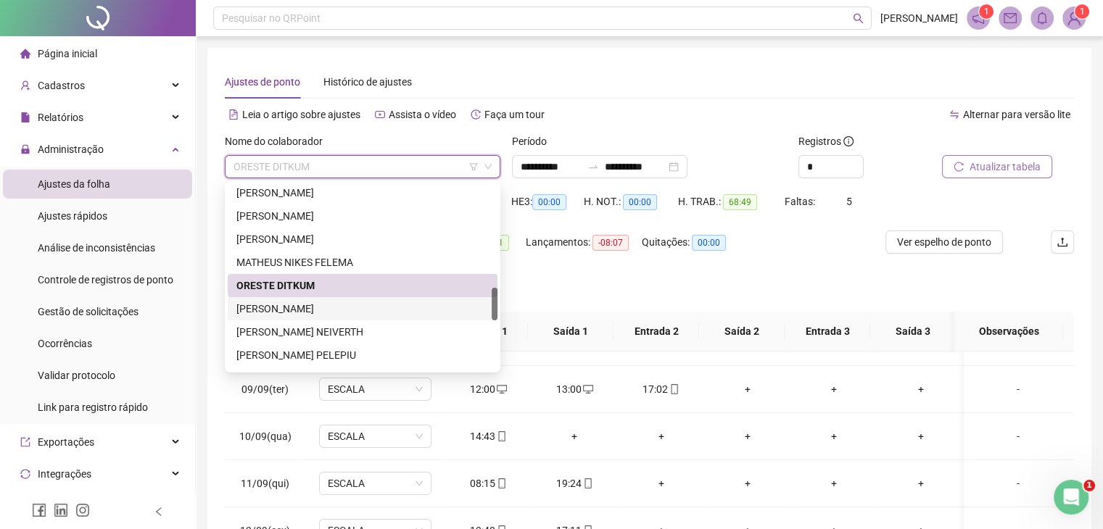
scroll to position [656, 0]
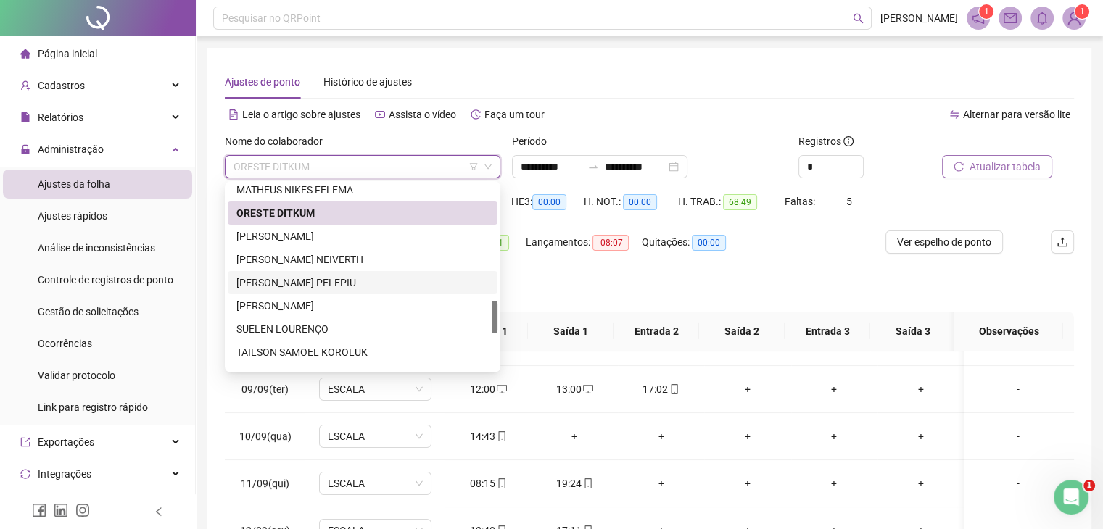
click at [299, 285] on div "[PERSON_NAME] PELEPIU" at bounding box center [362, 283] width 252 height 16
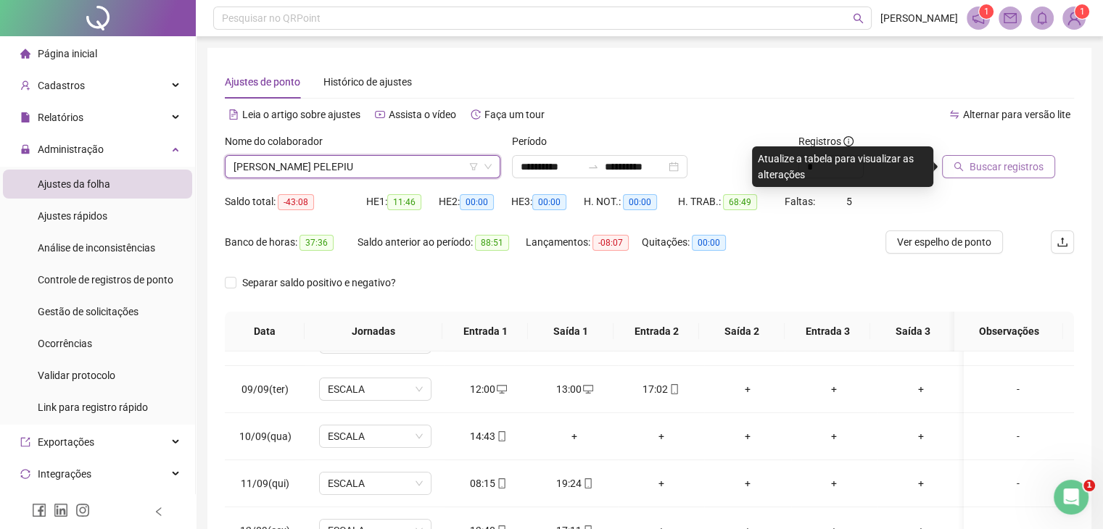
click at [975, 169] on span "Buscar registros" at bounding box center [1007, 167] width 74 height 16
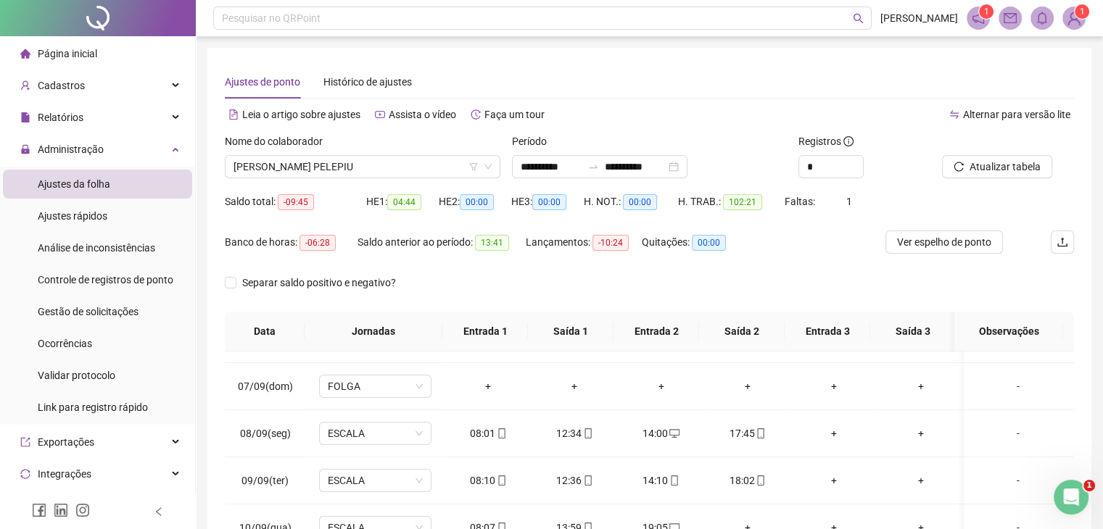
scroll to position [0, 0]
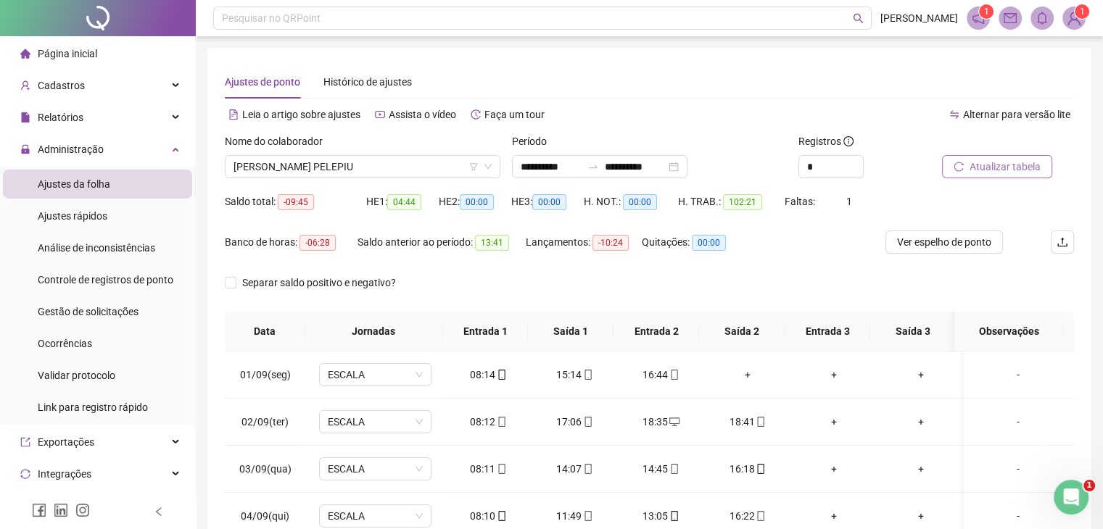
click at [1021, 175] on button "Atualizar tabela" at bounding box center [997, 166] width 110 height 23
click at [404, 157] on span "[PERSON_NAME] PELEPIU" at bounding box center [363, 167] width 258 height 22
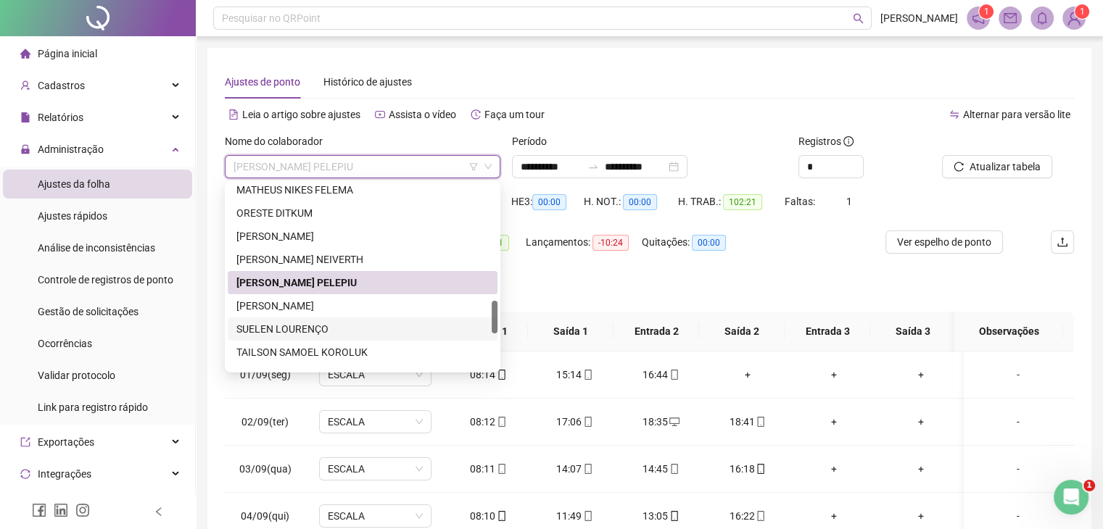
scroll to position [728, 0]
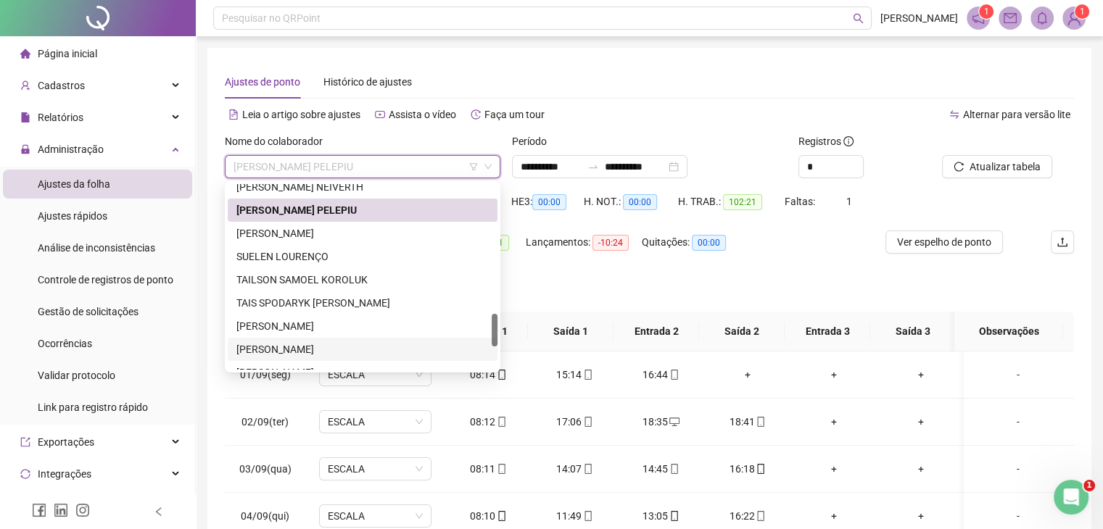
click at [296, 344] on div "[PERSON_NAME]" at bounding box center [362, 350] width 252 height 16
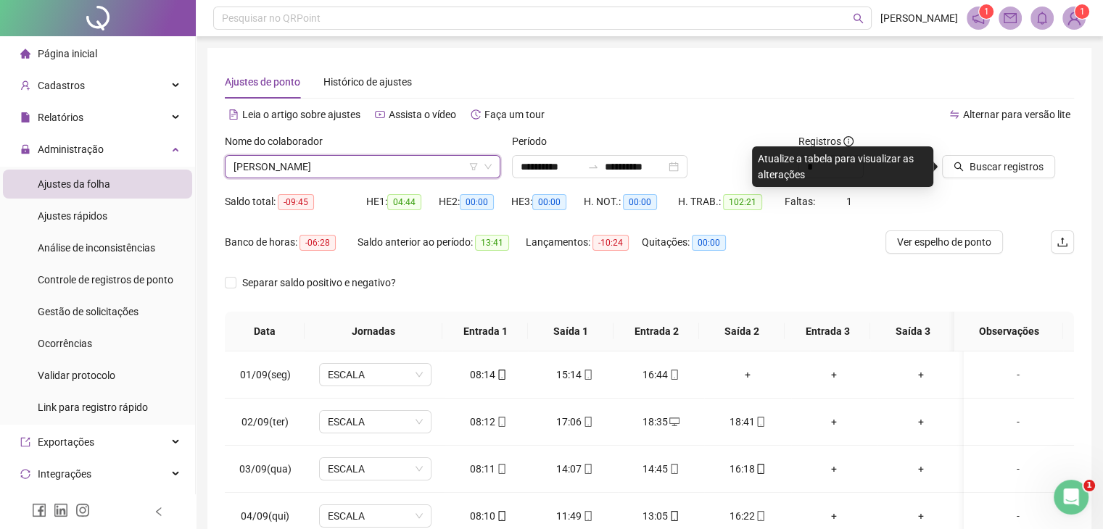
click at [923, 164] on div "Atualize a tabela para visualizar as alterações" at bounding box center [842, 166] width 181 height 41
click at [949, 163] on button "Buscar registros" at bounding box center [998, 166] width 113 height 23
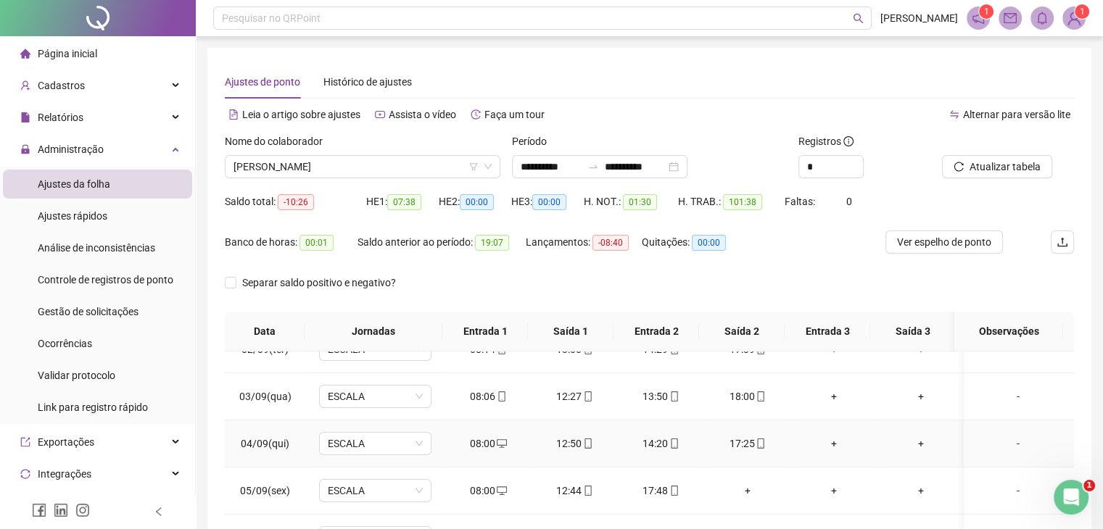
scroll to position [145, 0]
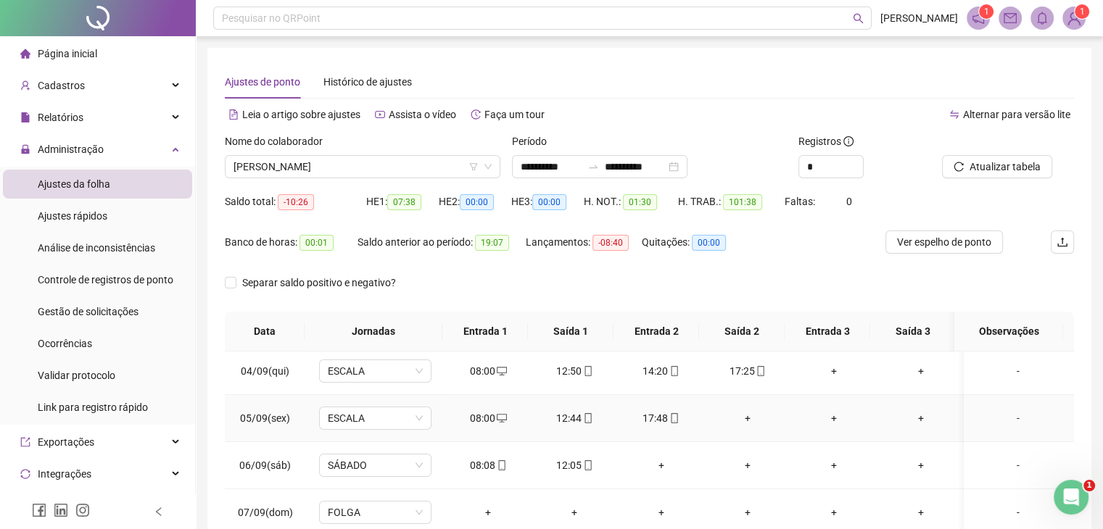
click at [741, 416] on div "+" at bounding box center [747, 418] width 63 height 16
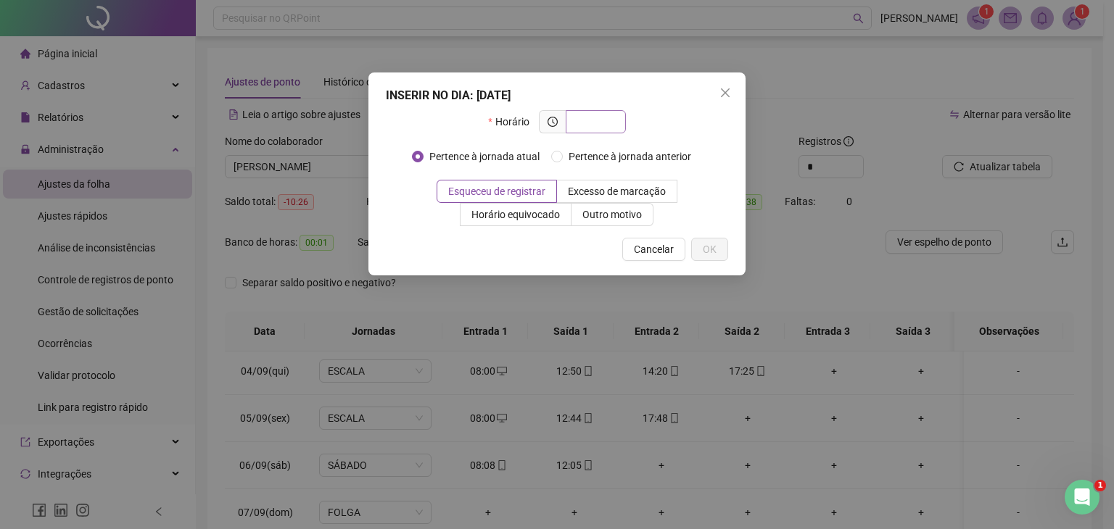
click at [614, 121] on input "text" at bounding box center [594, 122] width 40 height 16
type input "*****"
click at [719, 244] on button "OK" at bounding box center [709, 249] width 37 height 23
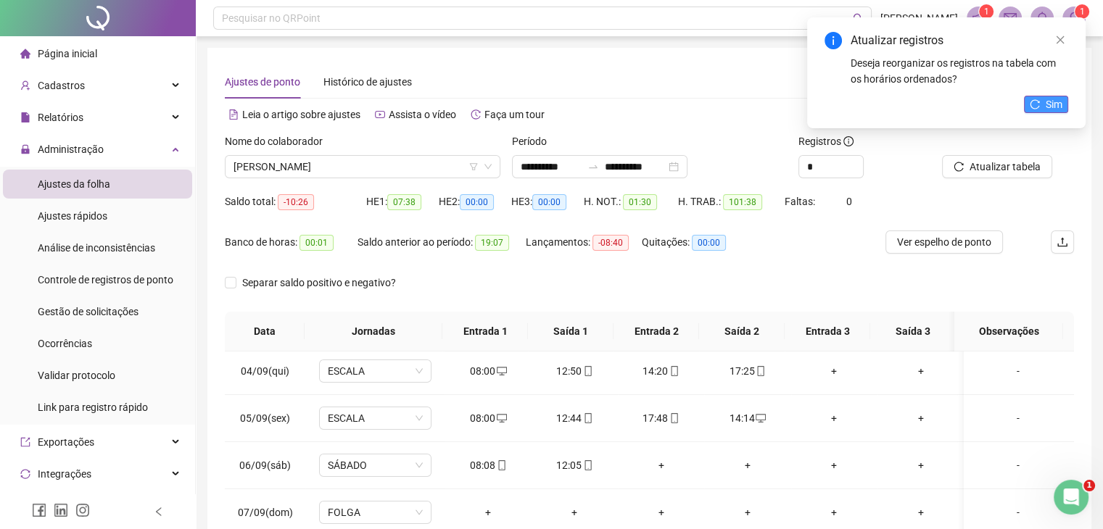
click at [1038, 99] on icon "reload" at bounding box center [1035, 104] width 10 height 10
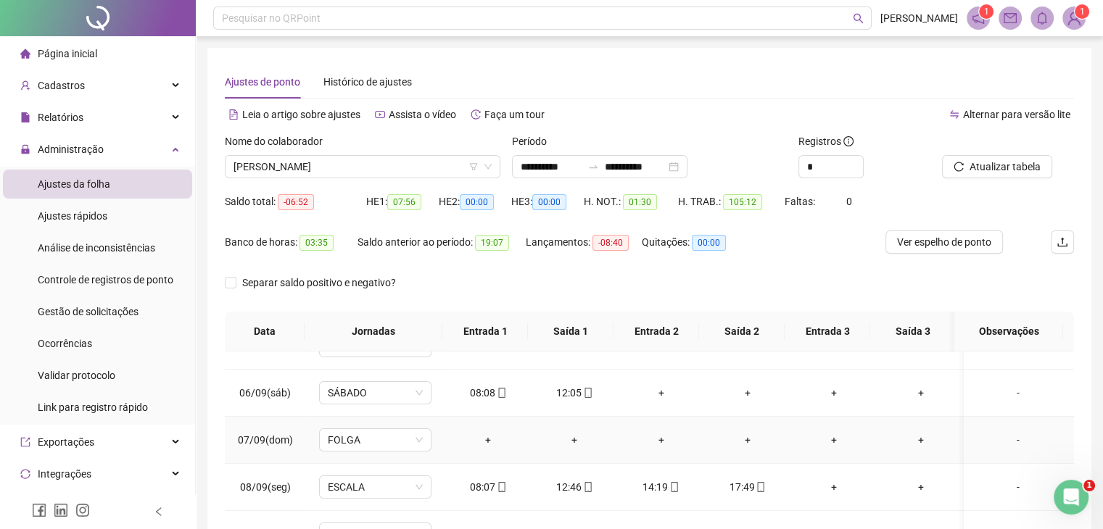
scroll to position [290, 0]
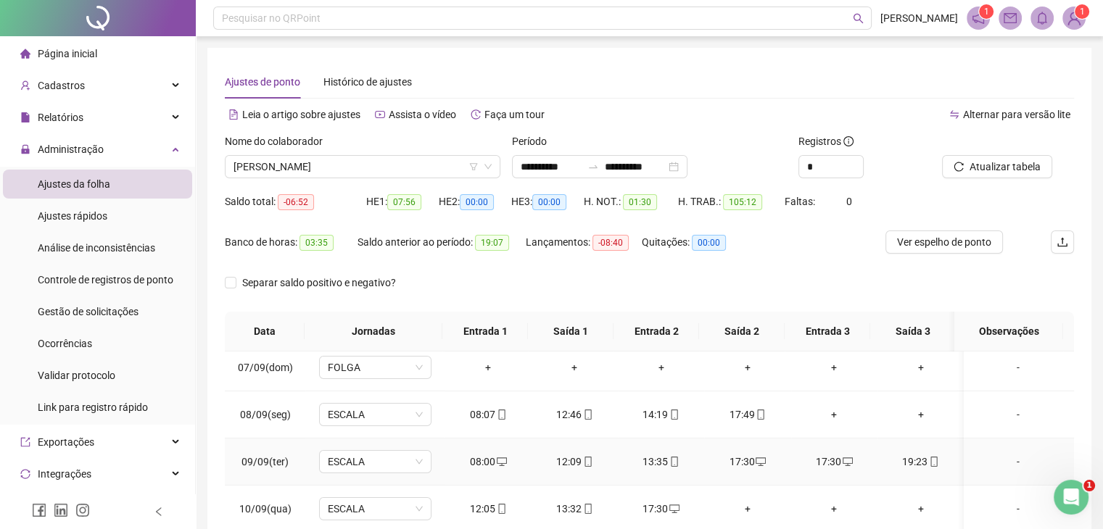
click at [827, 459] on div "17:30" at bounding box center [834, 462] width 63 height 16
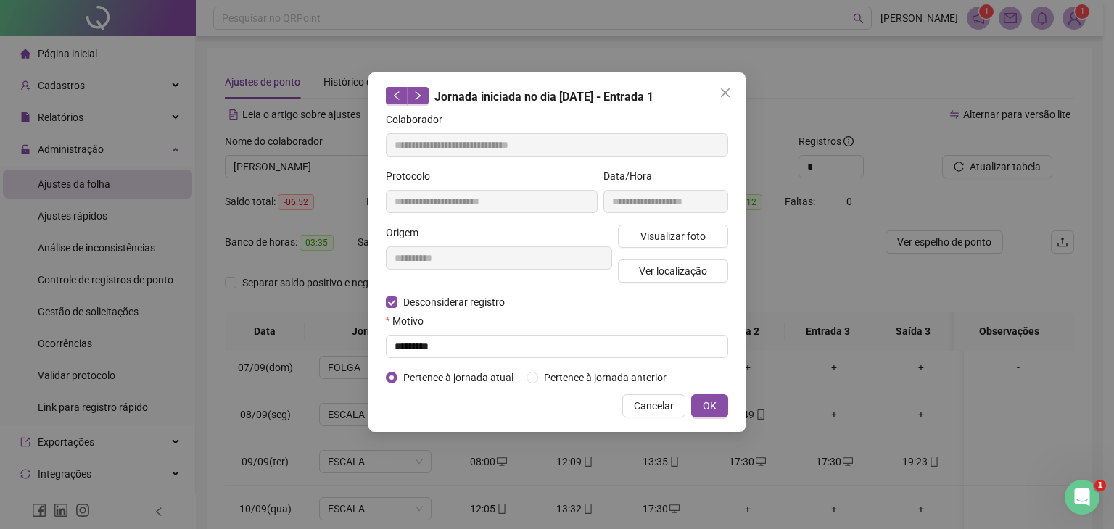
type input "**********"
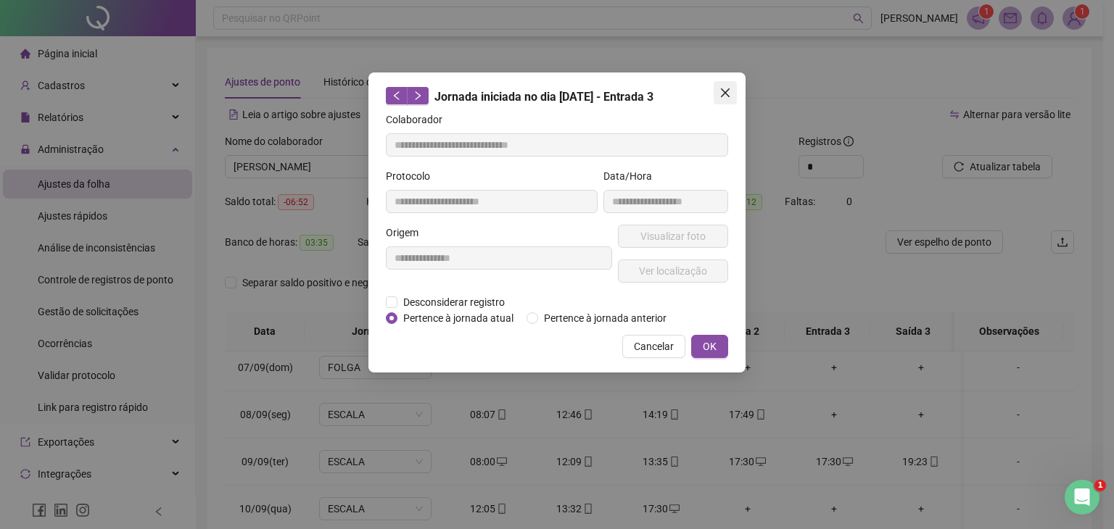
click at [728, 96] on icon "close" at bounding box center [725, 92] width 9 height 9
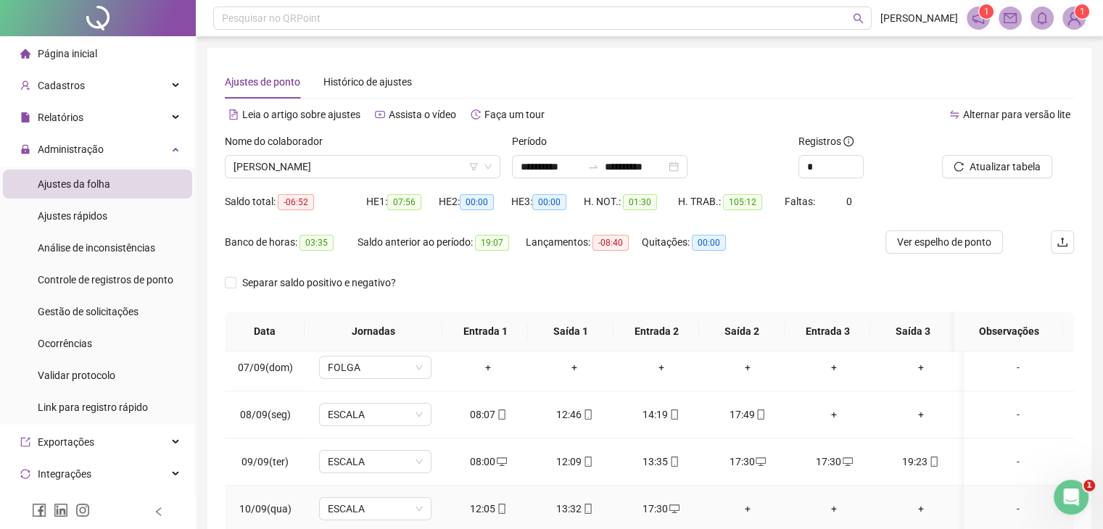
scroll to position [363, 0]
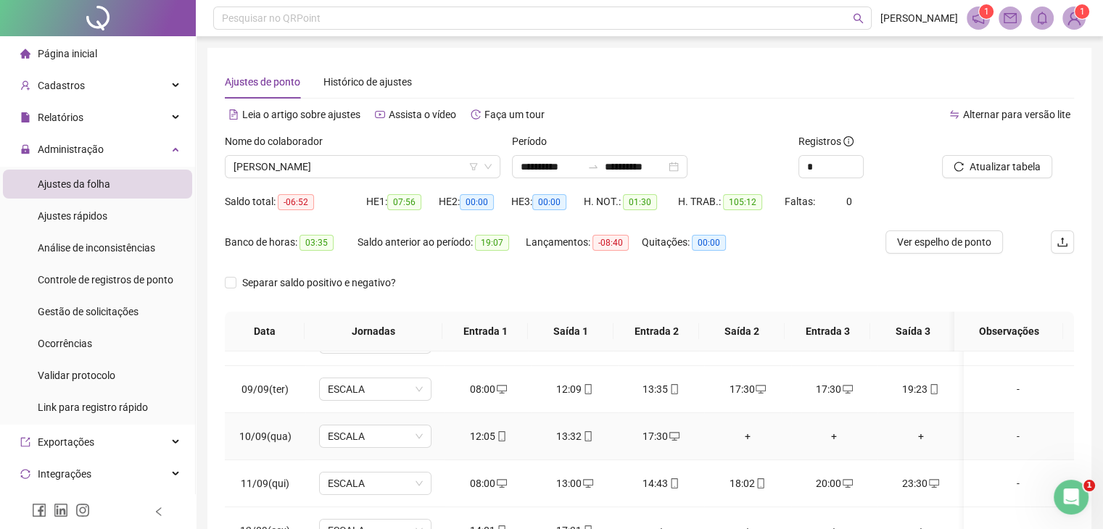
click at [743, 439] on div "+" at bounding box center [747, 437] width 63 height 16
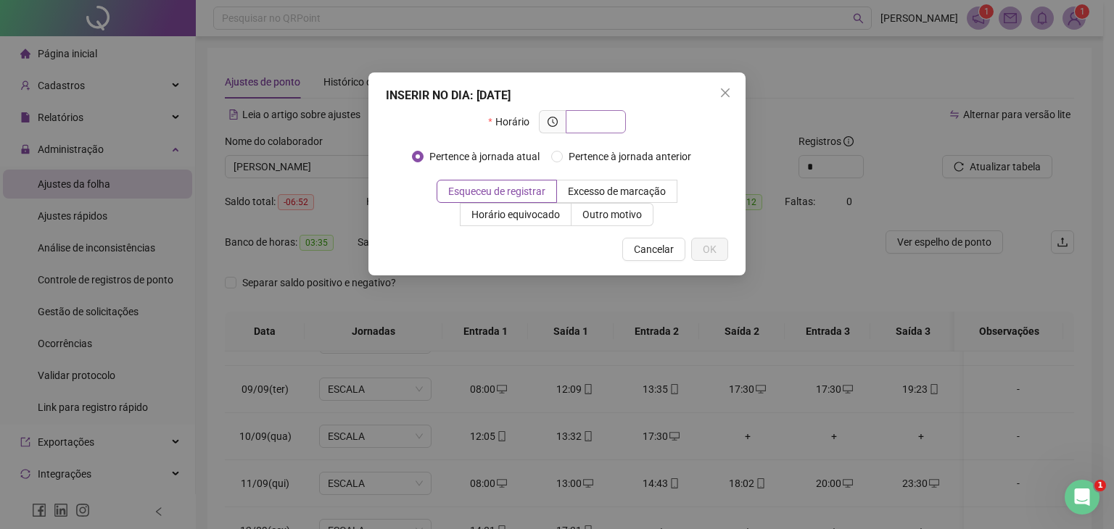
drag, startPoint x: 606, startPoint y: 125, endPoint x: 569, endPoint y: 125, distance: 36.3
click at [592, 125] on input "text" at bounding box center [594, 122] width 40 height 16
type input "*****"
drag, startPoint x: 722, startPoint y: 249, endPoint x: 715, endPoint y: 245, distance: 8.5
click at [716, 245] on button "OK" at bounding box center [709, 249] width 37 height 23
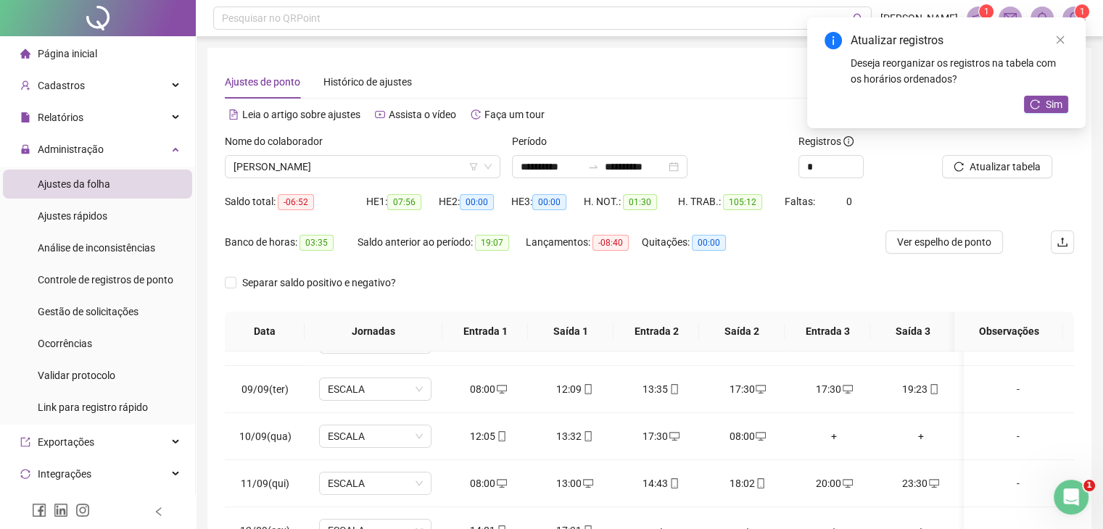
click at [1038, 104] on icon "reload" at bounding box center [1035, 104] width 10 height 10
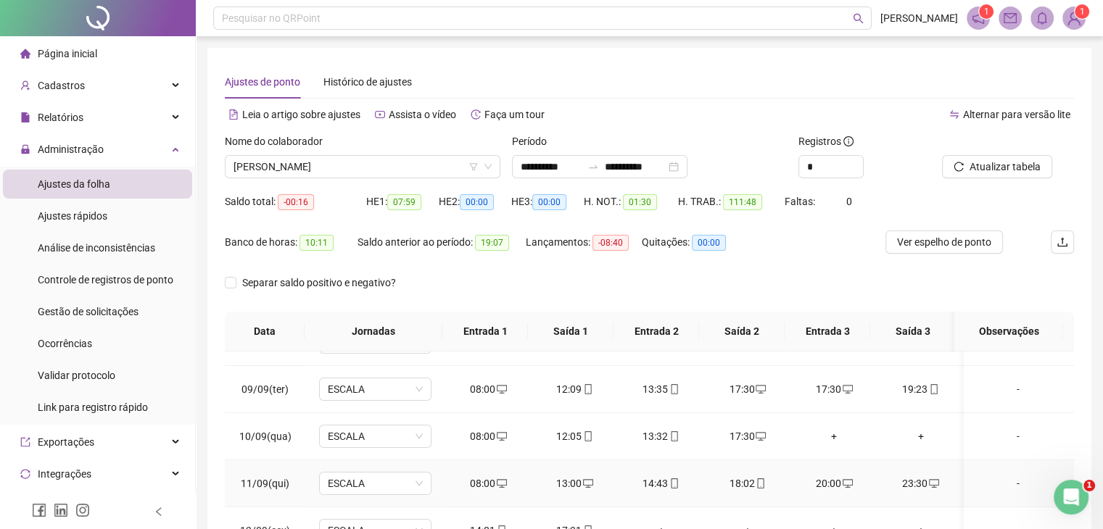
scroll to position [435, 0]
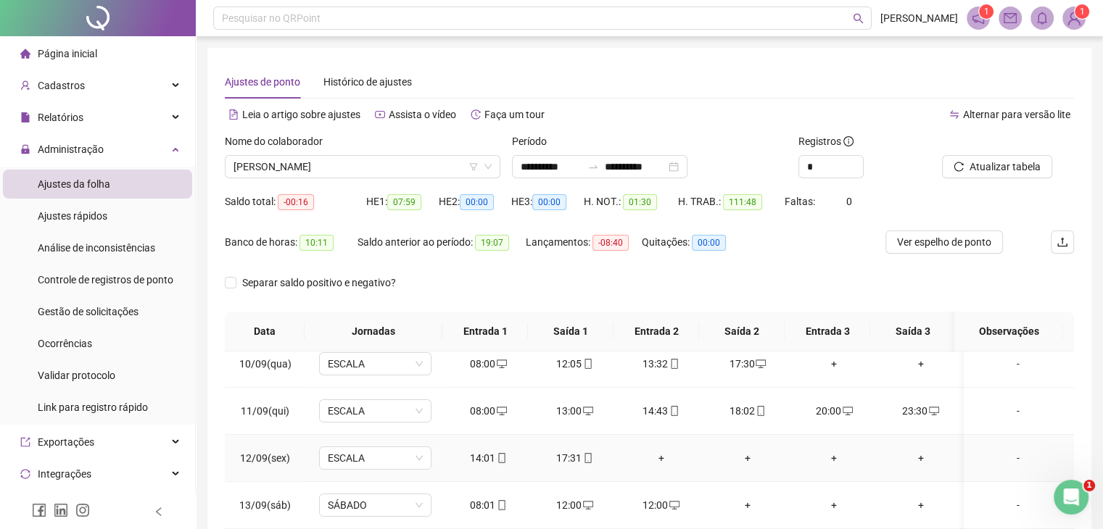
click at [664, 456] on div "+" at bounding box center [660, 458] width 63 height 16
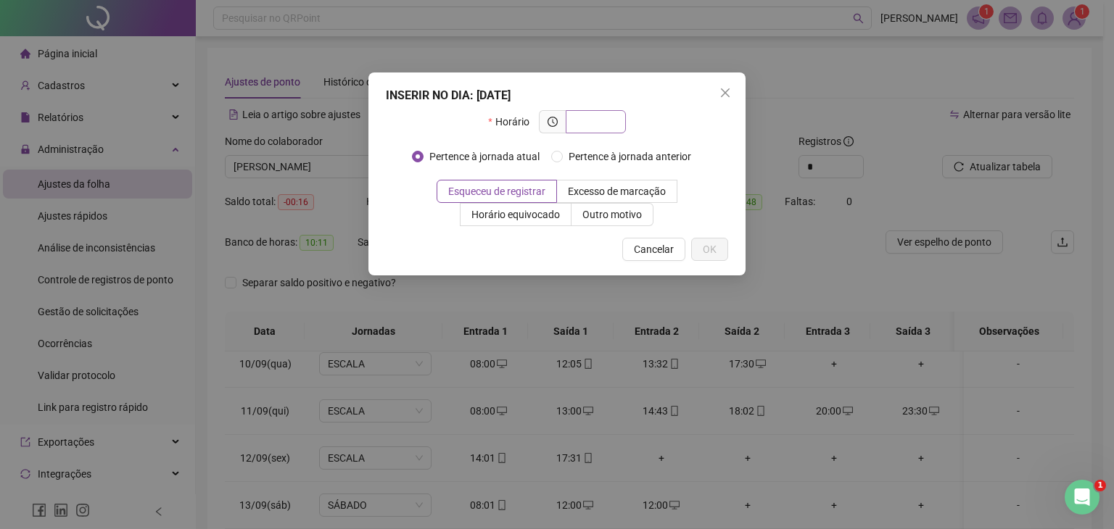
click at [598, 125] on input "text" at bounding box center [594, 122] width 40 height 16
type input "*****"
click at [709, 244] on span "OK" at bounding box center [710, 249] width 14 height 16
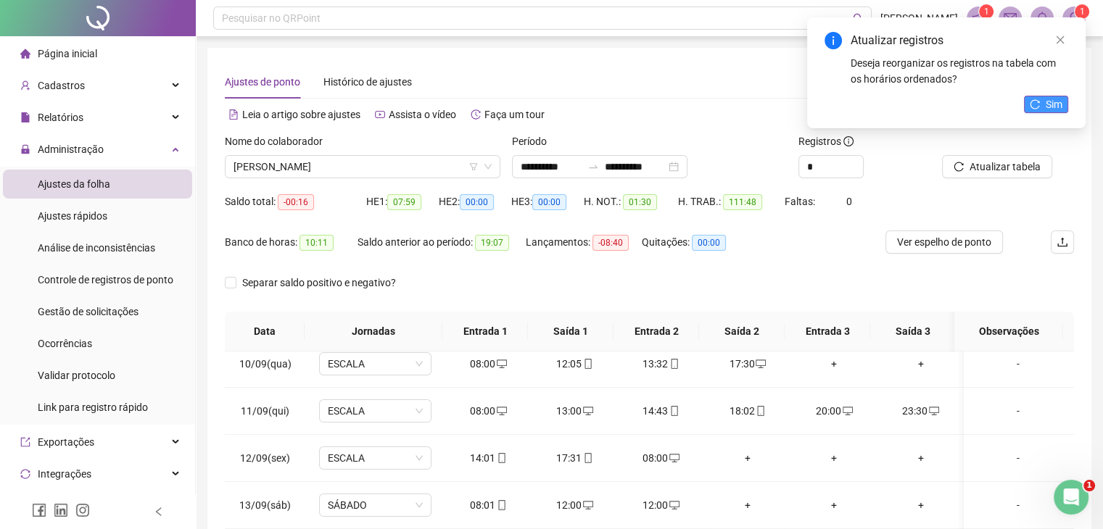
click at [1044, 99] on button "Sim" at bounding box center [1046, 104] width 44 height 17
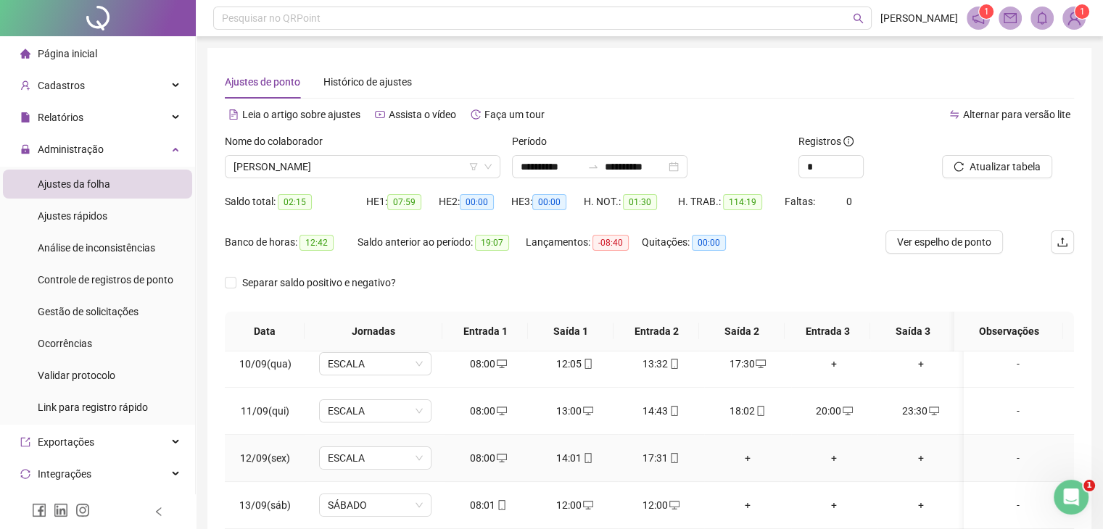
scroll to position [489, 0]
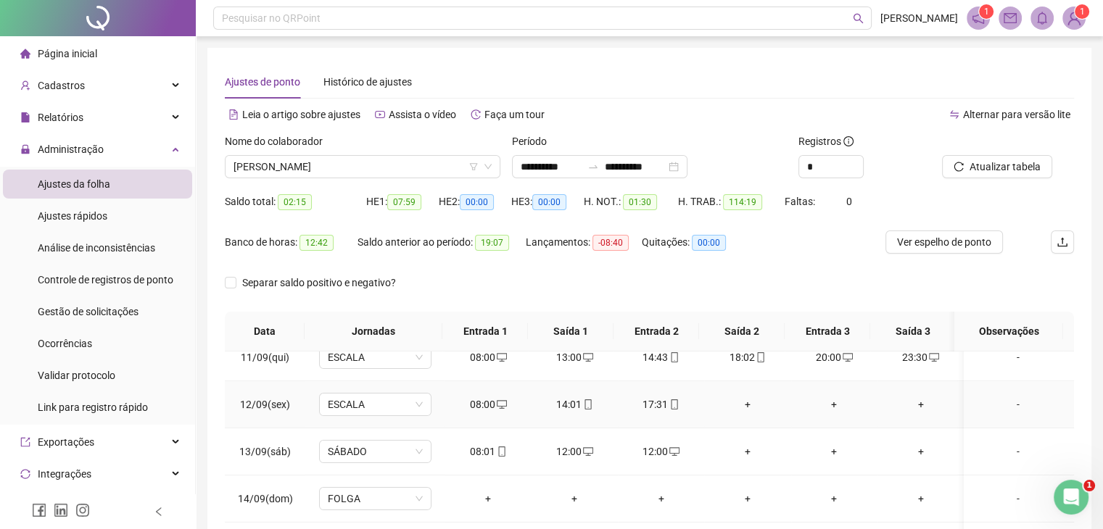
click at [740, 401] on div "+" at bounding box center [747, 405] width 63 height 16
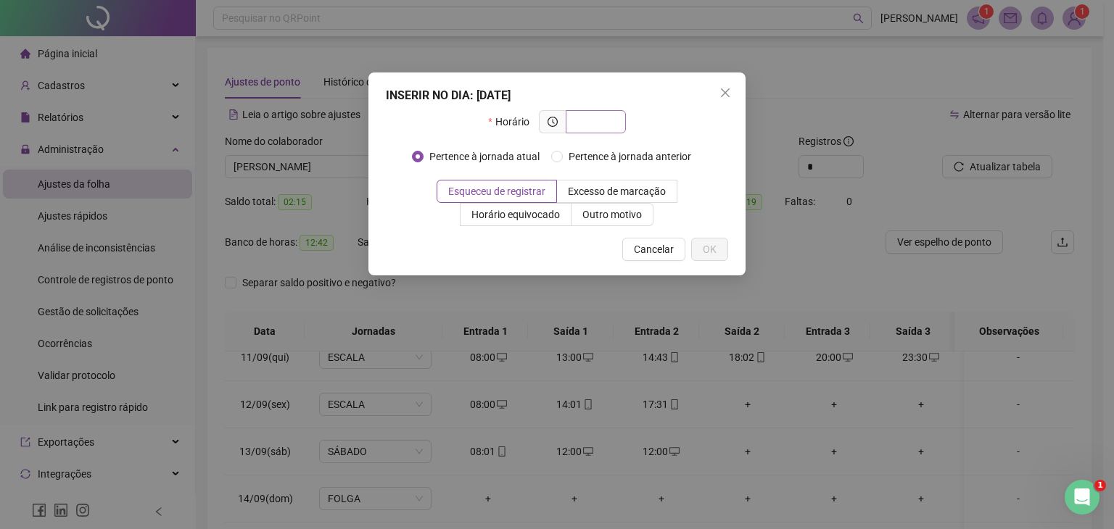
drag, startPoint x: 579, startPoint y: 123, endPoint x: 592, endPoint y: 115, distance: 15.7
click at [586, 120] on input "text" at bounding box center [594, 122] width 40 height 16
type input "*****"
click at [724, 246] on button "OK" at bounding box center [709, 249] width 37 height 23
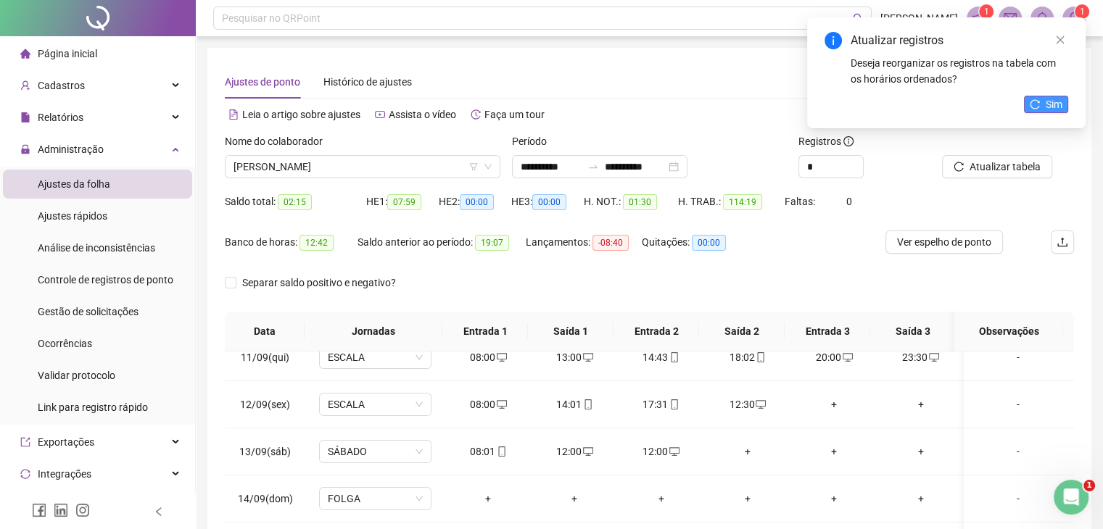
click at [1039, 99] on button "Sim" at bounding box center [1046, 104] width 44 height 17
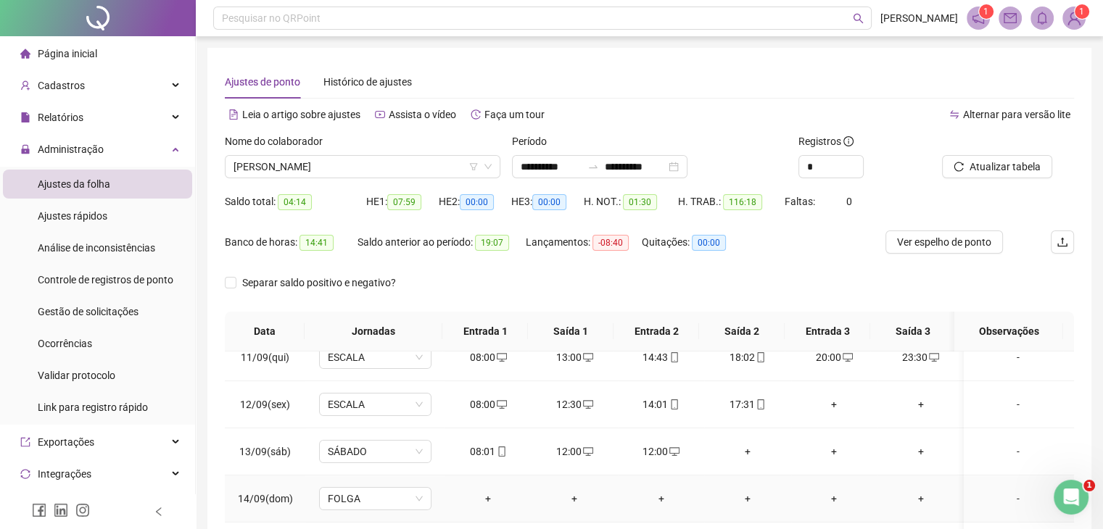
scroll to position [73, 0]
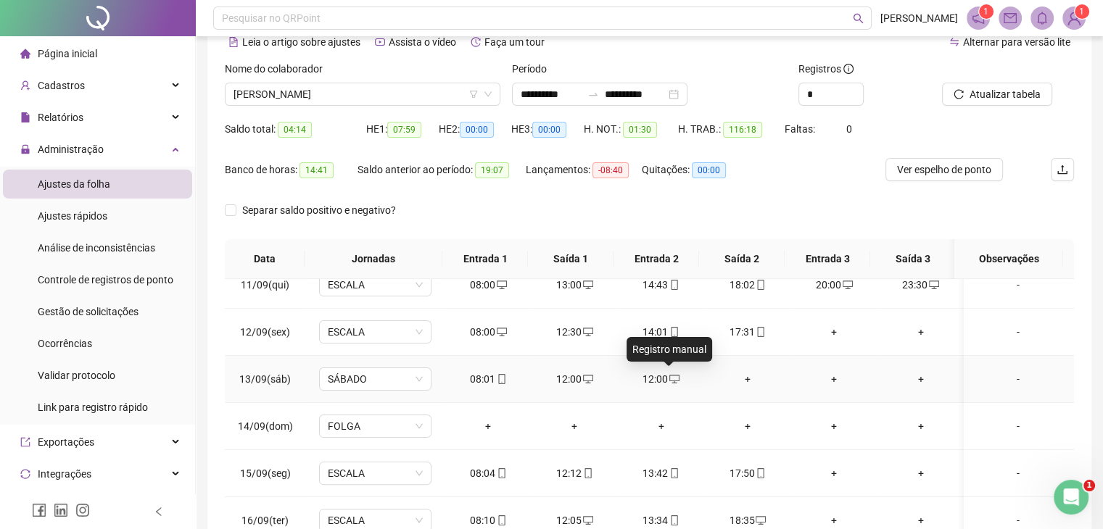
click at [669, 374] on icon "desktop" at bounding box center [674, 379] width 10 height 10
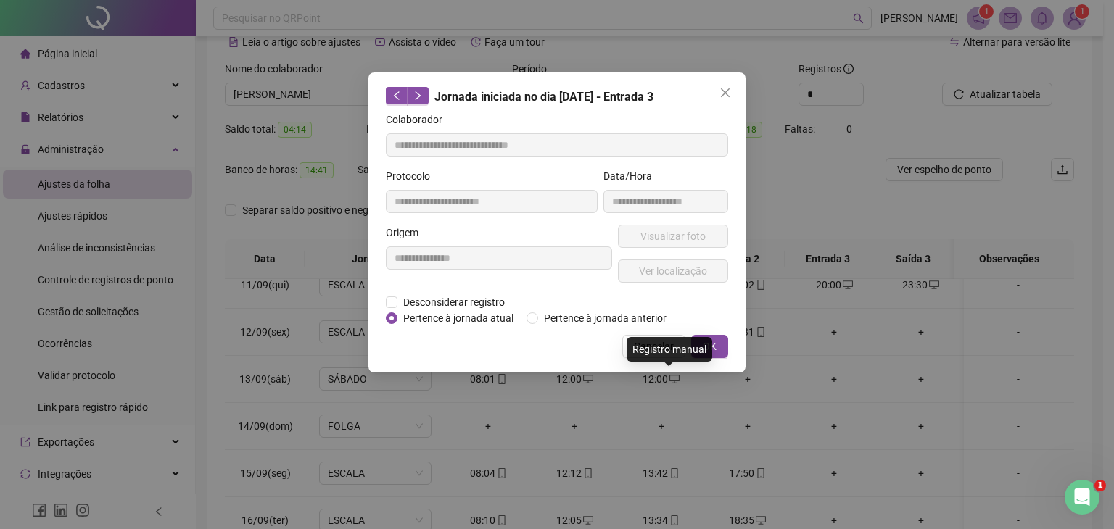
type input "**********"
click at [424, 299] on span "Desconsiderar registro" at bounding box center [453, 302] width 113 height 16
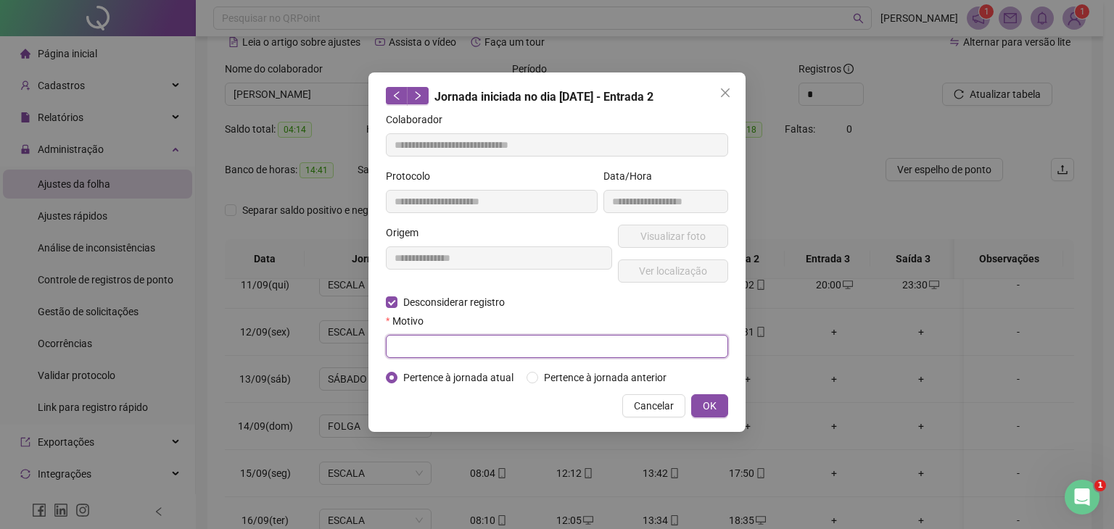
click at [430, 337] on input "text" at bounding box center [557, 346] width 342 height 23
type input "**********"
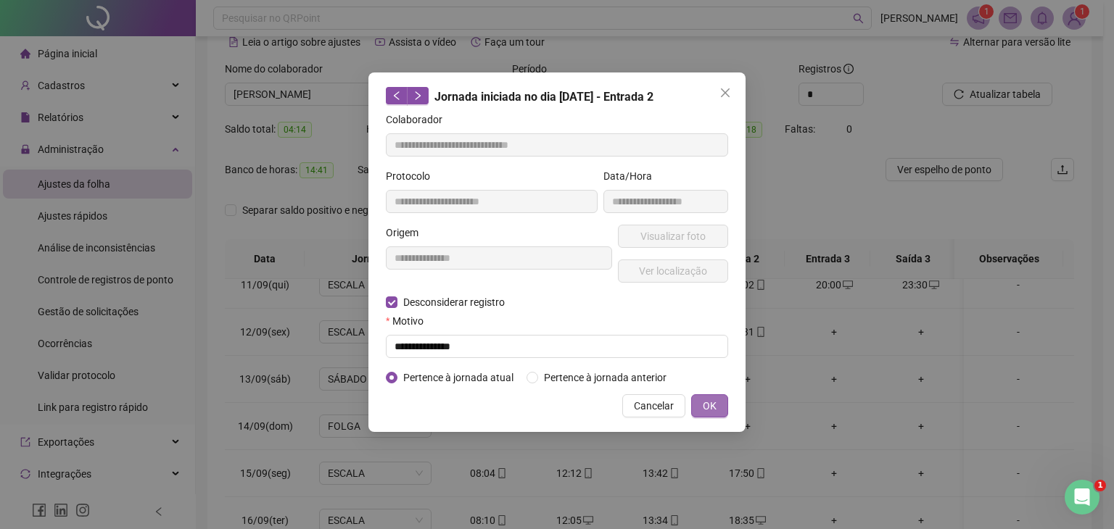
click at [705, 400] on span "OK" at bounding box center [710, 406] width 14 height 16
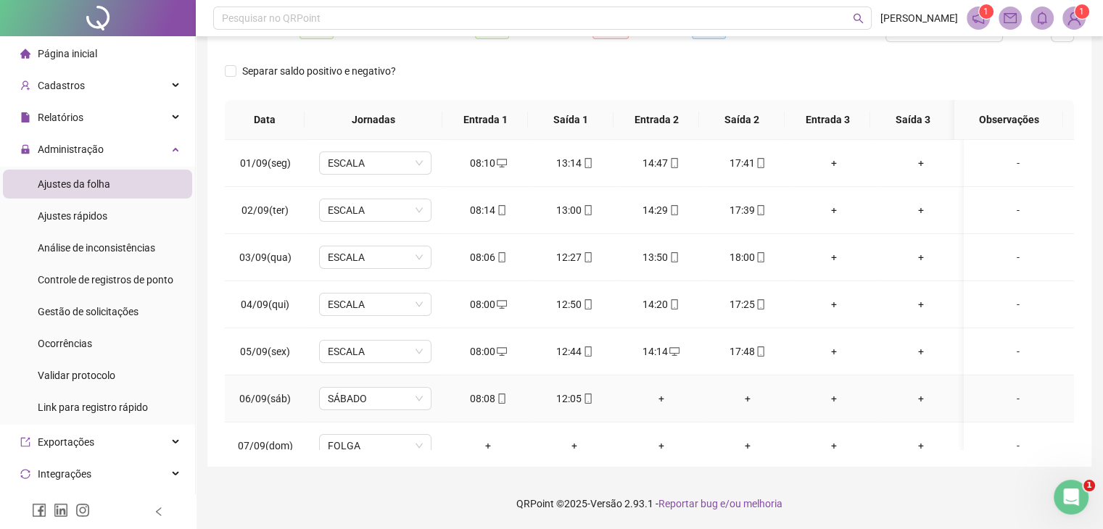
scroll to position [0, 0]
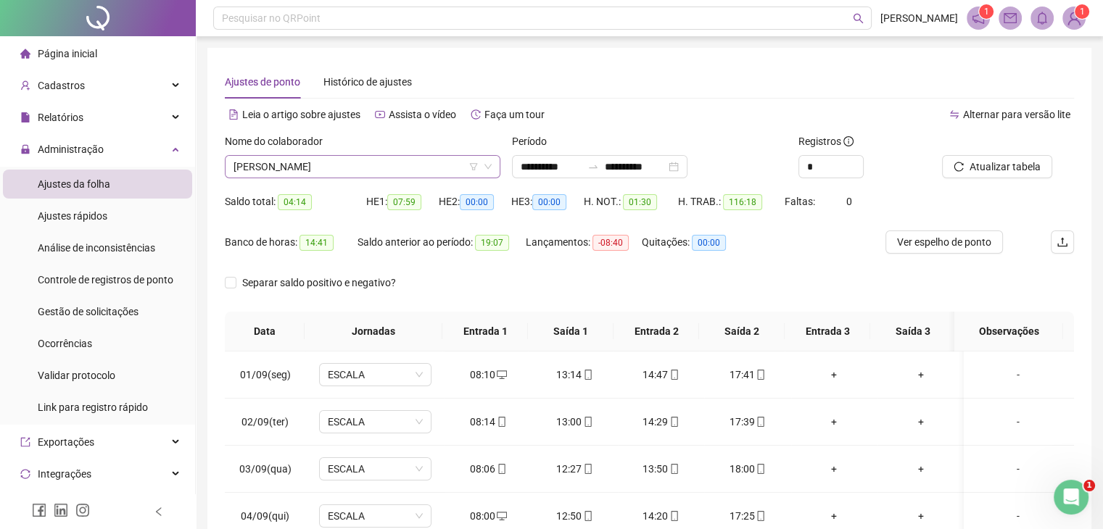
click at [443, 172] on span "[PERSON_NAME]" at bounding box center [363, 167] width 258 height 22
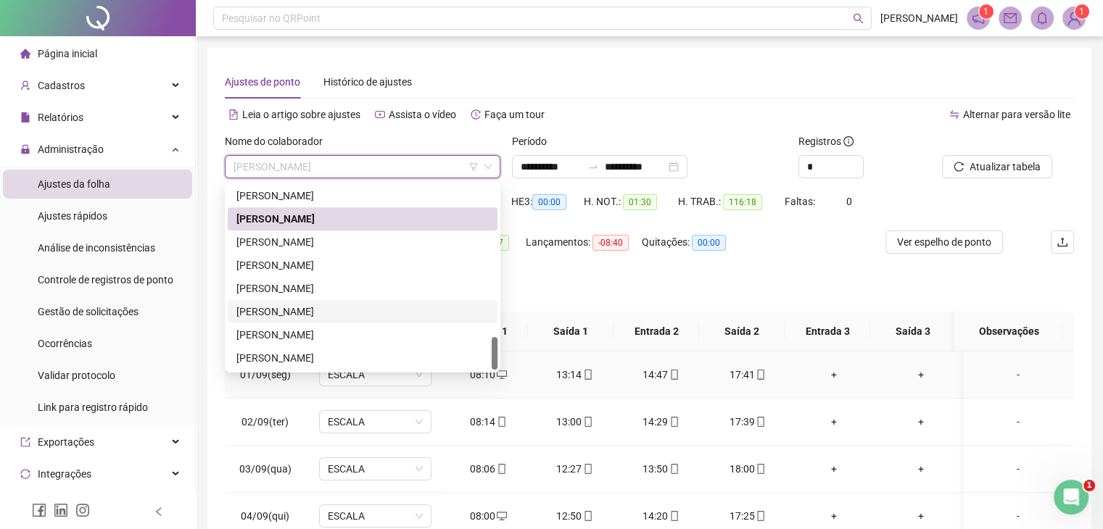
scroll to position [73, 0]
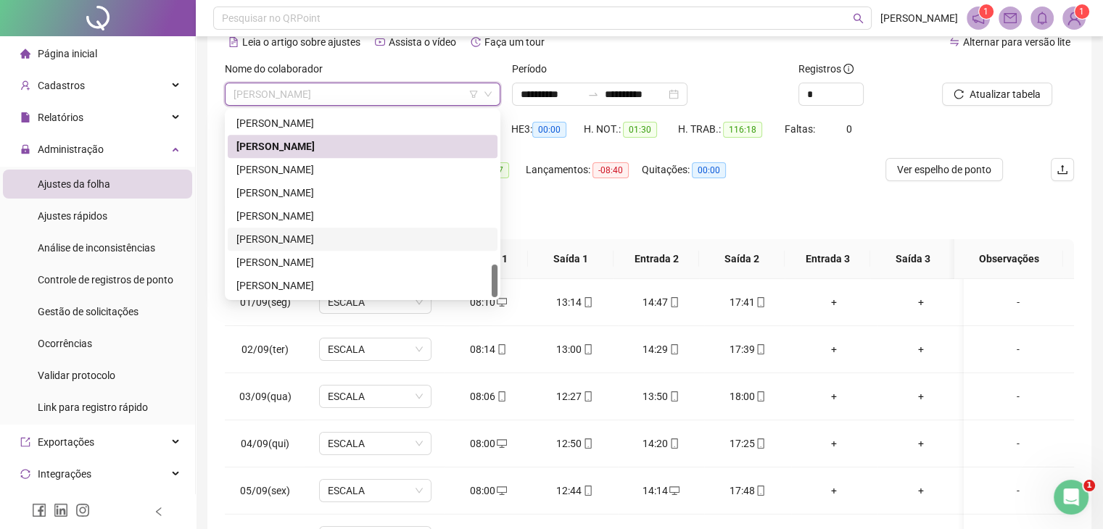
click at [338, 238] on div "[PERSON_NAME]" at bounding box center [362, 239] width 252 height 16
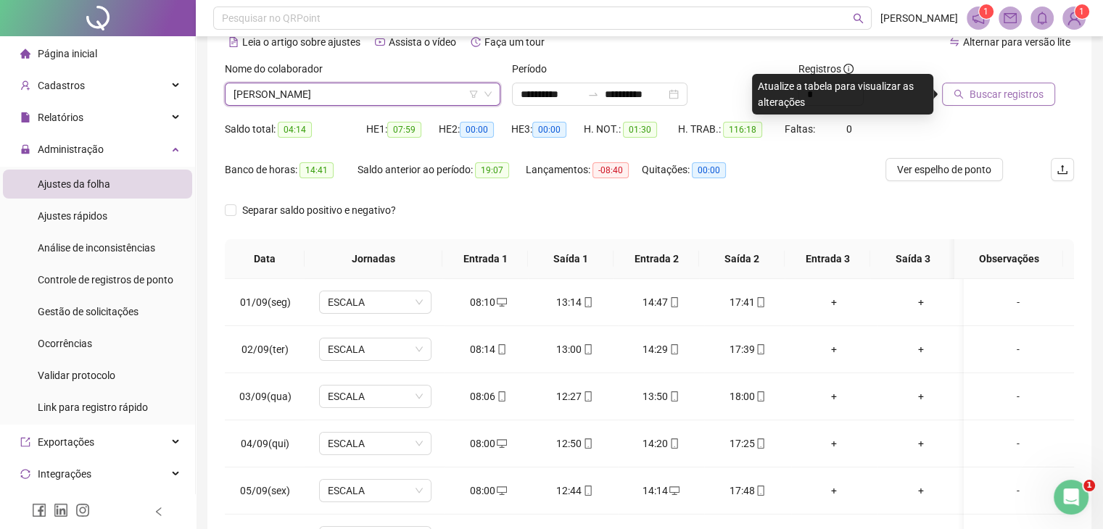
click at [979, 99] on span "Buscar registros" at bounding box center [1007, 94] width 74 height 16
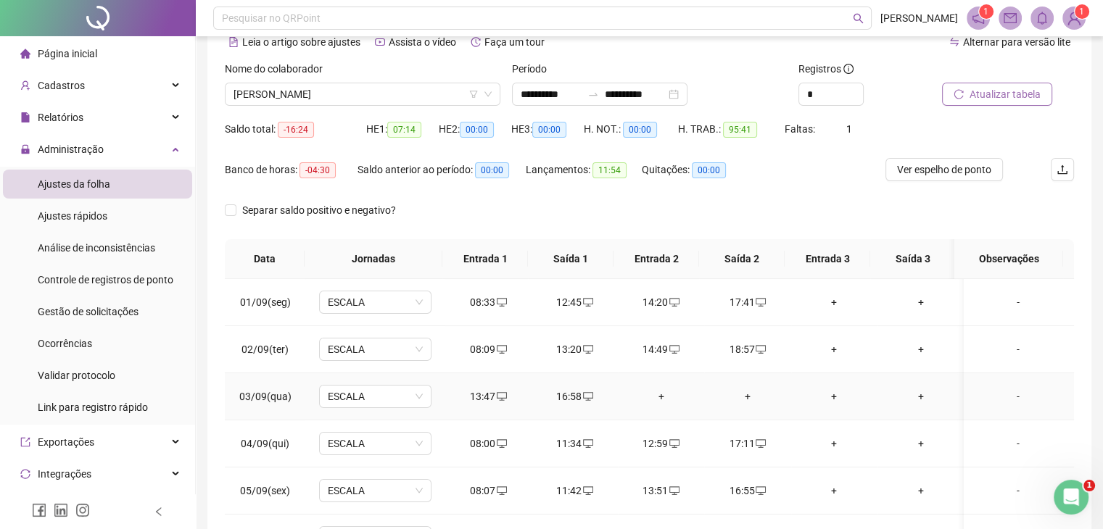
click at [652, 395] on div "+" at bounding box center [660, 397] width 63 height 16
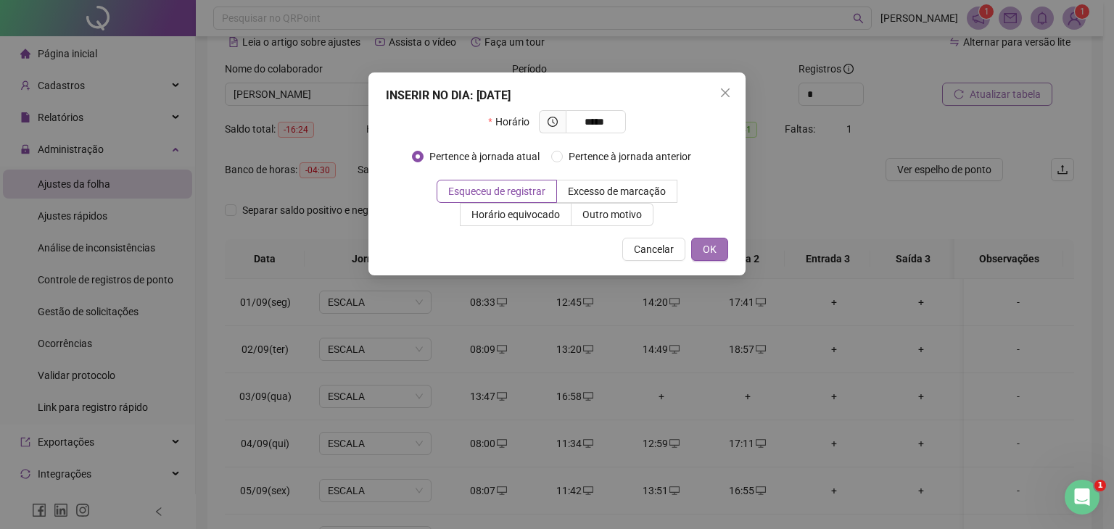
type input "*****"
click at [707, 254] on span "OK" at bounding box center [710, 249] width 14 height 16
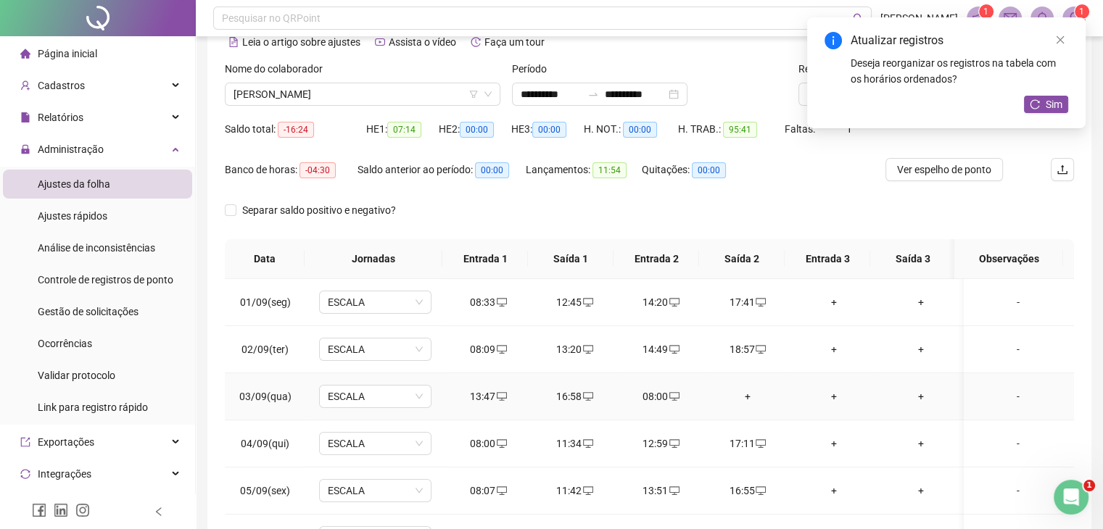
click at [743, 397] on div "+" at bounding box center [747, 397] width 63 height 16
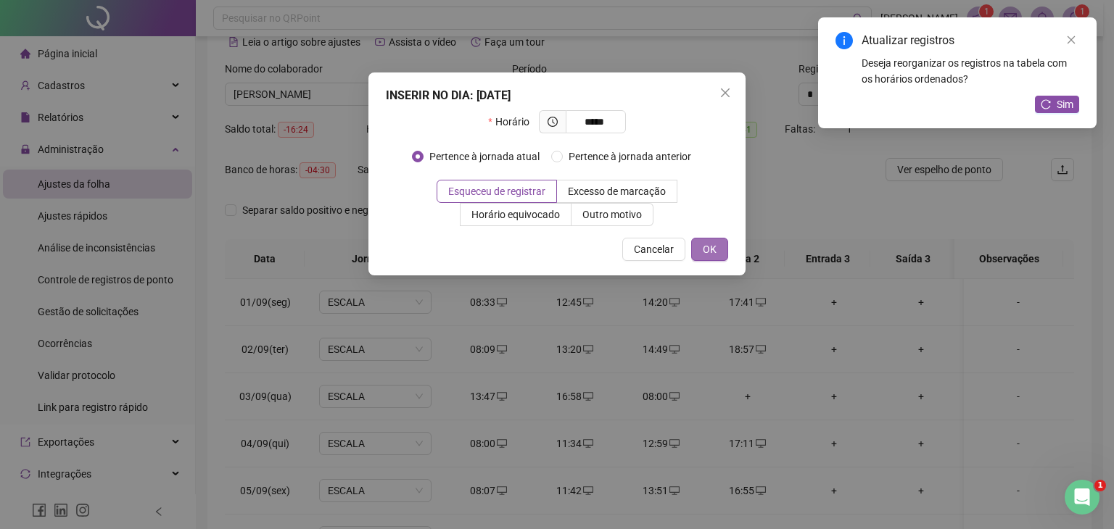
type input "*****"
click at [709, 256] on span "OK" at bounding box center [710, 249] width 14 height 16
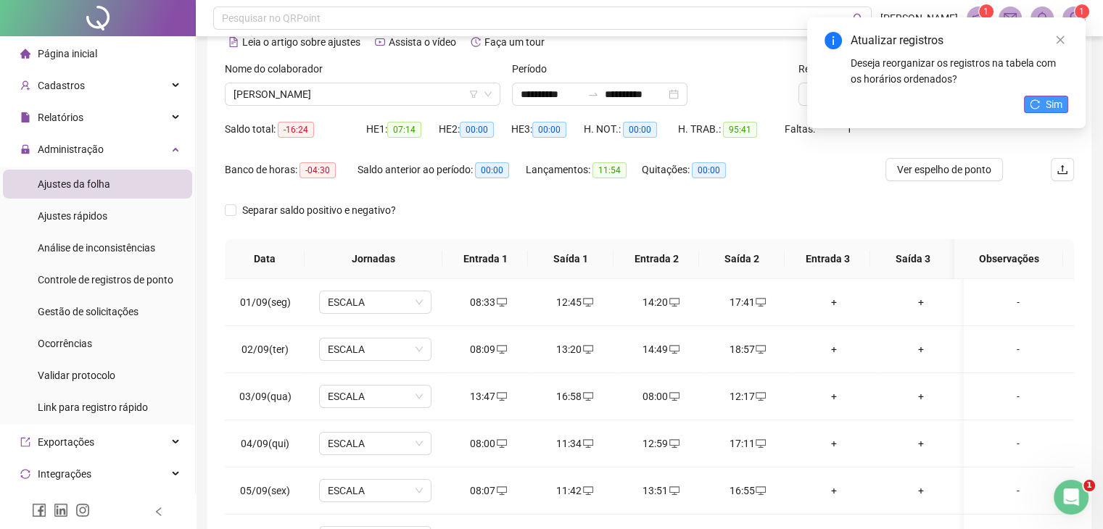
click at [1044, 108] on button "Sim" at bounding box center [1046, 104] width 44 height 17
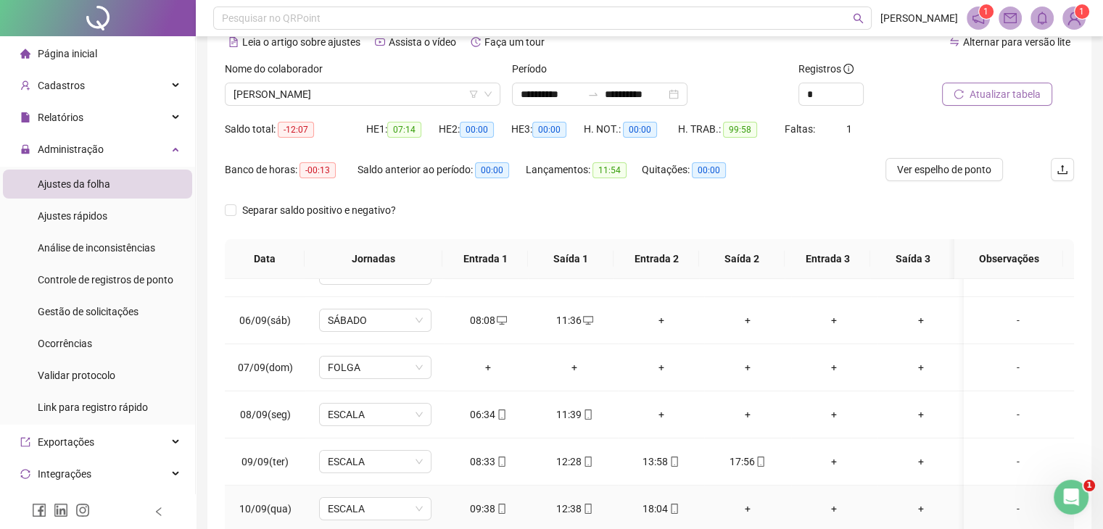
scroll to position [290, 0]
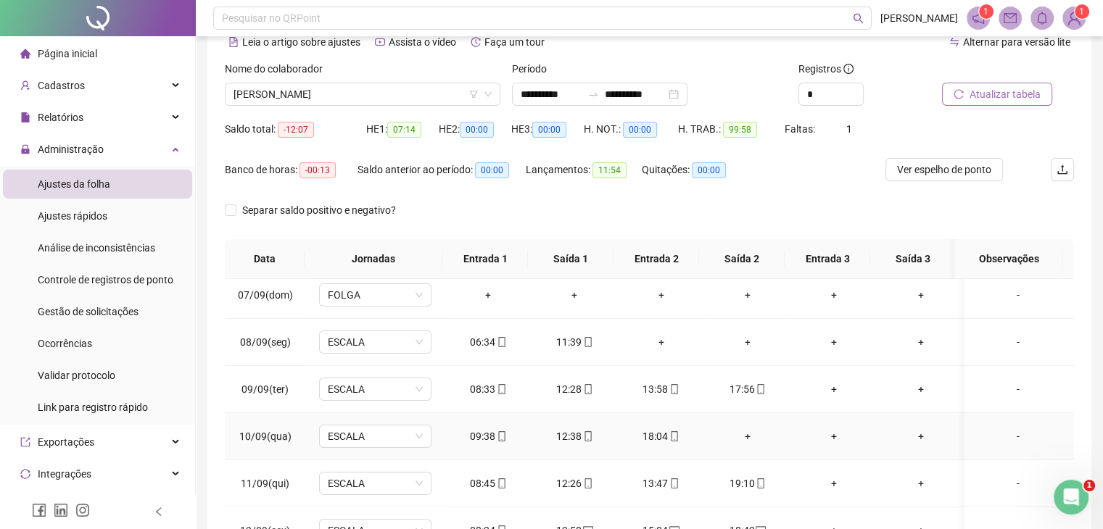
click at [746, 433] on div "+" at bounding box center [747, 437] width 63 height 16
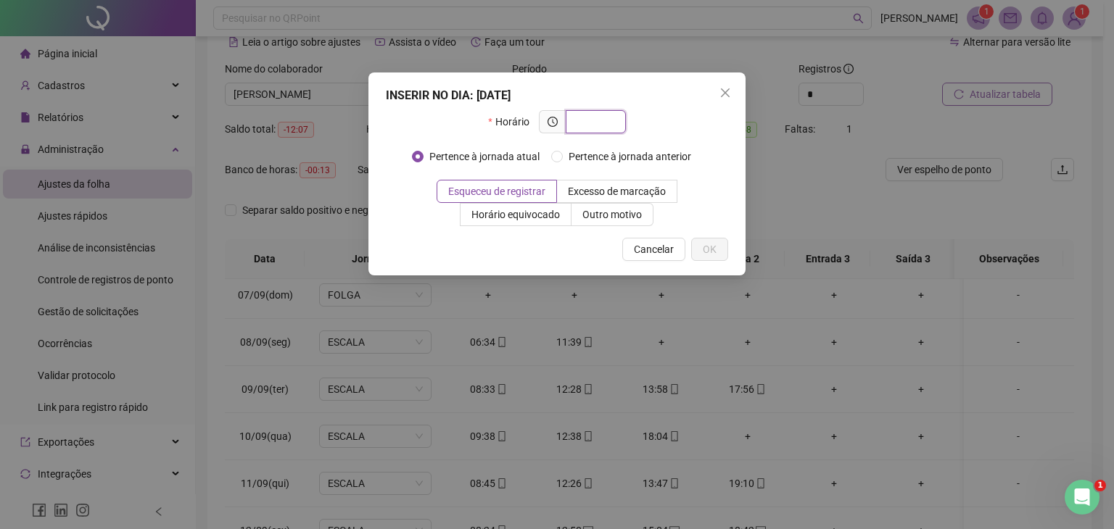
click at [603, 122] on input "text" at bounding box center [594, 122] width 40 height 16
type input "*****"
click at [709, 246] on span "OK" at bounding box center [710, 249] width 14 height 16
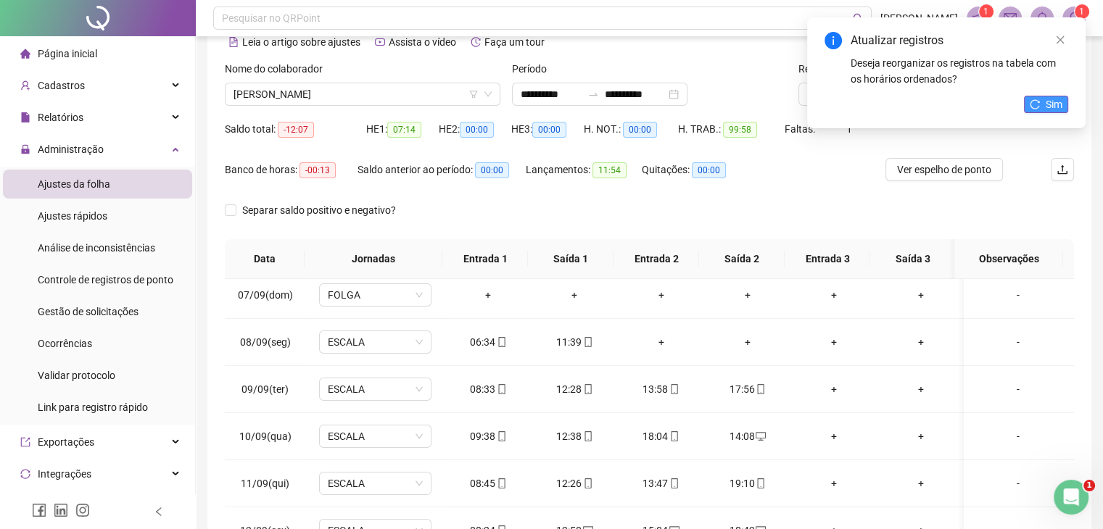
click at [1038, 102] on icon "reload" at bounding box center [1035, 104] width 10 height 10
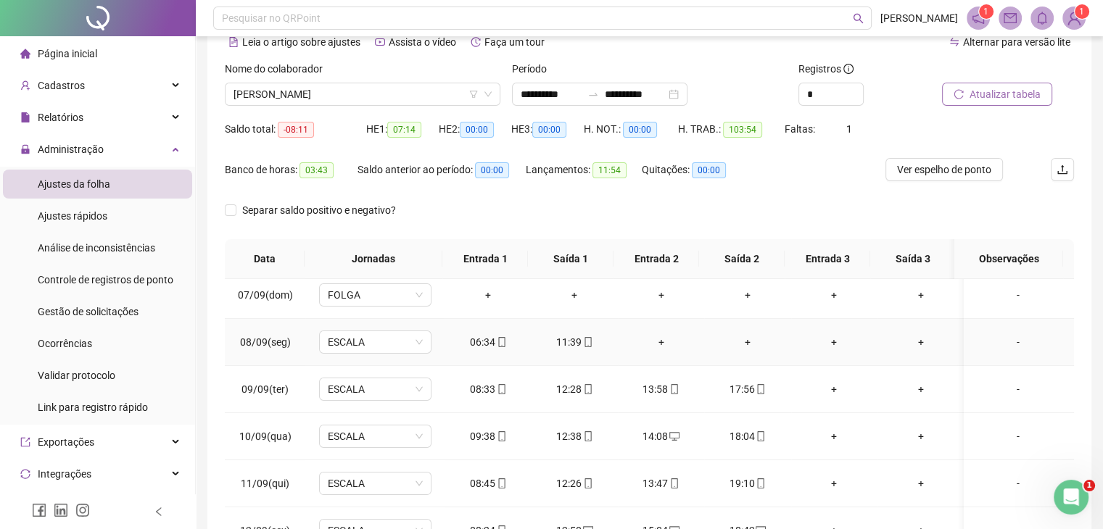
click at [806, 343] on div "+" at bounding box center [834, 342] width 63 height 16
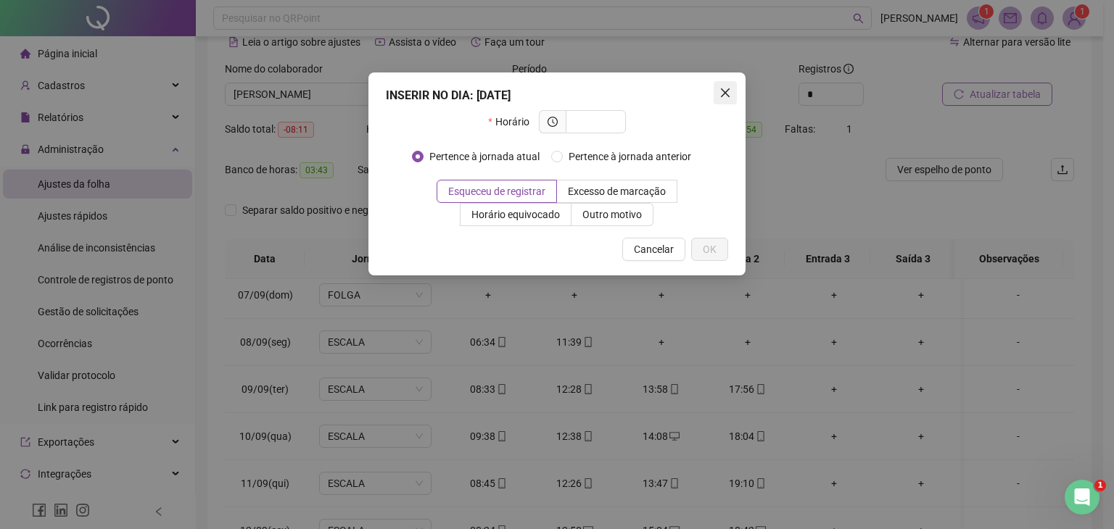
click at [730, 84] on button "Close" at bounding box center [725, 92] width 23 height 23
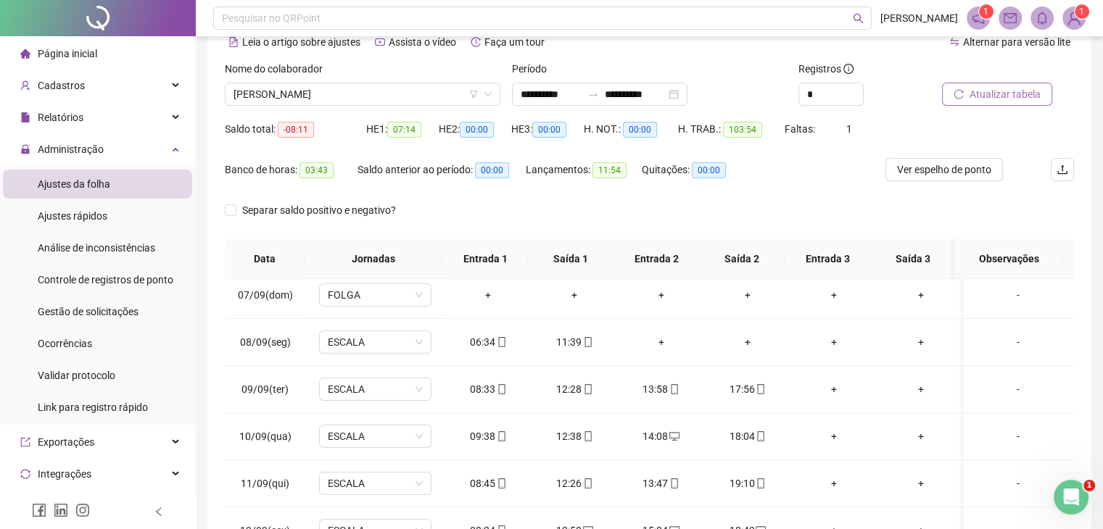
click at [1087, 394] on div "**********" at bounding box center [649, 290] width 884 height 631
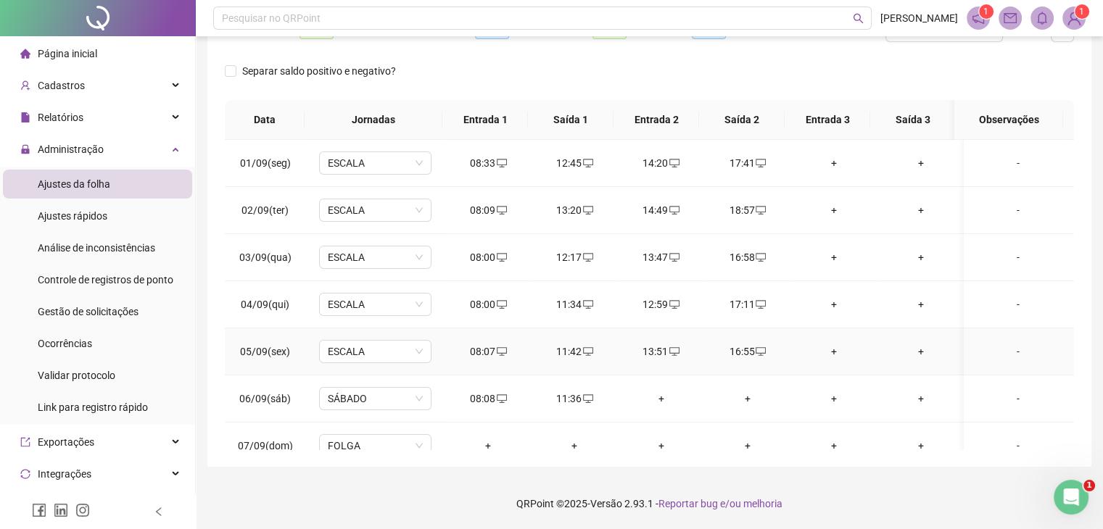
scroll to position [0, 0]
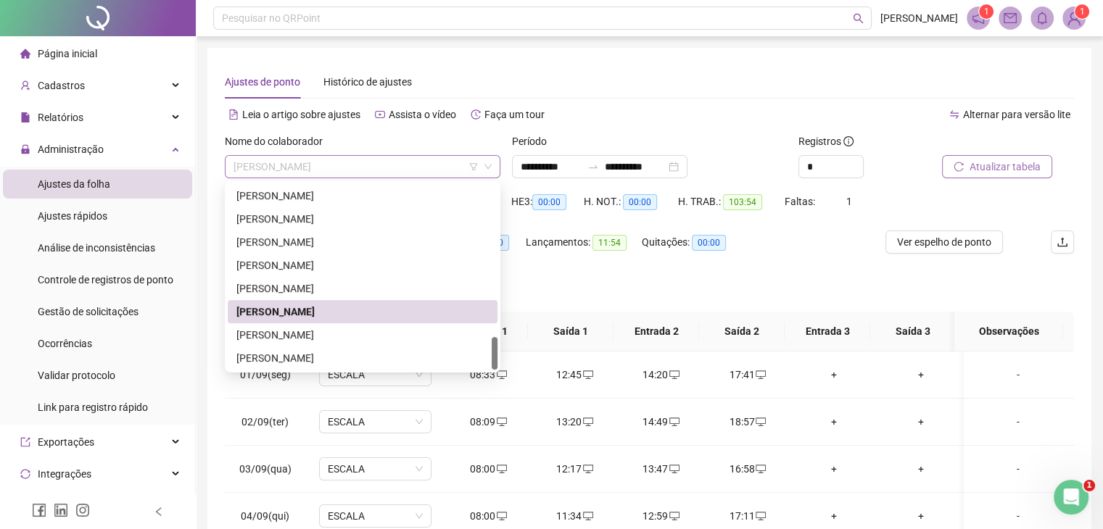
click at [451, 166] on span "[PERSON_NAME]" at bounding box center [363, 167] width 258 height 22
click at [413, 335] on div "[PERSON_NAME]" at bounding box center [362, 335] width 252 height 16
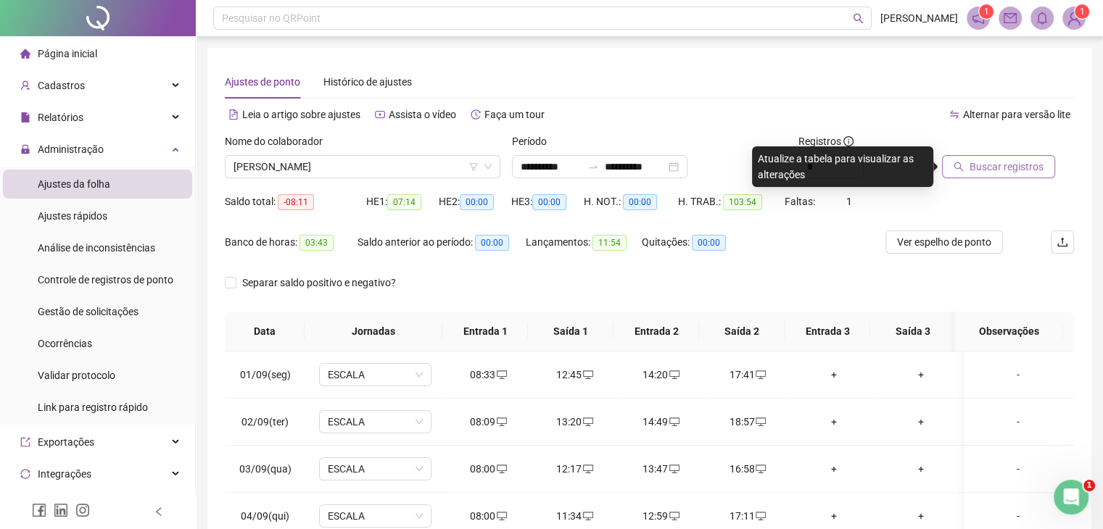
click at [965, 164] on button "Buscar registros" at bounding box center [998, 166] width 113 height 23
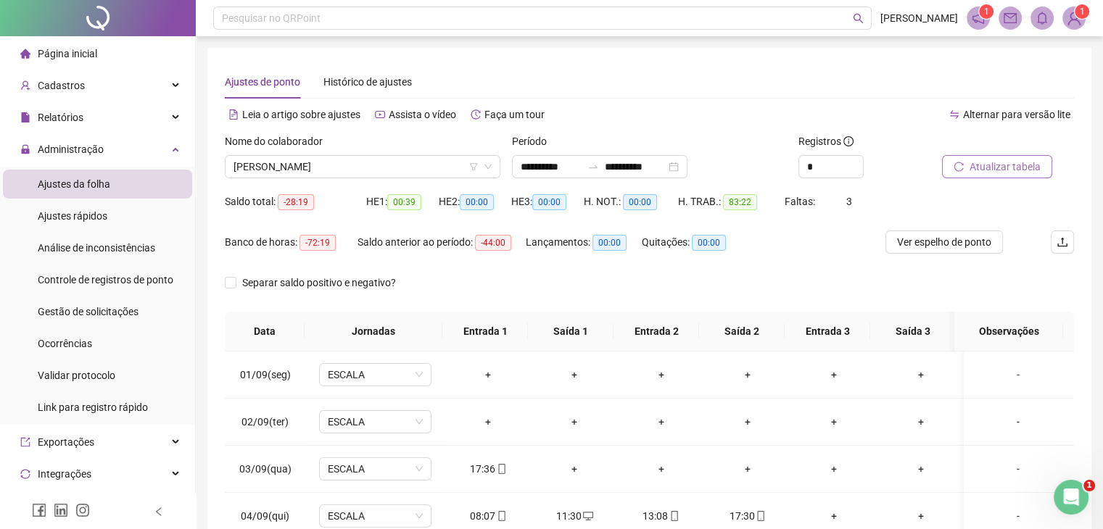
click at [983, 170] on span "Atualizar tabela" at bounding box center [1005, 167] width 71 height 16
click at [110, 179] on li "Ajustes da folha" at bounding box center [97, 184] width 189 height 29
drag, startPoint x: 404, startPoint y: 329, endPoint x: 429, endPoint y: 326, distance: 24.8
click at [405, 329] on th "Jornadas" at bounding box center [374, 332] width 138 height 40
click at [489, 291] on div "Separar saldo positivo e negativo?" at bounding box center [649, 291] width 849 height 41
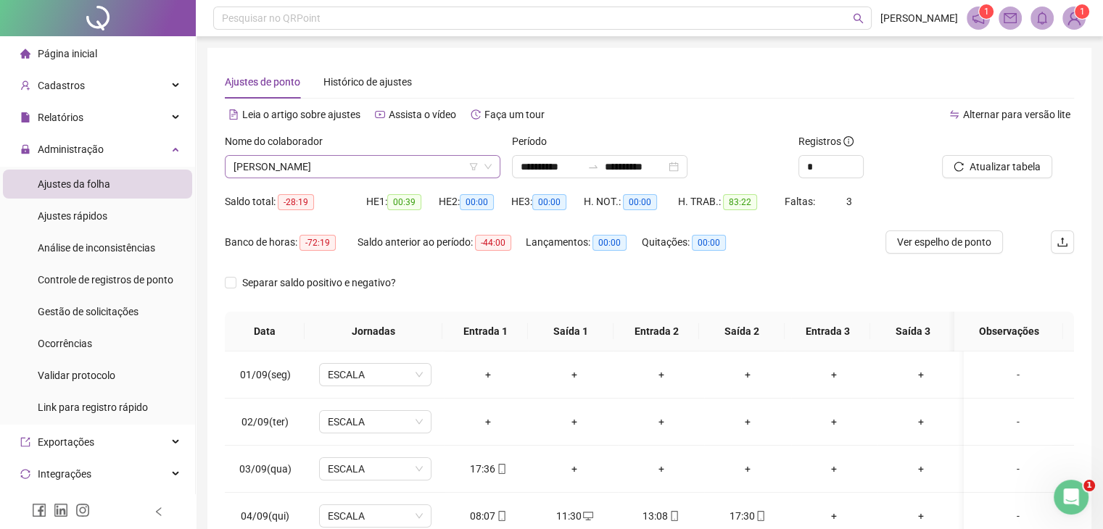
click at [400, 162] on span "[PERSON_NAME]" at bounding box center [363, 167] width 258 height 22
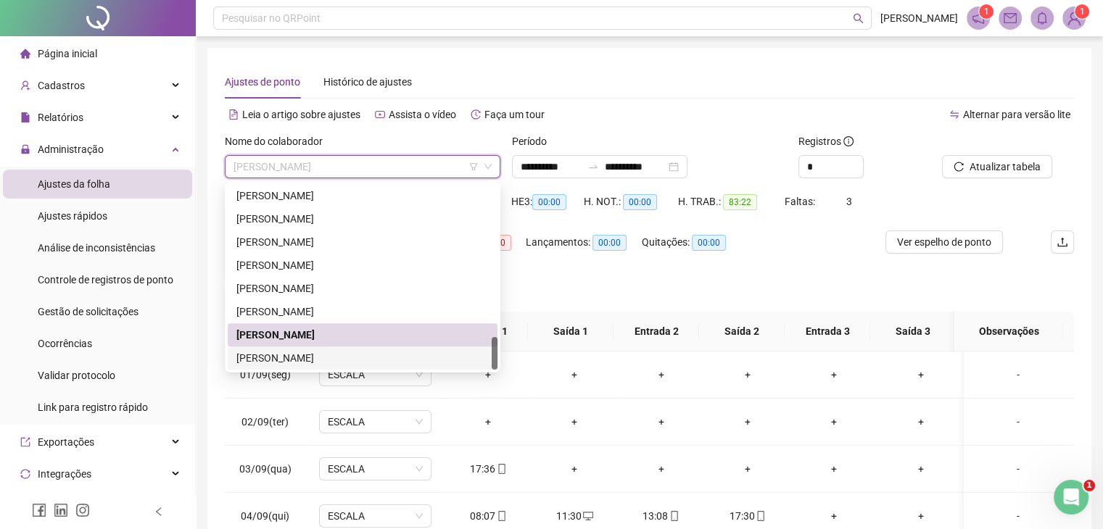
click at [369, 358] on div "[PERSON_NAME]" at bounding box center [362, 358] width 252 height 16
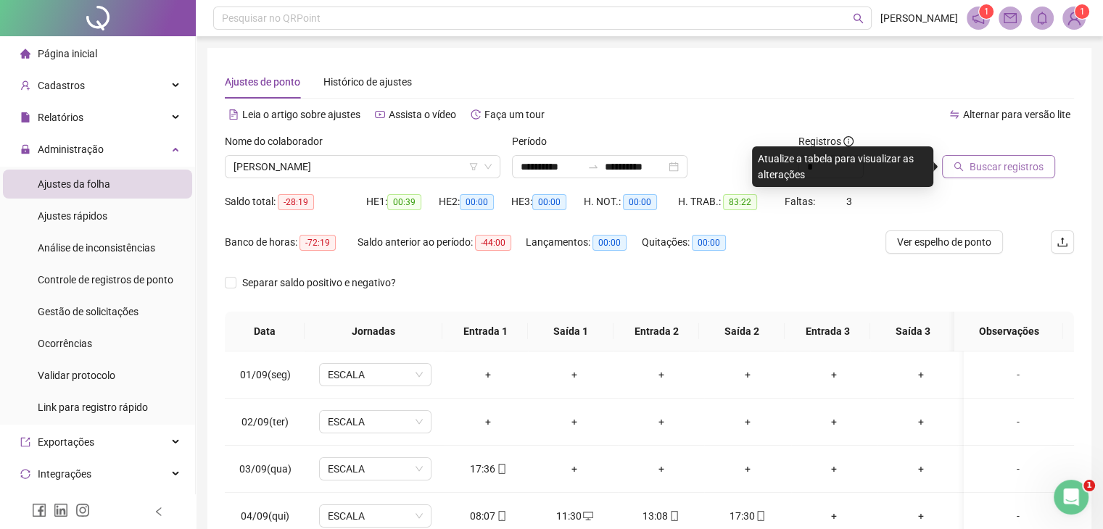
click at [985, 177] on button "Buscar registros" at bounding box center [998, 166] width 113 height 23
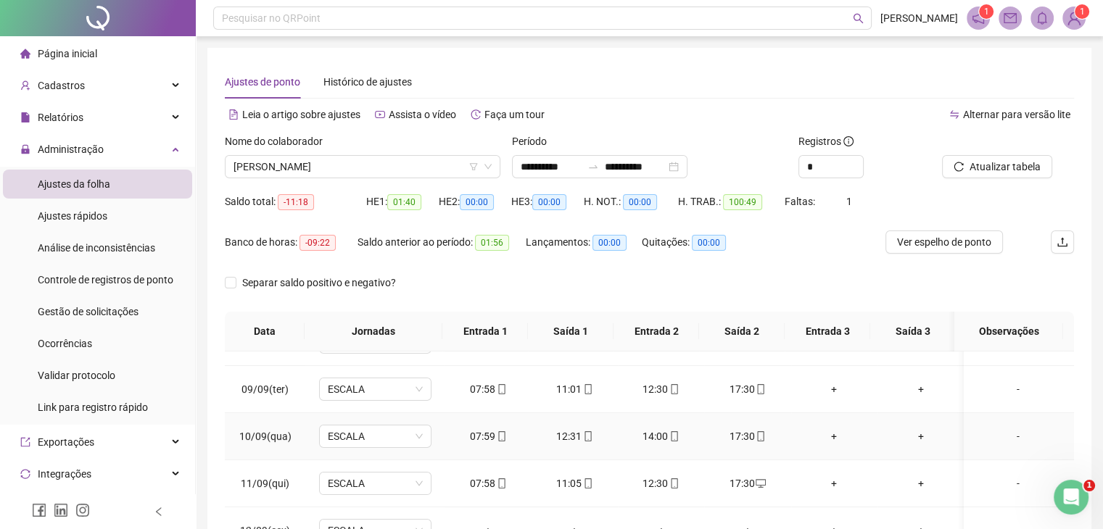
scroll to position [435, 0]
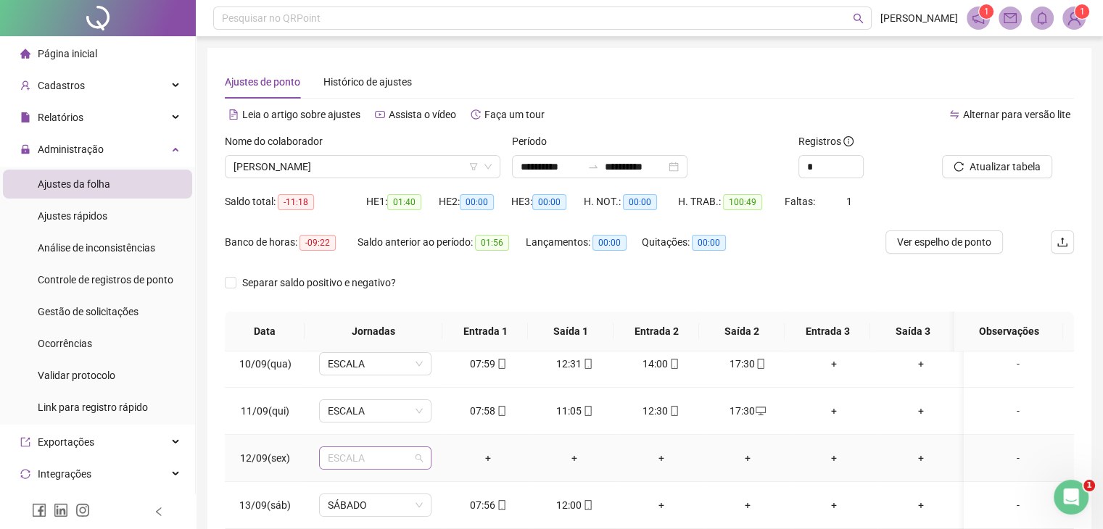
click at [418, 454] on span "ESCALA" at bounding box center [375, 458] width 95 height 22
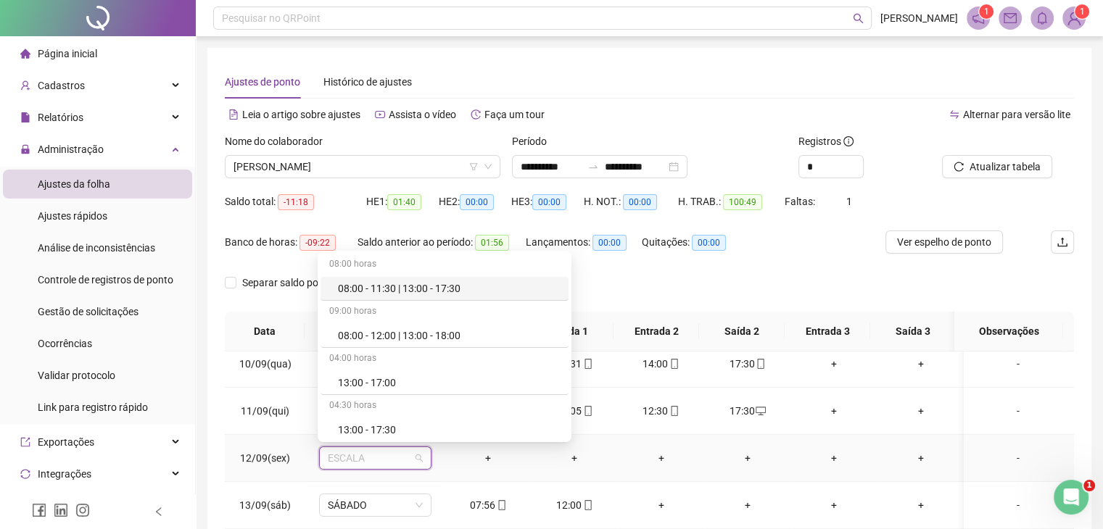
click at [418, 454] on span "ESCALA" at bounding box center [375, 458] width 95 height 22
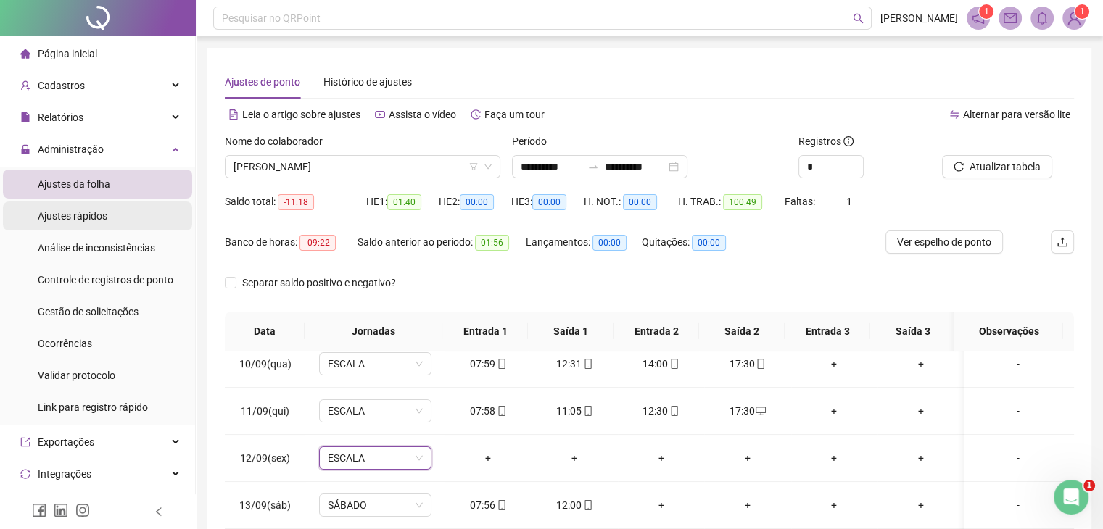
click at [97, 212] on span "Ajustes rápidos" at bounding box center [73, 216] width 70 height 12
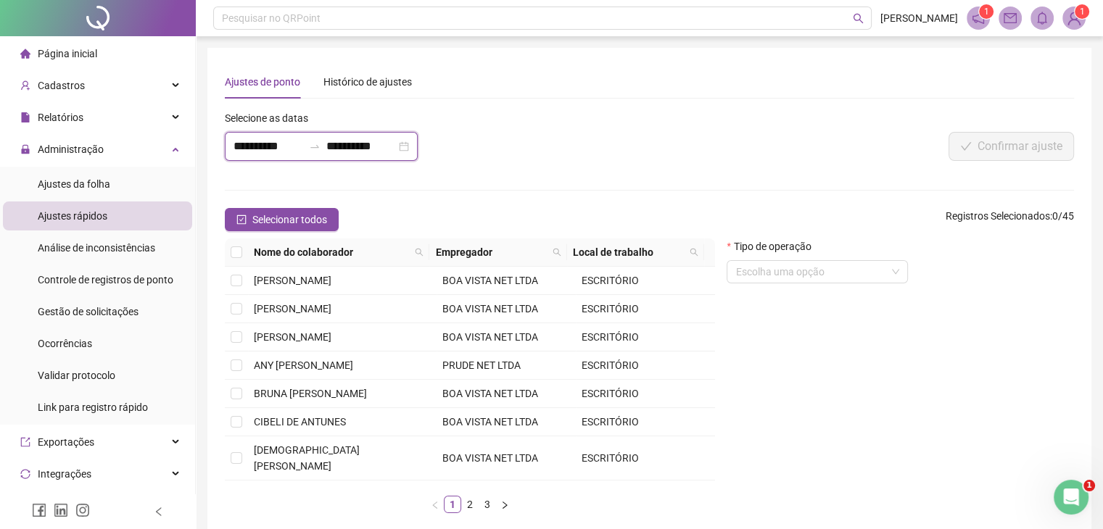
click at [373, 142] on input "**********" at bounding box center [361, 146] width 70 height 17
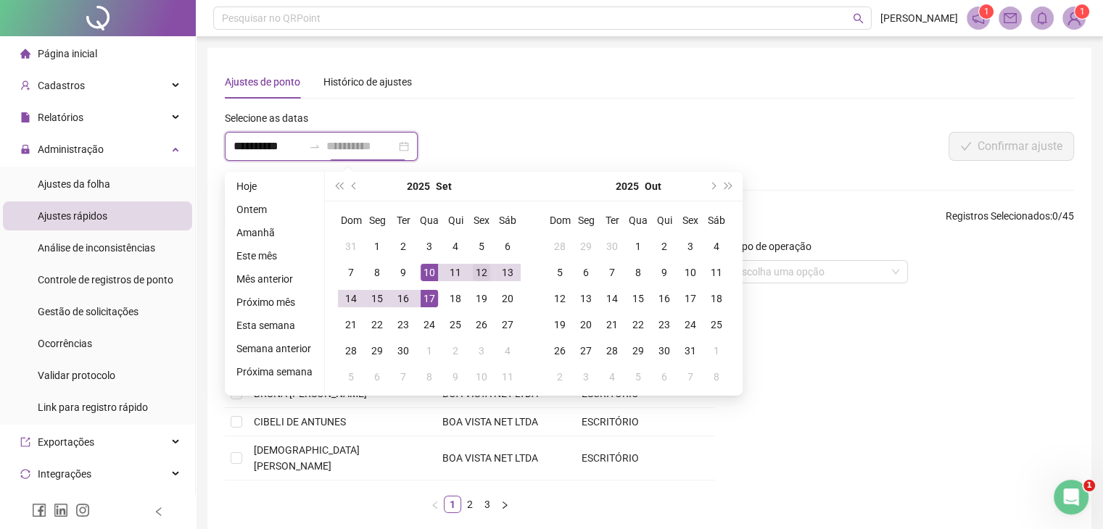
type input "**********"
click at [479, 265] on div "12" at bounding box center [481, 272] width 17 height 17
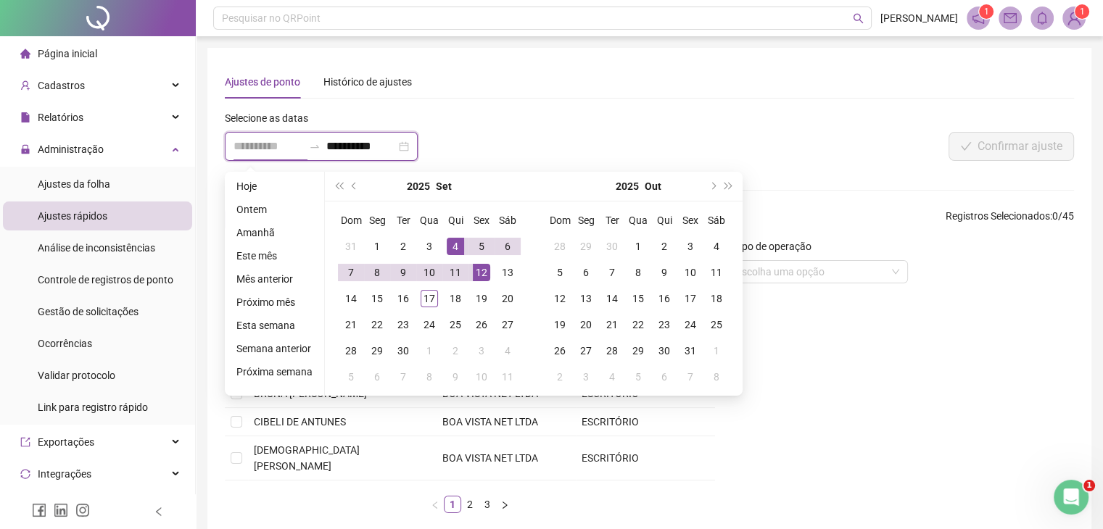
type input "**********"
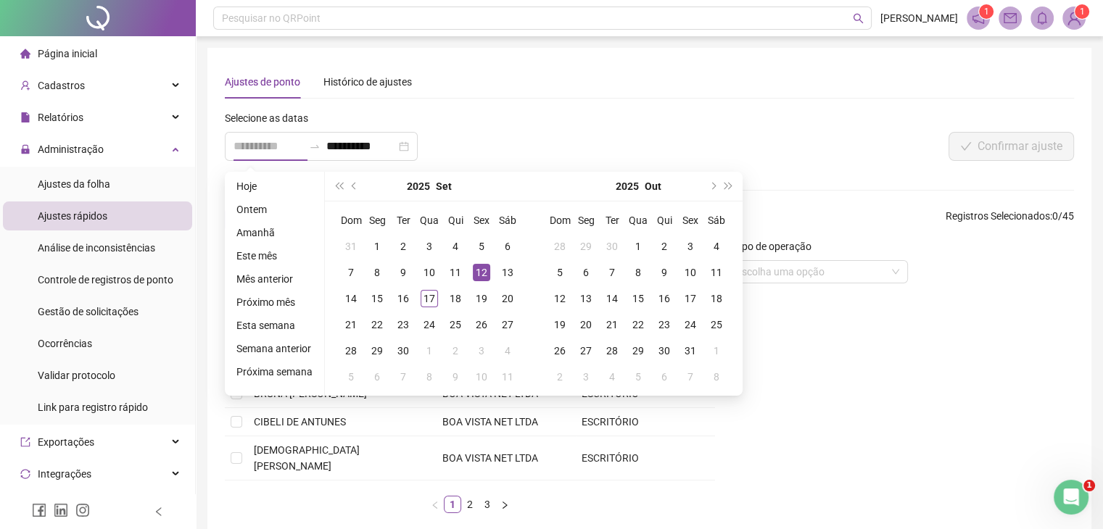
click at [480, 268] on div "12" at bounding box center [481, 272] width 17 height 17
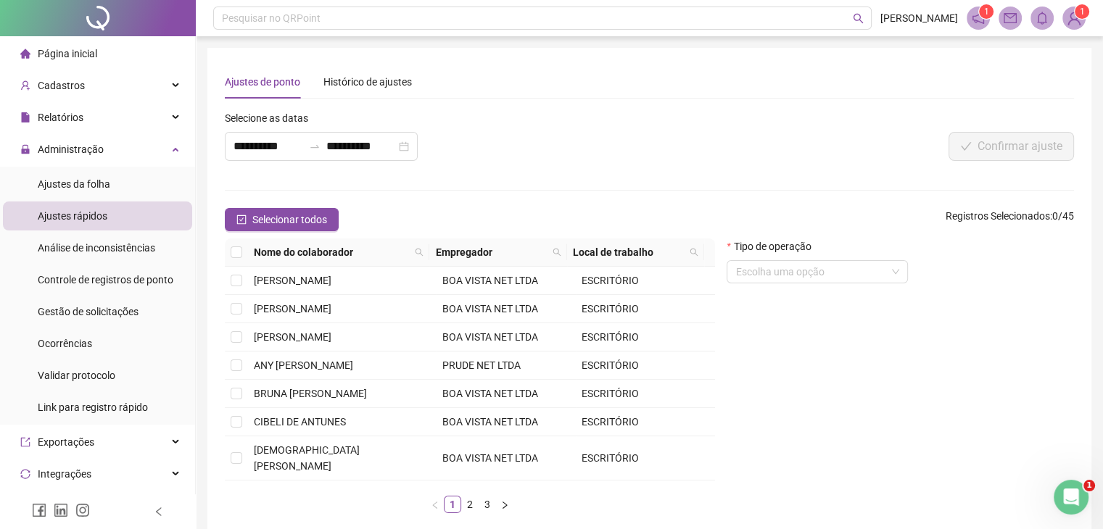
click at [495, 158] on div "**********" at bounding box center [472, 141] width 504 height 62
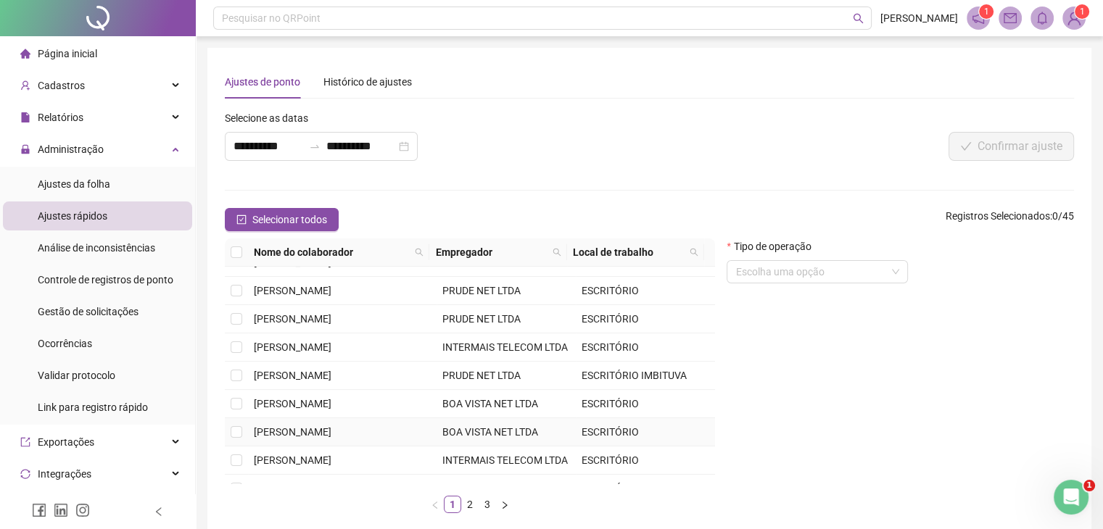
scroll to position [73, 0]
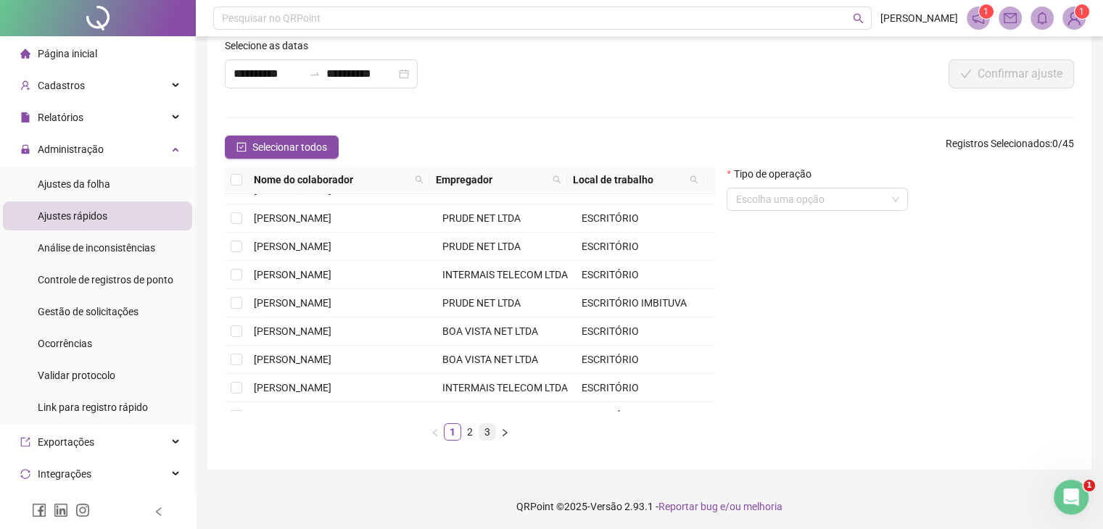
click at [492, 433] on link "3" at bounding box center [487, 432] width 16 height 16
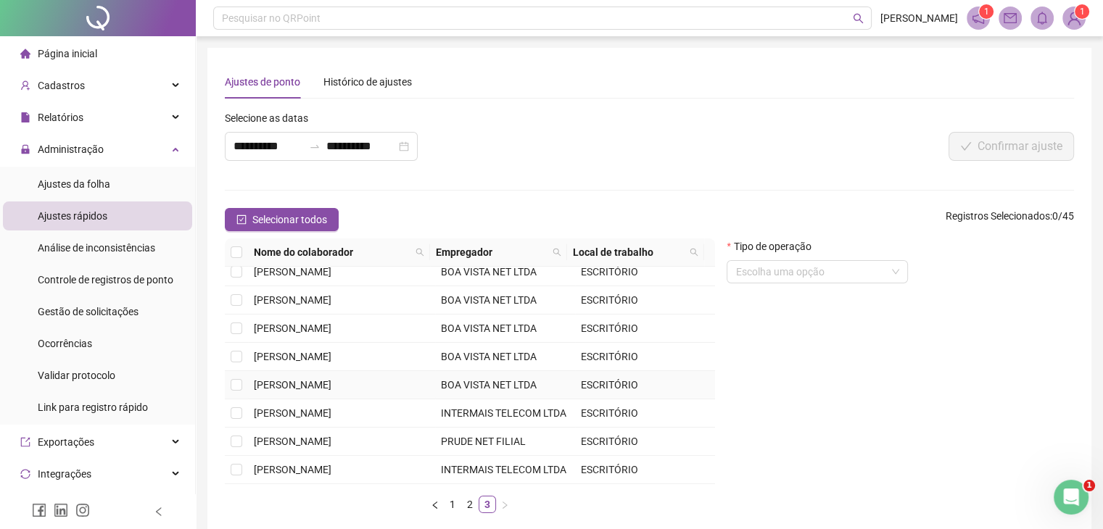
scroll to position [220, 0]
click at [284, 468] on span "[PERSON_NAME]" at bounding box center [293, 470] width 78 height 12
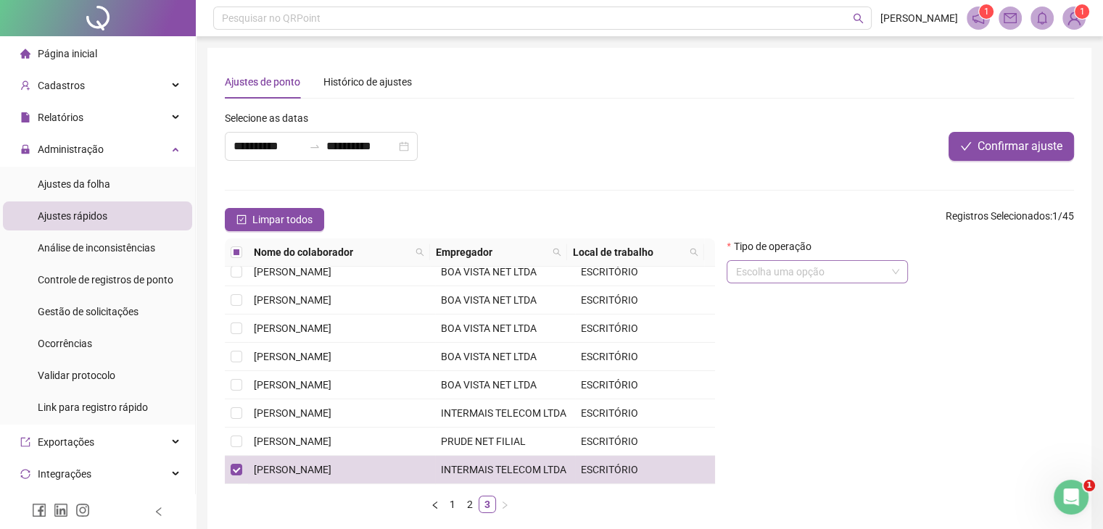
click at [778, 277] on input "search" at bounding box center [810, 272] width 151 height 22
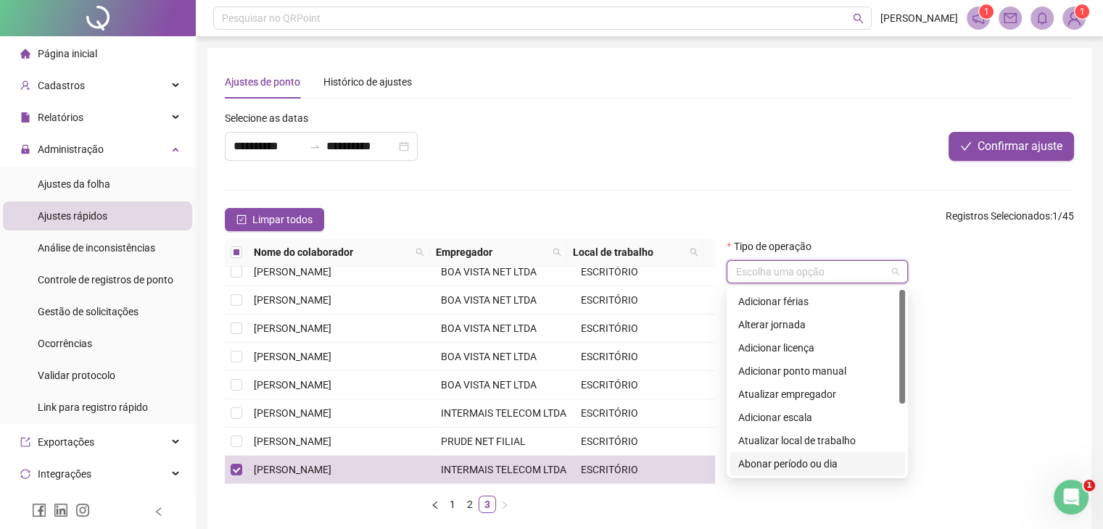
click at [812, 461] on div "Abonar período ou dia" at bounding box center [817, 464] width 158 height 16
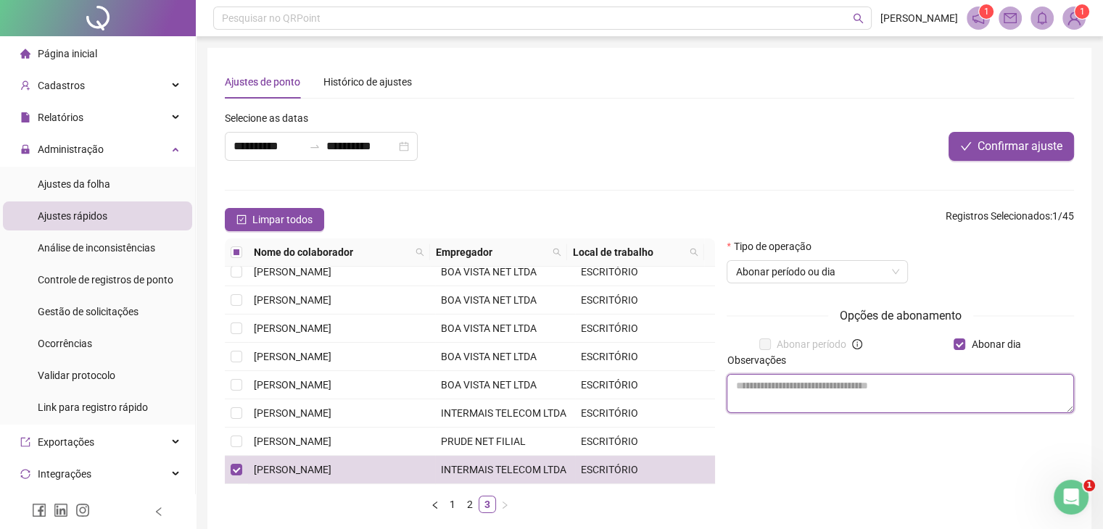
click at [880, 389] on textarea at bounding box center [900, 393] width 347 height 39
click at [930, 395] on textarea "**********" at bounding box center [900, 393] width 347 height 39
type textarea "**********"
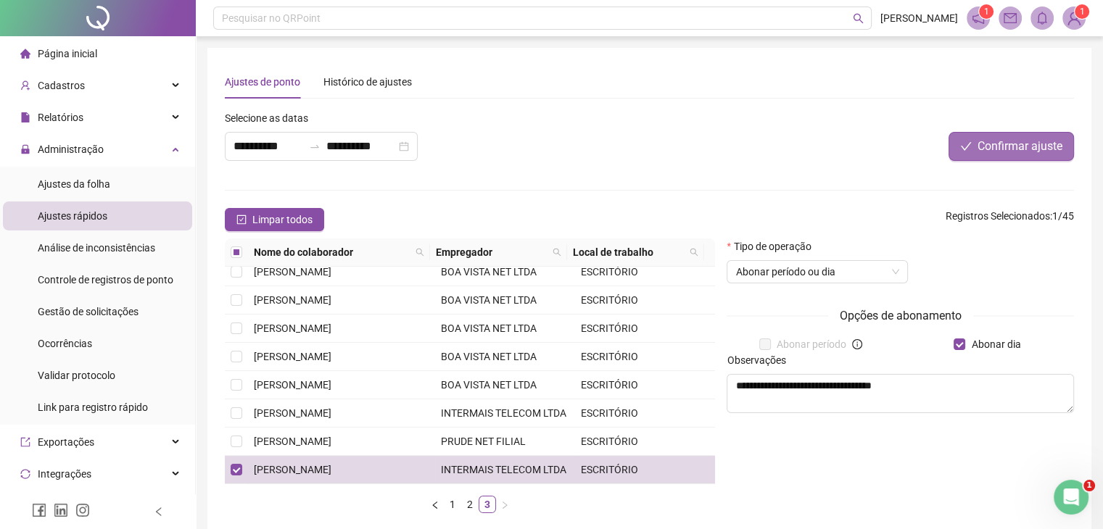
click at [1028, 149] on span "Confirmar ajuste" at bounding box center [1020, 146] width 85 height 17
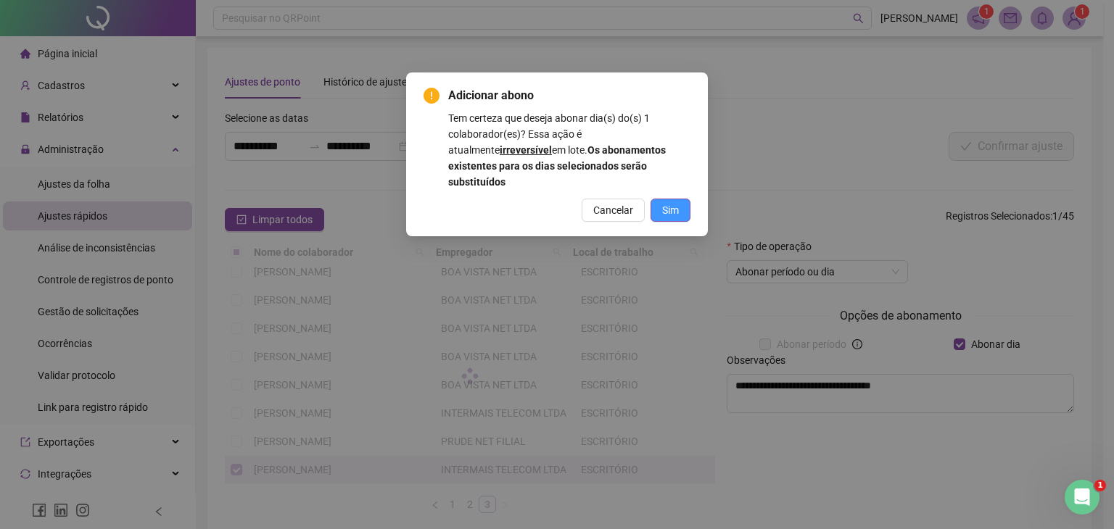
click at [666, 202] on span "Sim" at bounding box center [670, 210] width 17 height 16
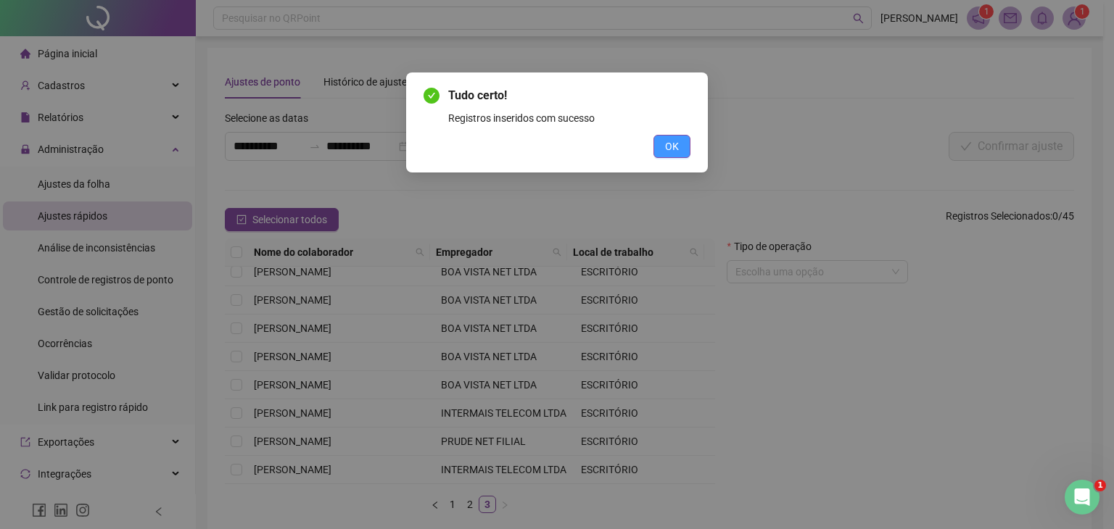
click at [672, 152] on span "OK" at bounding box center [672, 147] width 14 height 16
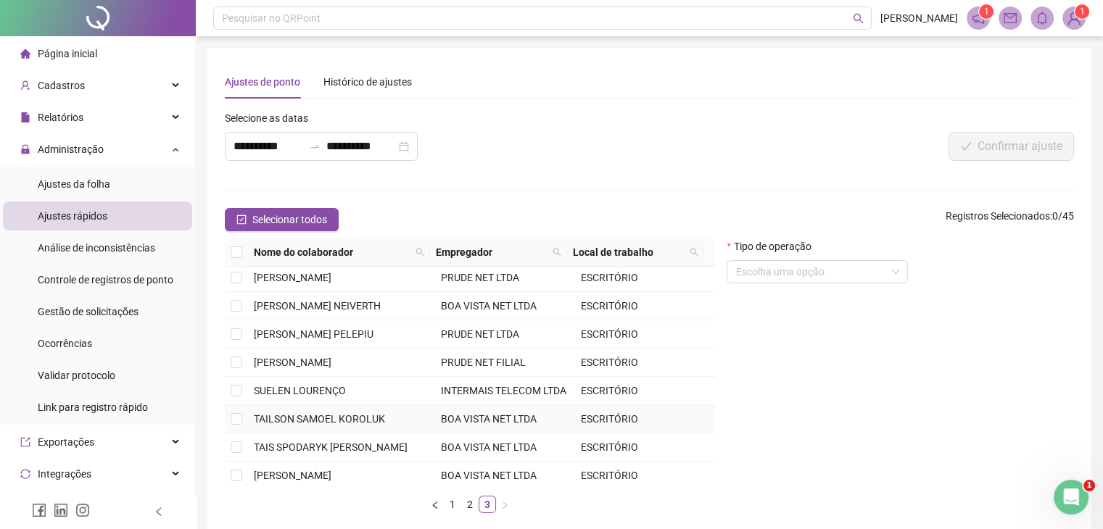
scroll to position [0, 0]
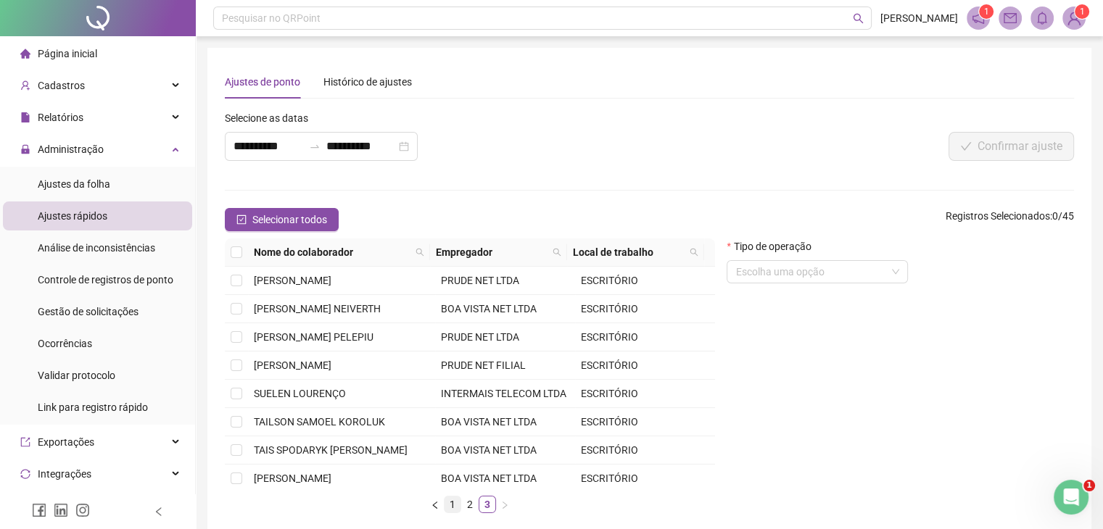
click at [450, 501] on link "1" at bounding box center [453, 505] width 16 height 16
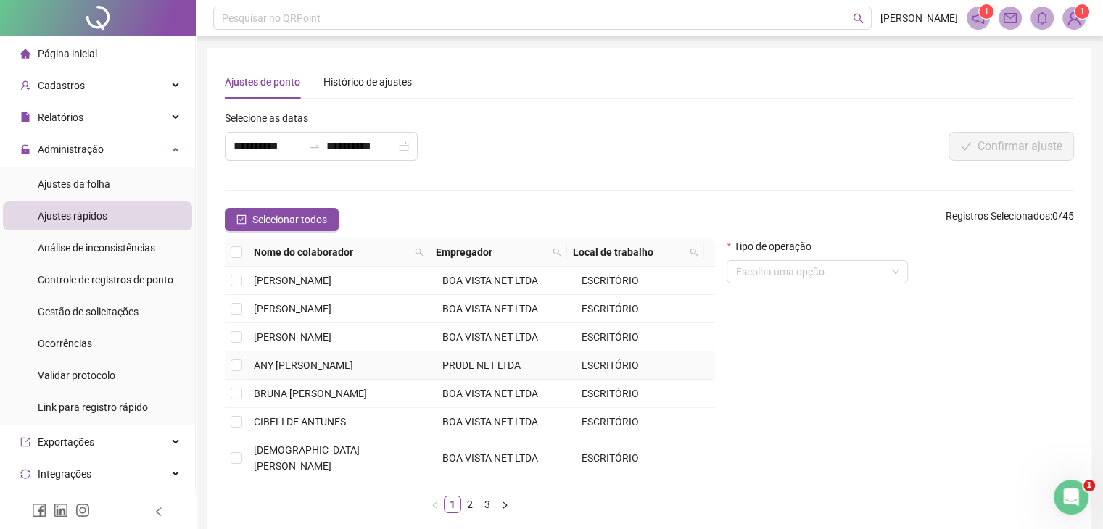
scroll to position [73, 0]
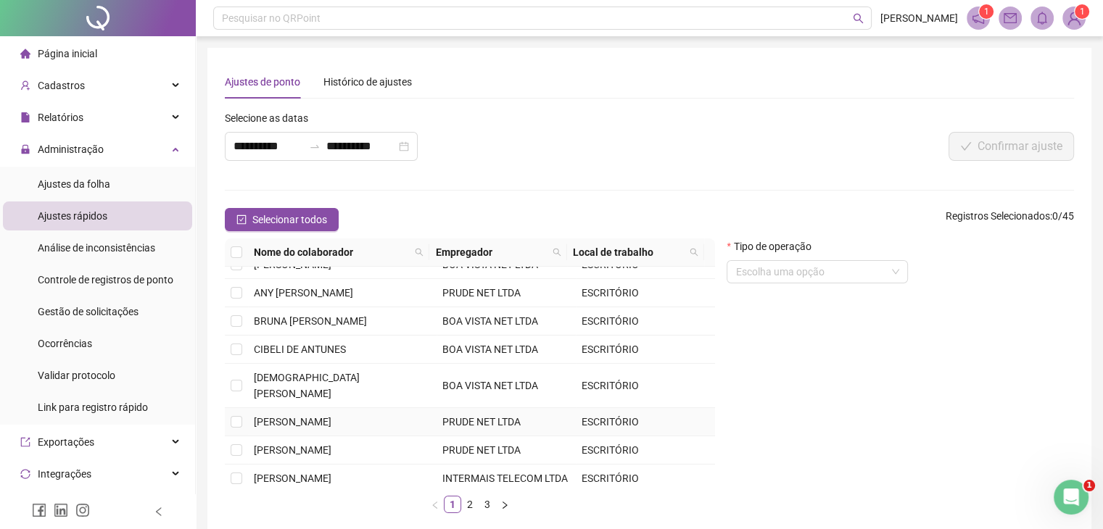
click at [311, 416] on span "[PERSON_NAME]" at bounding box center [293, 422] width 78 height 12
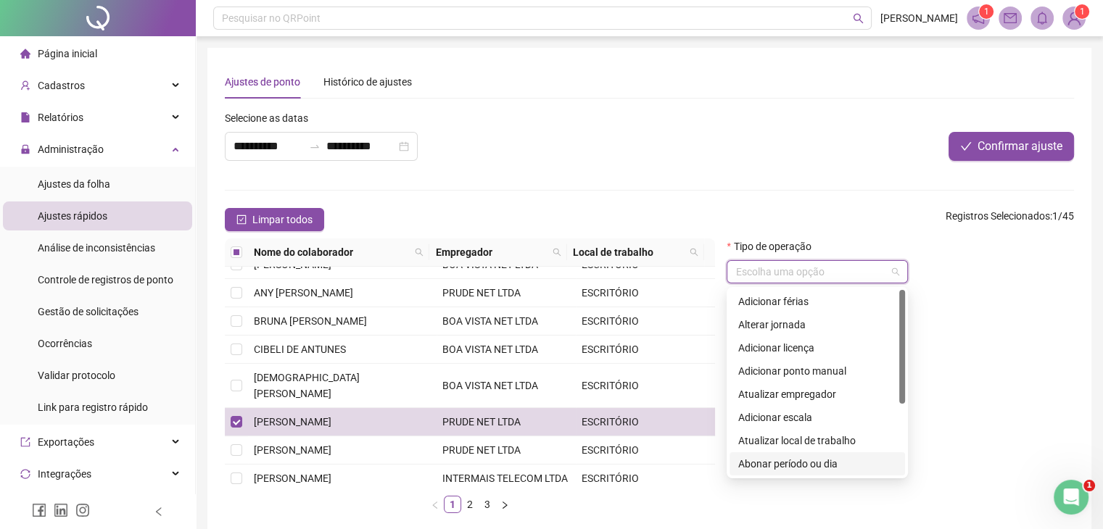
click at [796, 281] on input "search" at bounding box center [810, 272] width 151 height 22
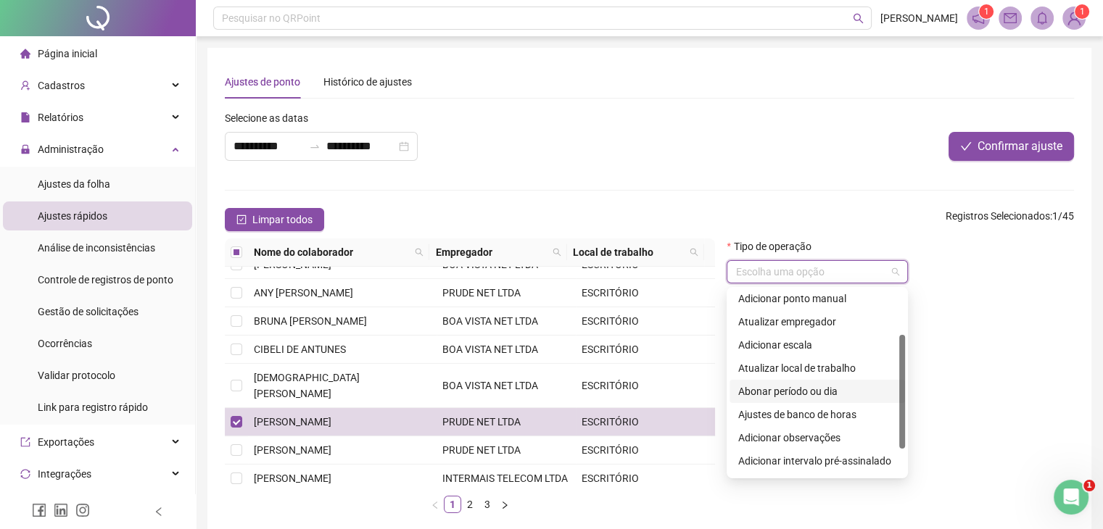
click at [802, 389] on div "Abonar período ou dia" at bounding box center [817, 392] width 158 height 16
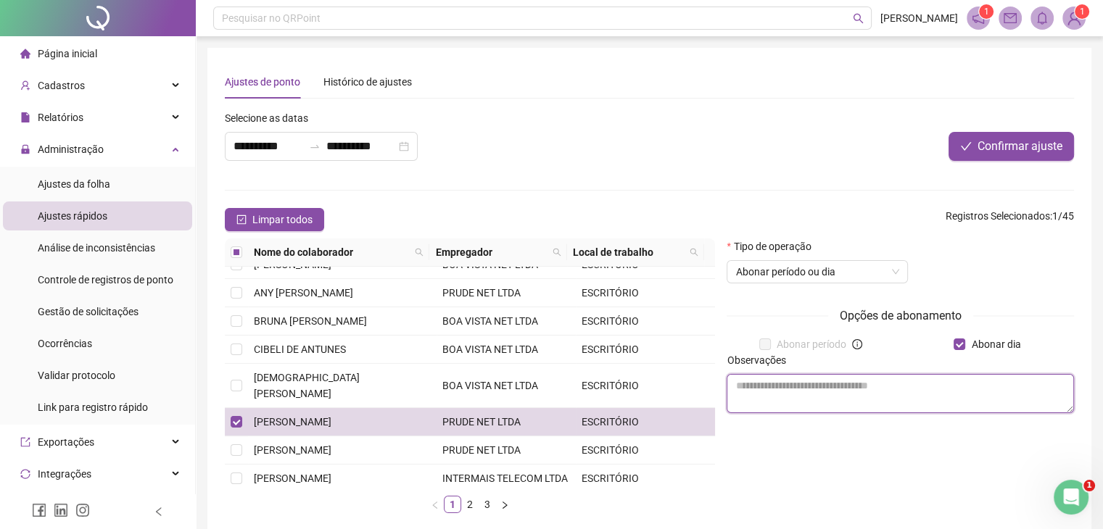
click at [864, 401] on textarea at bounding box center [900, 393] width 347 height 39
type textarea "**********"
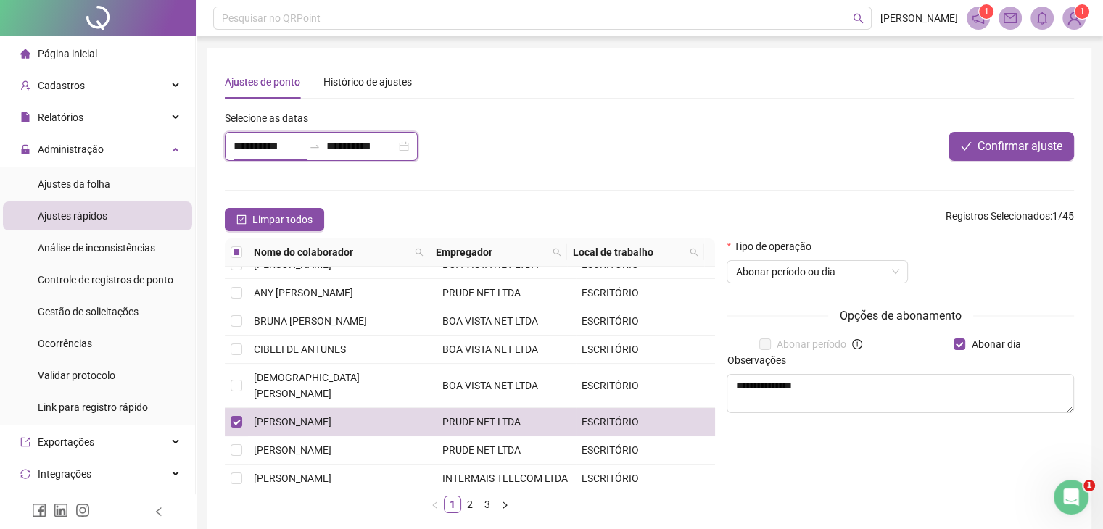
click at [290, 149] on input "**********" at bounding box center [269, 146] width 70 height 17
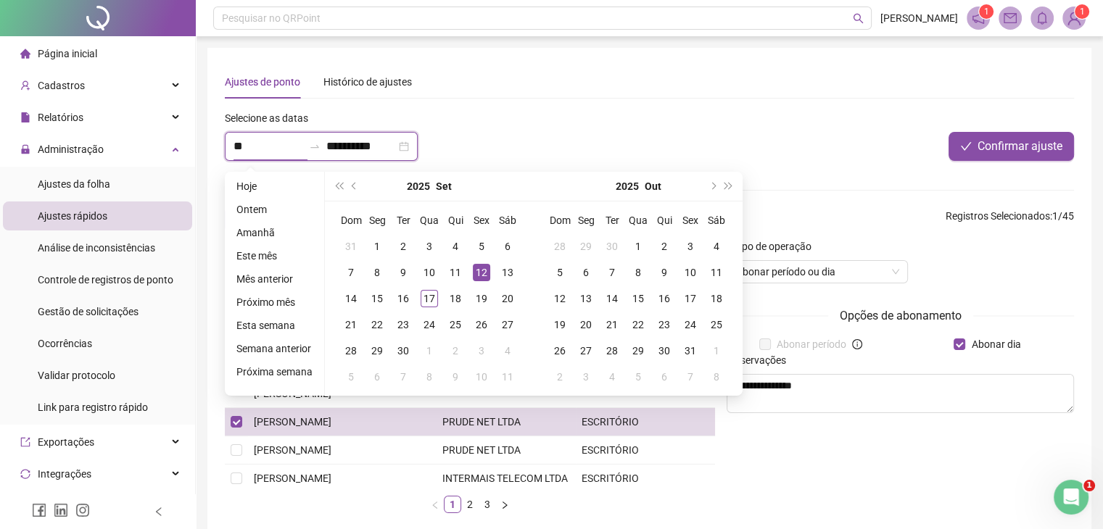
type input "*"
type input "**********"
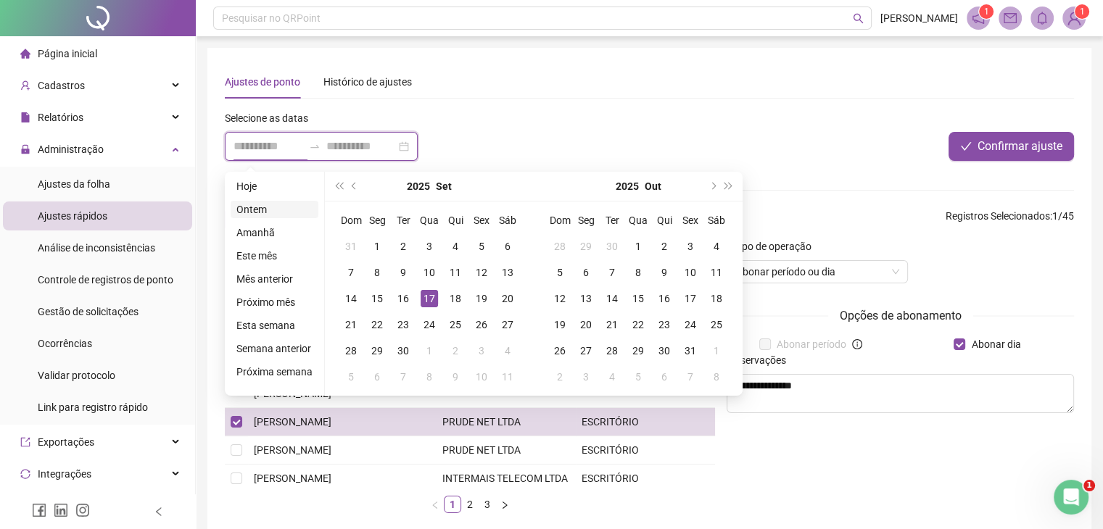
type input "**********"
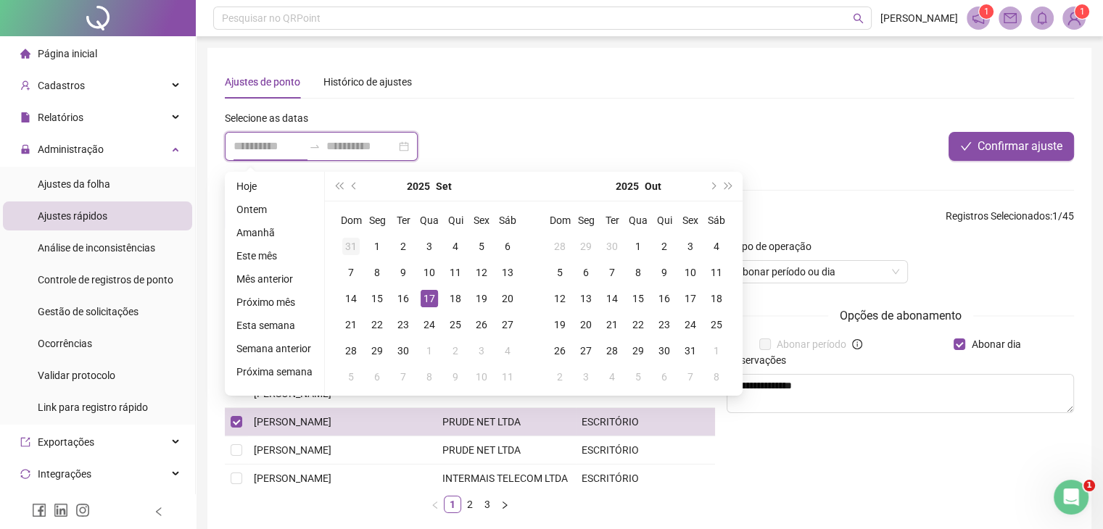
type input "**********"
click at [374, 270] on div "8" at bounding box center [376, 272] width 17 height 17
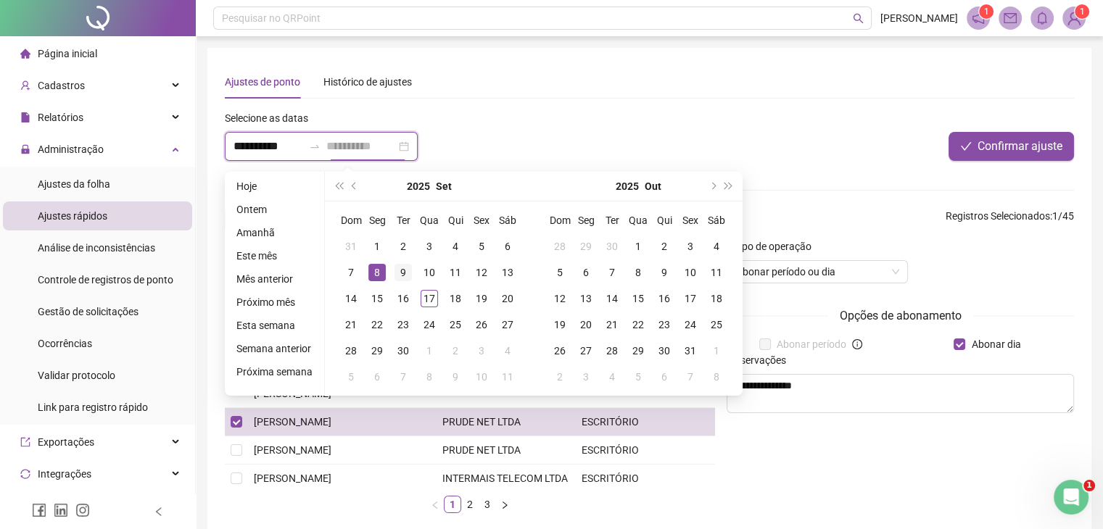
type input "**********"
click at [395, 268] on div "9" at bounding box center [403, 272] width 17 height 17
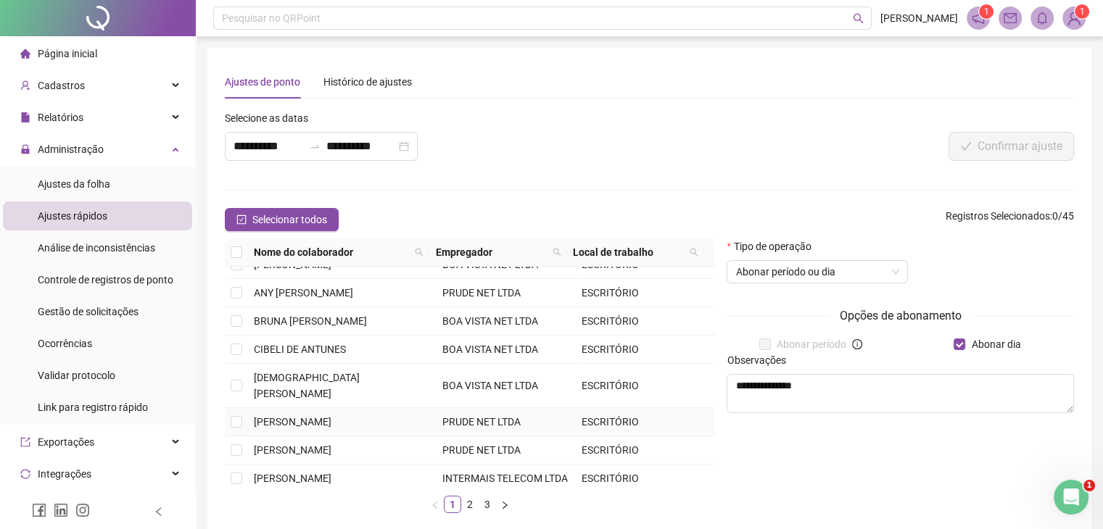
click at [291, 416] on span "[PERSON_NAME]" at bounding box center [293, 422] width 78 height 12
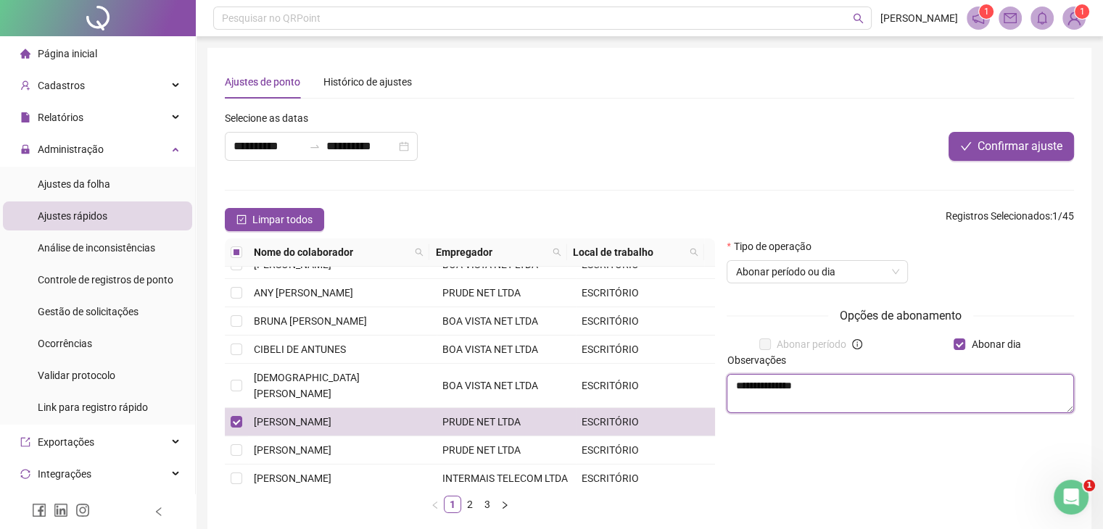
click at [836, 388] on textarea "**********" at bounding box center [900, 393] width 347 height 39
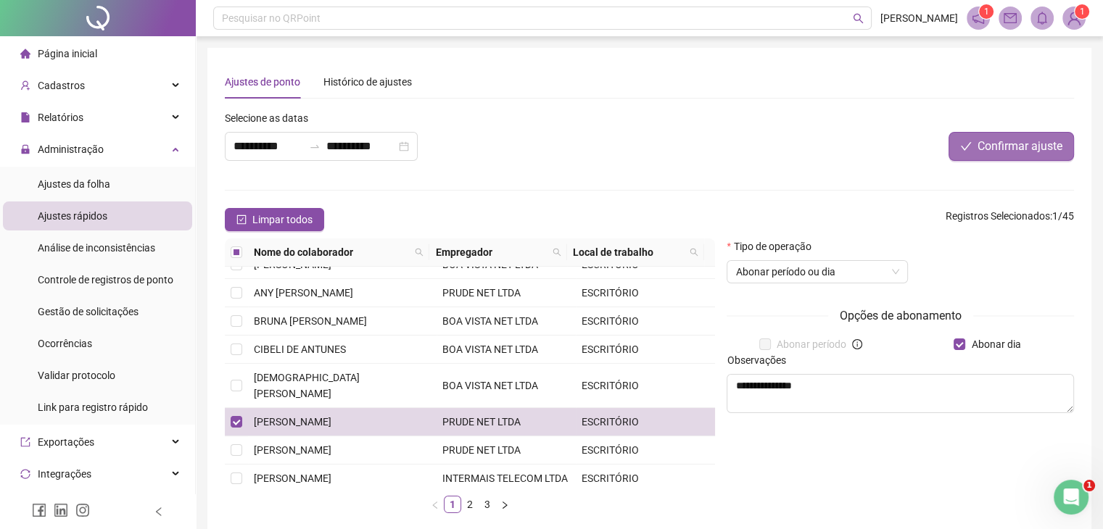
click at [992, 146] on span "Confirmar ajuste" at bounding box center [1020, 146] width 85 height 17
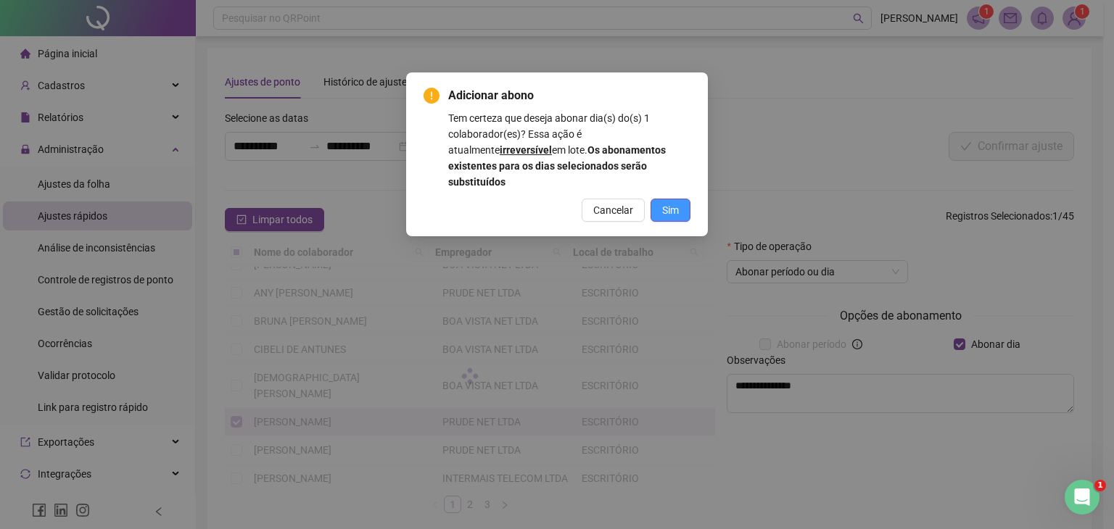
click at [673, 202] on span "Sim" at bounding box center [670, 210] width 17 height 16
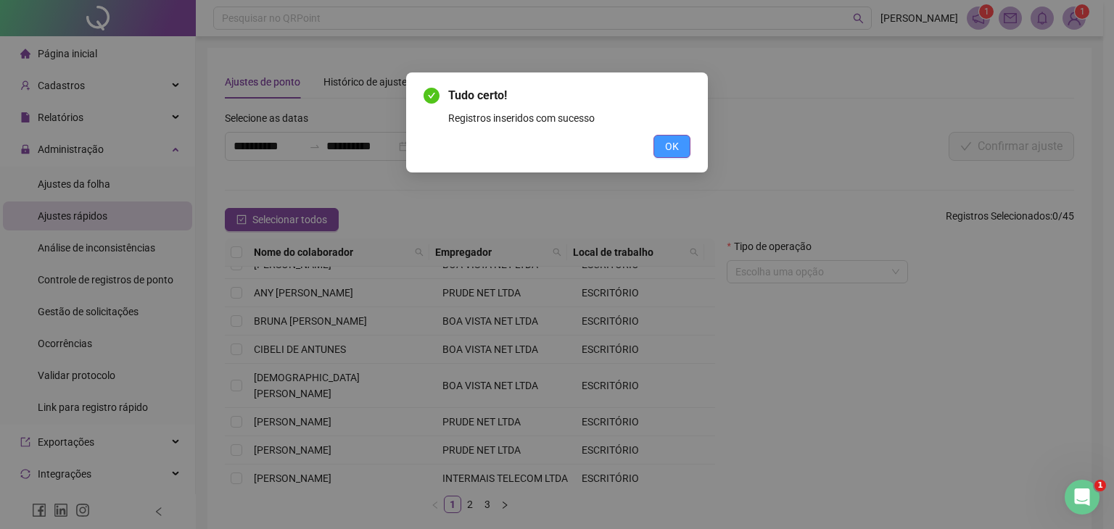
click at [668, 140] on span "OK" at bounding box center [672, 147] width 14 height 16
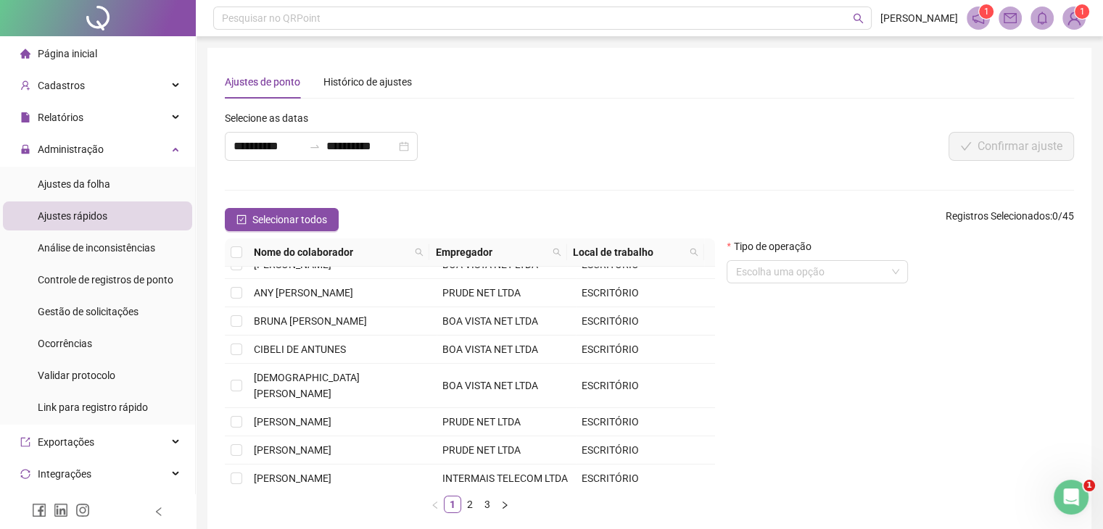
click at [611, 146] on div "**********" at bounding box center [472, 141] width 504 height 62
click at [125, 188] on li "Ajustes da folha" at bounding box center [97, 184] width 189 height 29
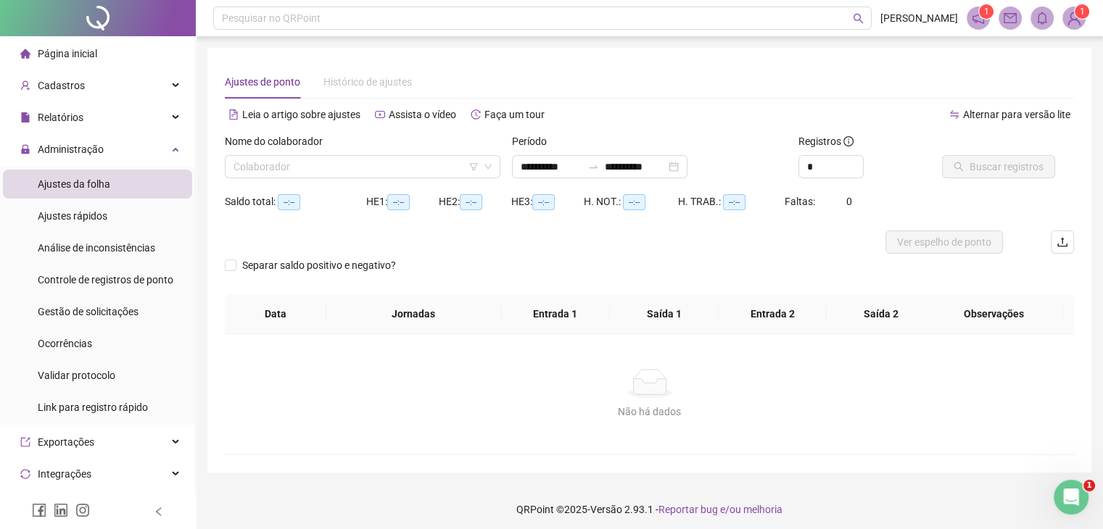
type input "**********"
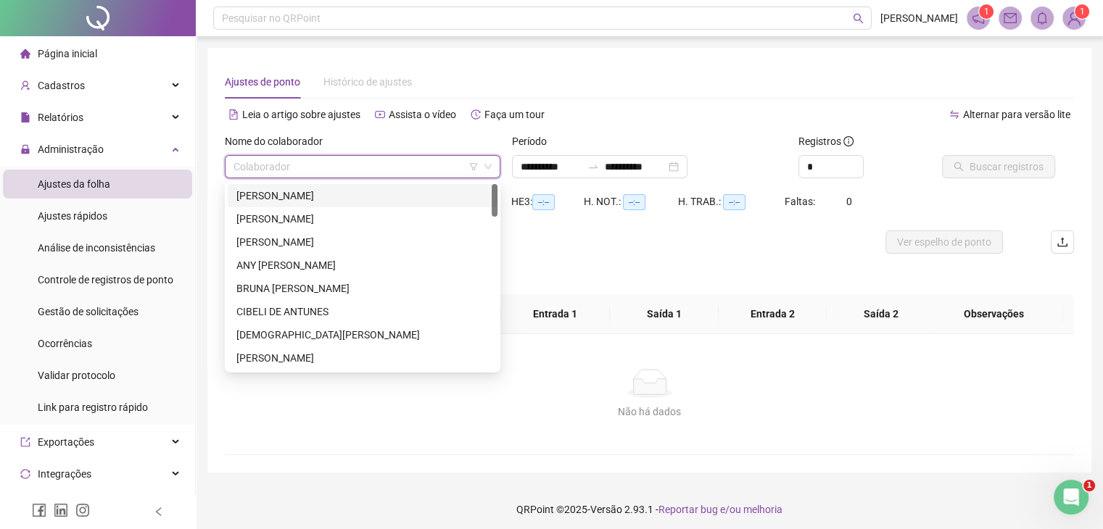
click at [342, 170] on input "search" at bounding box center [356, 167] width 245 height 22
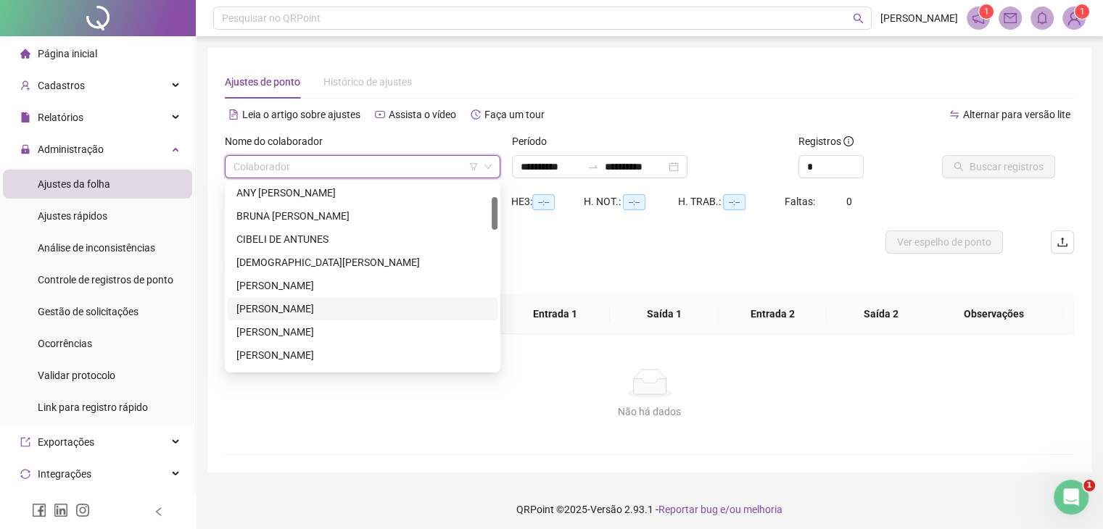
click at [305, 313] on div "[PERSON_NAME]" at bounding box center [362, 309] width 252 height 16
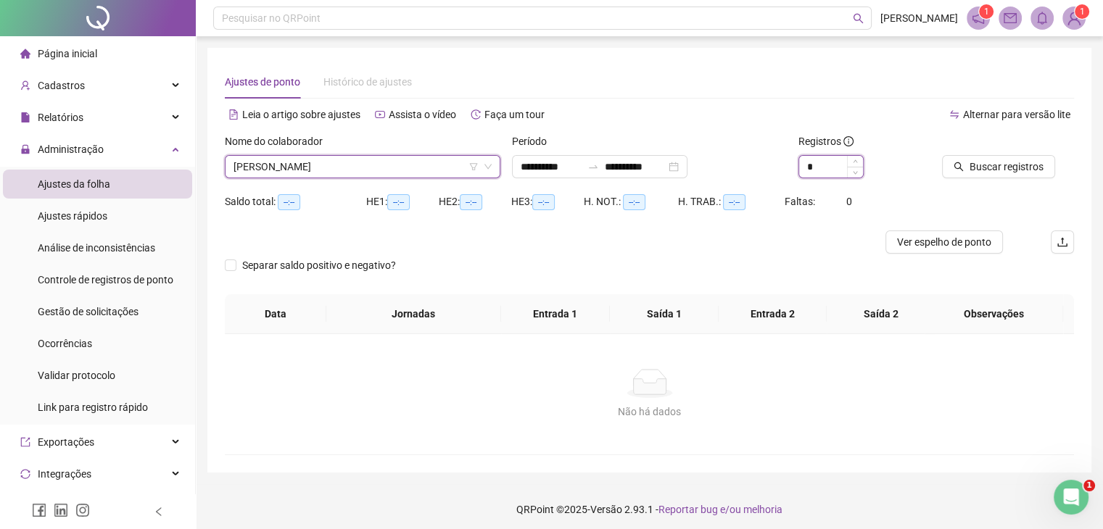
click at [835, 167] on input "*" at bounding box center [831, 167] width 64 height 22
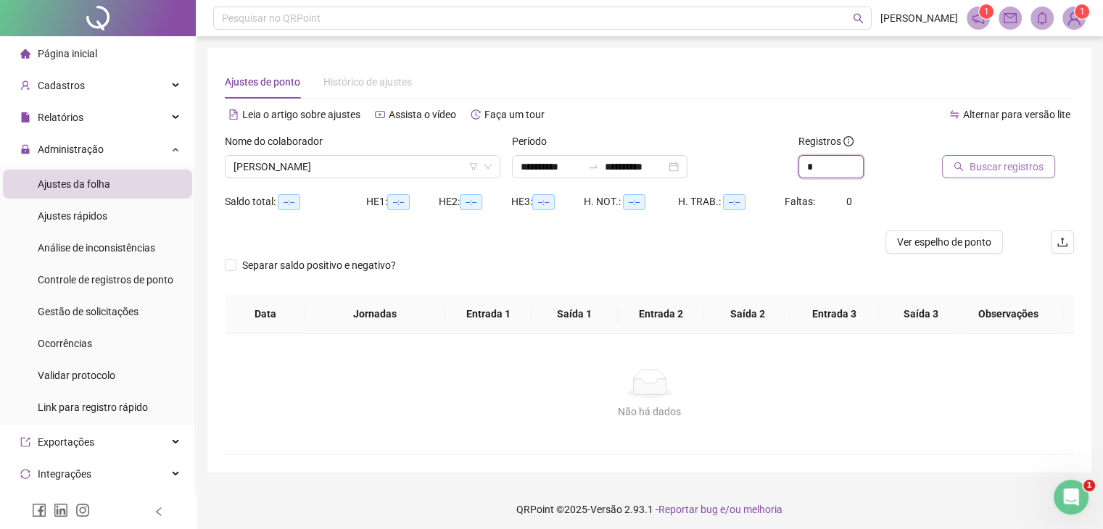
type input "*"
click at [966, 157] on button "Buscar registros" at bounding box center [998, 166] width 113 height 23
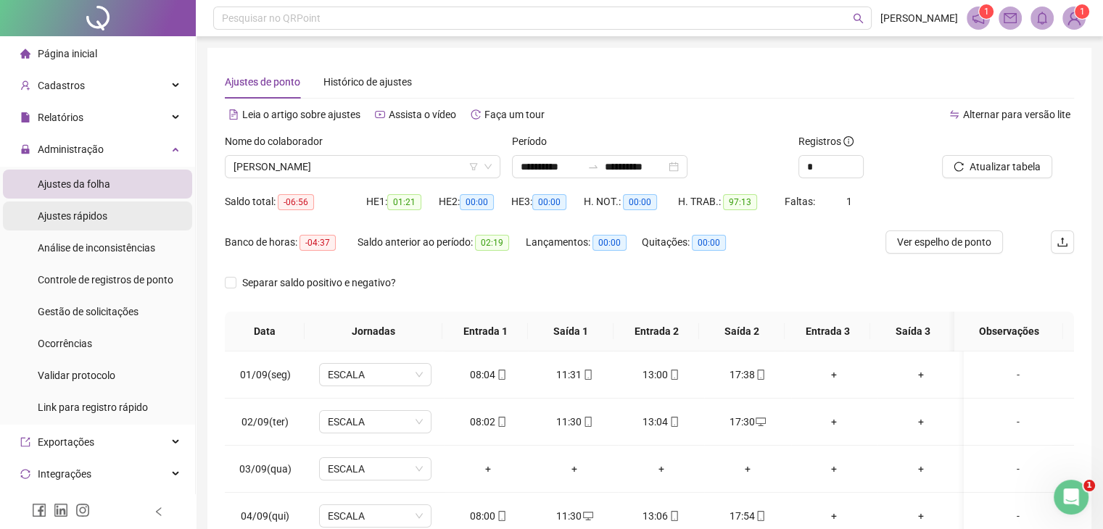
click at [102, 215] on span "Ajustes rápidos" at bounding box center [73, 216] width 70 height 12
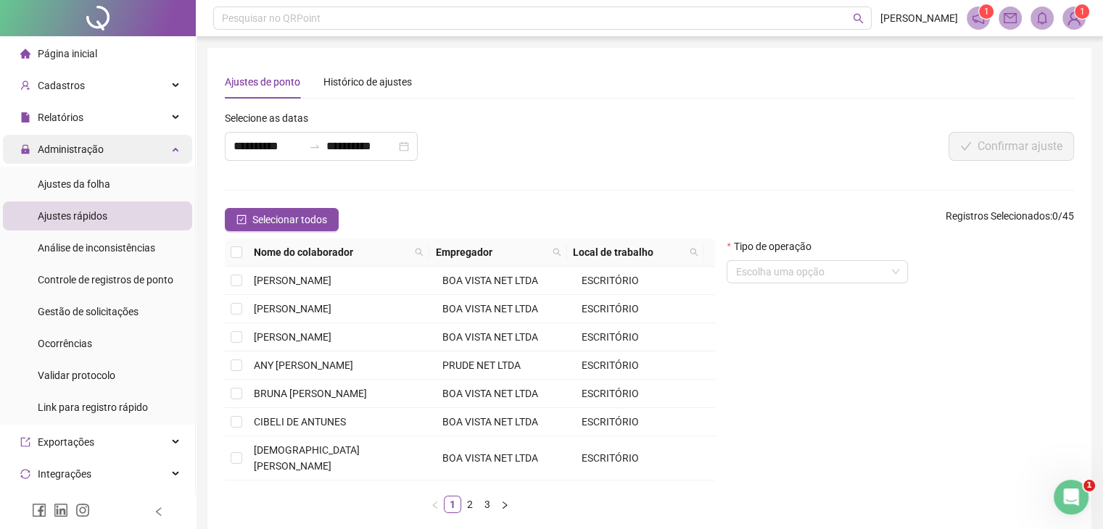
scroll to position [154, 0]
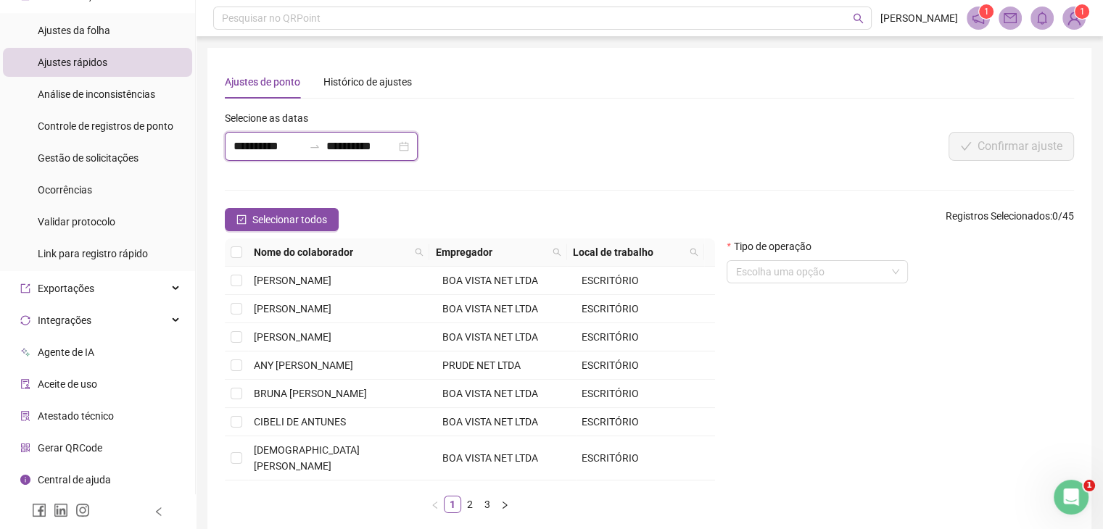
click at [288, 145] on input "**********" at bounding box center [269, 146] width 70 height 17
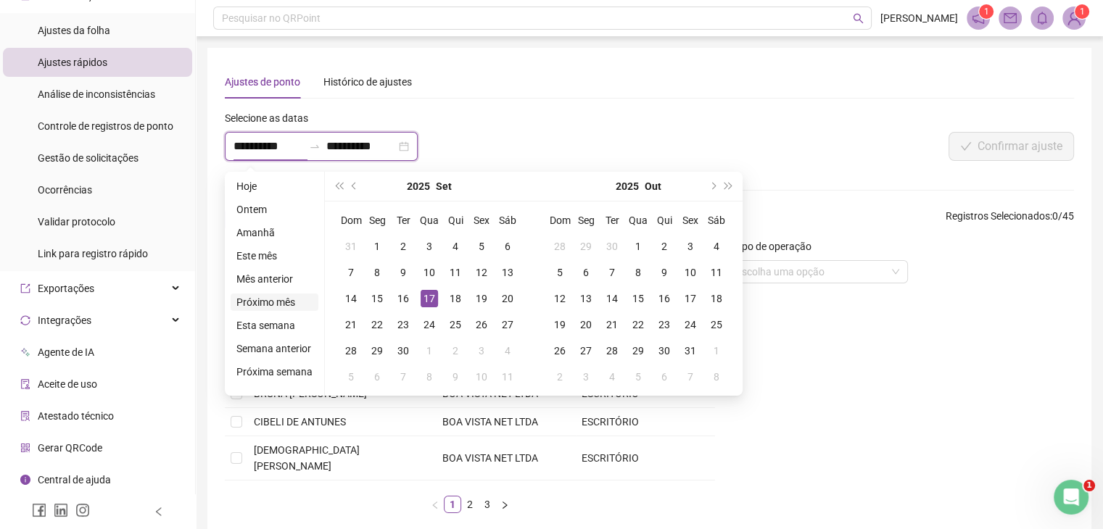
type input "**********"
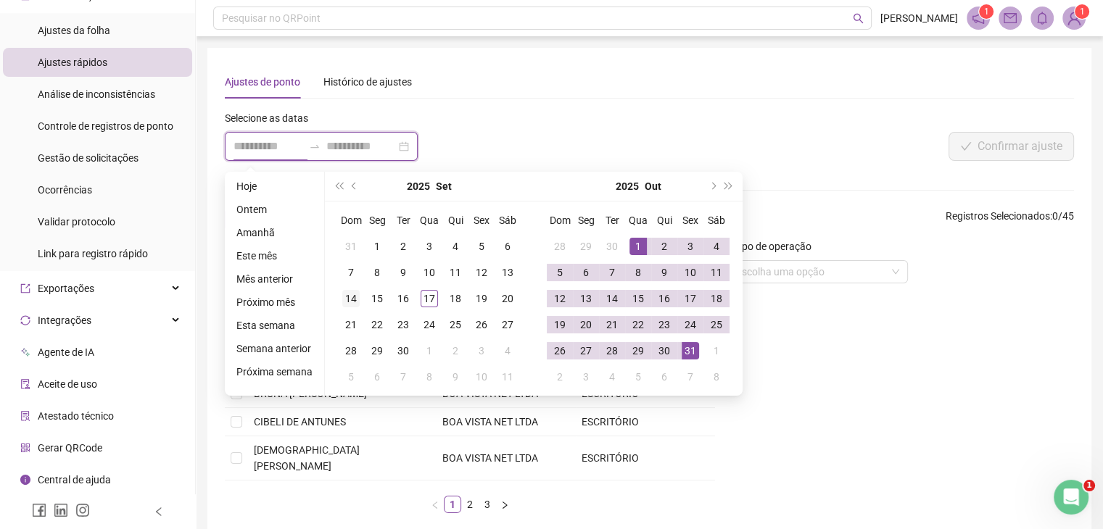
type input "**********"
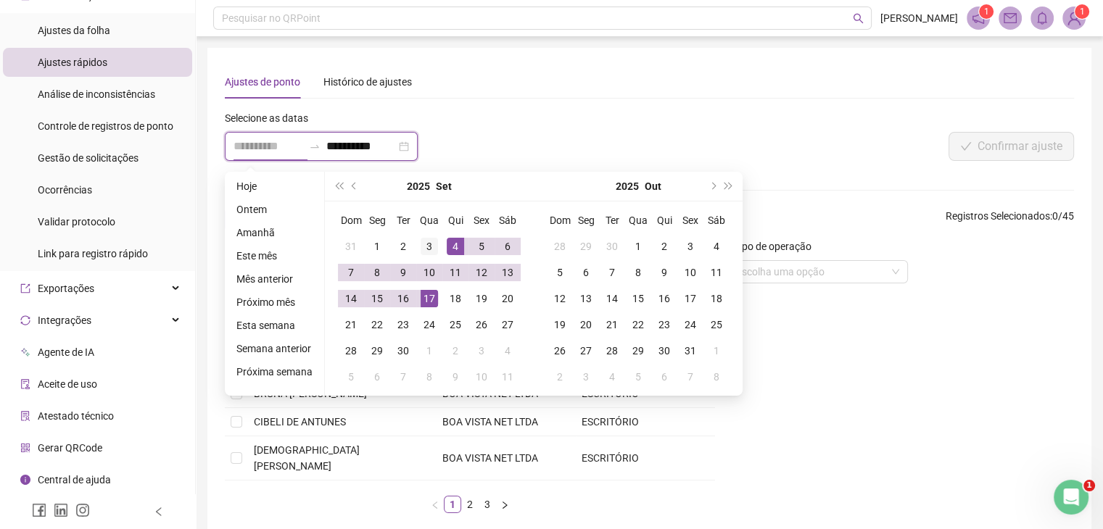
type input "**********"
click at [431, 244] on div "3" at bounding box center [429, 246] width 17 height 17
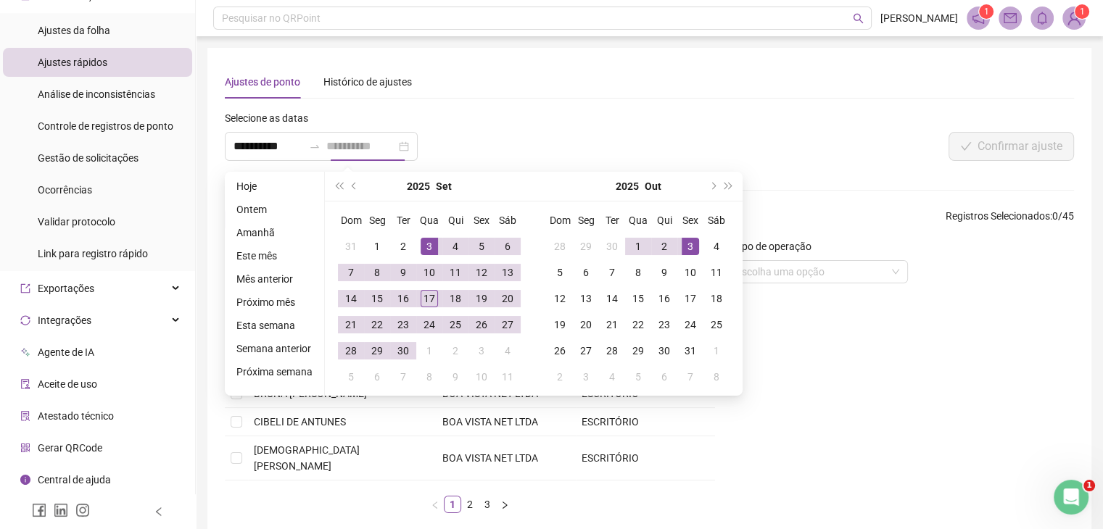
click at [687, 248] on div "3" at bounding box center [690, 246] width 17 height 17
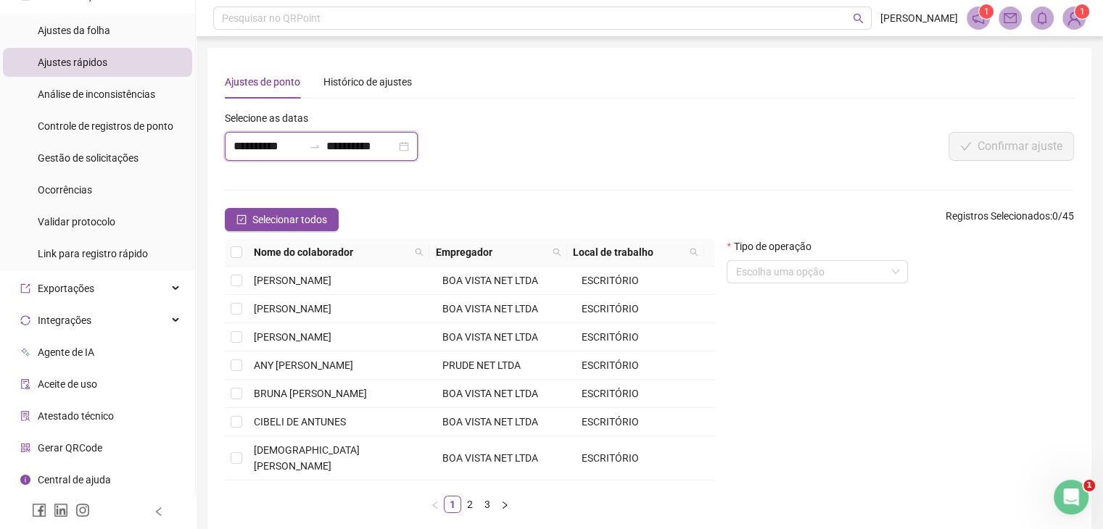
click at [366, 153] on input "**********" at bounding box center [361, 146] width 70 height 17
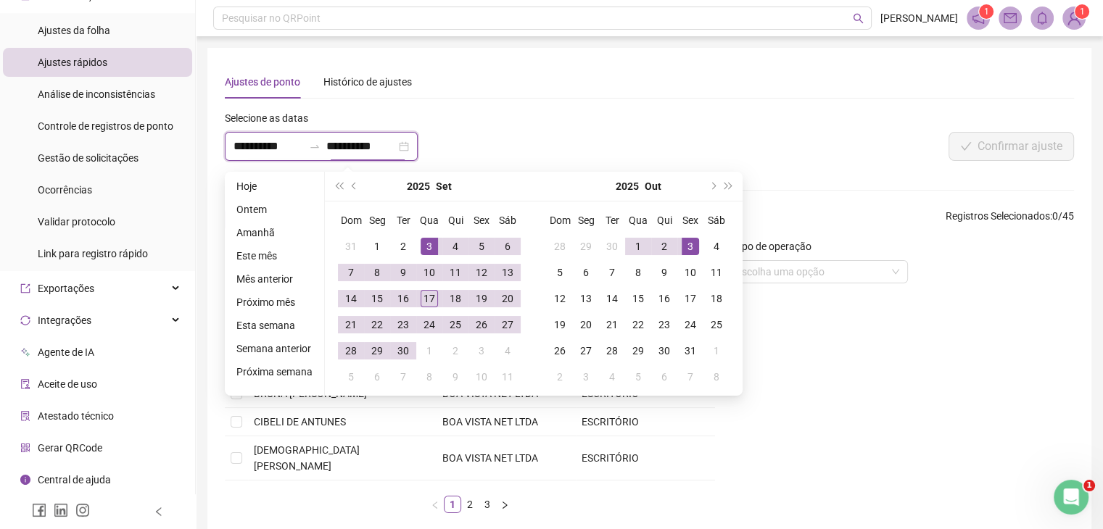
type input "**********"
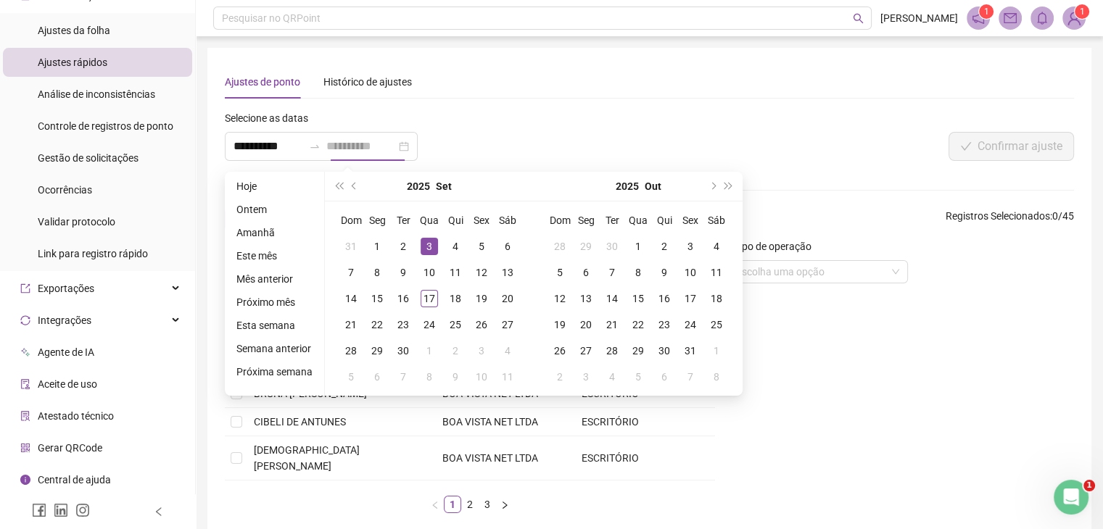
click at [425, 247] on div "3" at bounding box center [429, 246] width 17 height 17
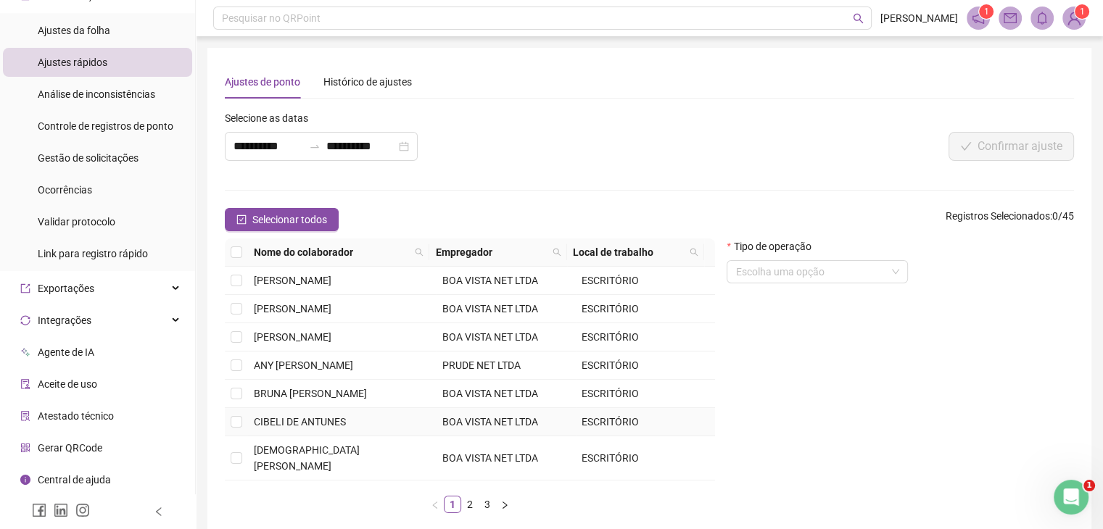
scroll to position [73, 0]
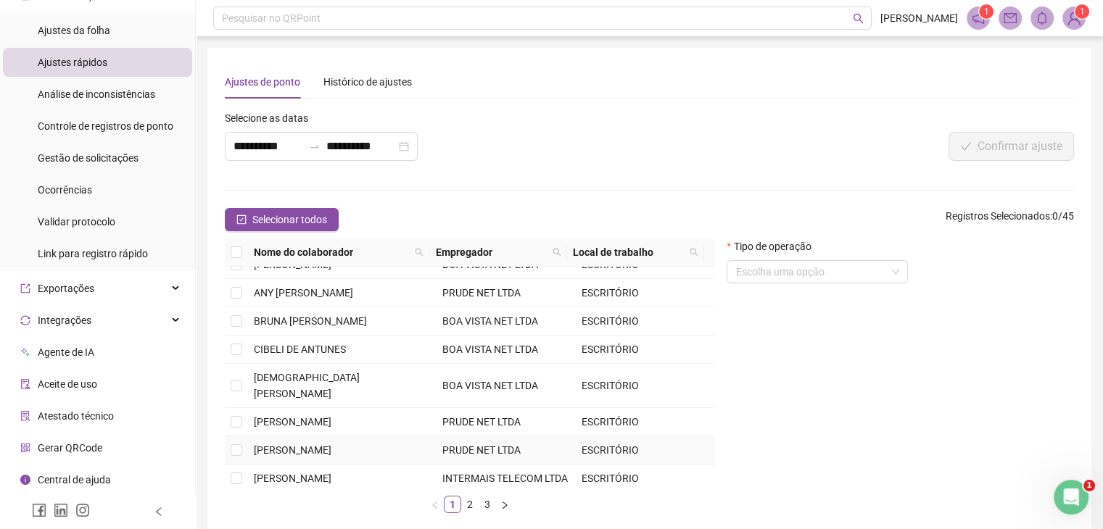
click at [305, 445] on span "[PERSON_NAME]" at bounding box center [293, 451] width 78 height 12
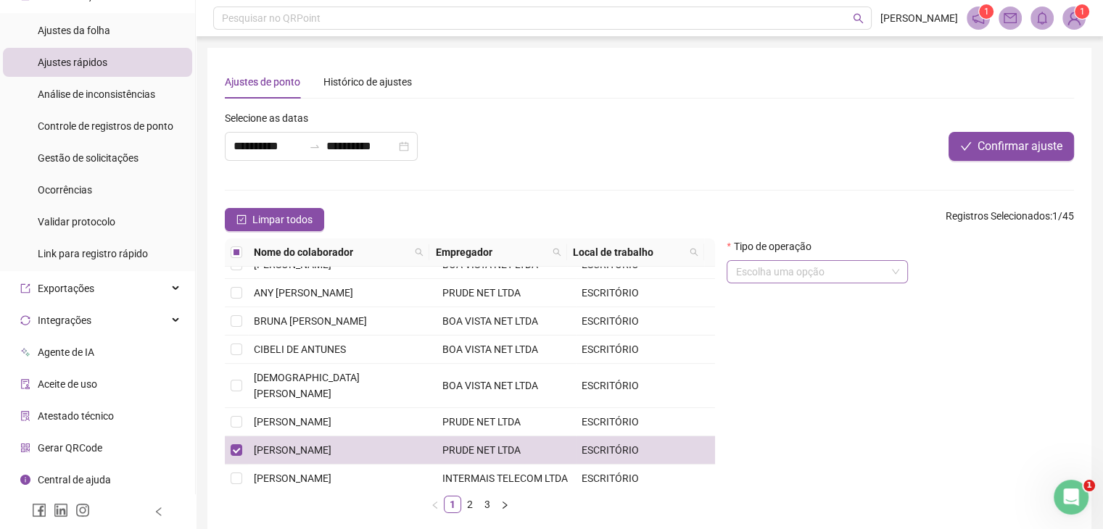
click at [787, 268] on input "search" at bounding box center [810, 272] width 151 height 22
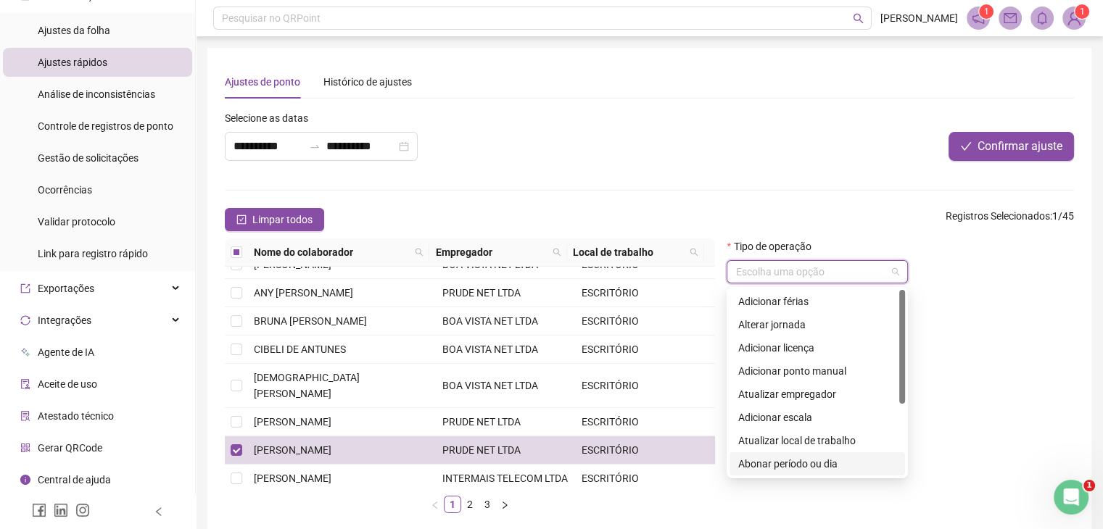
click at [798, 466] on div "Abonar período ou dia" at bounding box center [817, 464] width 158 height 16
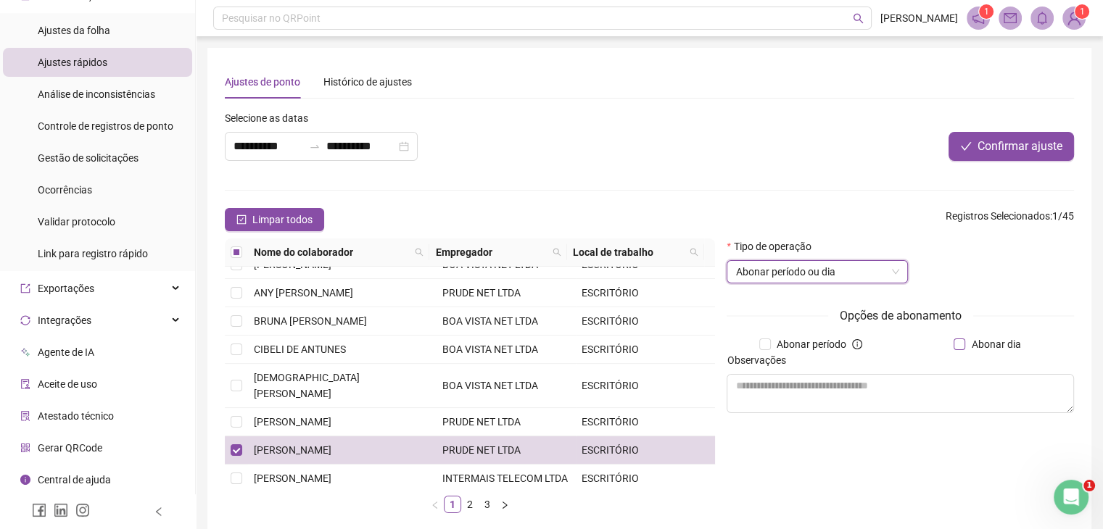
click at [975, 343] on span "Abonar dia" at bounding box center [995, 344] width 61 height 16
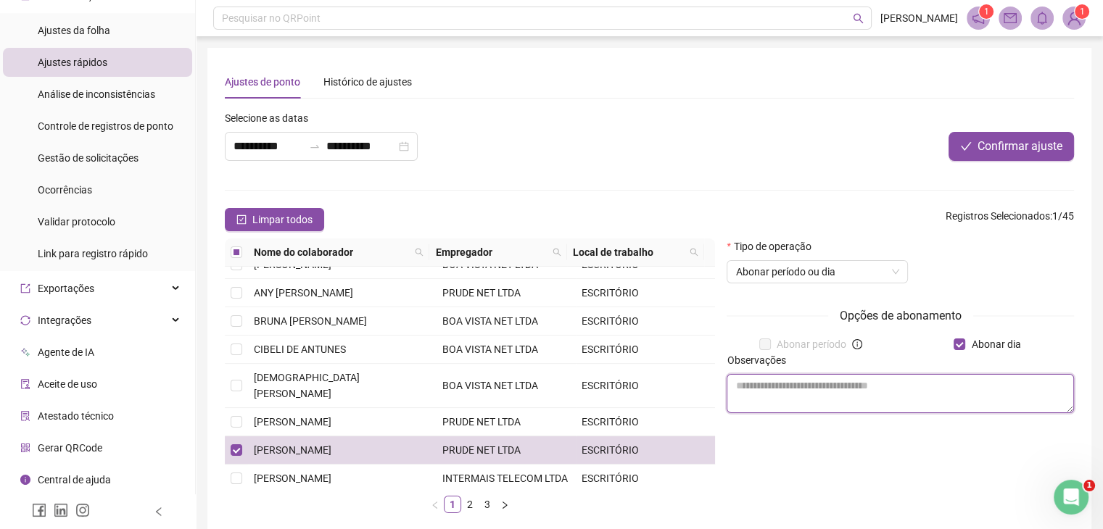
click at [911, 389] on textarea at bounding box center [900, 393] width 347 height 39
type textarea "**********"
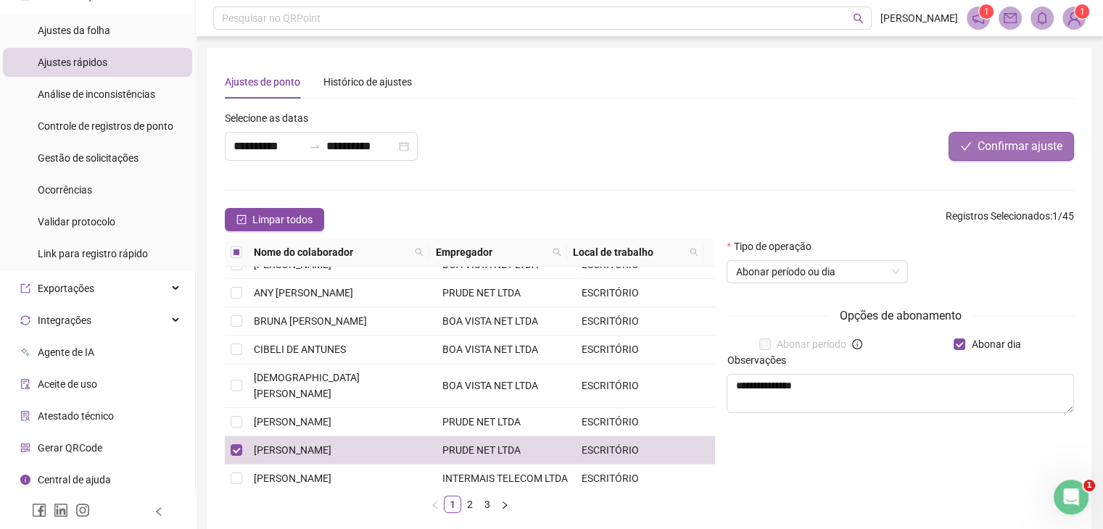
click at [995, 145] on span "Confirmar ajuste" at bounding box center [1020, 146] width 85 height 17
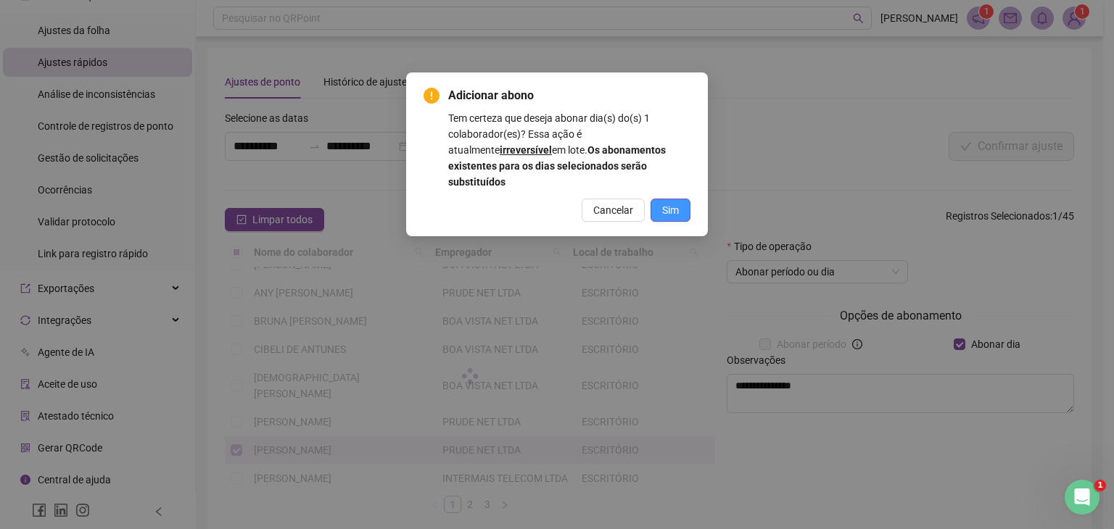
click at [685, 199] on button "Sim" at bounding box center [671, 210] width 40 height 23
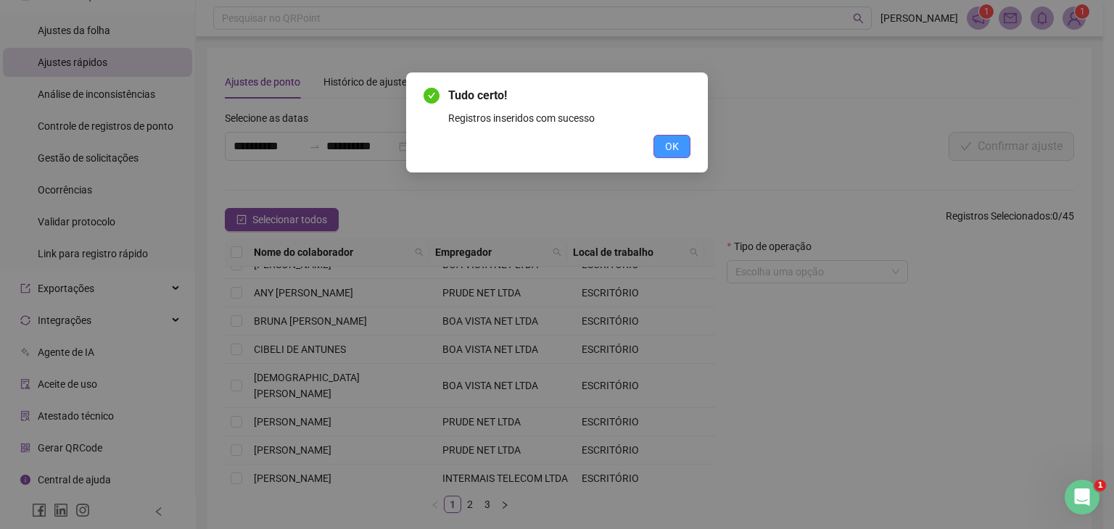
click at [671, 148] on span "OK" at bounding box center [672, 147] width 14 height 16
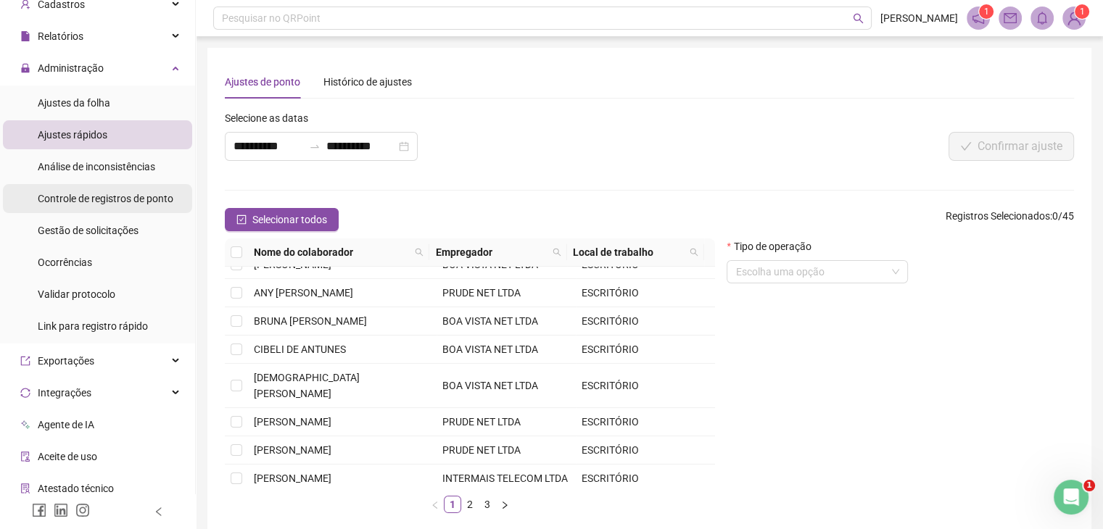
scroll to position [9, 0]
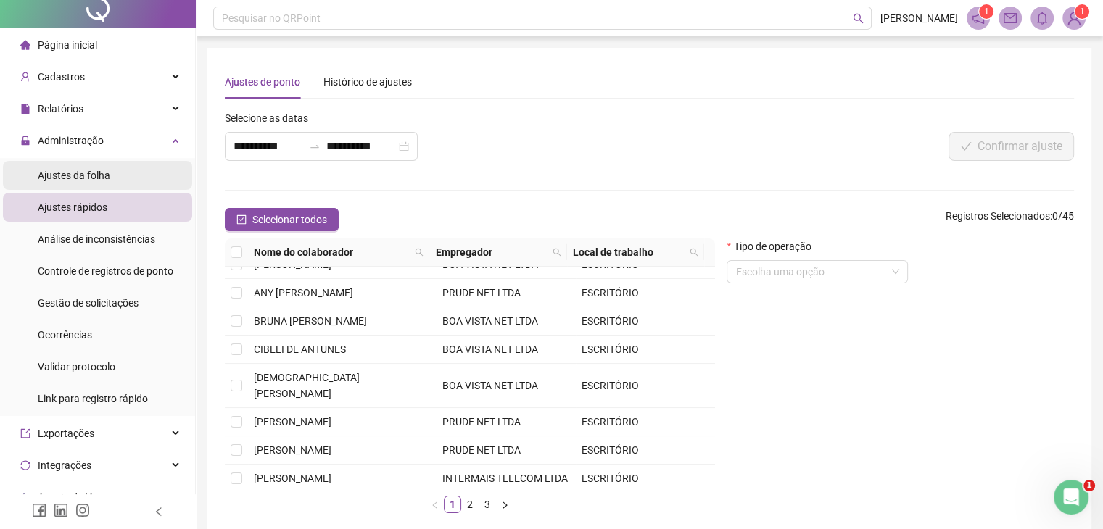
click at [91, 171] on span "Ajustes da folha" at bounding box center [74, 176] width 73 height 12
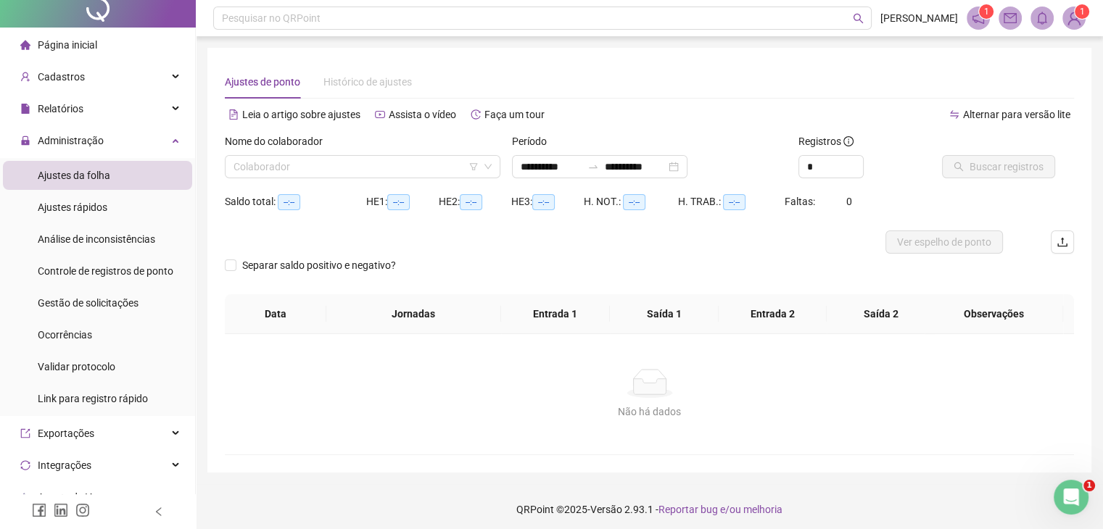
type input "**********"
click at [330, 167] on input "search" at bounding box center [356, 167] width 245 height 22
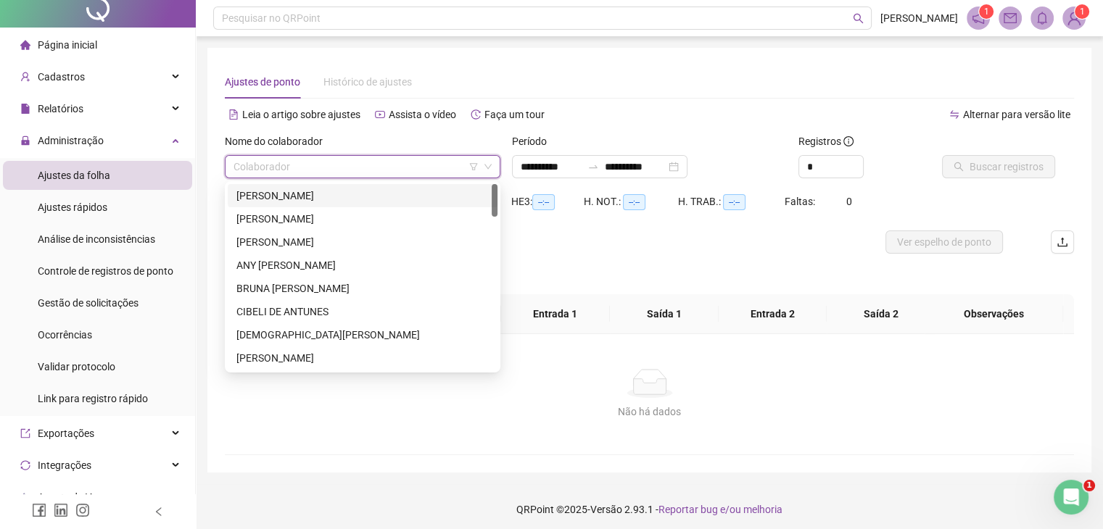
click at [754, 130] on div "Alternar para versão lite" at bounding box center [862, 121] width 425 height 23
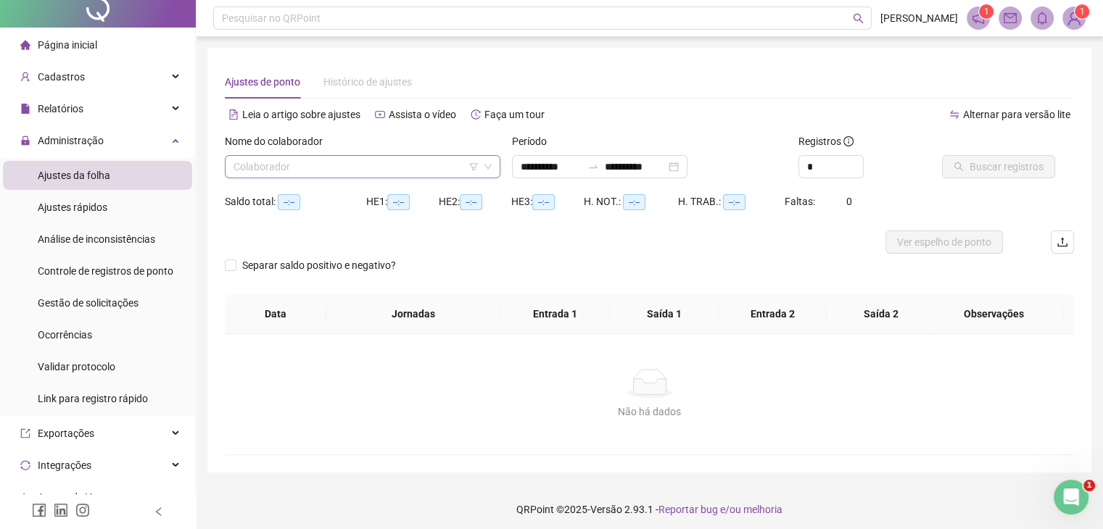
click at [418, 157] on input "search" at bounding box center [356, 167] width 245 height 22
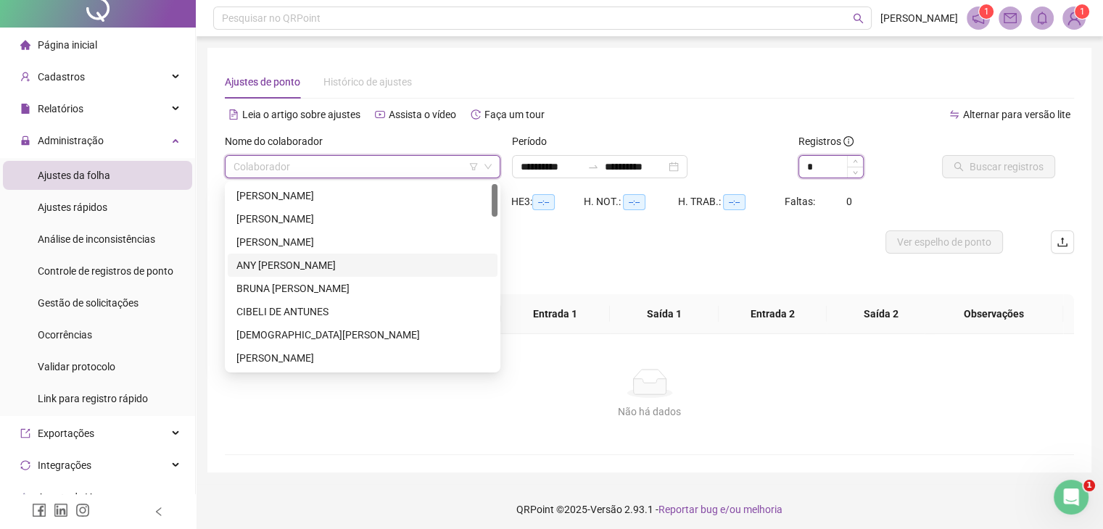
click at [833, 166] on input "*" at bounding box center [831, 167] width 64 height 22
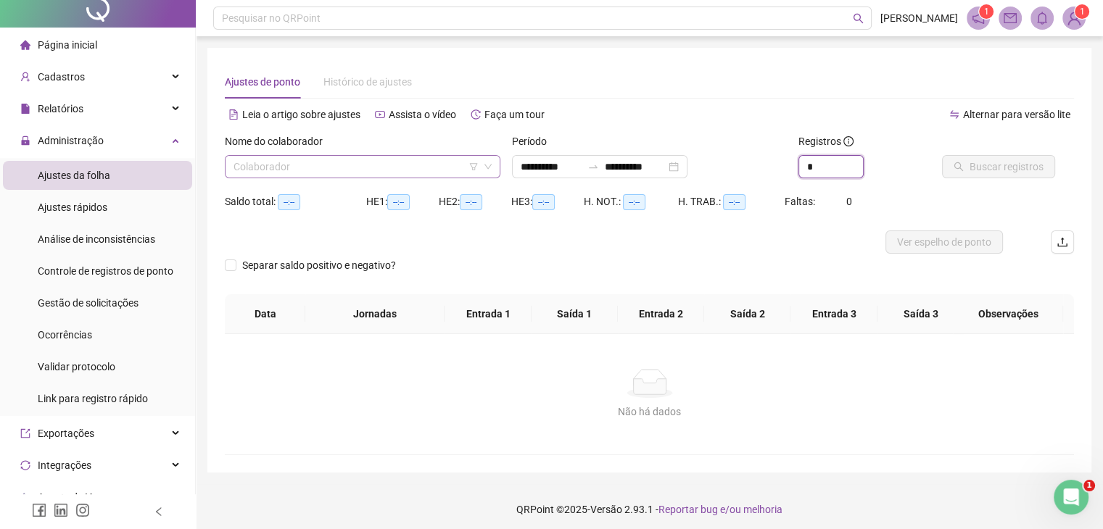
type input "*"
click at [410, 166] on input "search" at bounding box center [356, 167] width 245 height 22
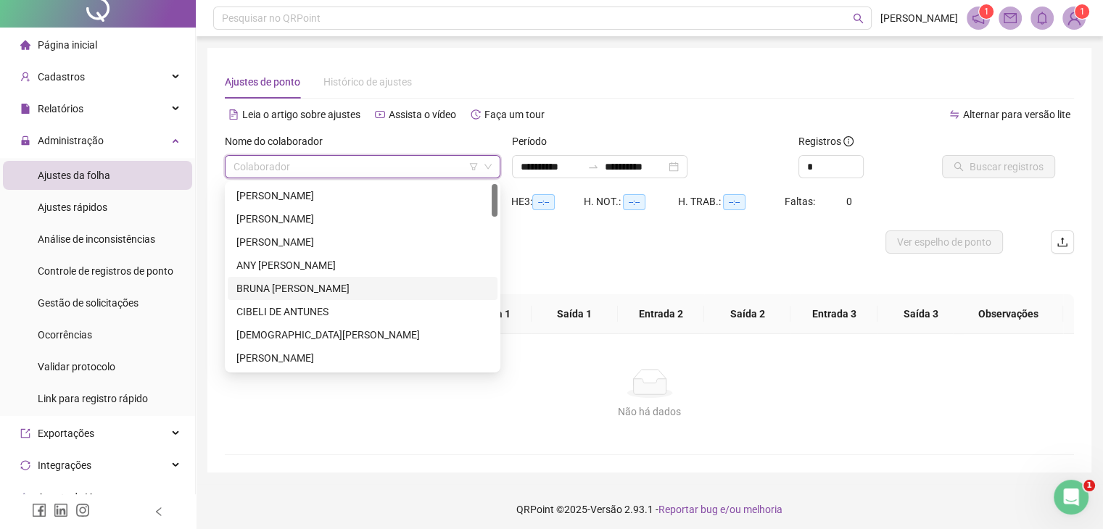
scroll to position [73, 0]
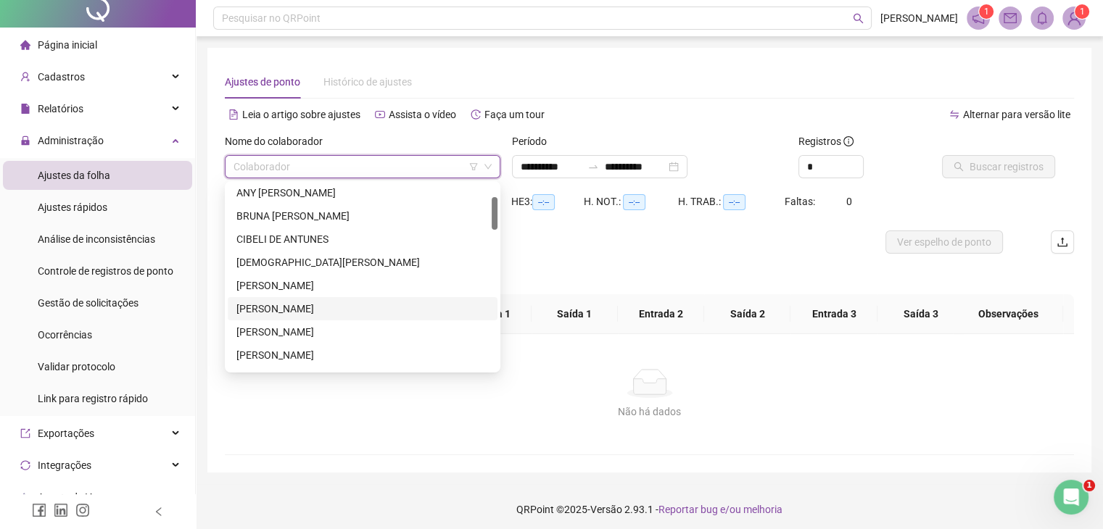
click at [343, 311] on div "[PERSON_NAME]" at bounding box center [362, 309] width 252 height 16
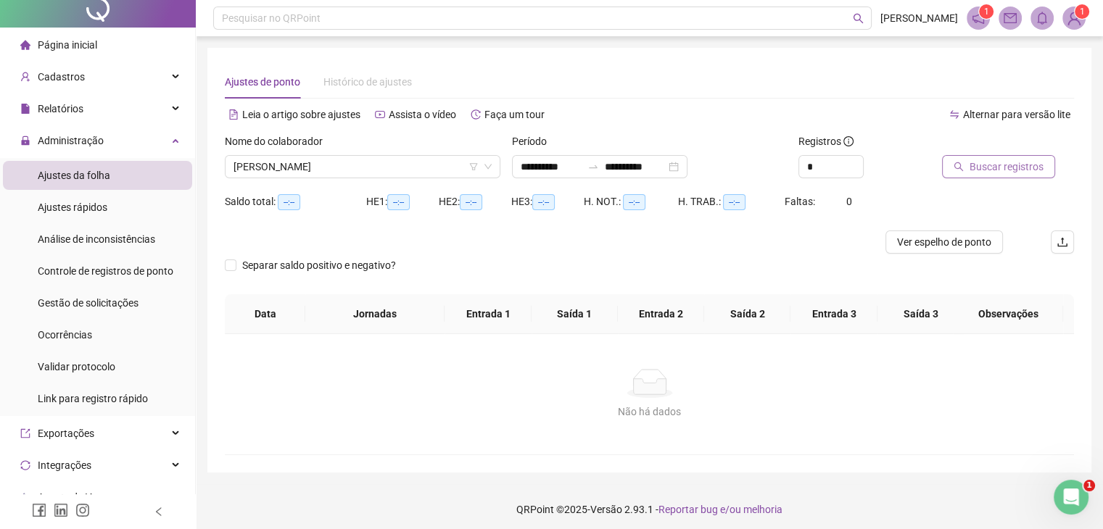
click at [994, 170] on span "Buscar registros" at bounding box center [1007, 167] width 74 height 16
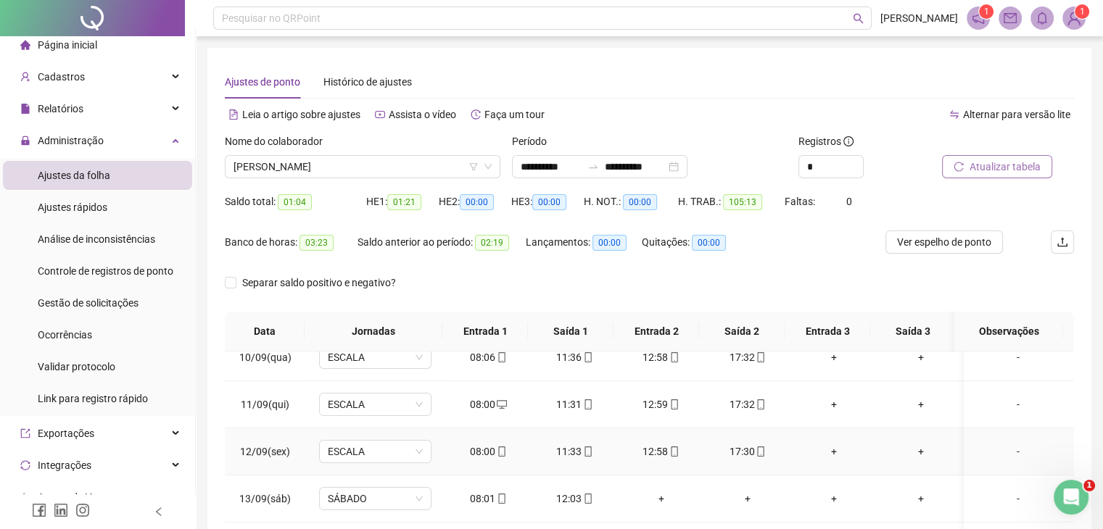
scroll to position [369, 0]
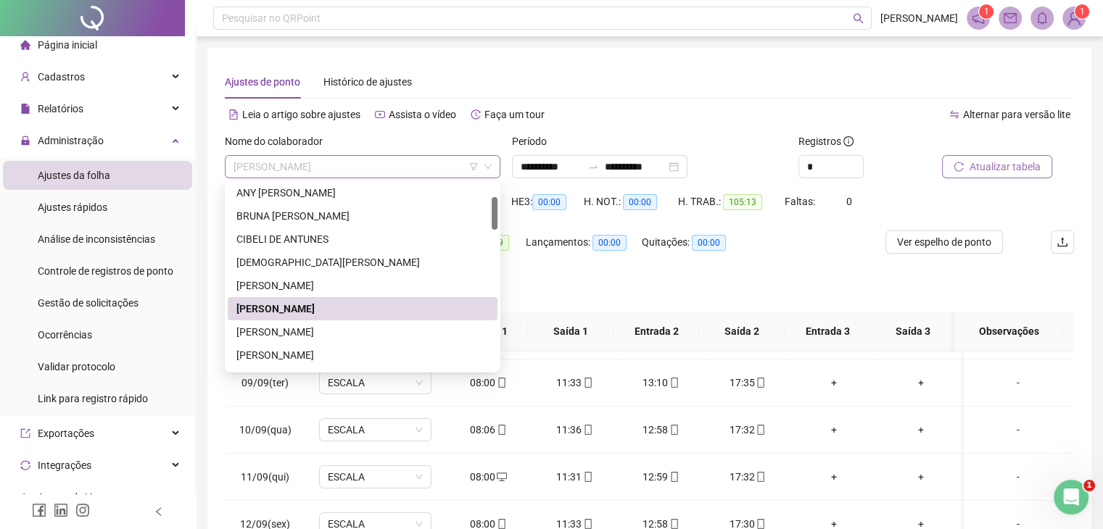
click at [408, 165] on span "[PERSON_NAME]" at bounding box center [363, 167] width 258 height 22
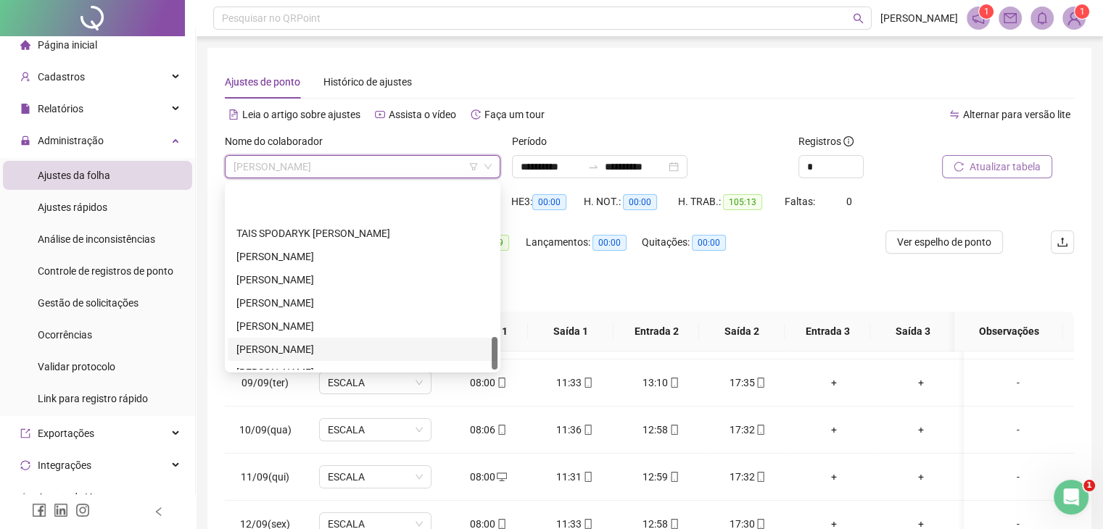
scroll to position [859, 0]
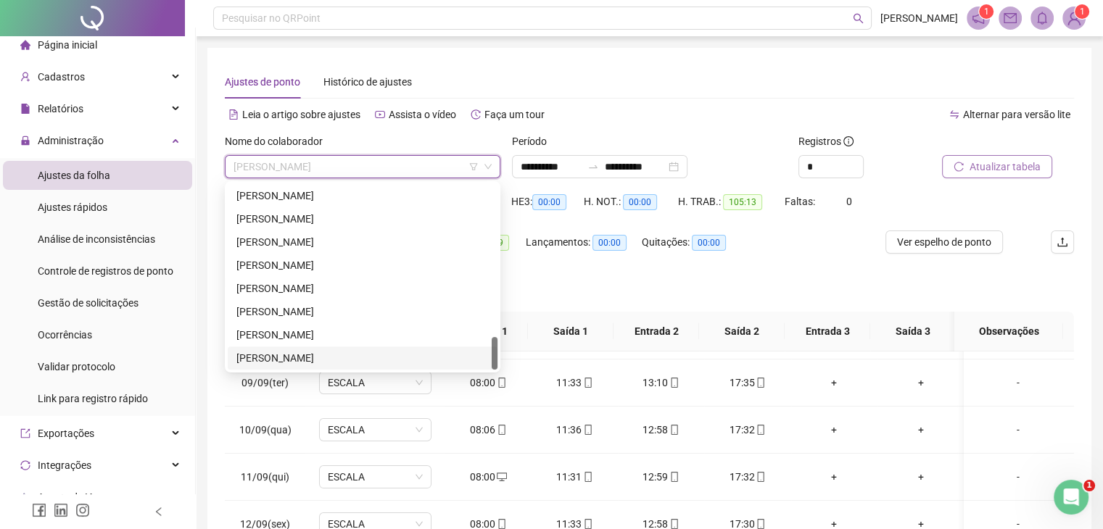
click at [344, 356] on div "[PERSON_NAME]" at bounding box center [362, 358] width 252 height 16
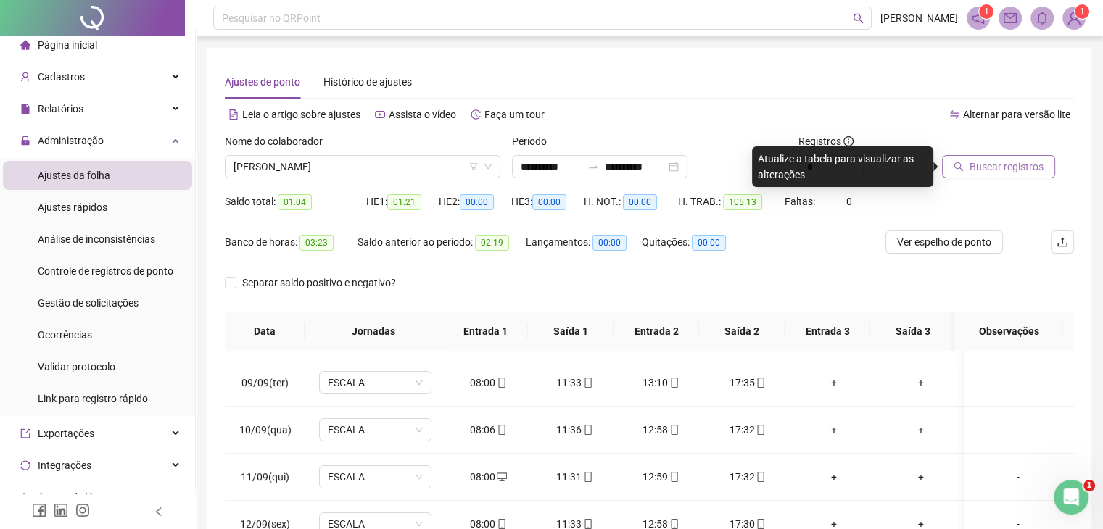
click at [999, 165] on span "Buscar registros" at bounding box center [1007, 167] width 74 height 16
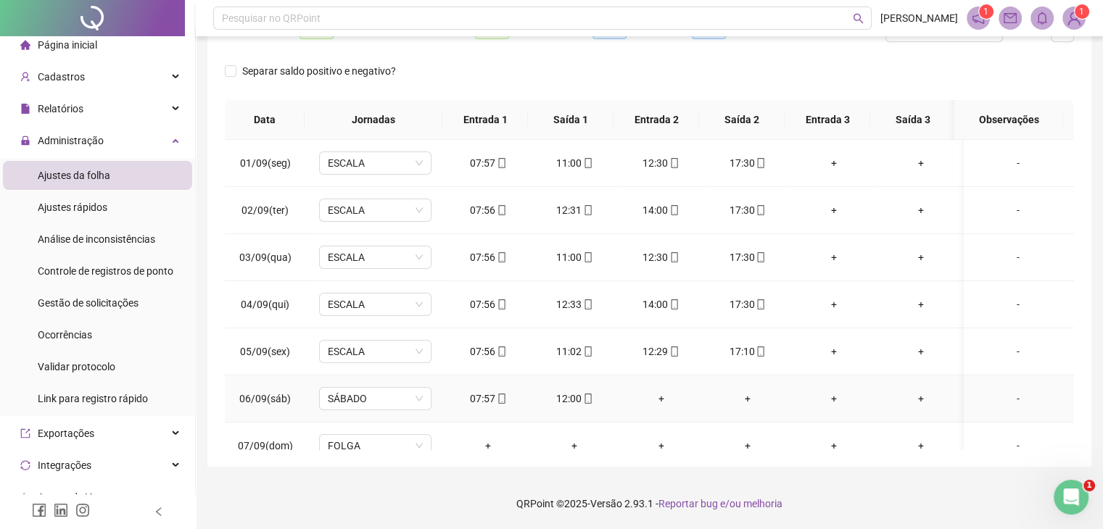
scroll to position [0, 0]
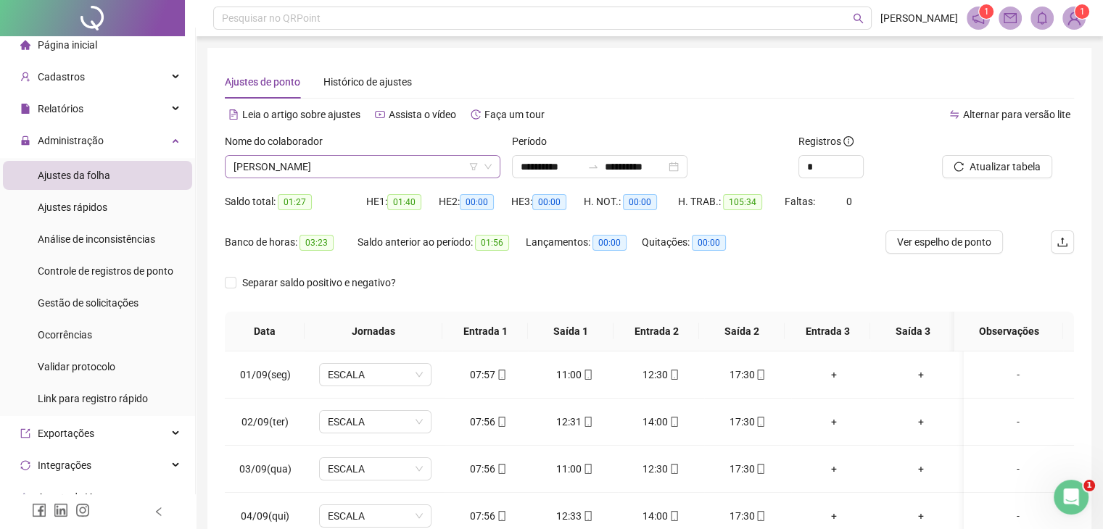
click at [412, 163] on span "[PERSON_NAME]" at bounding box center [363, 167] width 258 height 22
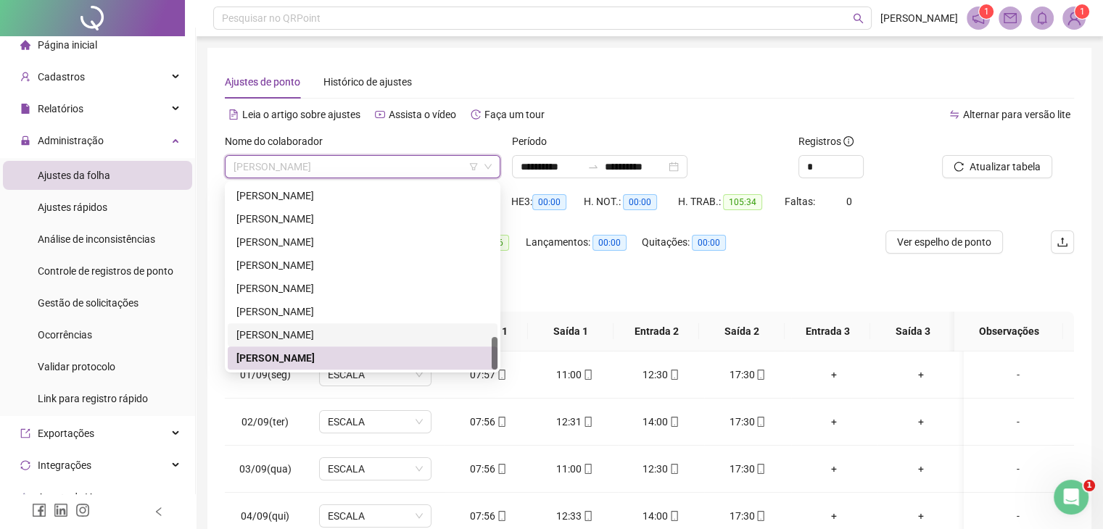
click at [315, 336] on div "[PERSON_NAME]" at bounding box center [362, 335] width 252 height 16
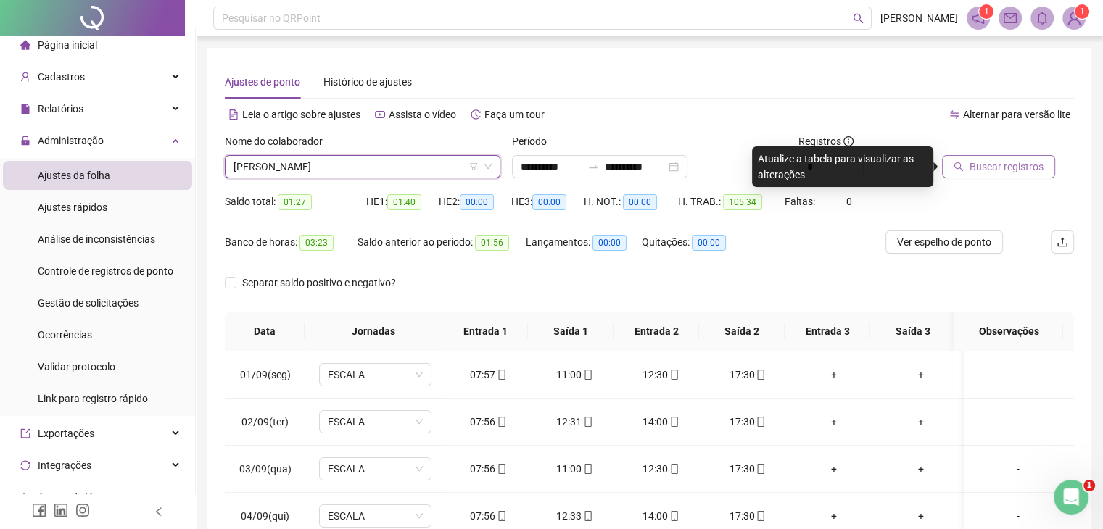
click at [970, 174] on span "Buscar registros" at bounding box center [1007, 167] width 74 height 16
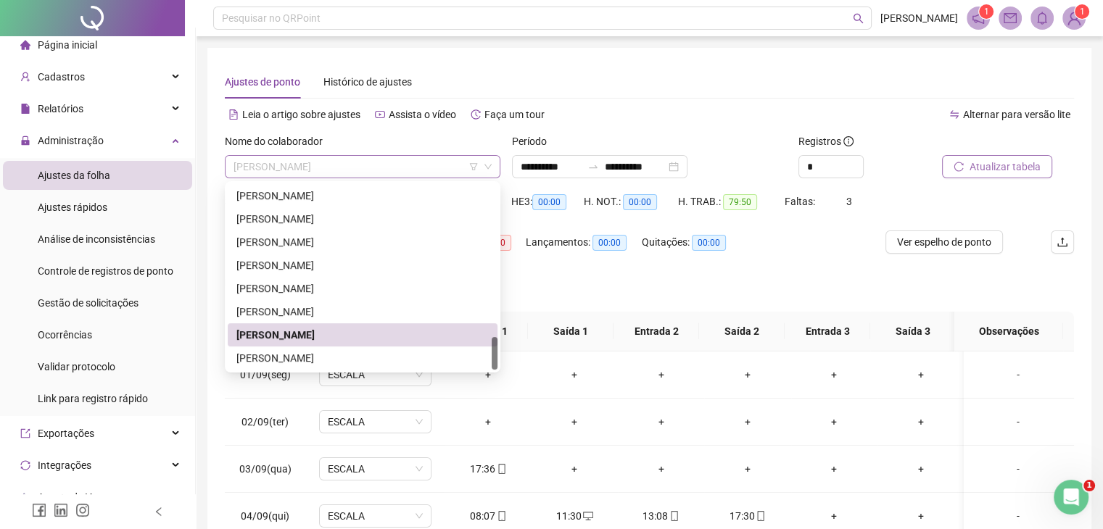
click at [376, 176] on span "[PERSON_NAME]" at bounding box center [363, 167] width 258 height 22
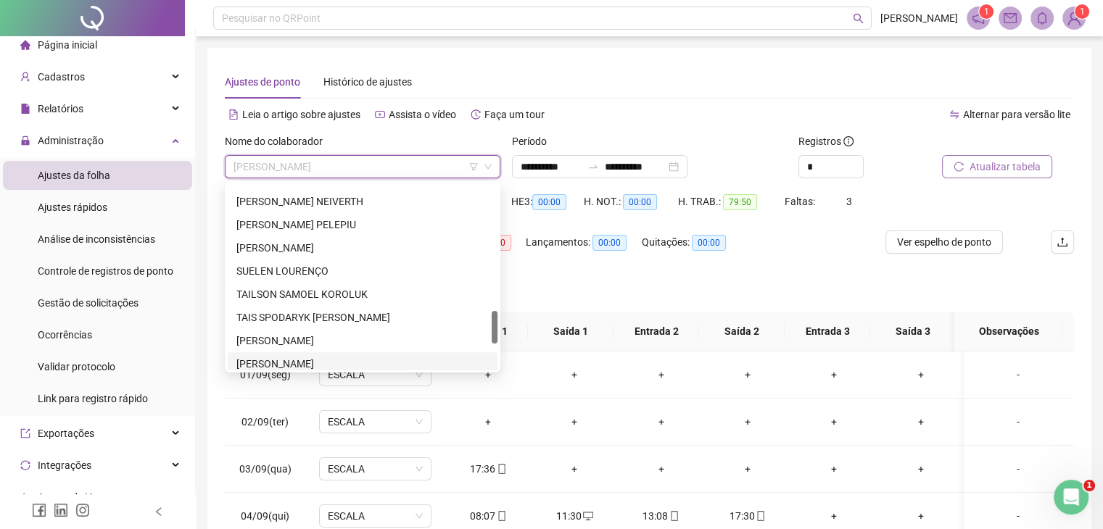
scroll to position [641, 0]
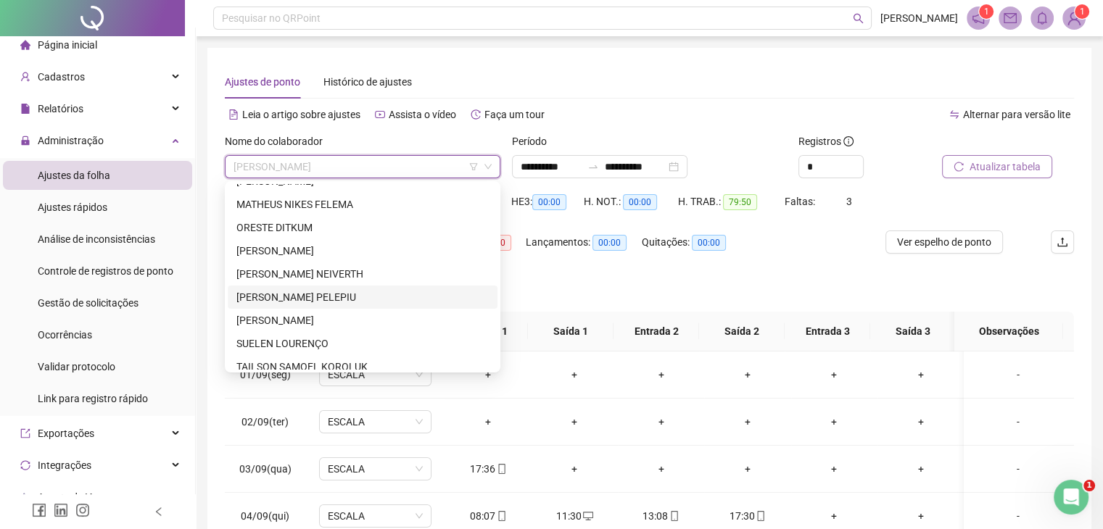
click at [380, 298] on div "[PERSON_NAME] PELEPIU" at bounding box center [362, 297] width 252 height 16
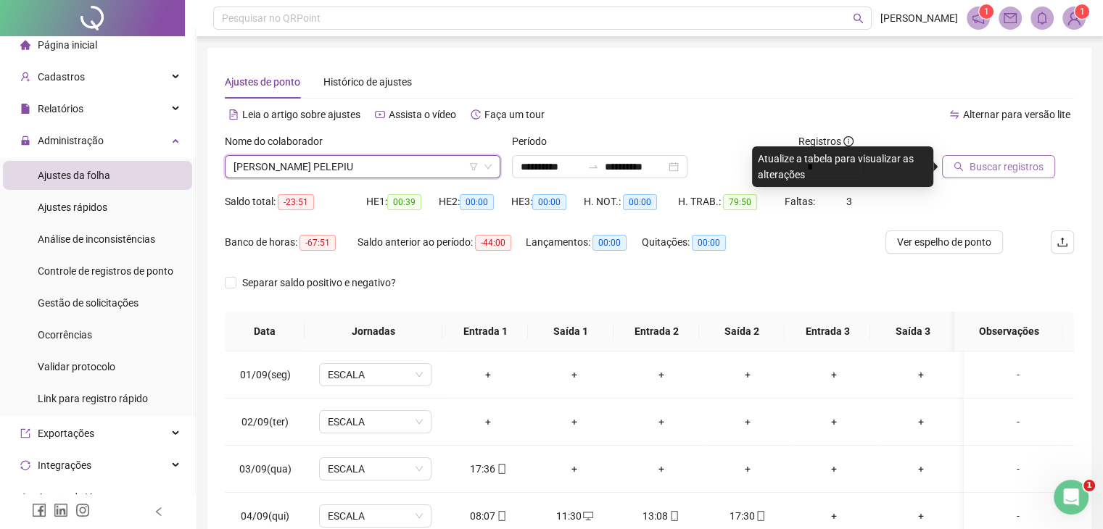
click at [988, 161] on span "Buscar registros" at bounding box center [1007, 167] width 74 height 16
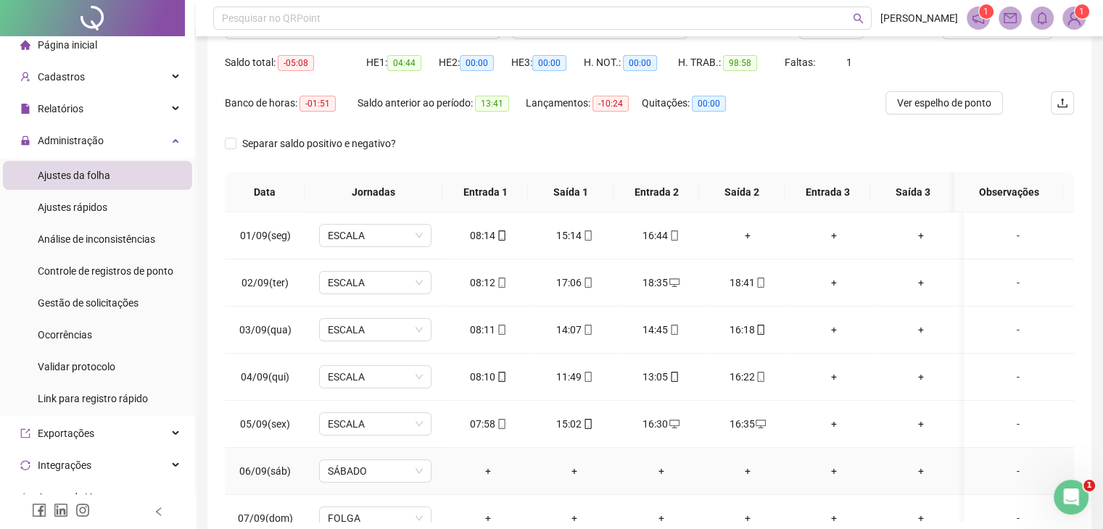
scroll to position [0, 0]
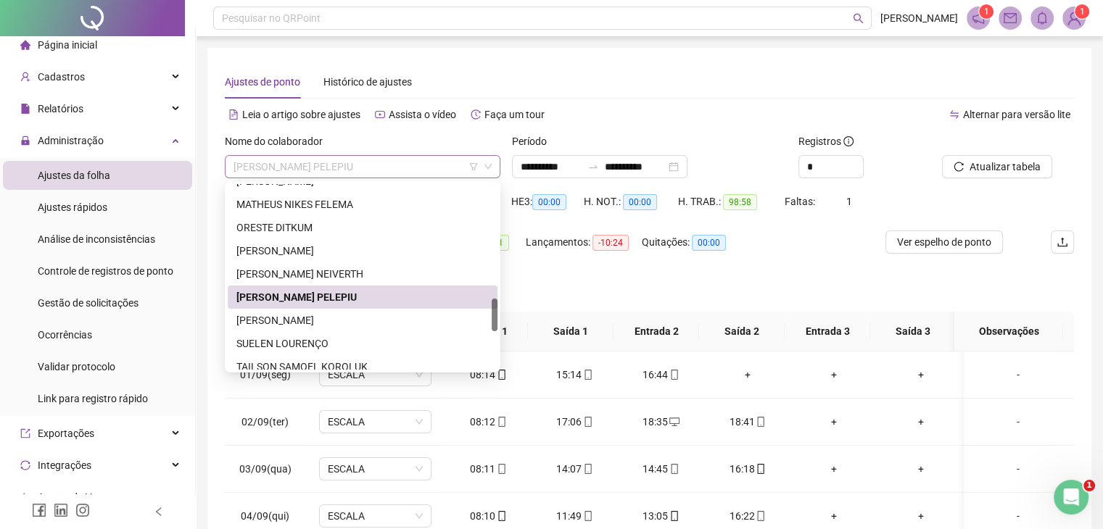
click at [445, 169] on span "[PERSON_NAME] PELEPIU" at bounding box center [363, 167] width 258 height 22
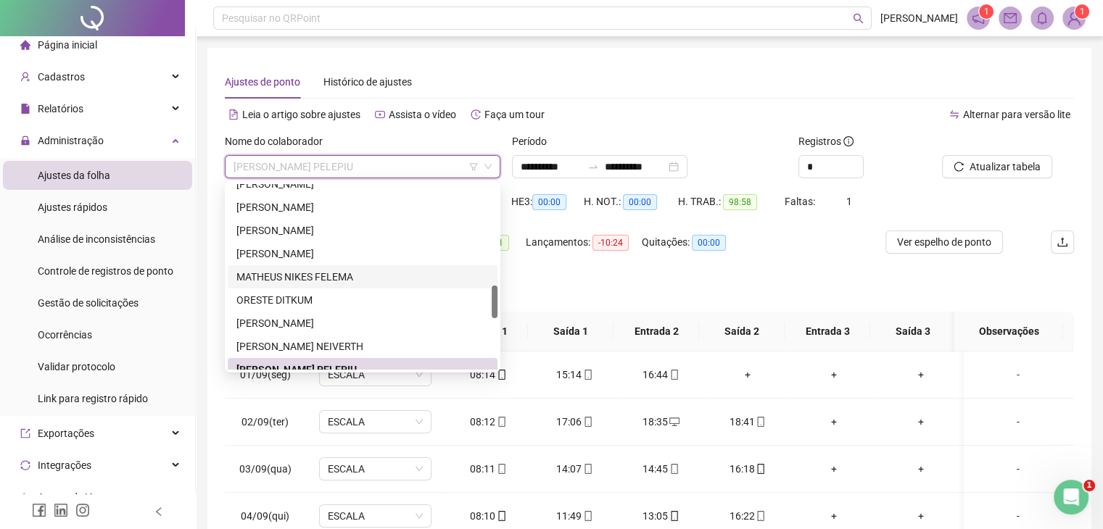
scroll to position [641, 0]
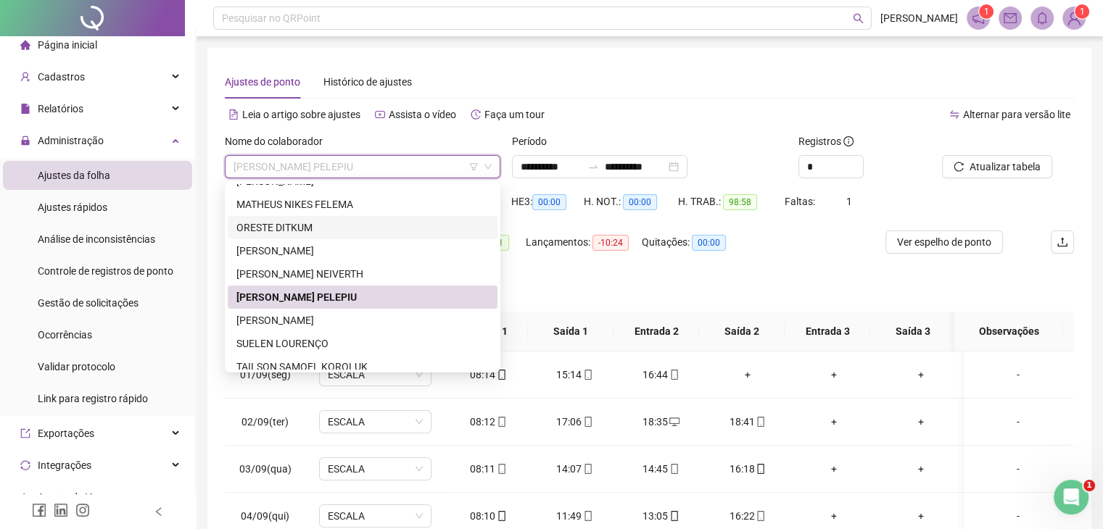
click at [330, 225] on div "ORESTE DITKUM" at bounding box center [362, 228] width 252 height 16
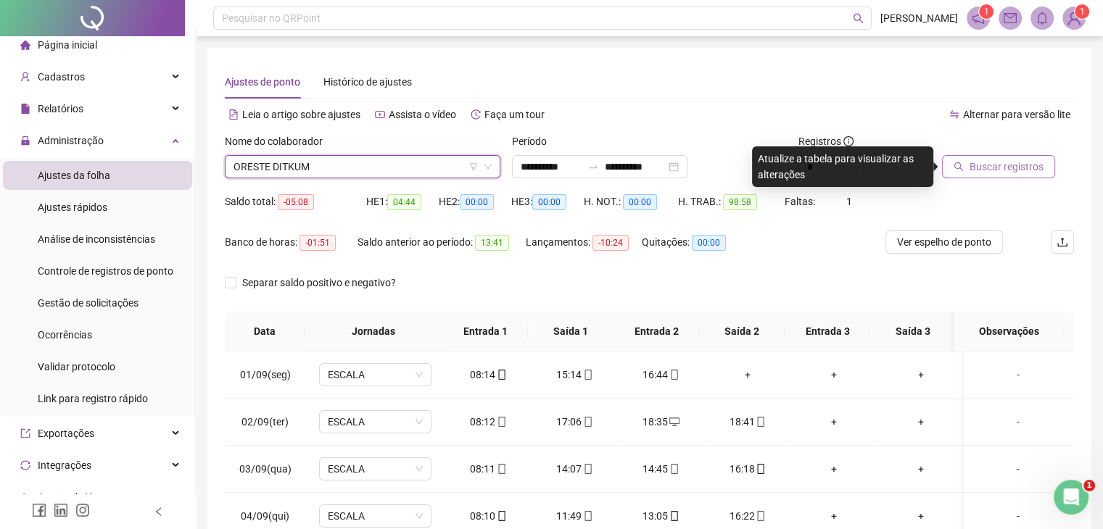
click at [972, 165] on span "Buscar registros" at bounding box center [1007, 167] width 74 height 16
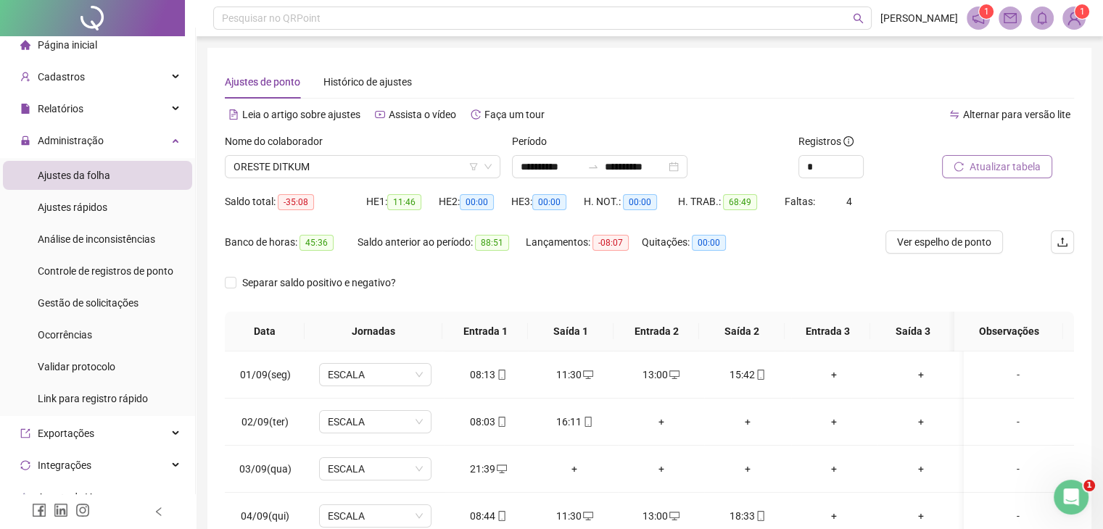
scroll to position [73, 0]
